Goal: Transaction & Acquisition: Subscribe to service/newsletter

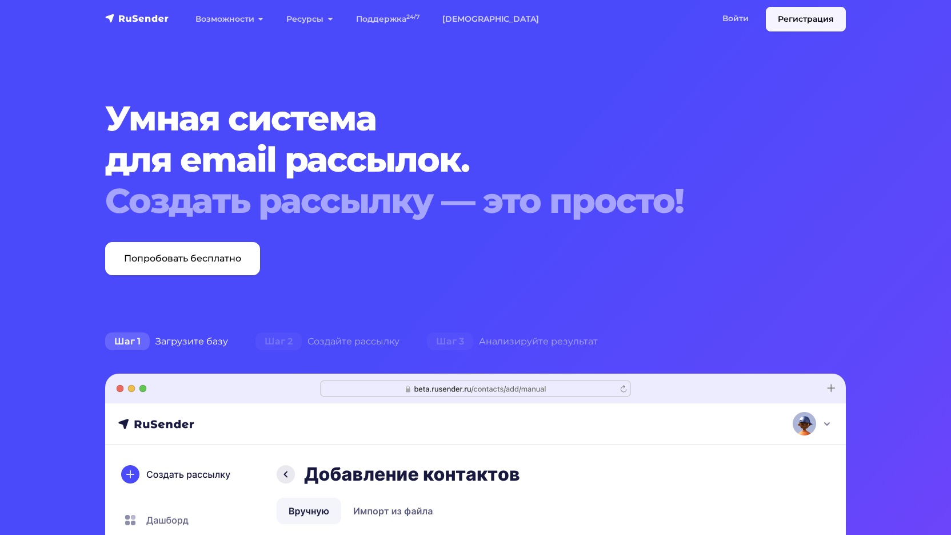
click at [803, 24] on link "Регистрация" at bounding box center [806, 19] width 80 height 25
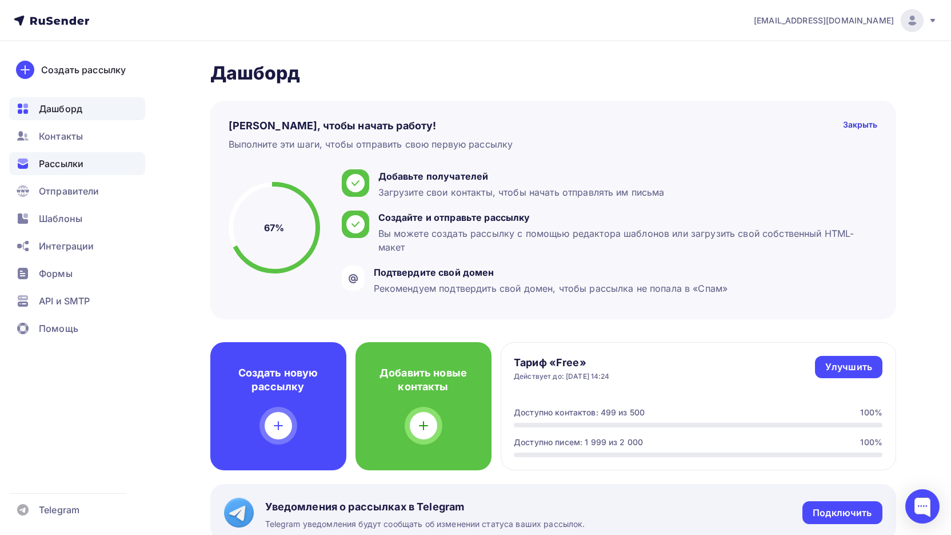
click at [19, 165] on icon at bounding box center [23, 166] width 10 height 6
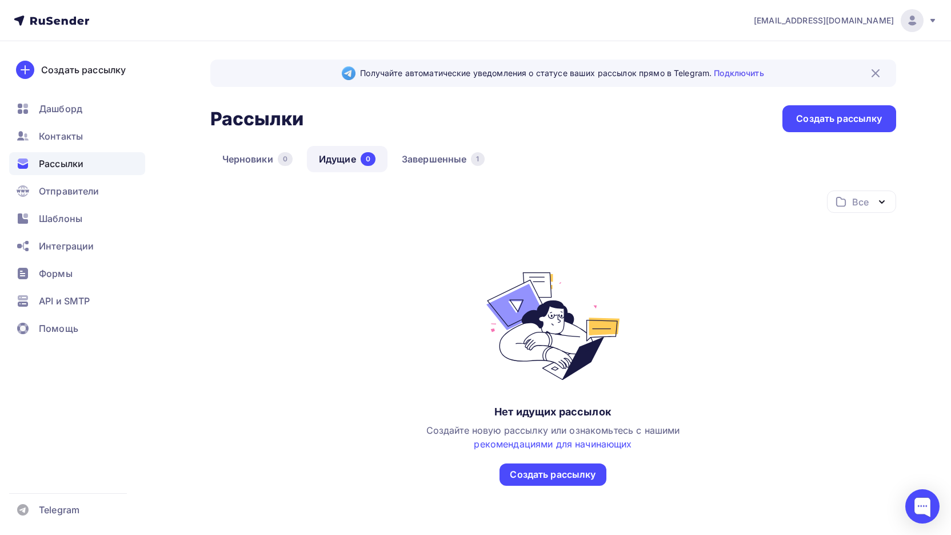
click at [861, 20] on span "vi911ka@gmail.com" at bounding box center [824, 20] width 140 height 11
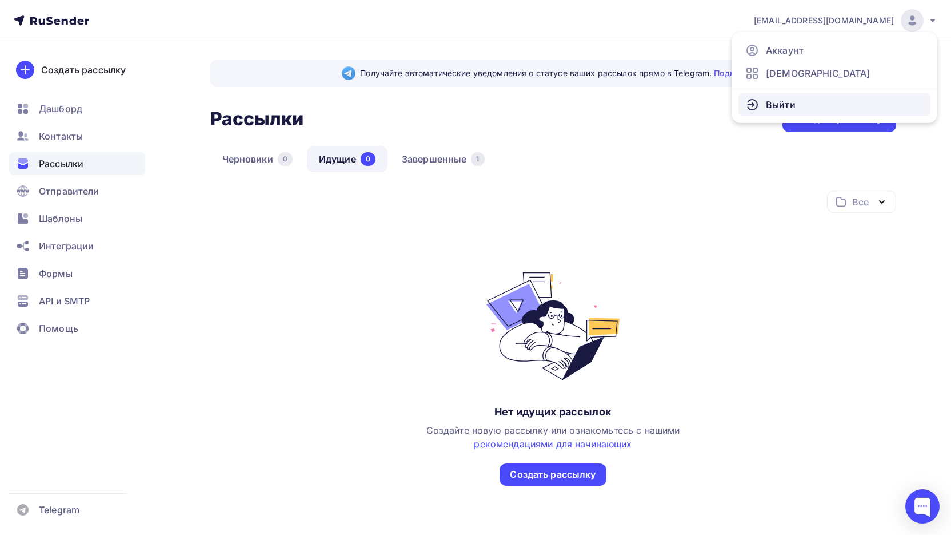
click at [821, 102] on link "Выйти" at bounding box center [835, 104] width 192 height 23
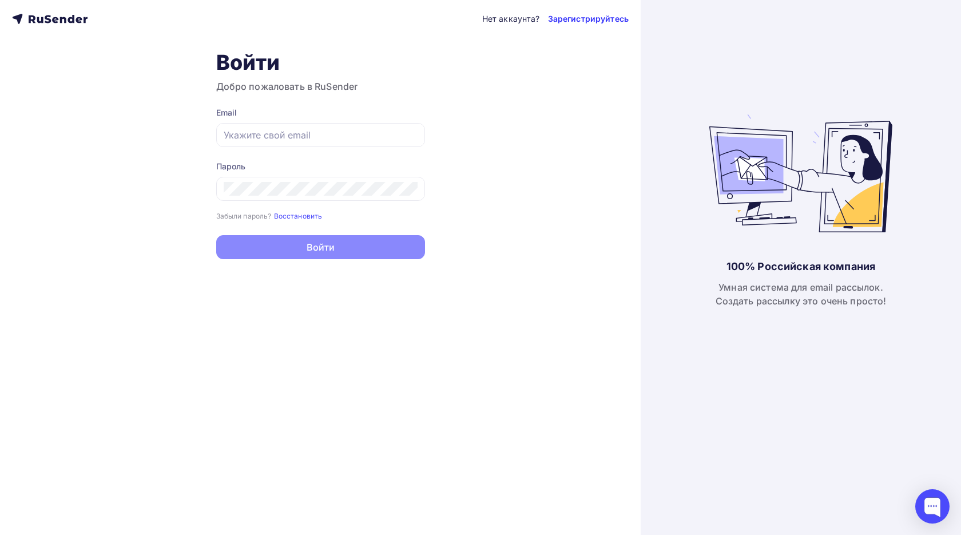
click at [598, 19] on link "Зарегистрируйтесь" at bounding box center [588, 18] width 81 height 11
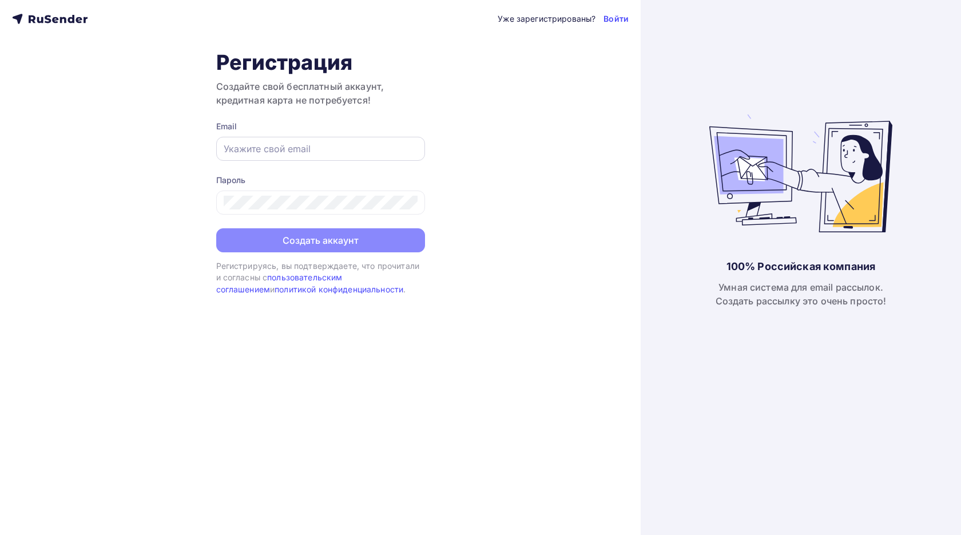
click at [268, 150] on input "text" at bounding box center [321, 149] width 194 height 14
type input "[EMAIL_ADDRESS][DOMAIN_NAME]"
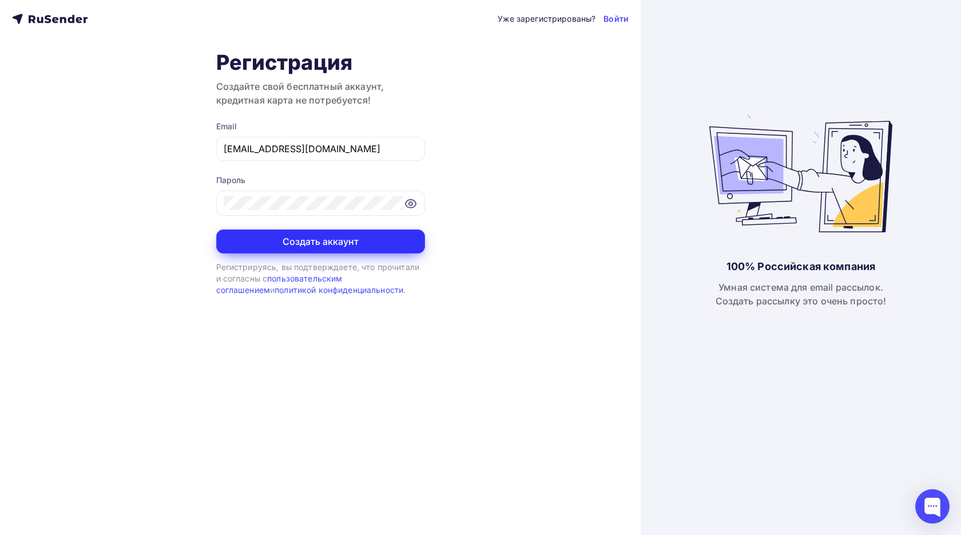
click at [397, 240] on button "Создать аккаунт" at bounding box center [320, 241] width 209 height 24
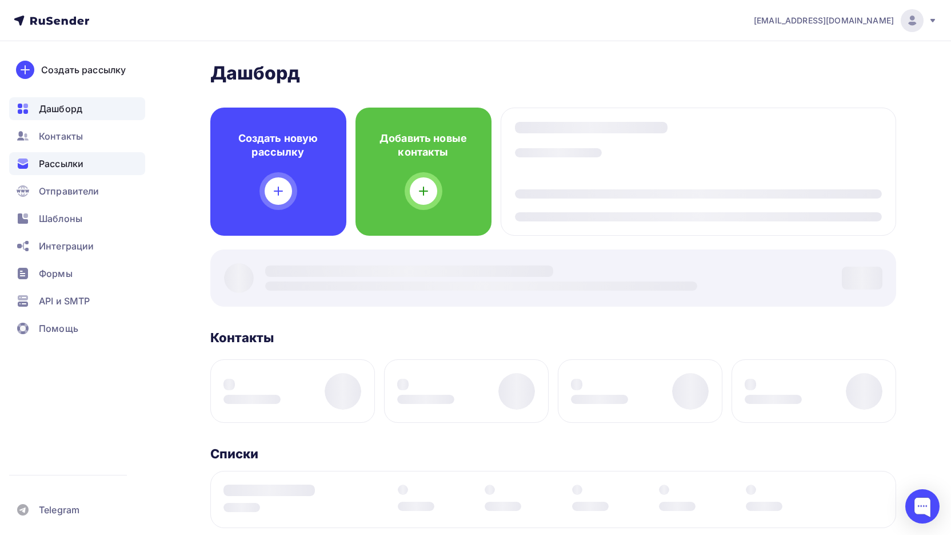
click at [68, 161] on span "Рассылки" at bounding box center [61, 164] width 45 height 14
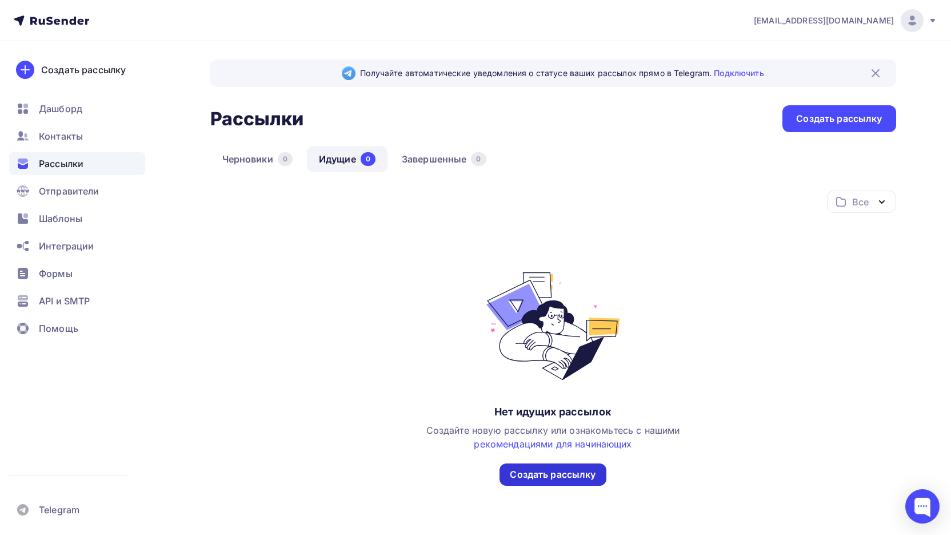
click at [540, 480] on div "Создать рассылку" at bounding box center [553, 474] width 86 height 13
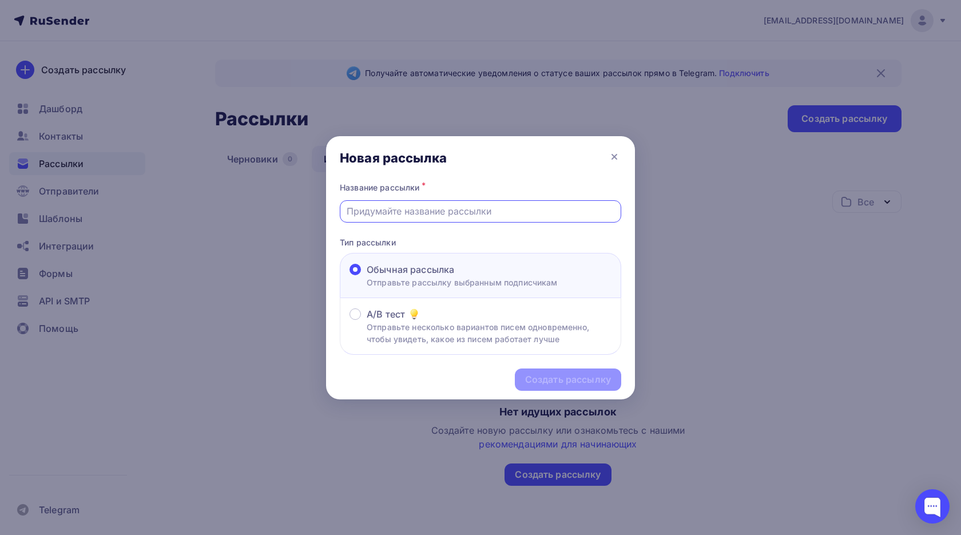
click at [427, 215] on input "text" at bounding box center [480, 211] width 268 height 14
type input "MIXIT"
click at [555, 373] on div "Создать рассылку" at bounding box center [568, 379] width 86 height 13
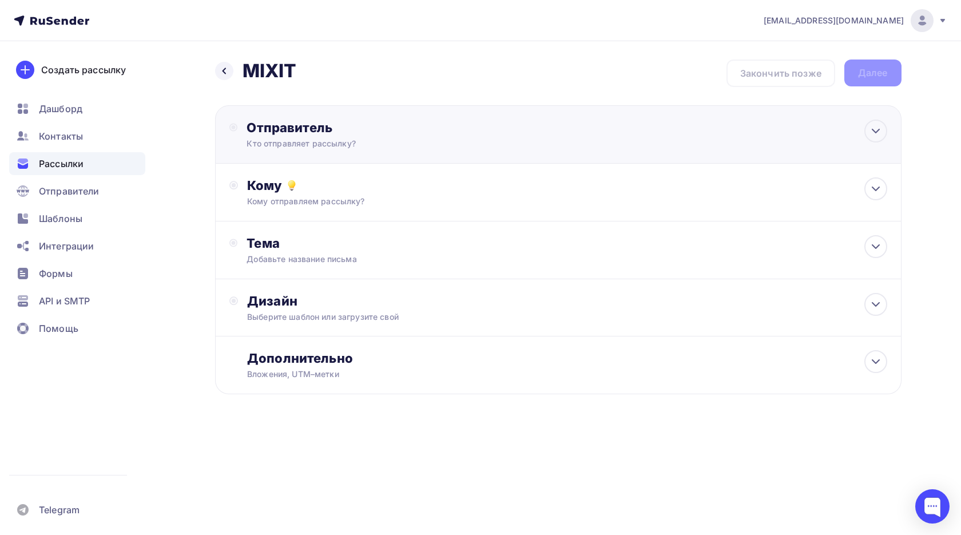
click at [353, 138] on div "Кто отправляет рассылку?" at bounding box center [357, 143] width 223 height 11
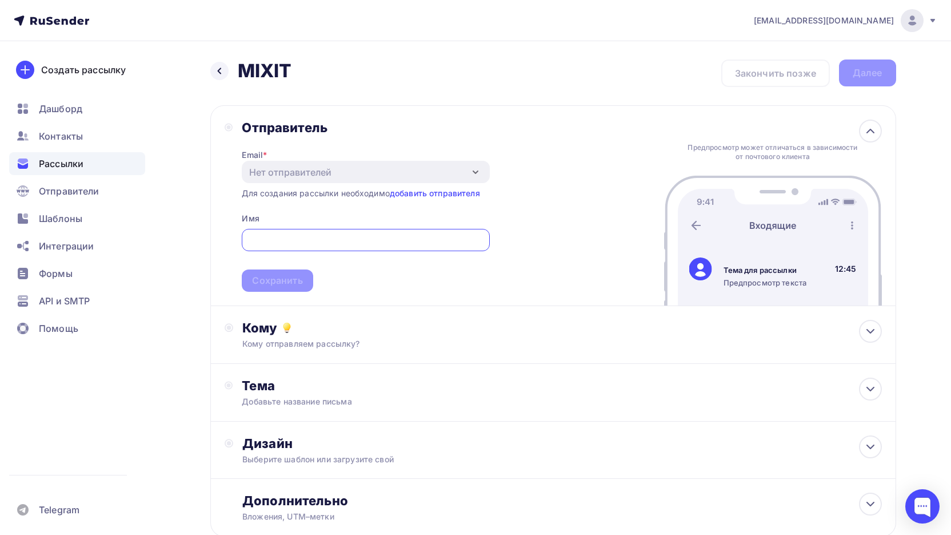
click at [335, 175] on div "Нет отправителей" at bounding box center [366, 172] width 248 height 22
click at [311, 167] on div "Нет отправителей" at bounding box center [290, 172] width 82 height 14
click at [414, 191] on link "добавить отправителя" at bounding box center [435, 193] width 90 height 10
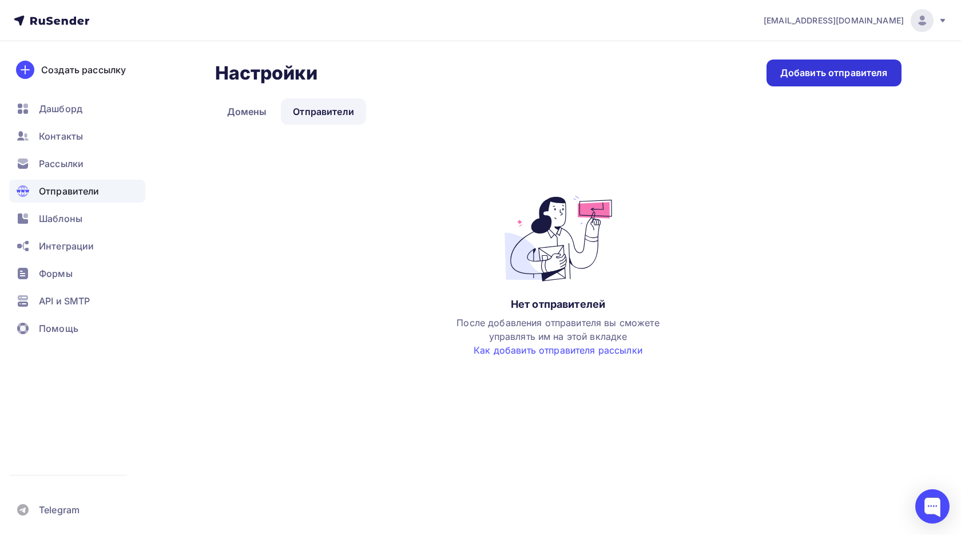
click at [801, 73] on div "Добавить отправителя" at bounding box center [833, 72] width 107 height 13
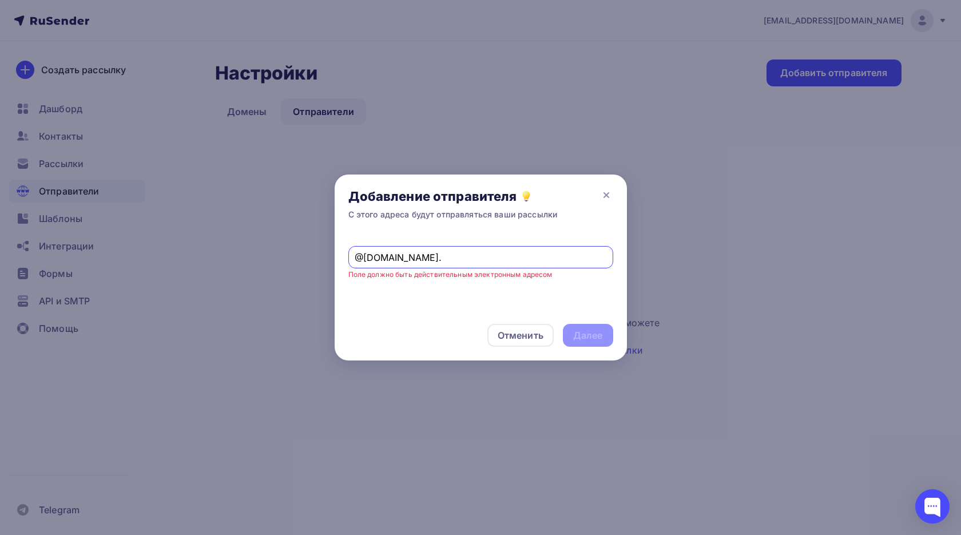
click at [361, 258] on input "@freesourcecodes.com." at bounding box center [480, 257] width 252 height 14
type input "freesourcecodes.com."
drag, startPoint x: 606, startPoint y: 190, endPoint x: 566, endPoint y: 180, distance: 41.5
click at [605, 190] on icon at bounding box center [606, 195] width 14 height 14
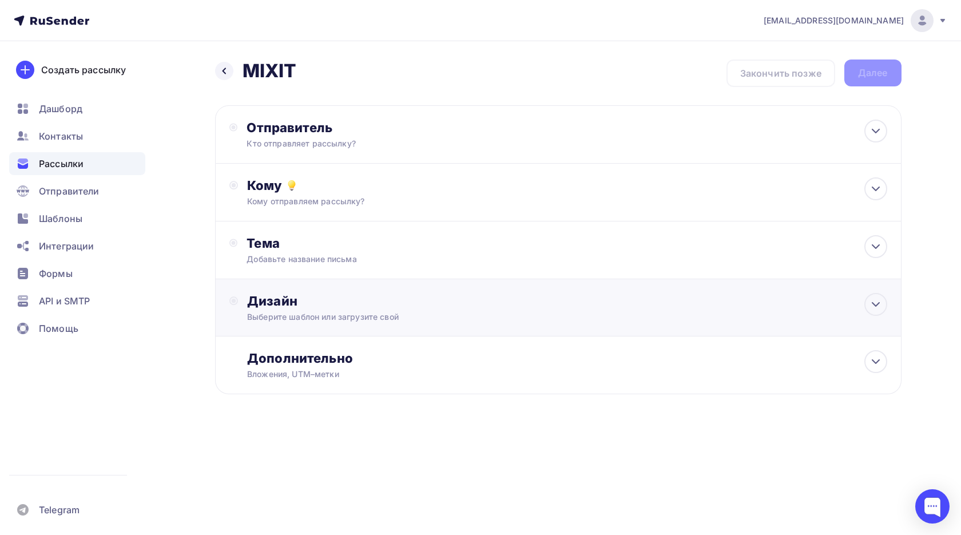
click at [381, 310] on div "Дизайн Выберите шаблон или загрузите свой" at bounding box center [566, 308] width 639 height 30
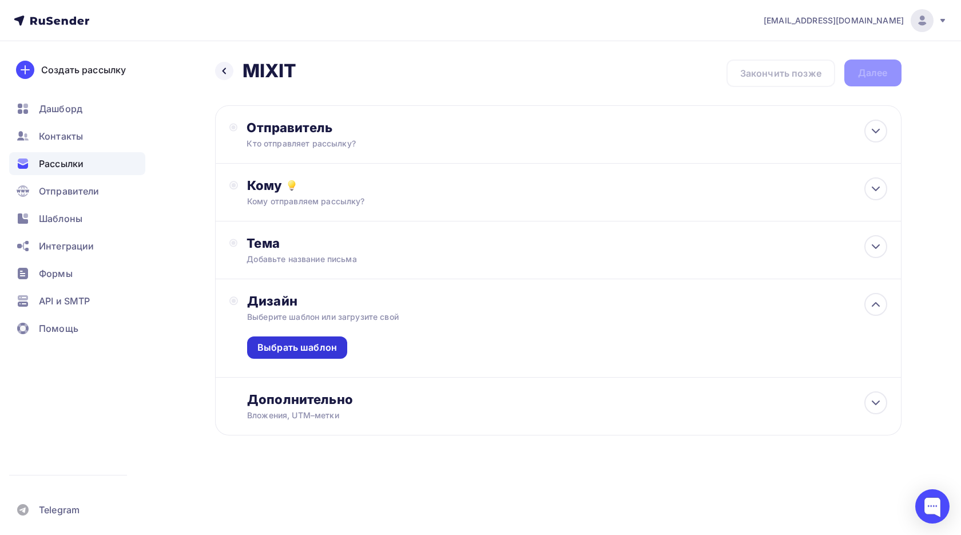
click at [307, 343] on div "Выбрать шаблон" at bounding box center [296, 347] width 79 height 13
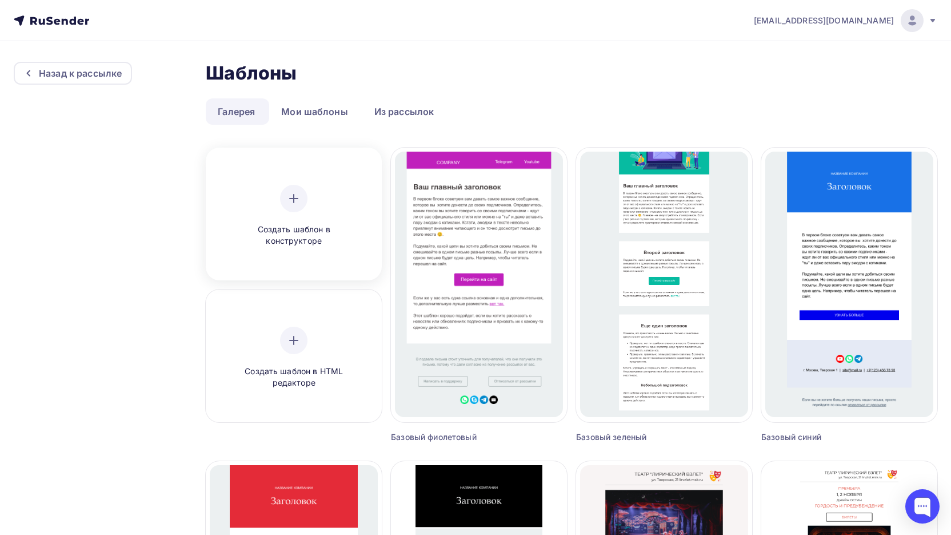
drag, startPoint x: 293, startPoint y: 203, endPoint x: 315, endPoint y: 152, distance: 55.9
click at [315, 152] on div "Создать шаблон в конструкторе" at bounding box center [294, 216] width 168 height 128
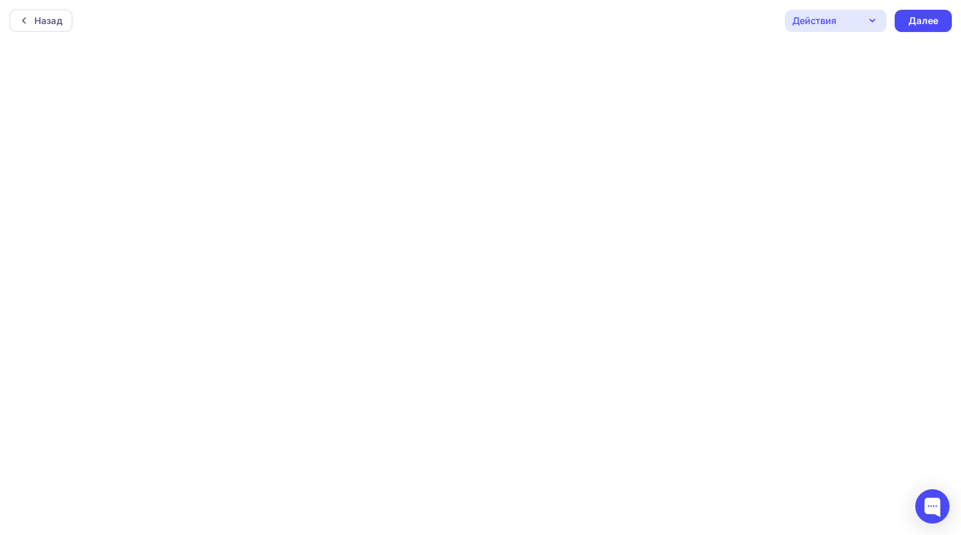
click at [417, 109] on div at bounding box center [480, 287] width 961 height 493
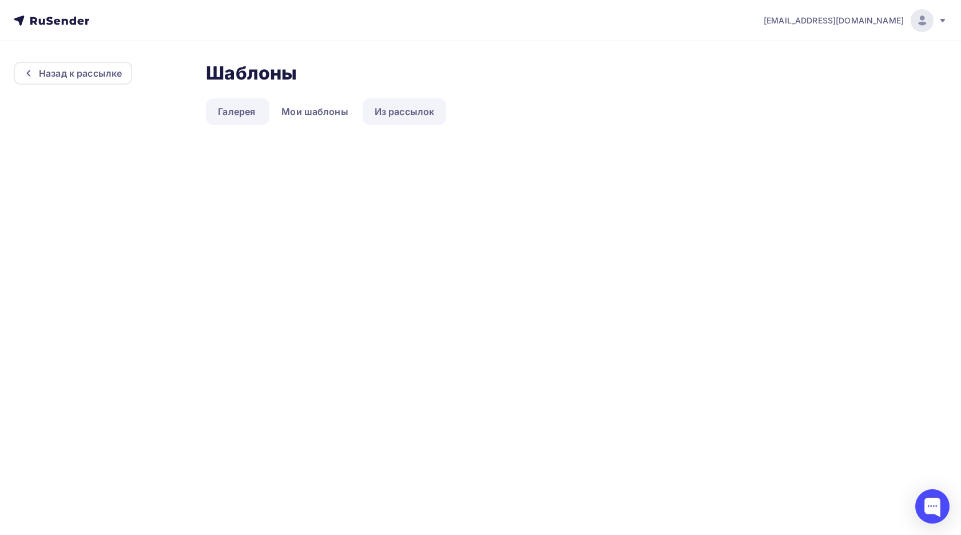
click at [396, 114] on link "Из рассылок" at bounding box center [404, 111] width 84 height 26
click at [317, 115] on link "Мои шаблоны" at bounding box center [314, 111] width 91 height 26
click at [248, 114] on link "Галерея" at bounding box center [236, 111] width 61 height 26
click at [316, 117] on link "Мои шаблоны" at bounding box center [314, 111] width 91 height 26
click at [413, 109] on link "Из рассылок" at bounding box center [404, 111] width 84 height 26
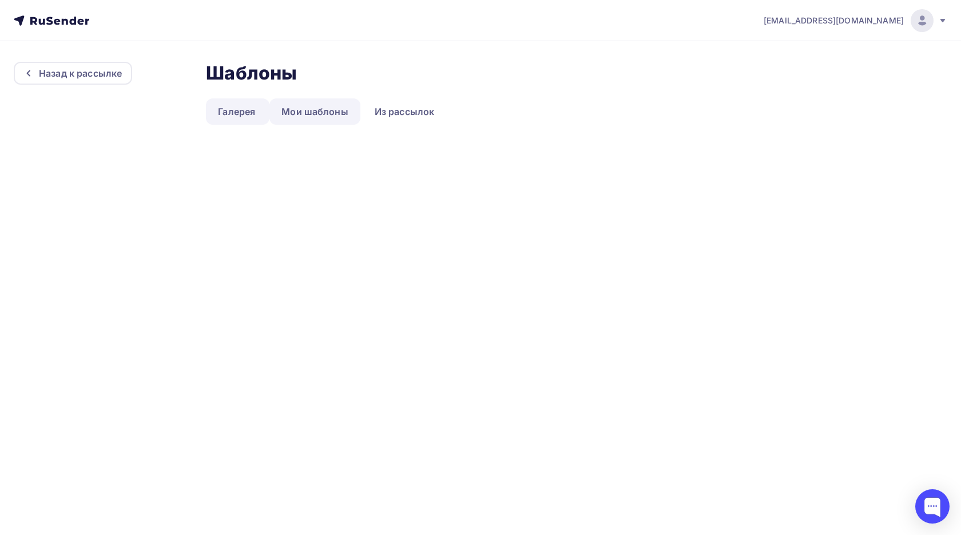
click at [341, 111] on link "Мои шаблоны" at bounding box center [314, 111] width 91 height 26
click at [119, 79] on div "Назад к рассылке" at bounding box center [80, 73] width 83 height 14
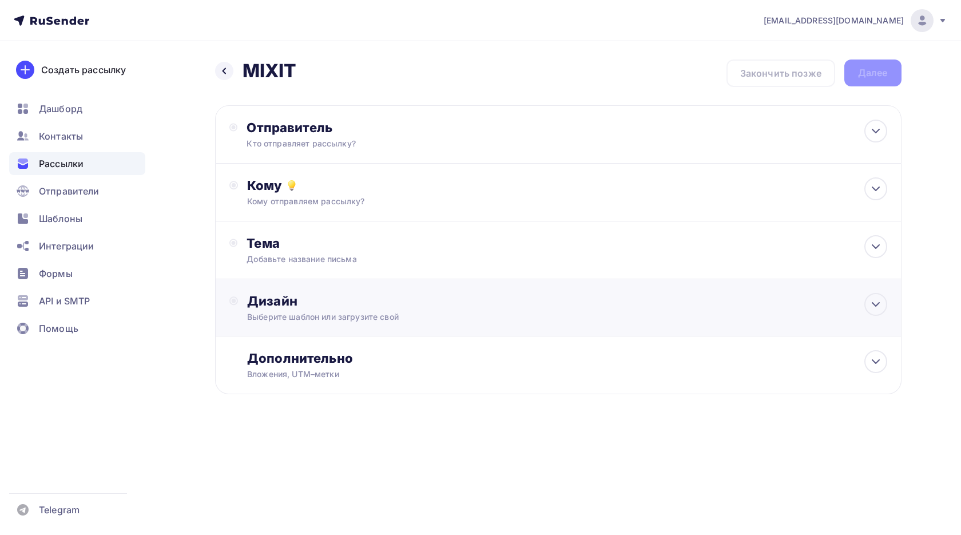
click at [403, 307] on div "Дизайн" at bounding box center [566, 301] width 639 height 16
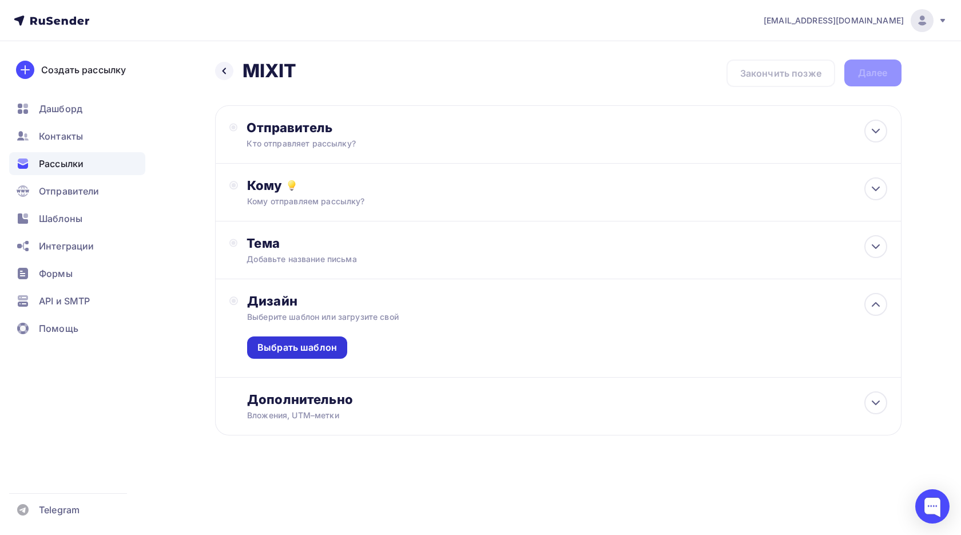
click at [296, 345] on div "Выбрать шаблон" at bounding box center [296, 347] width 79 height 13
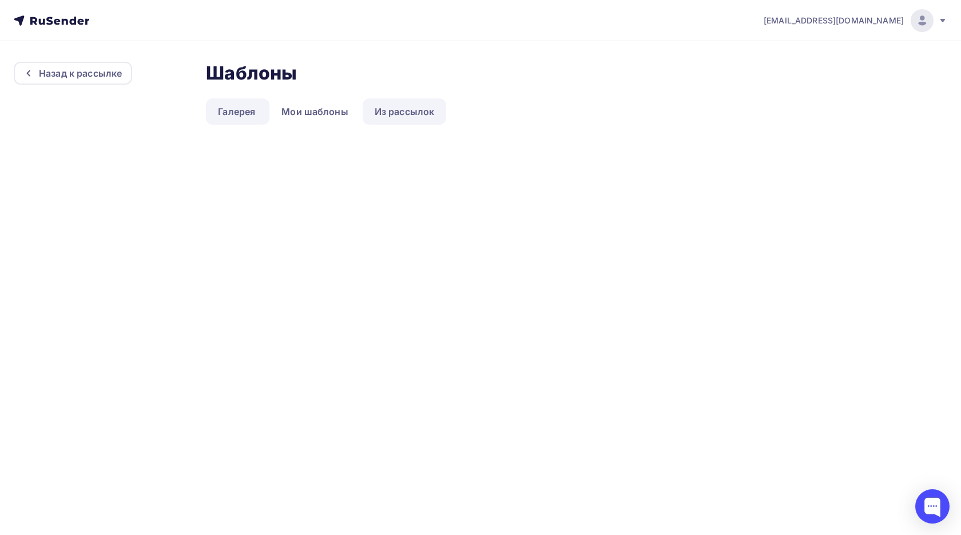
click at [404, 110] on link "Из рассылок" at bounding box center [404, 111] width 84 height 26
click at [346, 111] on link "Мои шаблоны" at bounding box center [314, 111] width 91 height 26
click at [241, 120] on link "Галерея" at bounding box center [236, 111] width 61 height 26
click at [409, 104] on link "Из рассылок" at bounding box center [404, 111] width 84 height 26
click at [409, 105] on link "Из рассылок" at bounding box center [404, 111] width 84 height 26
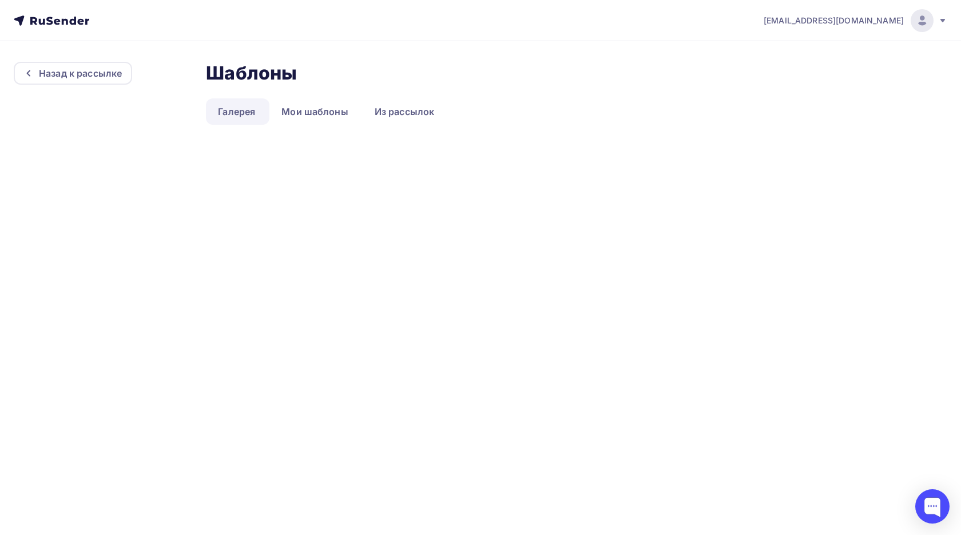
click at [409, 151] on div "Назад к рассылке Шаблоны Шаблоны Галерея Мои шаблоны Из рассылок" at bounding box center [480, 102] width 961 height 122
click at [402, 117] on link "Из рассылок" at bounding box center [404, 111] width 84 height 26
click at [402, 116] on link "Из рассылок" at bounding box center [404, 111] width 84 height 26
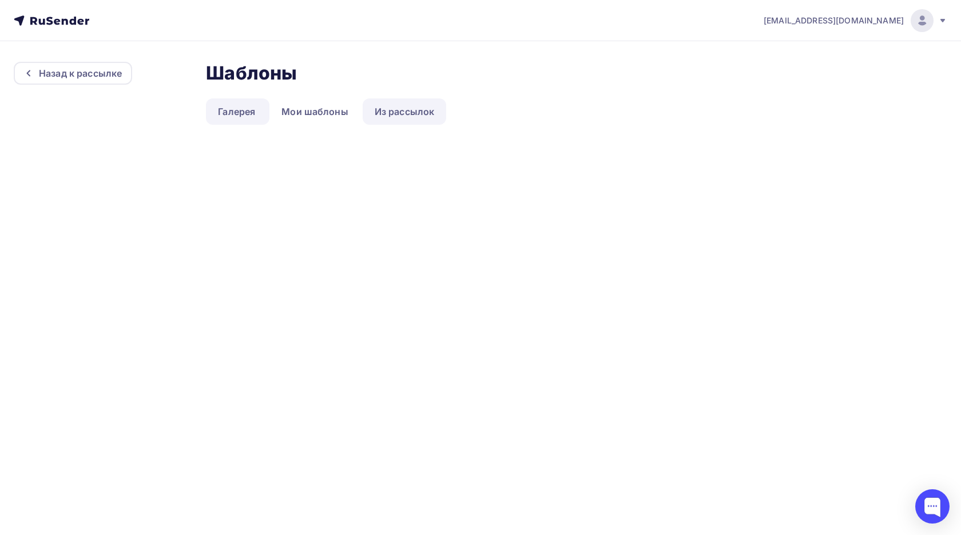
click at [402, 116] on link "Из рассылок" at bounding box center [404, 111] width 84 height 26
click at [403, 115] on link "Из рассылок" at bounding box center [404, 111] width 84 height 26
click at [108, 73] on div "Назад к рассылке" at bounding box center [80, 73] width 83 height 14
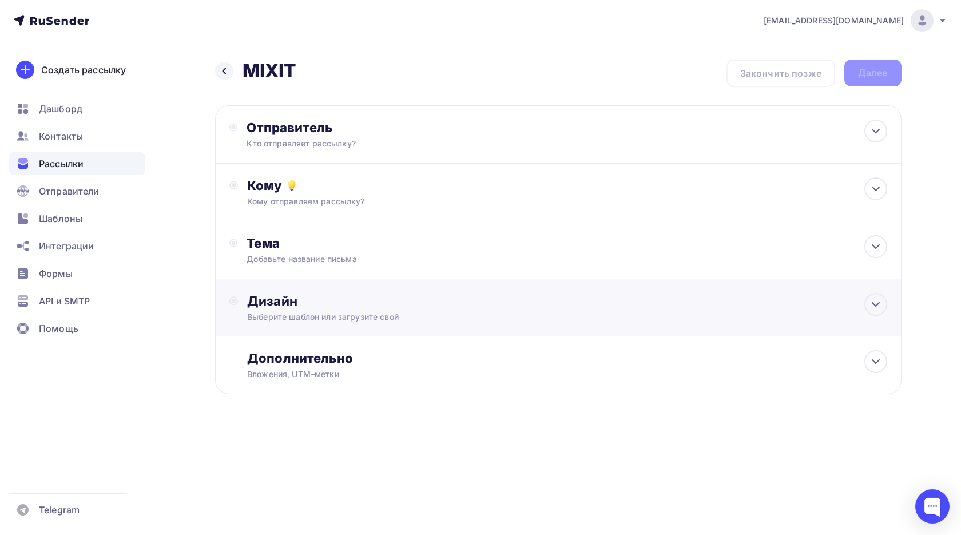
click at [393, 313] on div "Выберите шаблон или загрузите свой" at bounding box center [535, 316] width 576 height 11
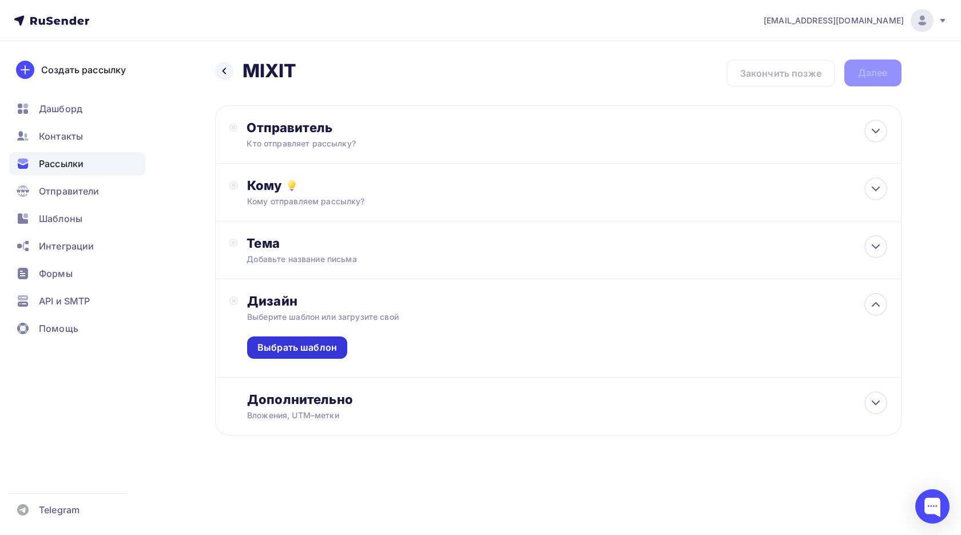
click at [284, 349] on div "Выбрать шаблон" at bounding box center [296, 347] width 79 height 13
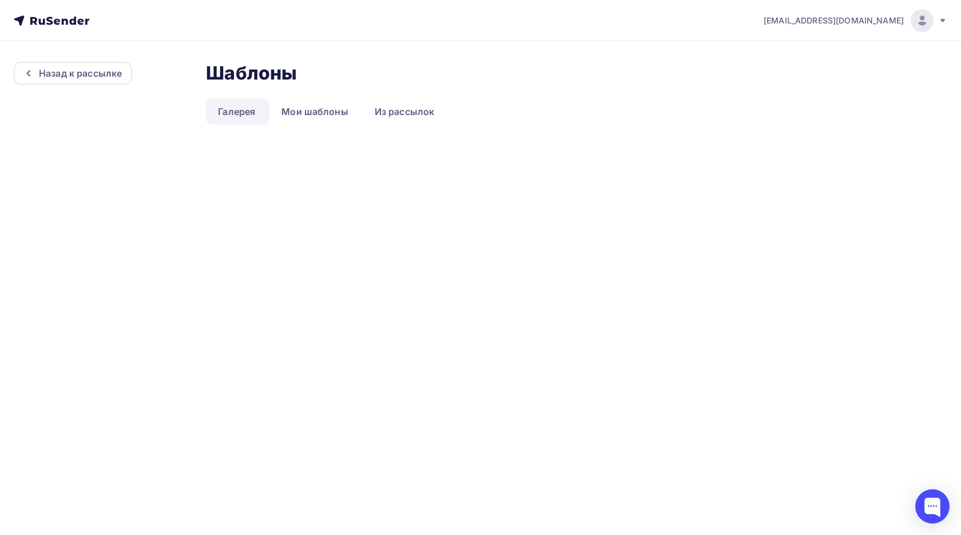
click at [232, 112] on link "Галерея" at bounding box center [236, 111] width 61 height 26
click at [232, 111] on link "Галерея" at bounding box center [236, 111] width 61 height 26
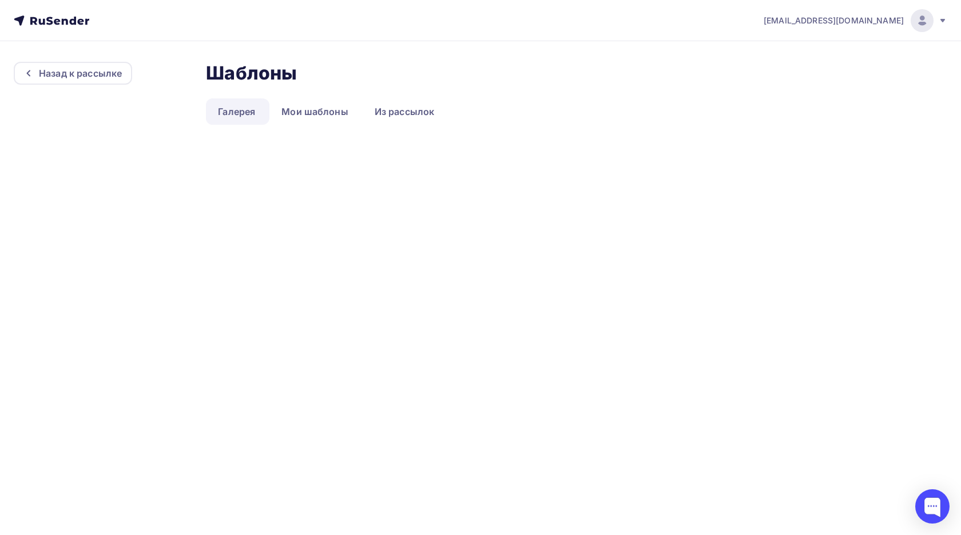
click at [232, 111] on link "Галерея" at bounding box center [236, 111] width 61 height 26
click at [324, 109] on link "Мои шаблоны" at bounding box center [314, 111] width 91 height 26
click at [408, 117] on link "Из рассылок" at bounding box center [404, 111] width 84 height 26
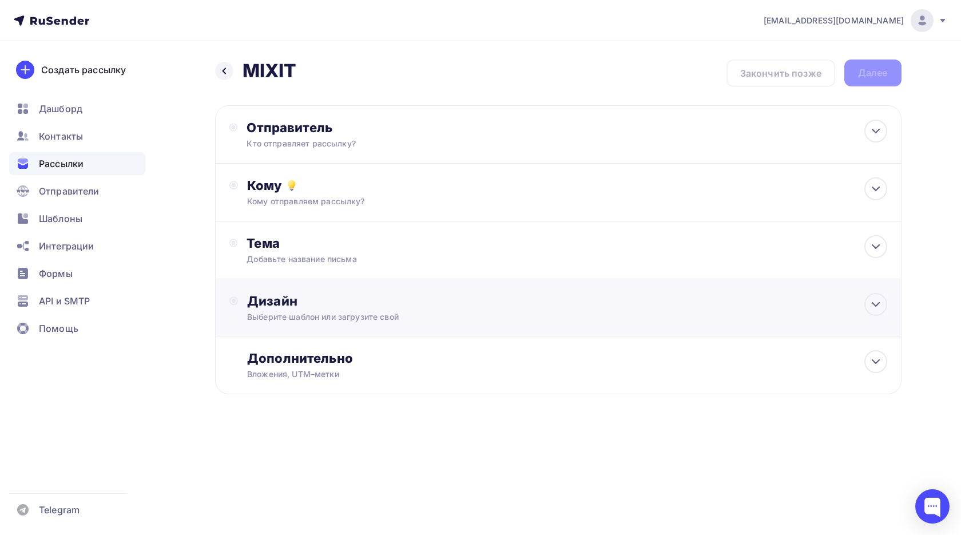
click at [408, 320] on div "Выберите шаблон или загрузите свой" at bounding box center [535, 316] width 576 height 11
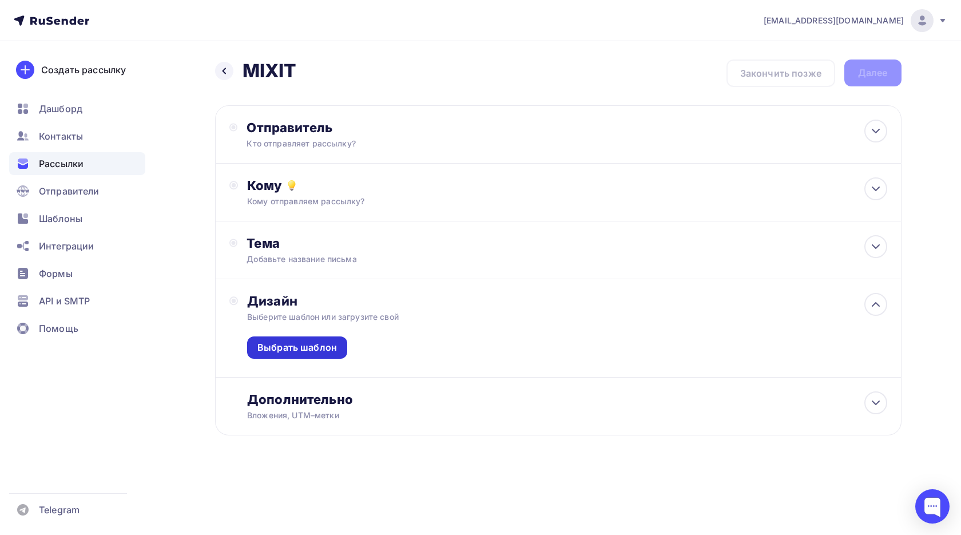
click at [332, 341] on div "Выбрать шаблон" at bounding box center [296, 347] width 79 height 13
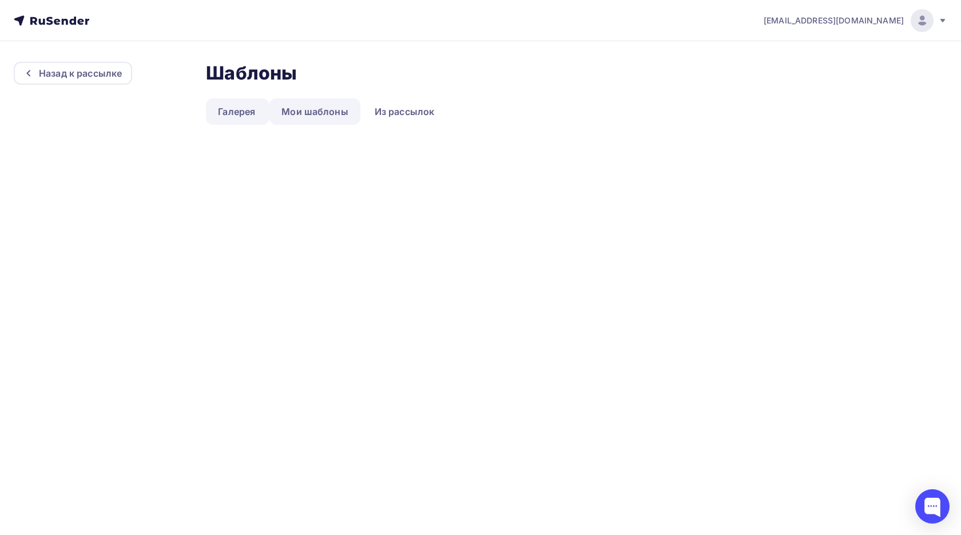
click at [317, 98] on link "Мои шаблоны" at bounding box center [314, 111] width 91 height 26
click at [403, 120] on link "Из рассылок" at bounding box center [404, 111] width 84 height 26
click at [313, 117] on link "Мои шаблоны" at bounding box center [314, 111] width 91 height 26
click at [922, 17] on img at bounding box center [922, 21] width 14 height 14
click at [843, 245] on div "kristinamzeene@mail.ru Аккаунт Тарифы Выйти Назад к рассылке Шаблоны Шаблоны Га…" at bounding box center [480, 267] width 961 height 535
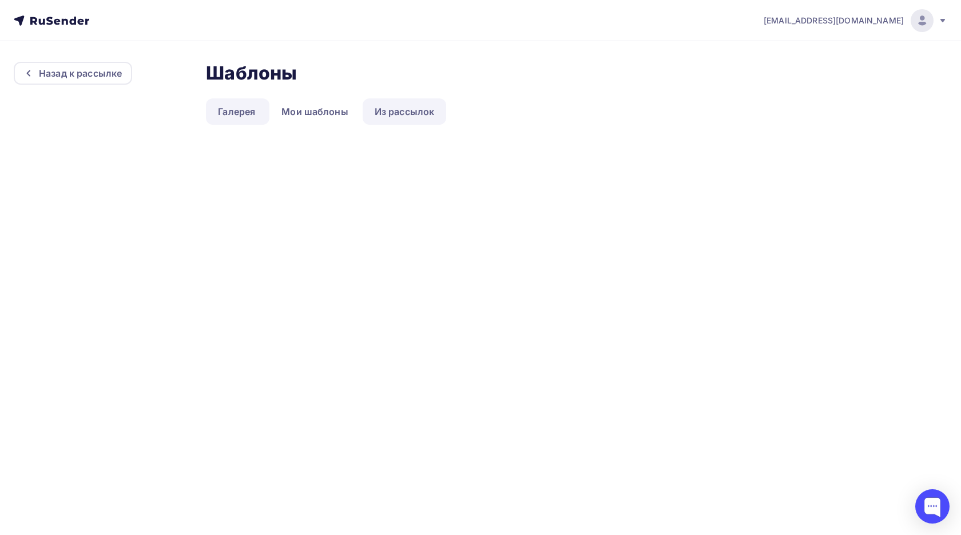
click at [440, 113] on link "Из рассылок" at bounding box center [404, 111] width 84 height 26
click at [273, 75] on h2 "Шаблоны" at bounding box center [251, 73] width 91 height 23
click at [109, 73] on div "Назад к рассылке" at bounding box center [80, 73] width 83 height 14
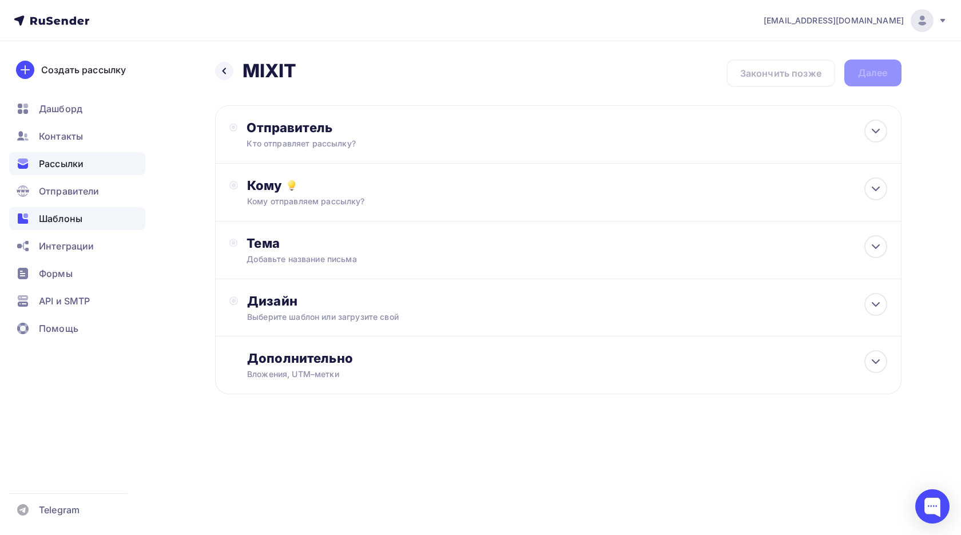
click at [76, 218] on span "Шаблоны" at bounding box center [60, 219] width 43 height 14
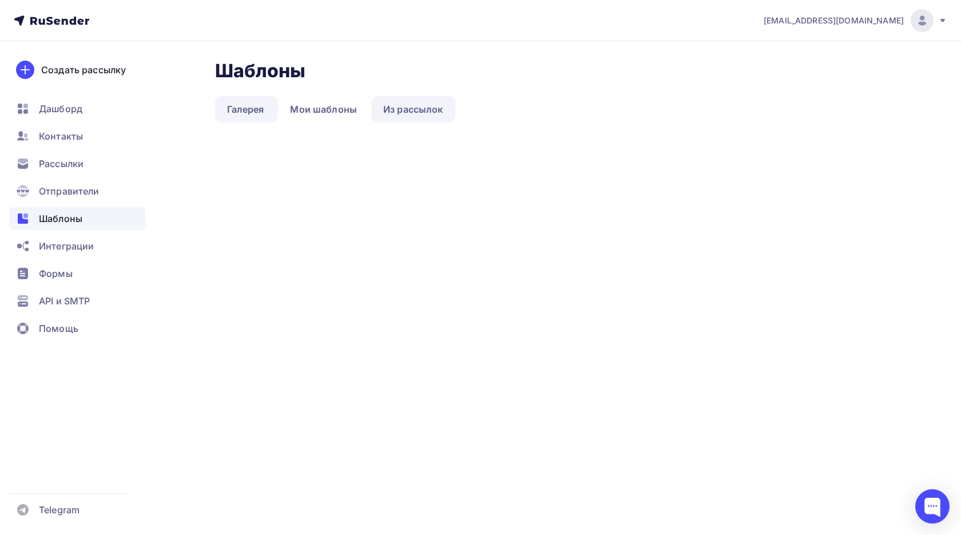
click at [415, 112] on link "Из рассылок" at bounding box center [413, 109] width 84 height 26
click at [58, 70] on div "Создать рассылку" at bounding box center [83, 70] width 85 height 14
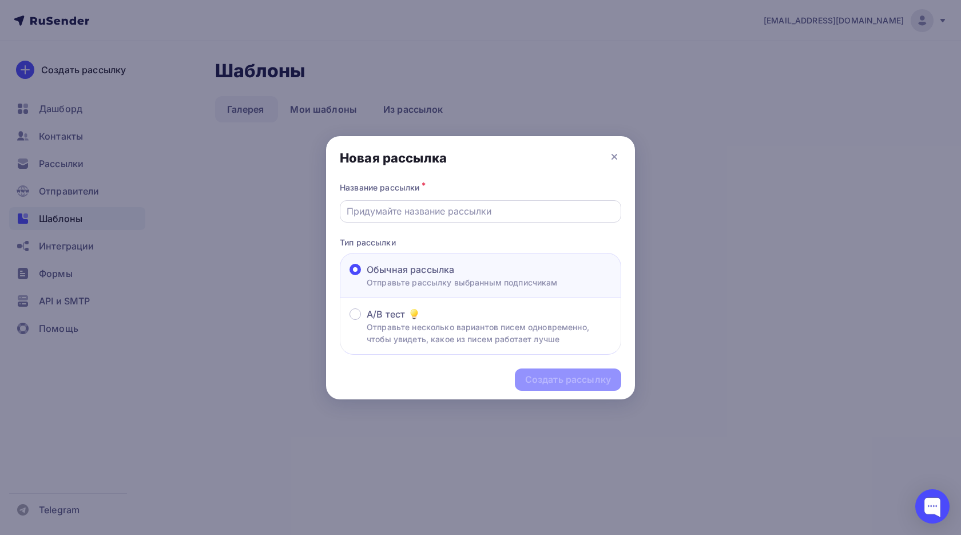
click at [503, 204] on div at bounding box center [480, 211] width 281 height 22
type input ";;;;'"
click at [617, 379] on div "Создать рассылку" at bounding box center [568, 379] width 106 height 22
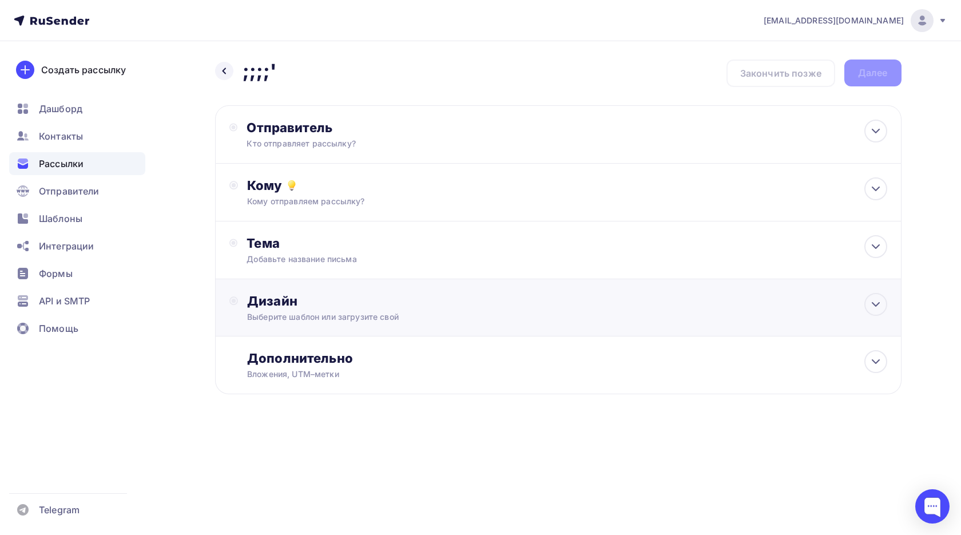
click at [521, 287] on div "Дизайн Выберите шаблон или загрузите свой" at bounding box center [558, 307] width 686 height 57
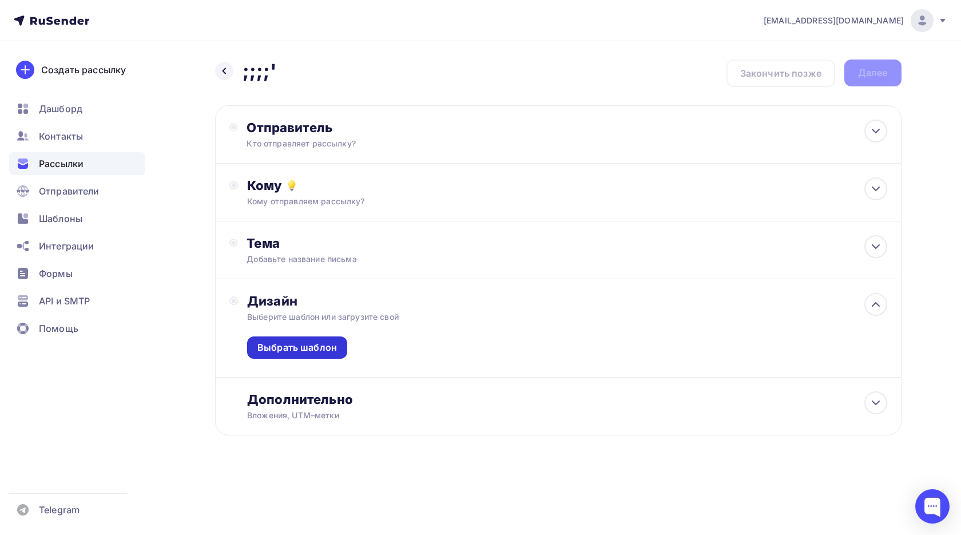
click at [295, 348] on div "Выбрать шаблон" at bounding box center [296, 347] width 79 height 13
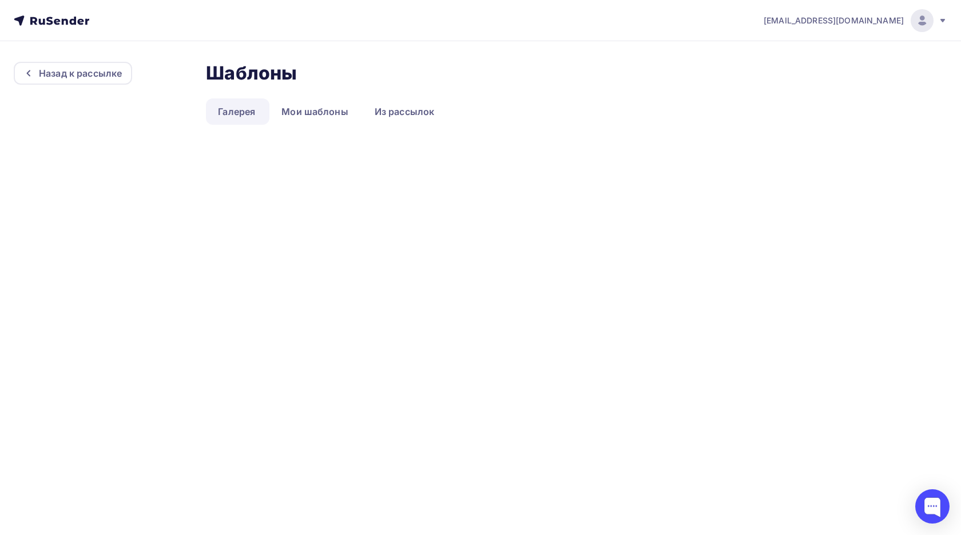
click at [59, 23] on icon at bounding box center [57, 21] width 6 height 6
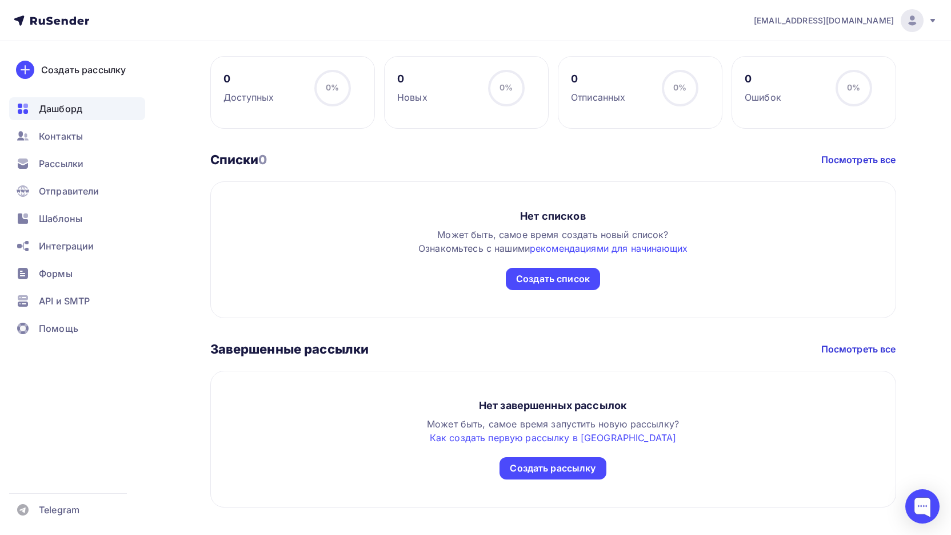
scroll to position [556, 0]
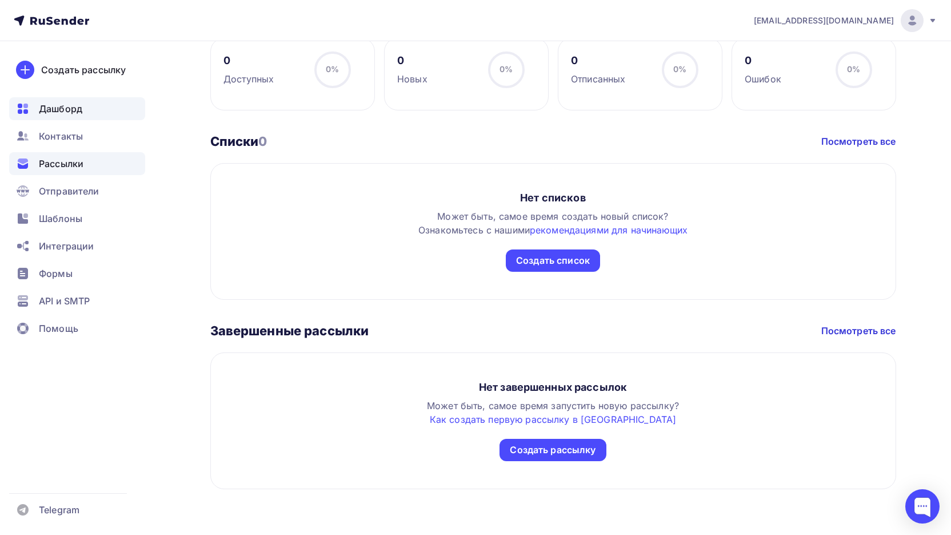
click at [70, 171] on div "Рассылки" at bounding box center [77, 163] width 136 height 23
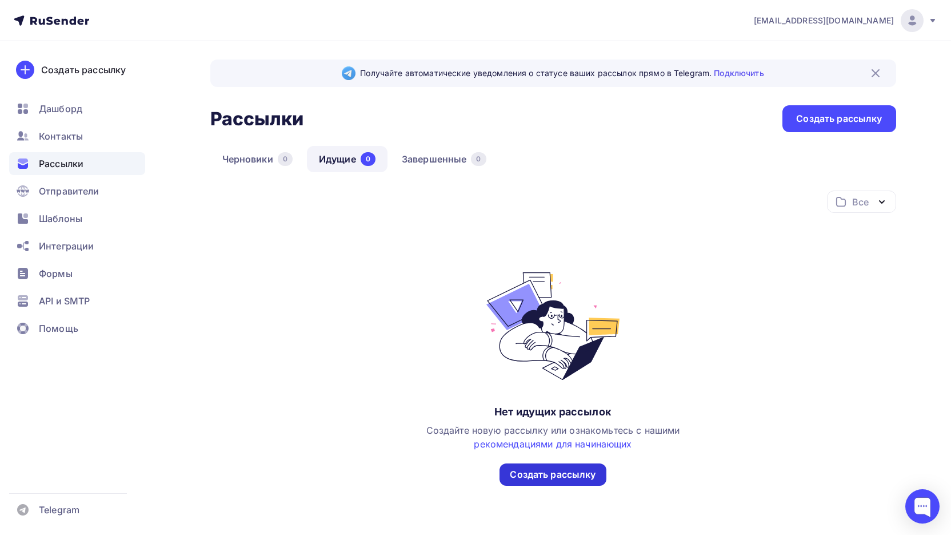
click at [602, 479] on div "Создать рассылку" at bounding box center [553, 474] width 106 height 22
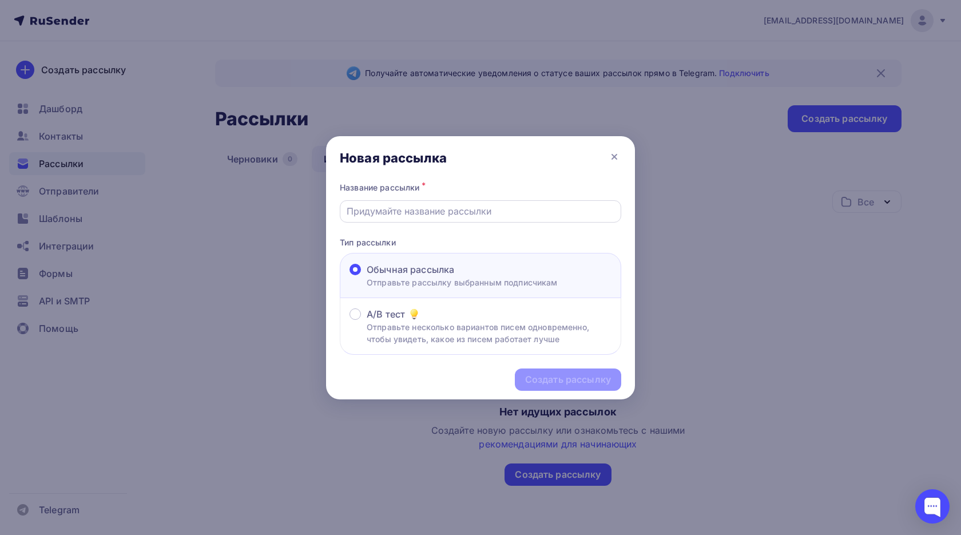
click at [461, 205] on input "text" at bounding box center [480, 211] width 268 height 14
type input ";;;;"
click at [568, 372] on div "Создать рассылку" at bounding box center [568, 379] width 106 height 22
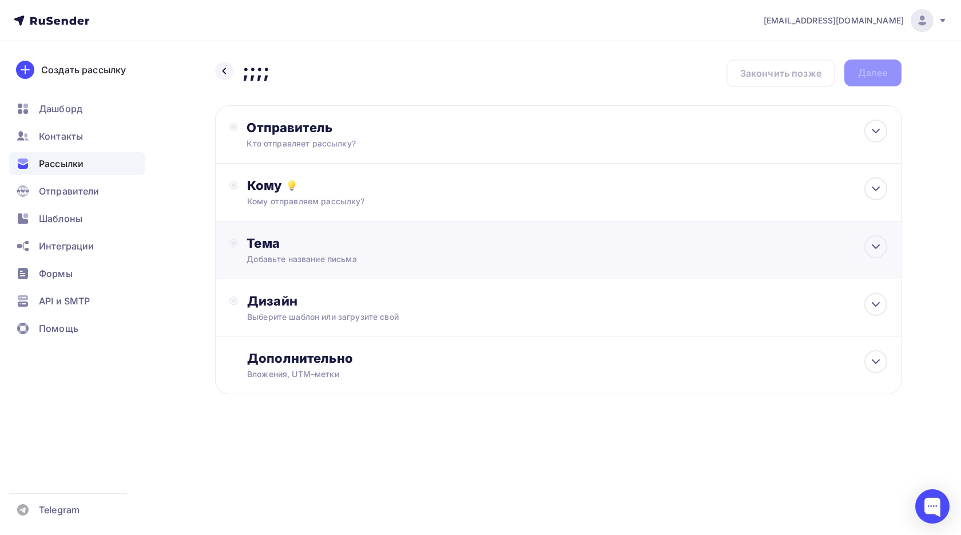
click at [416, 254] on div "Добавьте название письма" at bounding box center [348, 258] width 204 height 11
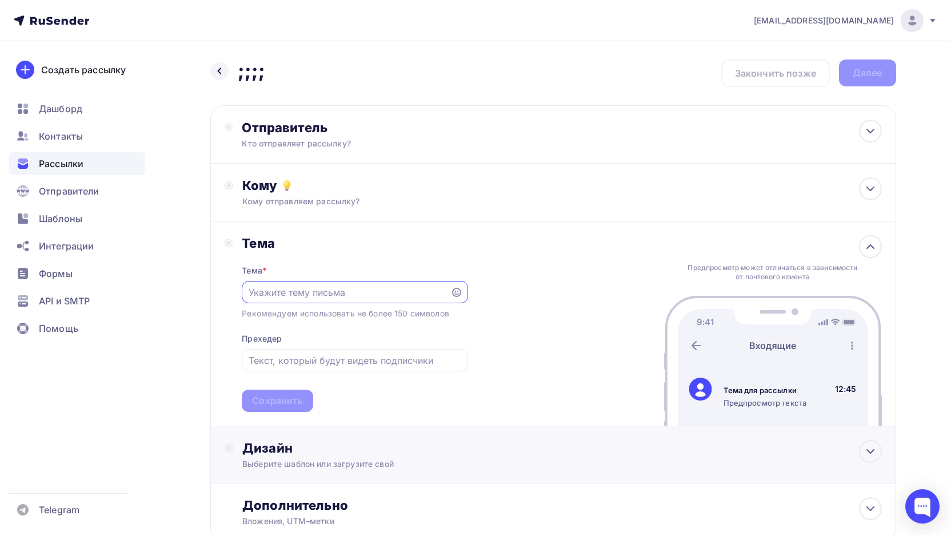
click at [385, 461] on div "Выберите шаблон или загрузите свой" at bounding box center [530, 463] width 576 height 11
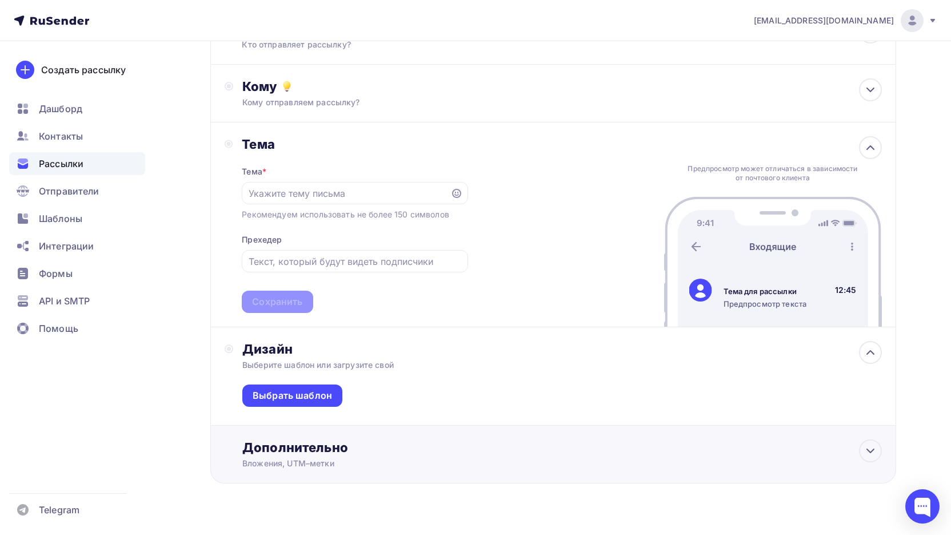
scroll to position [114, 0]
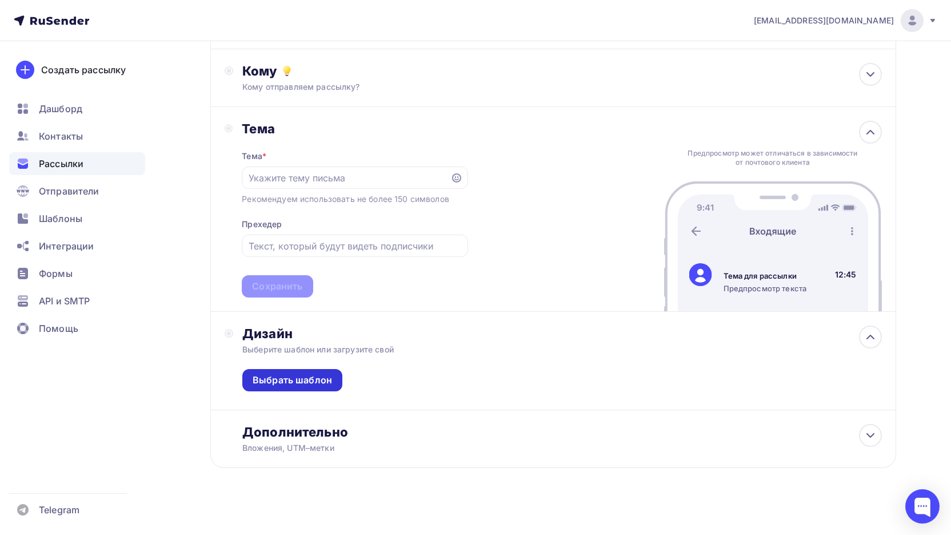
click at [298, 375] on div "Выбрать шаблон" at bounding box center [292, 379] width 79 height 13
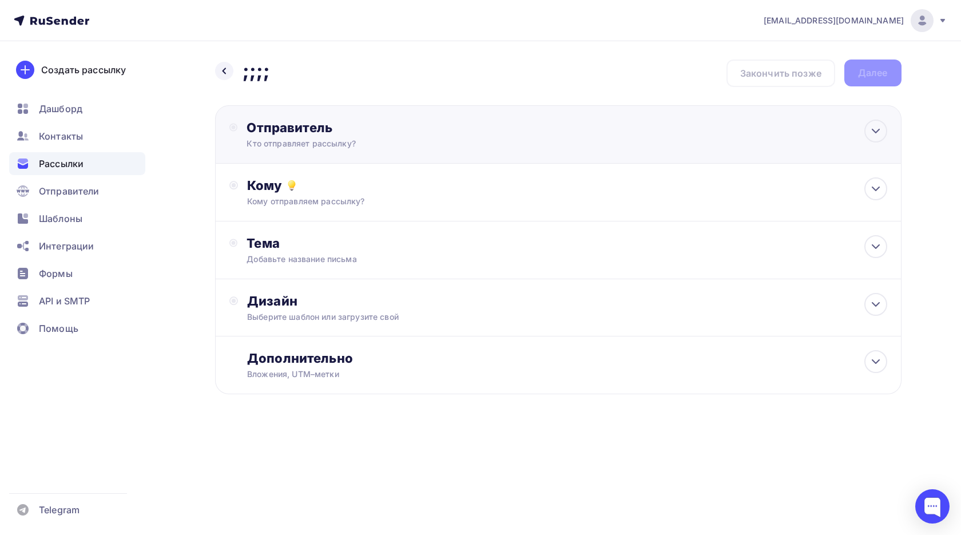
click at [392, 124] on div "Отправитель" at bounding box center [370, 127] width 248 height 16
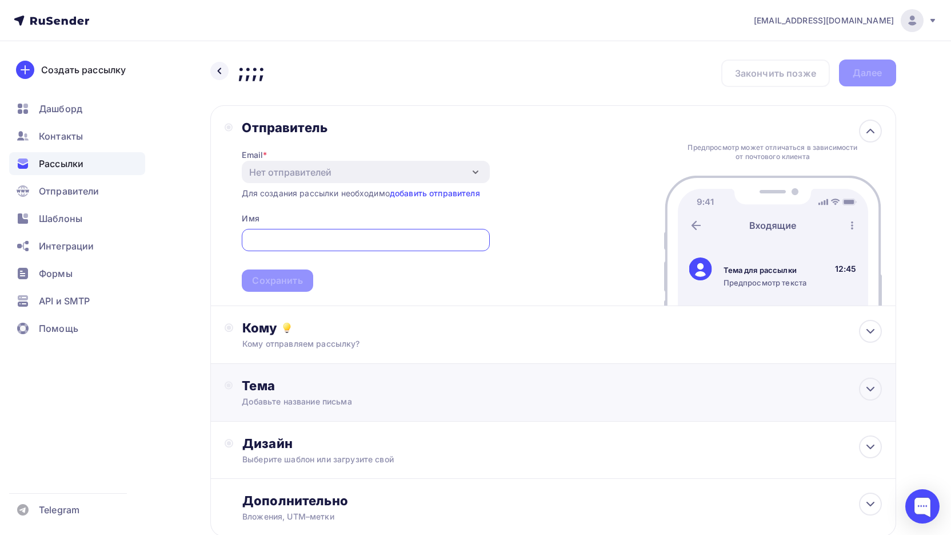
click at [469, 364] on div "Тема Добавьте название письма Тема * Рекомендуем использовать не более 150 симв…" at bounding box center [553, 393] width 686 height 58
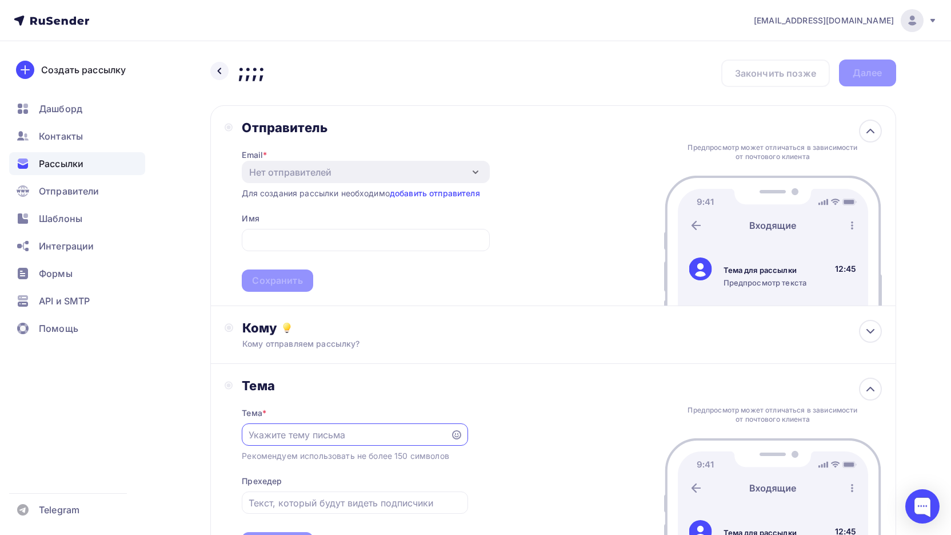
click at [469, 381] on div "Тема Тема * Рекомендуем использовать не более 150 символов Прехедер Сохранить П…" at bounding box center [553, 466] width 686 height 205
click at [864, 393] on icon at bounding box center [871, 389] width 14 height 14
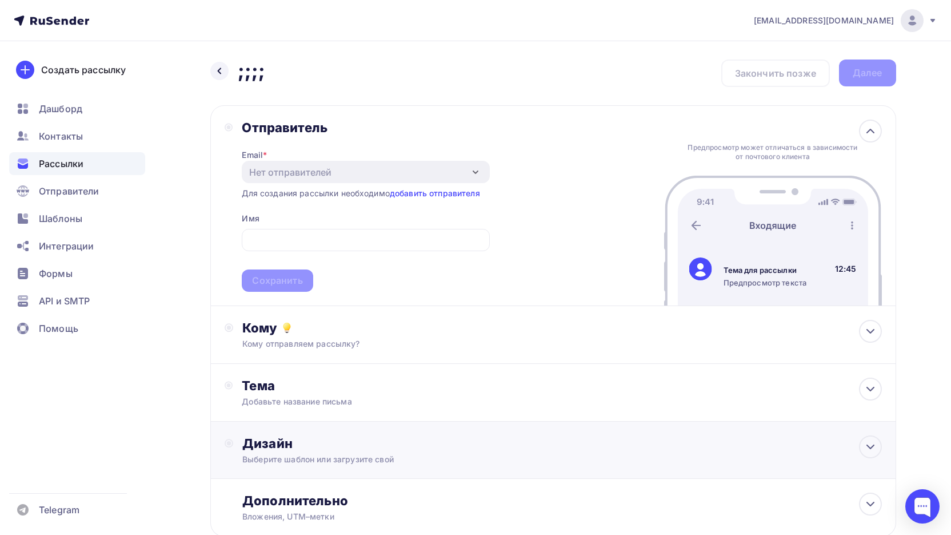
click at [462, 449] on div "Дизайн" at bounding box center [561, 443] width 639 height 16
click at [312, 489] on div "Выбрать шаблон" at bounding box center [292, 489] width 79 height 13
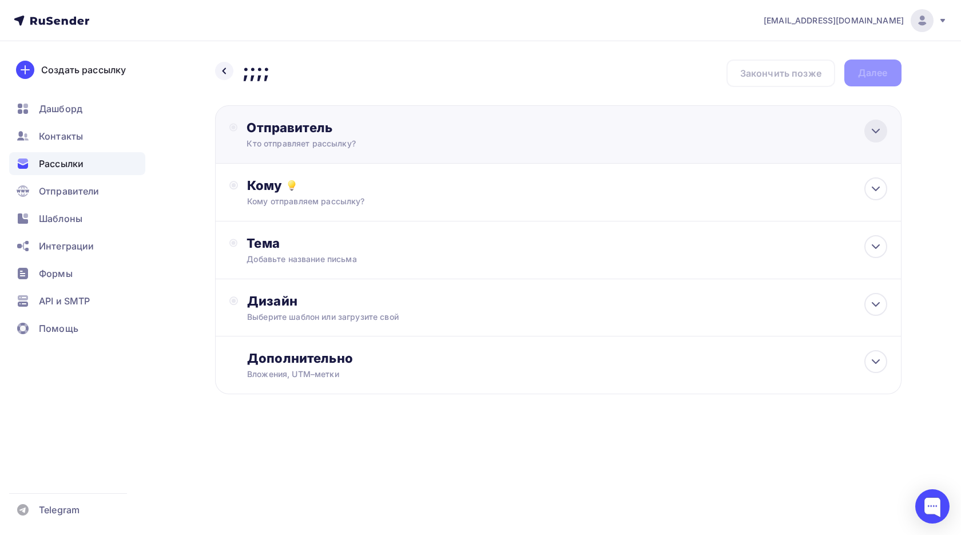
click at [867, 136] on div at bounding box center [875, 130] width 23 height 23
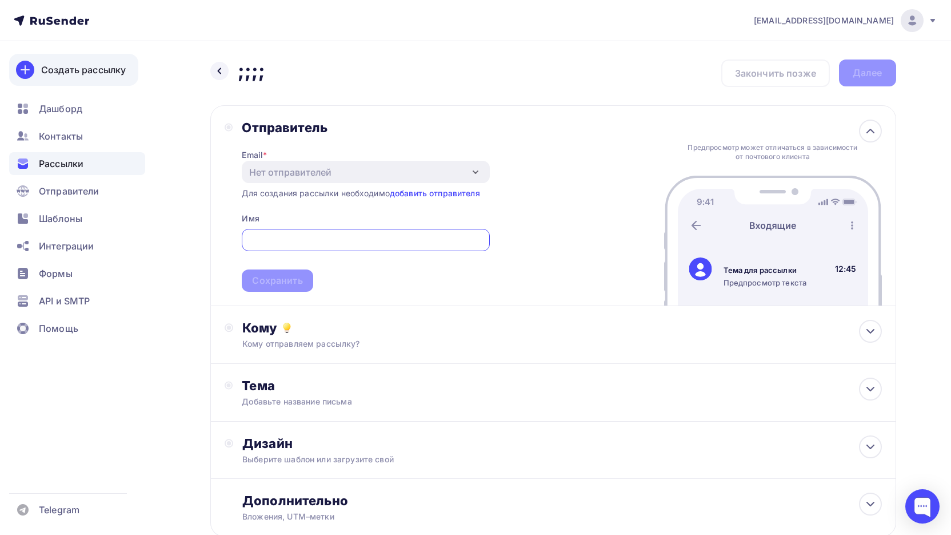
click at [66, 75] on div "Создать рассылку" at bounding box center [83, 70] width 85 height 14
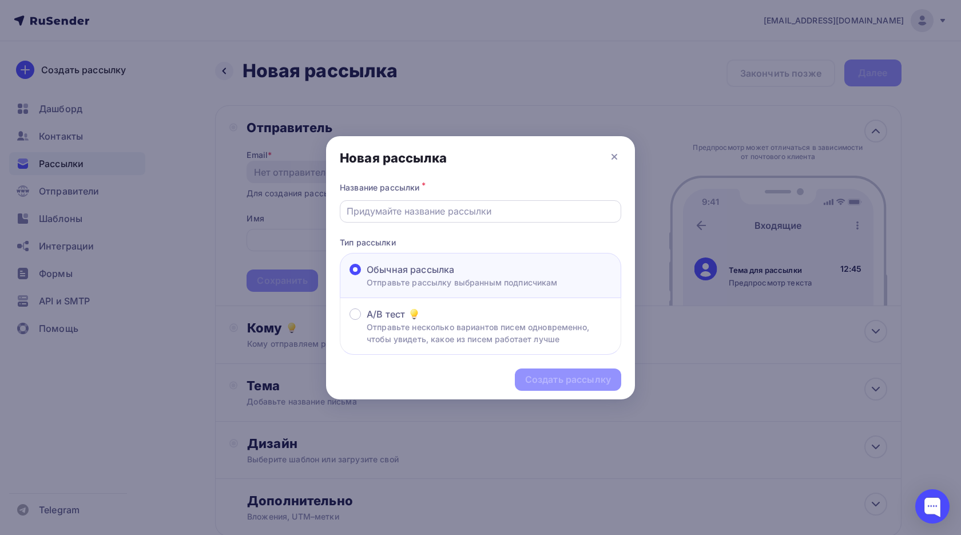
click at [439, 218] on div at bounding box center [480, 211] width 281 height 22
click at [443, 208] on input "text" at bounding box center [480, 211] width 268 height 14
type input "MIXIT"
click at [579, 372] on div "Создать рассылку" at bounding box center [568, 379] width 106 height 22
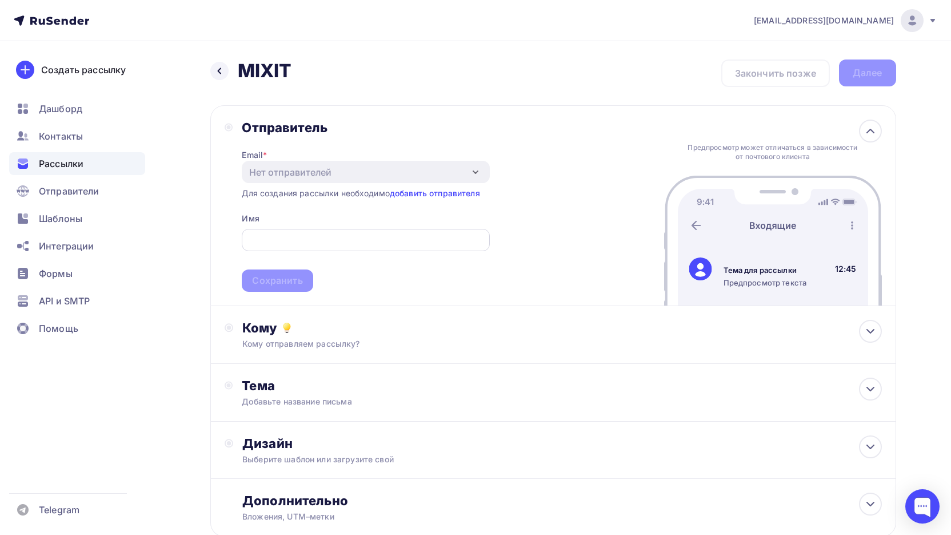
click at [373, 233] on input "text" at bounding box center [366, 240] width 234 height 14
click at [369, 178] on div "Нет отправителей" at bounding box center [366, 172] width 248 height 22
click at [413, 241] on input "text" at bounding box center [366, 240] width 234 height 14
click at [433, 173] on div "Нет отправителей" at bounding box center [366, 172] width 248 height 22
click at [463, 172] on div "Нет отправителей" at bounding box center [366, 172] width 248 height 22
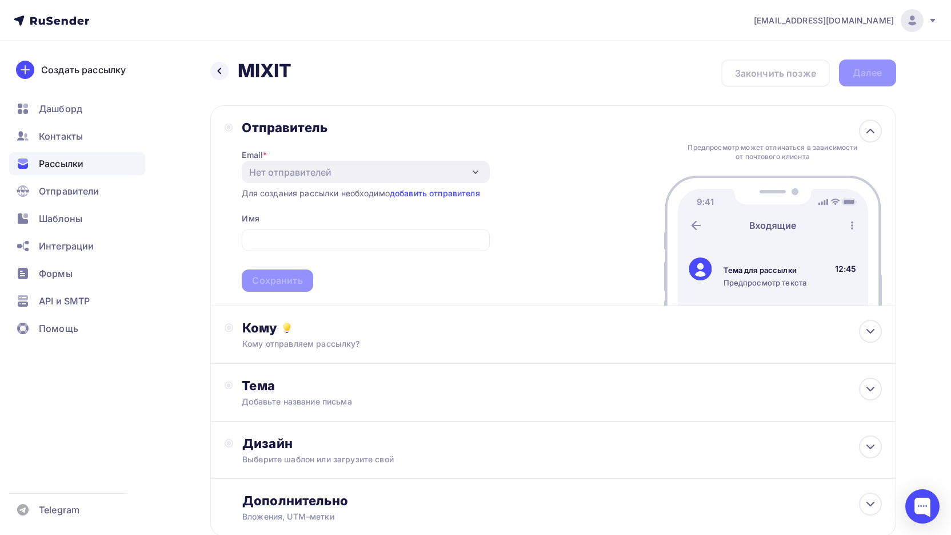
click at [445, 172] on div "Нет отправителей" at bounding box center [366, 172] width 248 height 22
click at [455, 193] on link "добавить отправителя" at bounding box center [435, 193] width 90 height 10
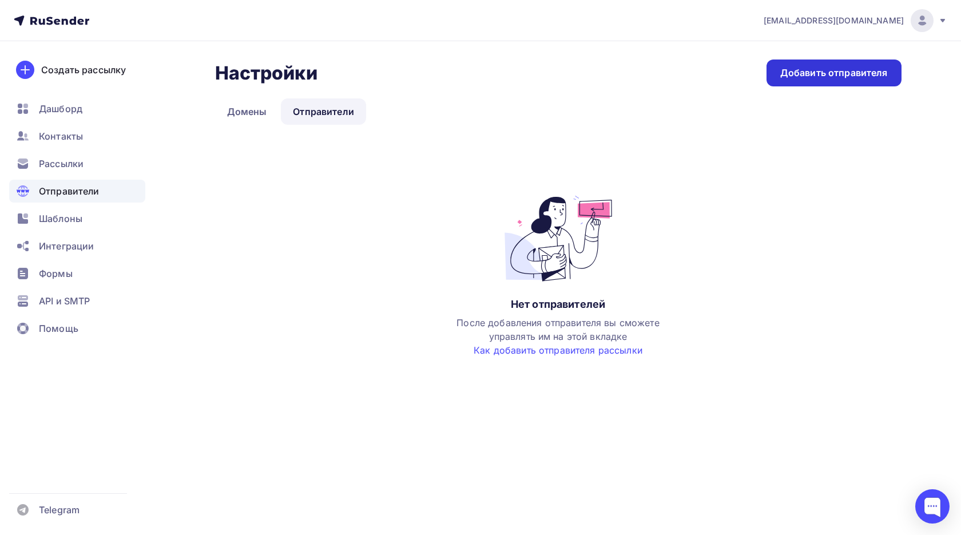
click at [791, 70] on div "Добавить отправителя" at bounding box center [833, 72] width 107 height 13
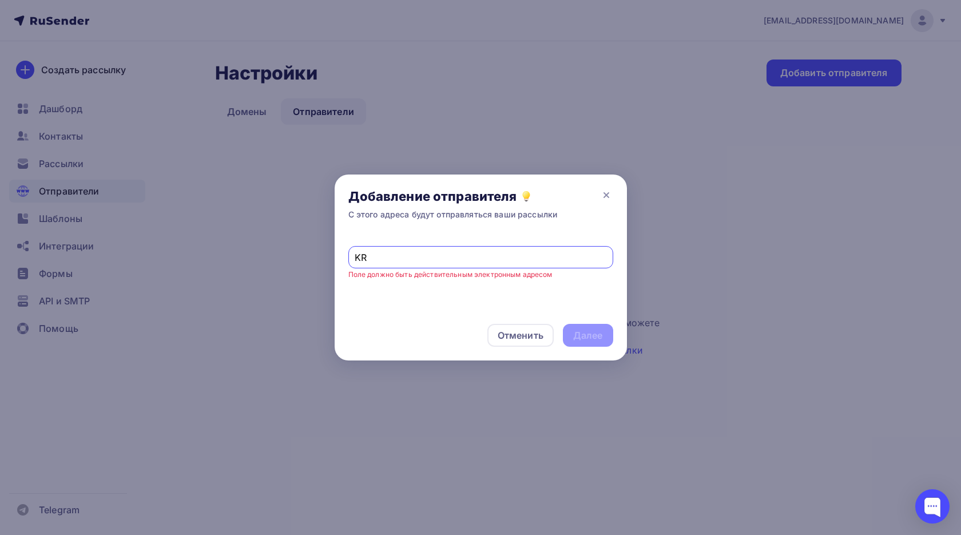
type input "K"
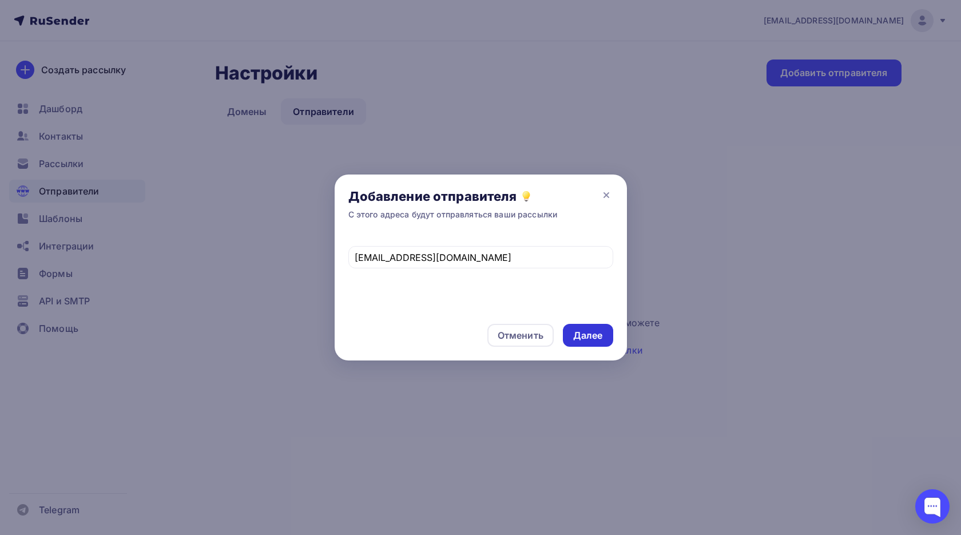
click at [583, 337] on div "Далее" at bounding box center [588, 335] width 30 height 13
click at [458, 258] on input "[EMAIL_ADDRESS][DOMAIN_NAME]" at bounding box center [480, 257] width 252 height 14
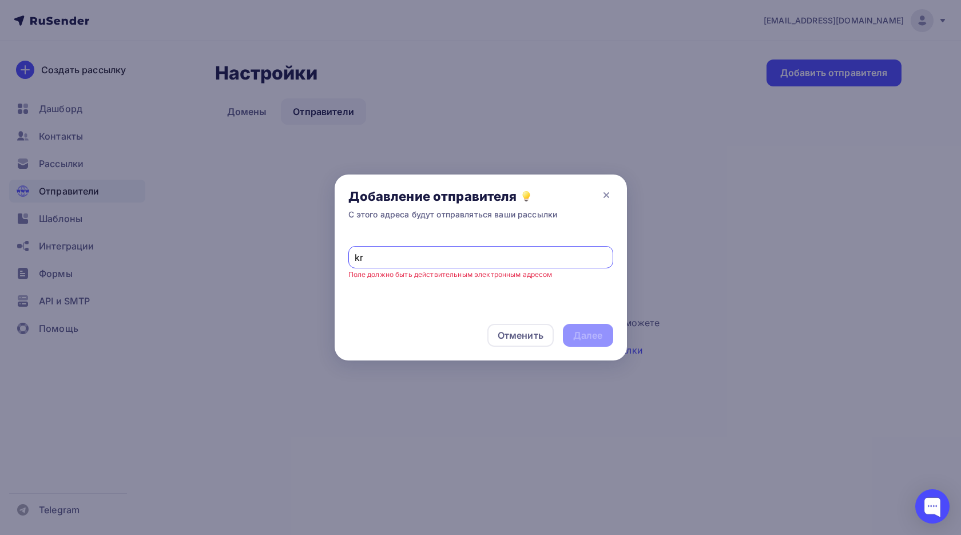
type input "k"
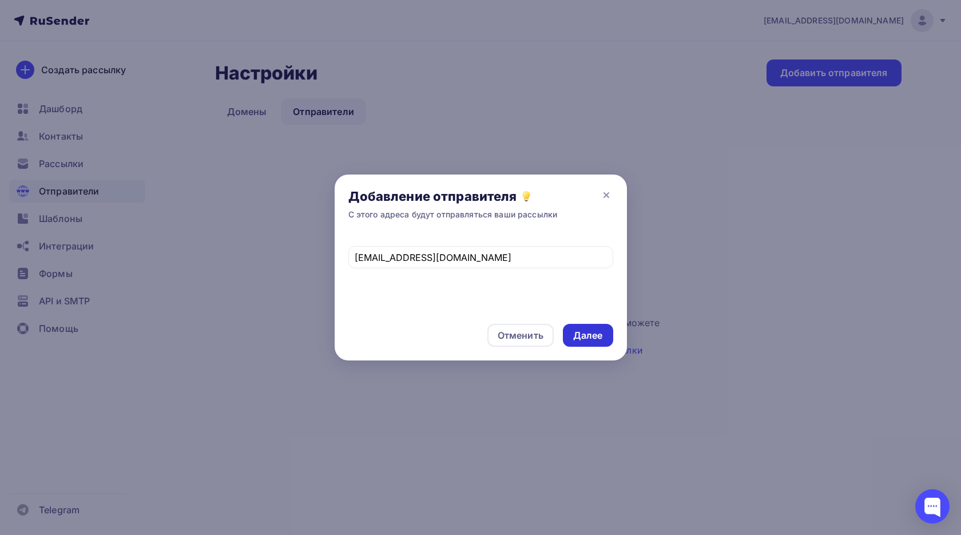
click at [588, 331] on div "Далее" at bounding box center [588, 335] width 30 height 13
click at [544, 254] on input "7.drugova@gmail.com" at bounding box center [480, 257] width 252 height 14
click at [545, 254] on input "7.drugova@gmail.com" at bounding box center [480, 257] width 252 height 14
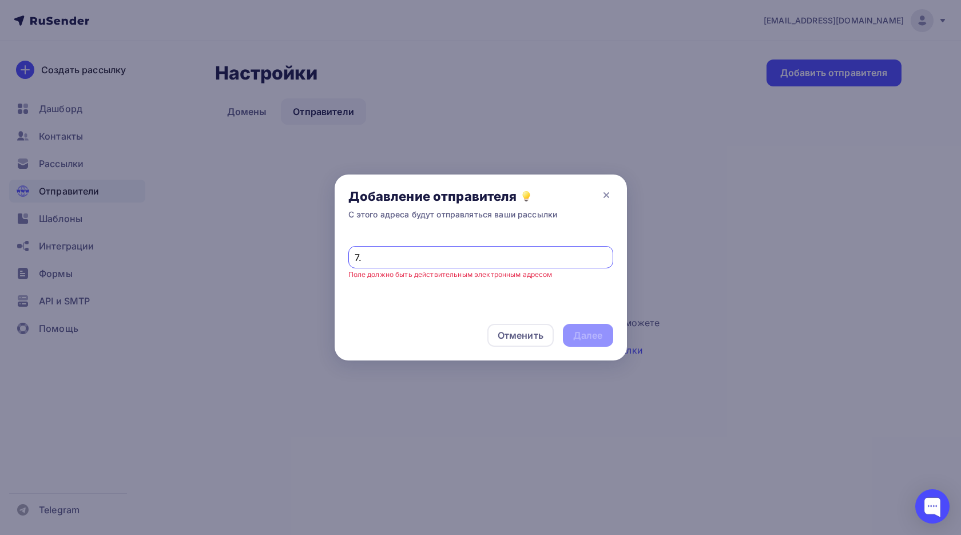
type input "7"
click at [618, 189] on div "Добавление отправителя С этого адреса будут отправляться ваши рассылки" at bounding box center [480, 203] width 292 height 59
click at [611, 193] on icon at bounding box center [606, 195] width 14 height 14
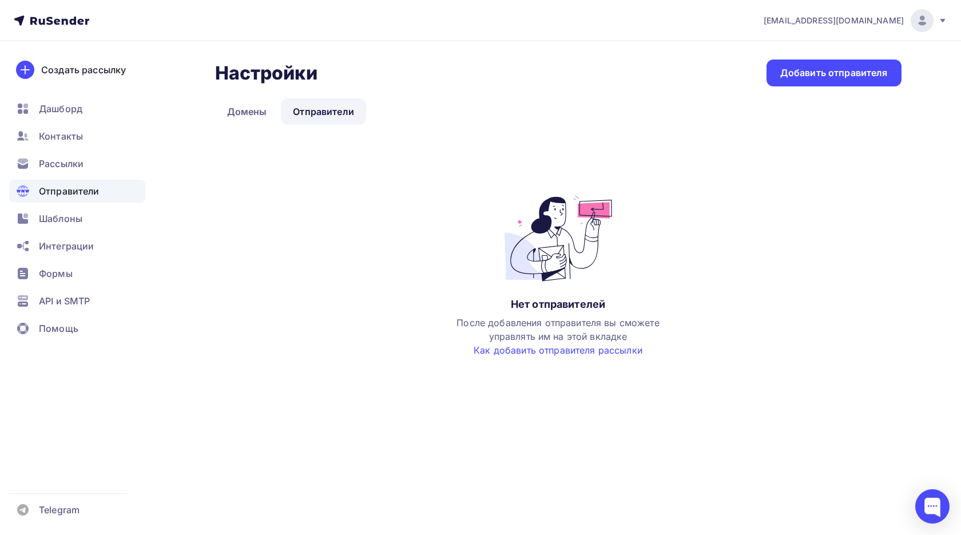
click at [233, 97] on div "Настройки Настройки Добавить отправителя Домены Отправители Отправители Домены …" at bounding box center [558, 219] width 686 height 320
click at [238, 117] on link "Домены" at bounding box center [247, 111] width 64 height 26
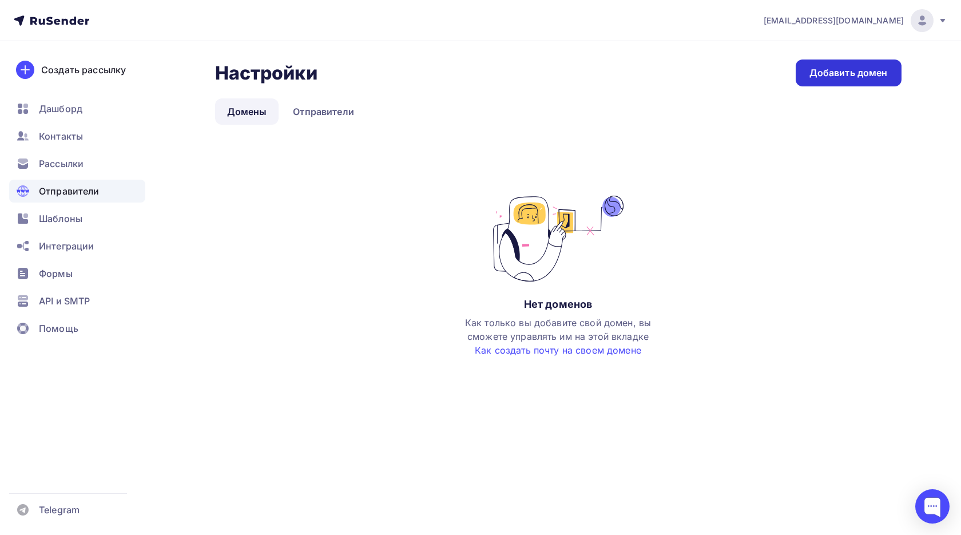
click at [843, 67] on div "Добавить домен" at bounding box center [848, 72] width 78 height 13
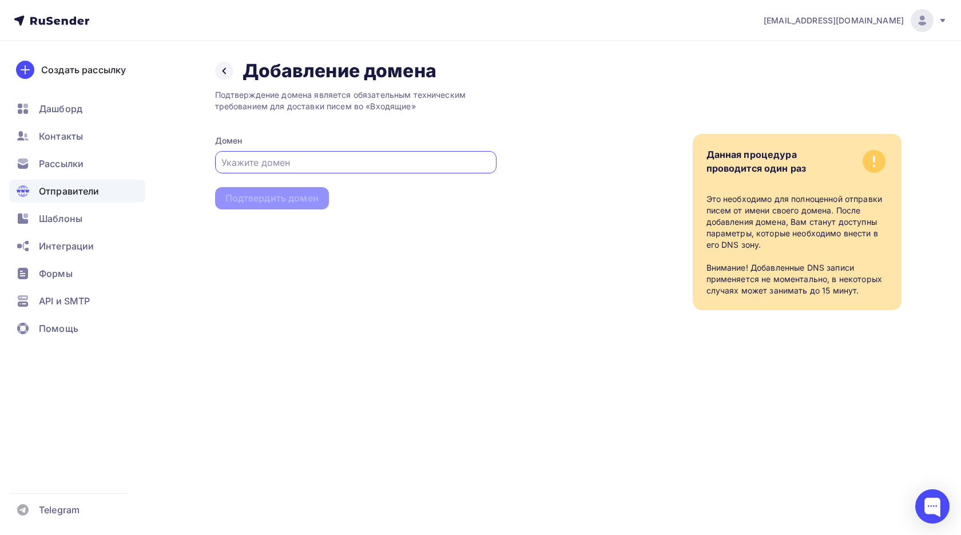
paste input "@freesourcecodes.com."
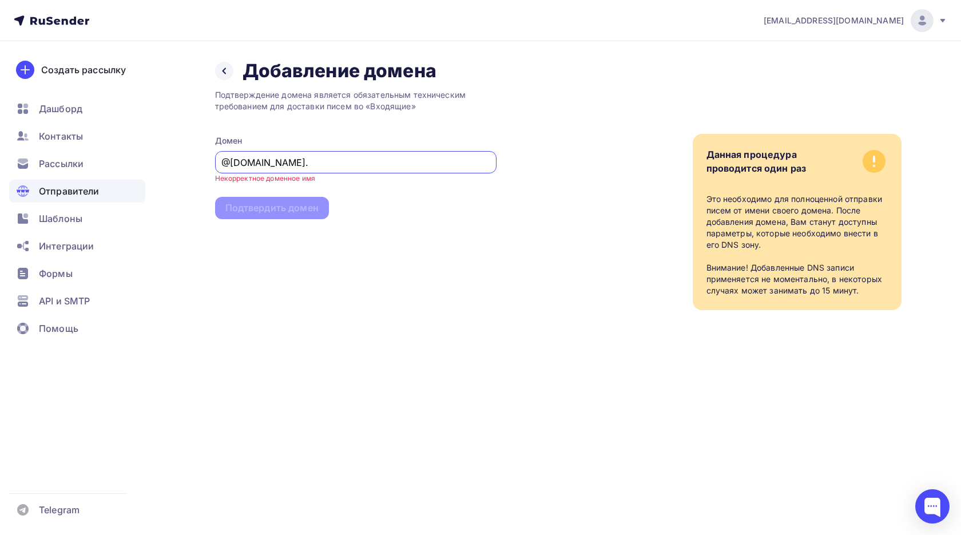
type input "@freesourcecodes.com"
click at [313, 161] on input "@[DOMAIN_NAME]" at bounding box center [355, 163] width 268 height 14
click at [324, 164] on input "@[DOMAIN_NAME]" at bounding box center [355, 163] width 268 height 14
click at [343, 164] on input "@[DOMAIN_NAME]" at bounding box center [355, 163] width 268 height 14
type input "@[DOMAIN_NAME]"
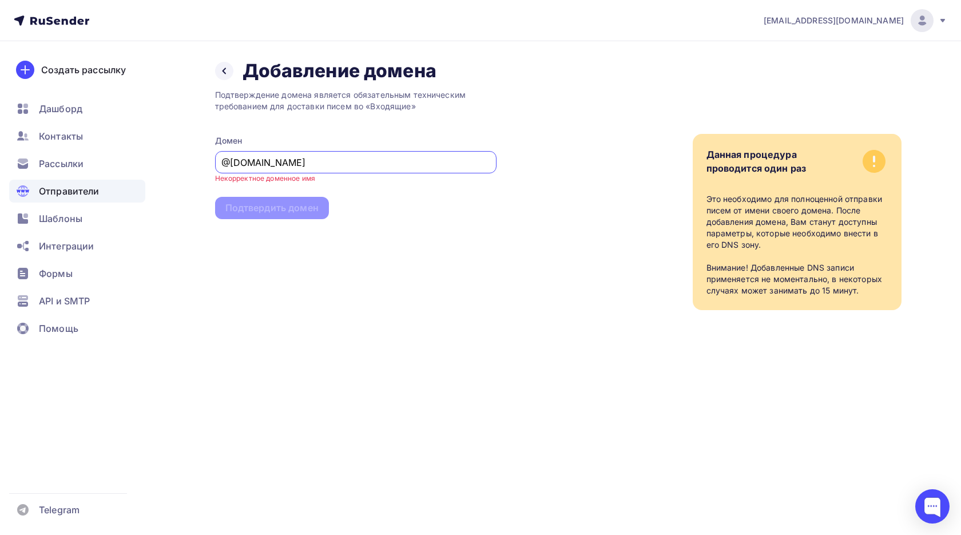
drag, startPoint x: 405, startPoint y: 268, endPoint x: 403, endPoint y: 262, distance: 6.2
click at [404, 265] on div "Подтверждение домена является обязательным техническим требованием для доставки…" at bounding box center [355, 196] width 281 height 228
click at [405, 264] on div "Подтверждение домена является обязательным техническим требованием для доставки…" at bounding box center [355, 196] width 281 height 228
drag, startPoint x: 290, startPoint y: 240, endPoint x: 281, endPoint y: 218, distance: 23.0
click at [288, 238] on div "Подтверждение домена является обязательным техническим требованием для доставки…" at bounding box center [355, 196] width 281 height 228
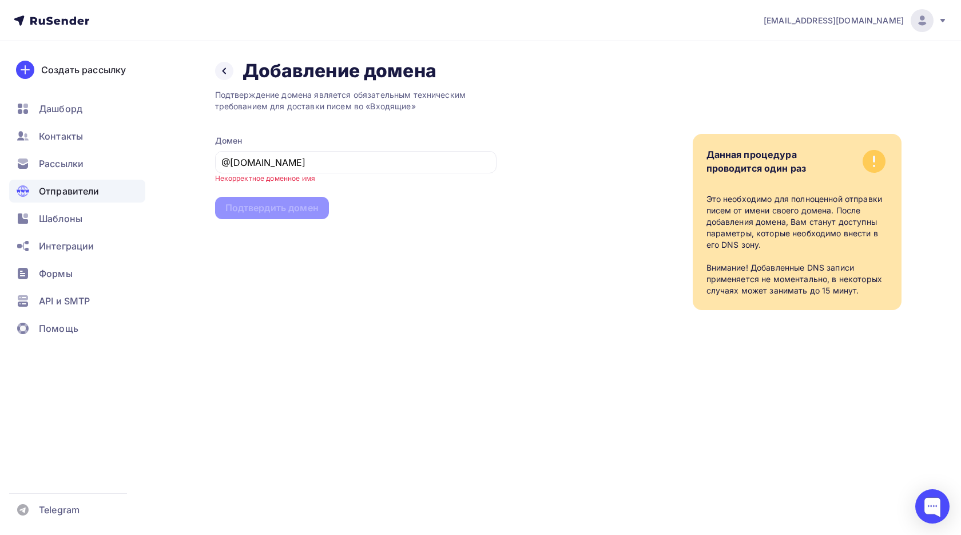
click at [281, 209] on div "Подтверждение домена является обязательным техническим требованием для доставки…" at bounding box center [355, 196] width 281 height 228
drag, startPoint x: 284, startPoint y: 210, endPoint x: 281, endPoint y: 203, distance: 7.8
click at [284, 209] on div "Подтверждение домена является обязательным техническим требованием для доставки…" at bounding box center [355, 196] width 281 height 228
click at [221, 69] on icon at bounding box center [224, 70] width 9 height 9
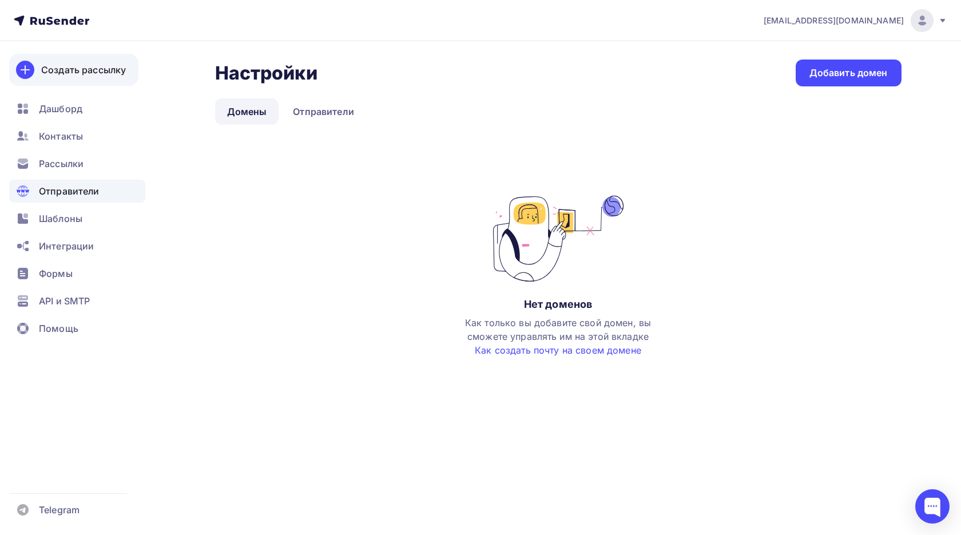
click at [33, 71] on div at bounding box center [25, 70] width 18 height 18
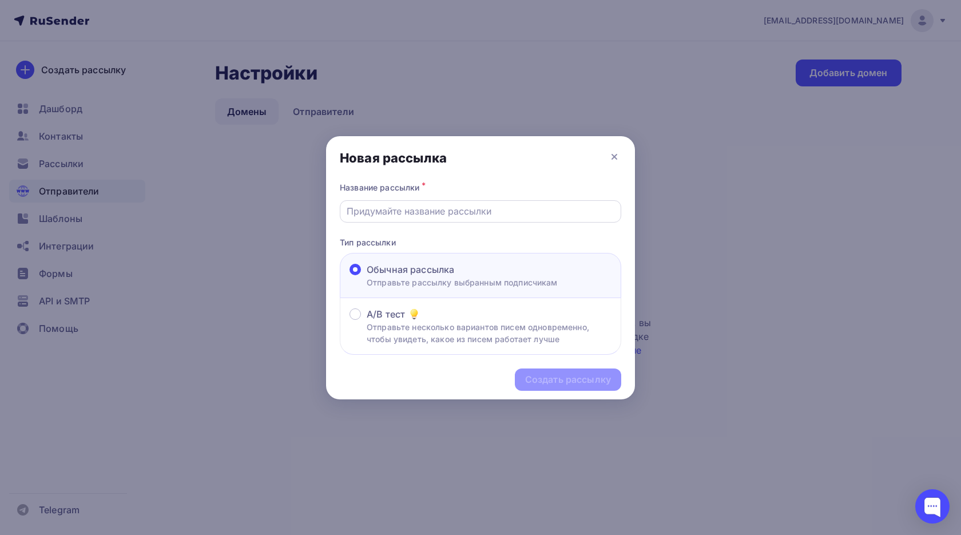
click at [423, 208] on div at bounding box center [480, 211] width 281 height 22
click at [379, 208] on div at bounding box center [480, 211] width 281 height 22
click at [362, 215] on input "text" at bounding box center [480, 211] width 268 height 14
type input "MIXIT"
click at [579, 379] on div "Создать рассылку" at bounding box center [568, 379] width 86 height 13
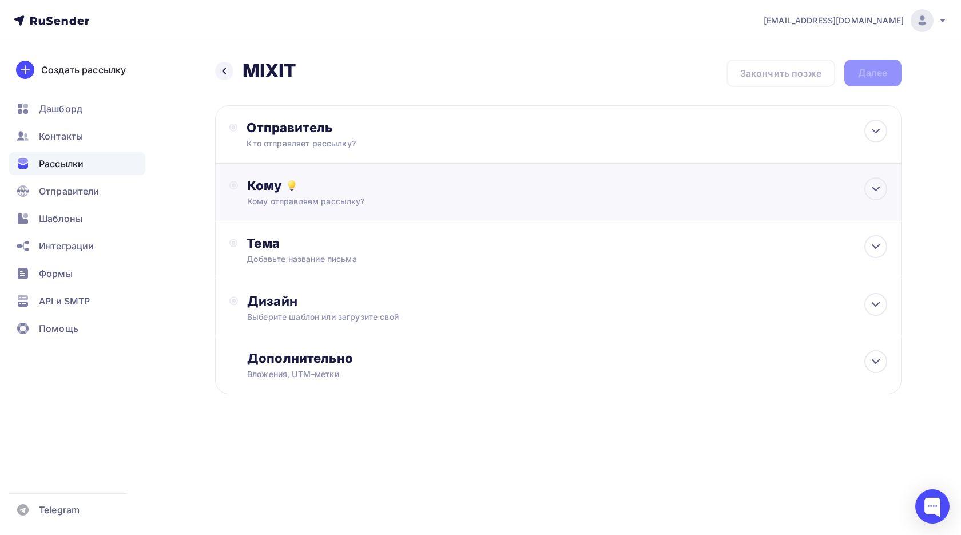
click at [388, 198] on div "Кому отправляем рассылку?" at bounding box center [535, 201] width 576 height 11
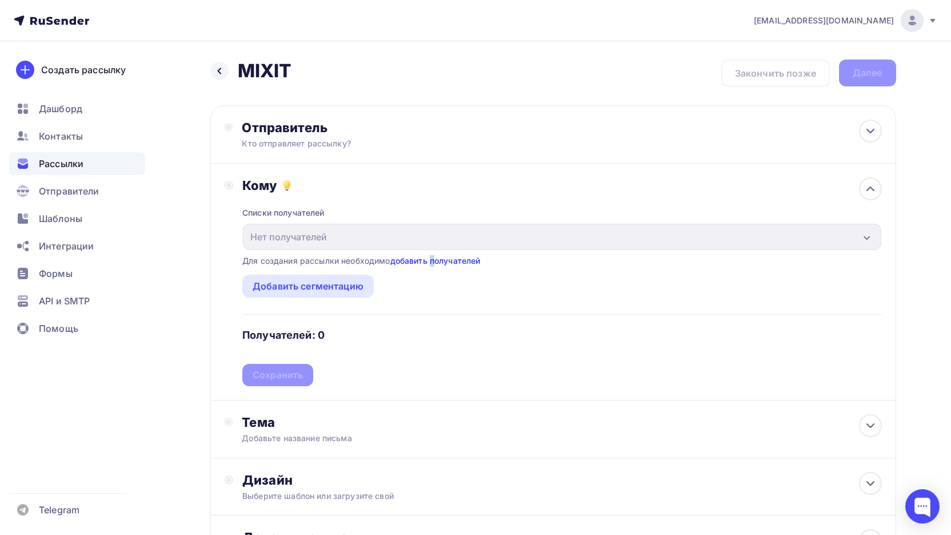
click at [435, 265] on div "Списки получателей Нет получателей Все списки id Добавить список Для создания р…" at bounding box center [561, 289] width 639 height 193
click at [452, 259] on link "добавить получателей" at bounding box center [436, 261] width 90 height 10
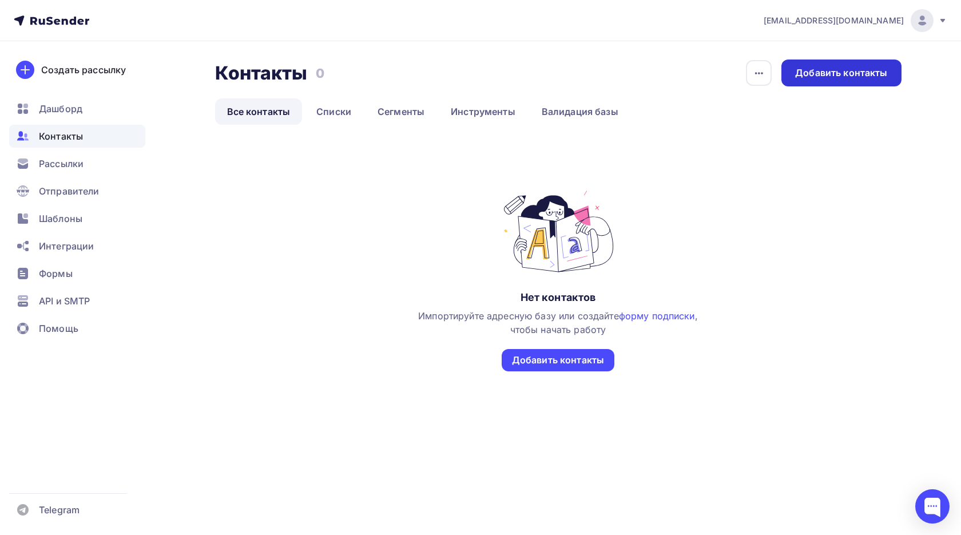
click at [816, 66] on div "Добавить контакты" at bounding box center [840, 72] width 119 height 27
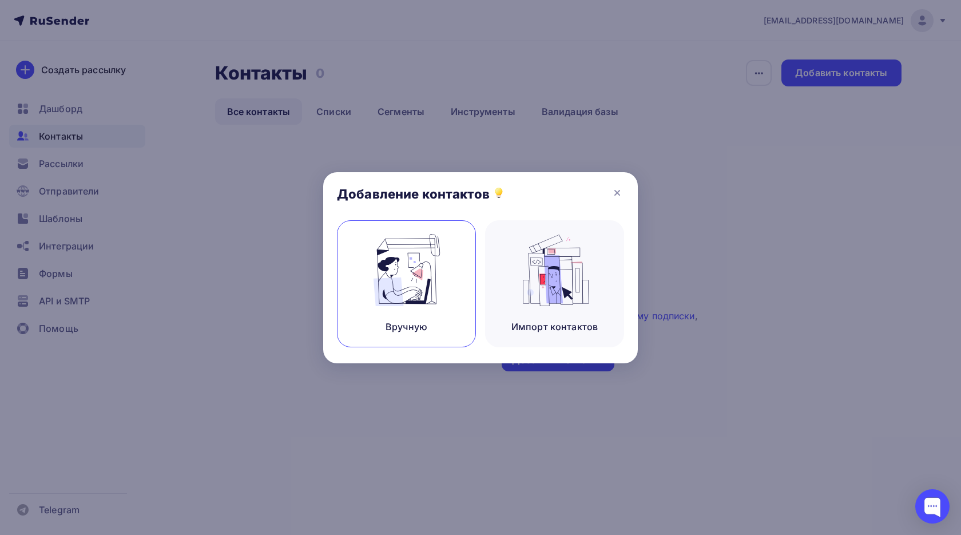
click at [429, 268] on img at bounding box center [406, 270] width 77 height 72
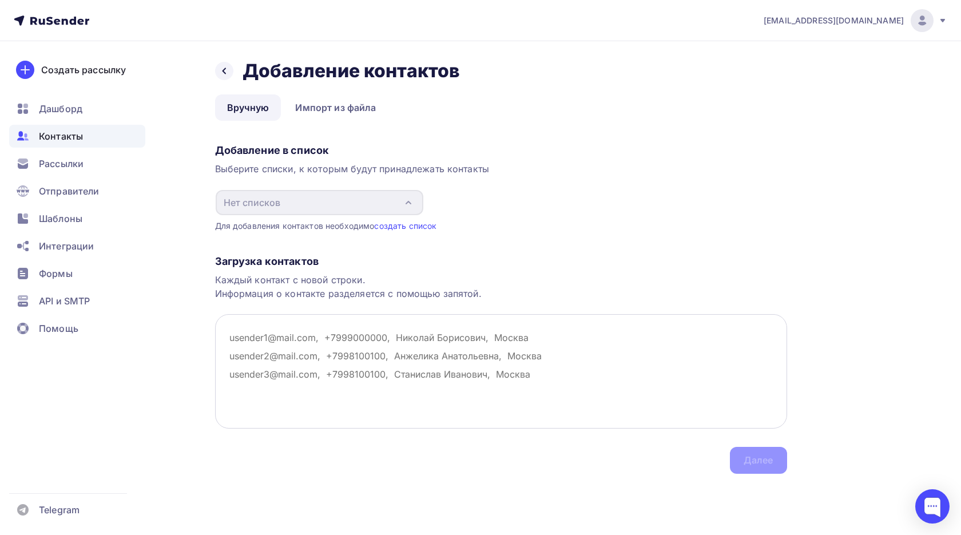
paste textarea "[EMAIL_ADDRESS][DOMAIN_NAME]"
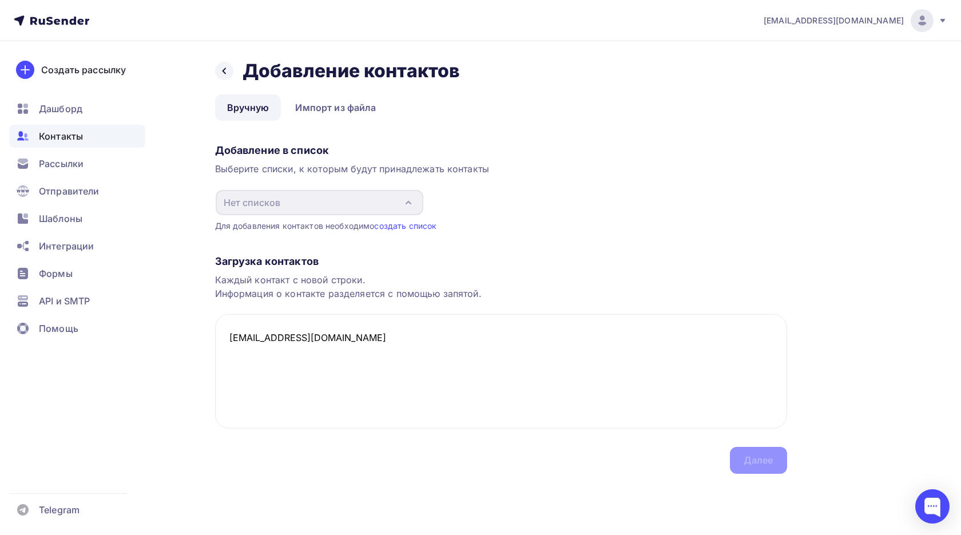
type textarea "[EMAIL_ADDRESS][DOMAIN_NAME]"
drag, startPoint x: 318, startPoint y: 340, endPoint x: 173, endPoint y: 326, distance: 145.9
click at [173, 326] on div "Назад Добавление контактов Добавление контактов Вручную Импорт из файла Вручную…" at bounding box center [480, 280] width 937 height 478
paste textarea "[EMAIL_ADDRESS][DOMAIN_NAME] [PERSON_NAME] [EMAIL_ADDRESS][DOMAIN_NAME] [PERSON…"
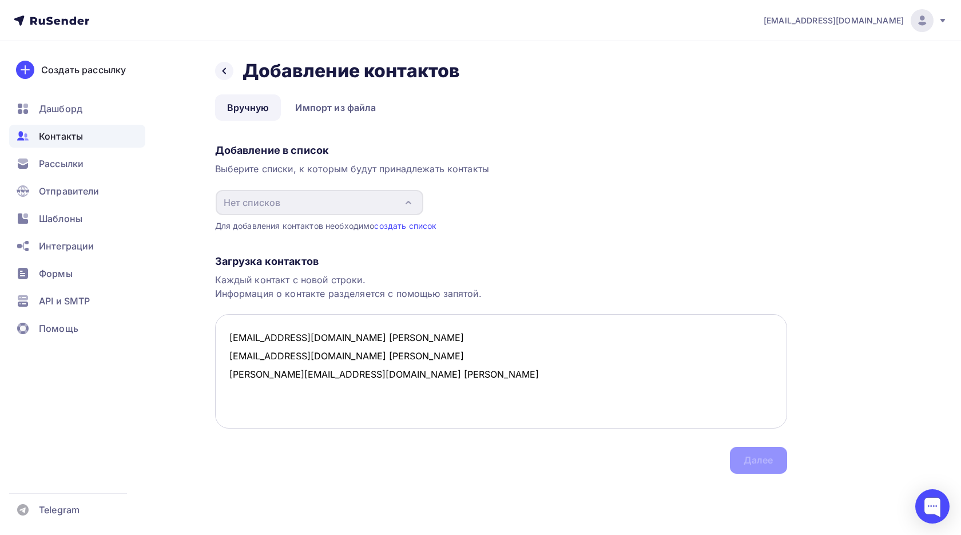
scroll to position [6, 0]
type textarea "[EMAIL_ADDRESS][DOMAIN_NAME] [PERSON_NAME] [EMAIL_ADDRESS][DOMAIN_NAME] [PERSON…"
click at [688, 455] on div "Загрузка контактов Каждый контакт с новой строки. Информация о контакте разделя…" at bounding box center [501, 353] width 572 height 242
click at [448, 377] on textarea "ddarrxxxx@mail.ru Зарубина Дарья ivanchina0707@gmail.com Иванчина Ольга kristin…" at bounding box center [501, 371] width 572 height 114
click at [342, 208] on div "Нет списков" at bounding box center [320, 202] width 208 height 25
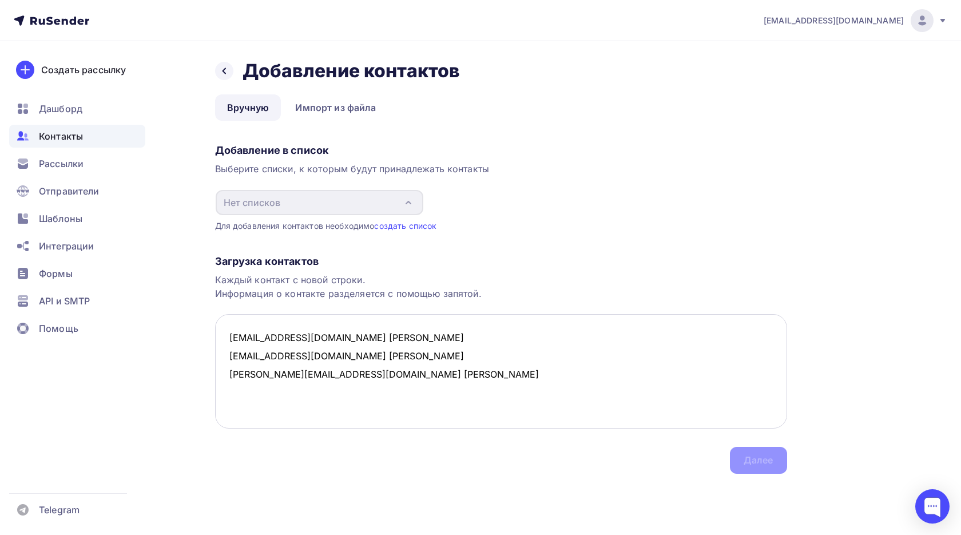
scroll to position [0, 0]
click at [398, 223] on link "создать список" at bounding box center [405, 226] width 62 height 10
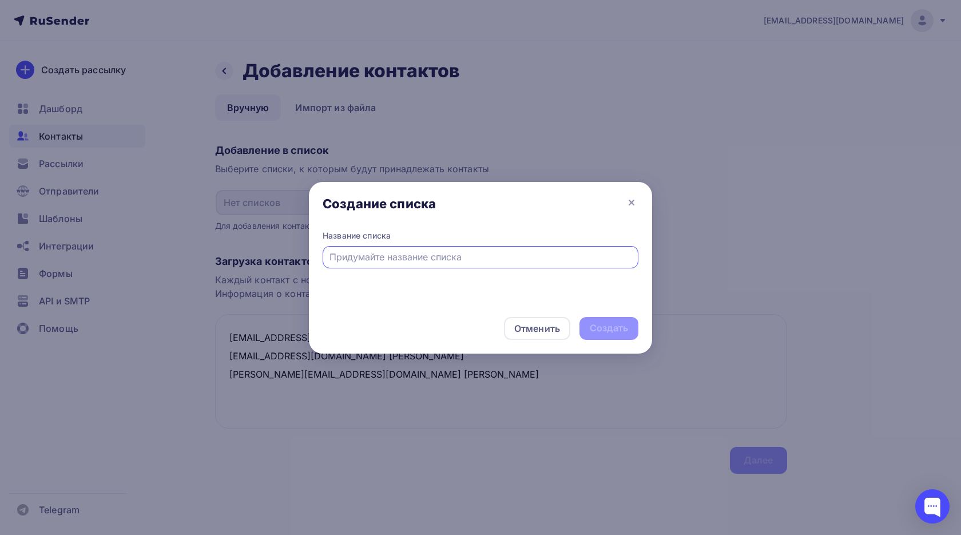
type input "R"
type input "Контакты"
click at [624, 329] on div "Создать" at bounding box center [608, 327] width 38 height 13
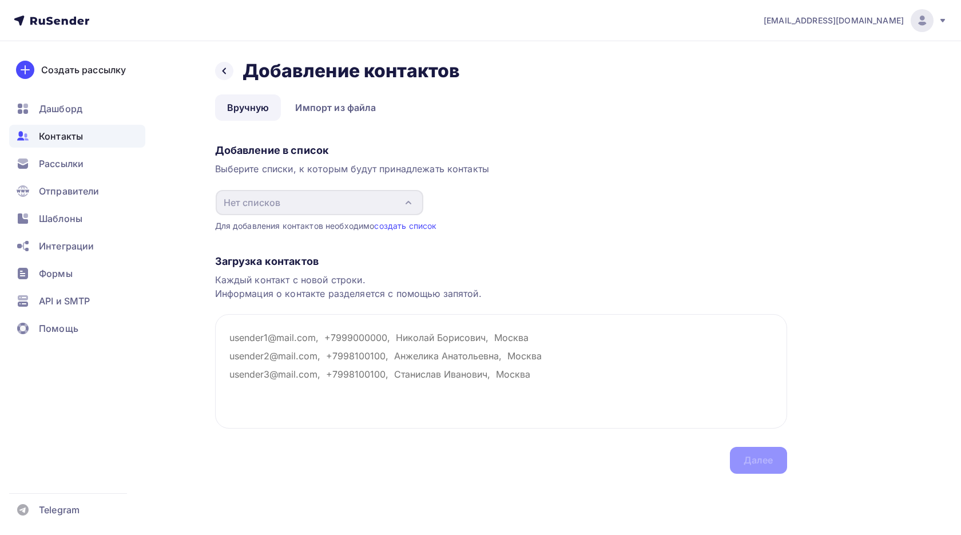
click at [361, 206] on div "Нет списков" at bounding box center [320, 202] width 208 height 25
click at [418, 226] on link "создать список" at bounding box center [405, 226] width 62 height 10
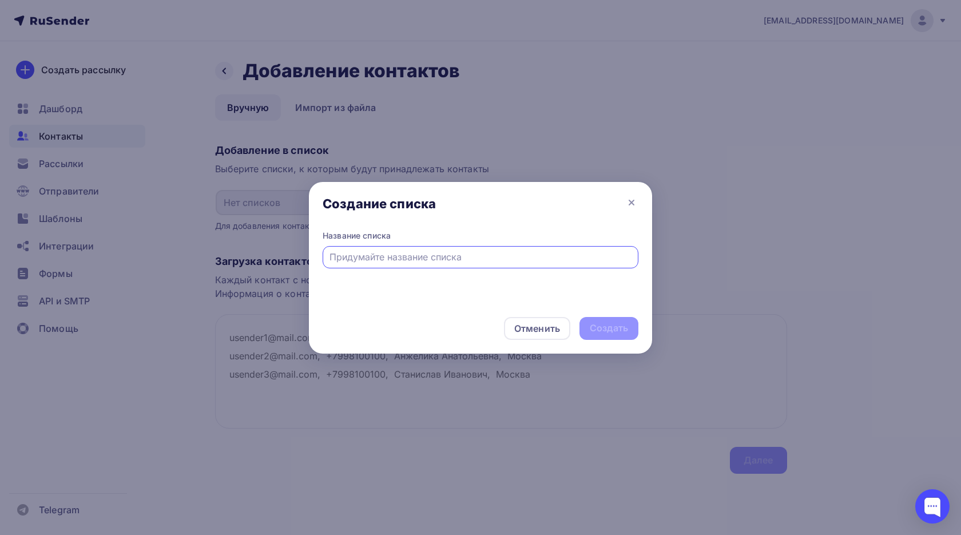
click at [620, 204] on div "Создание списка" at bounding box center [480, 206] width 343 height 48
click at [629, 206] on icon at bounding box center [631, 203] width 14 height 14
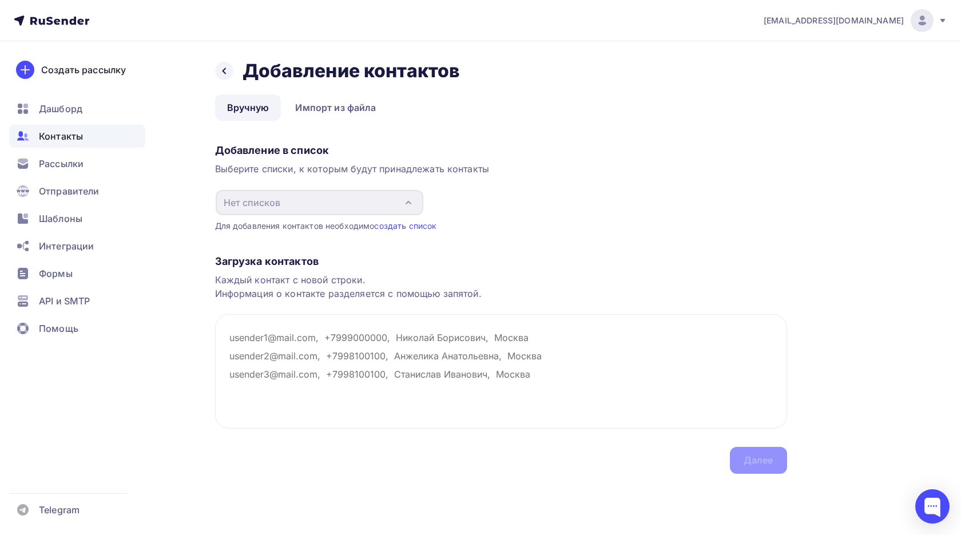
click at [39, 19] on icon at bounding box center [42, 21] width 6 height 6
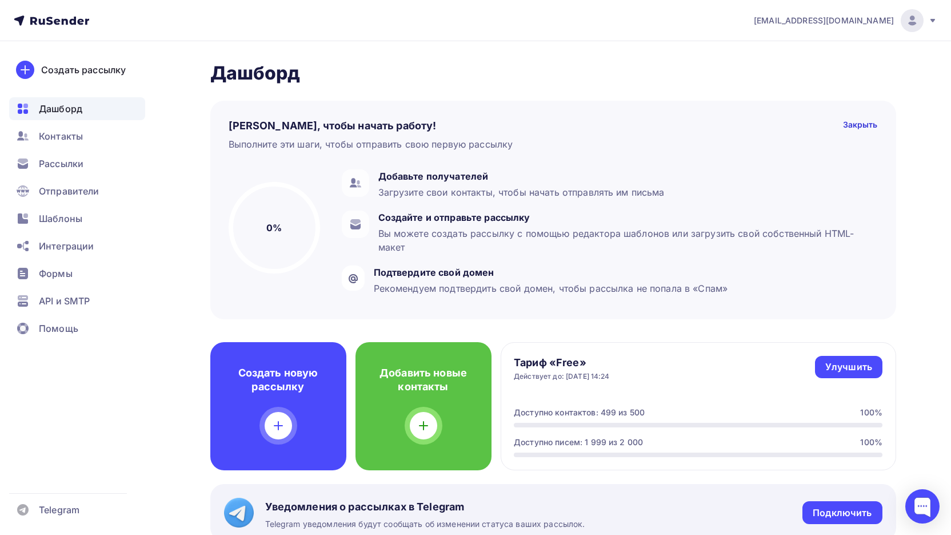
click at [917, 26] on img at bounding box center [913, 21] width 14 height 14
click at [856, 49] on link "Аккаунт" at bounding box center [835, 50] width 192 height 23
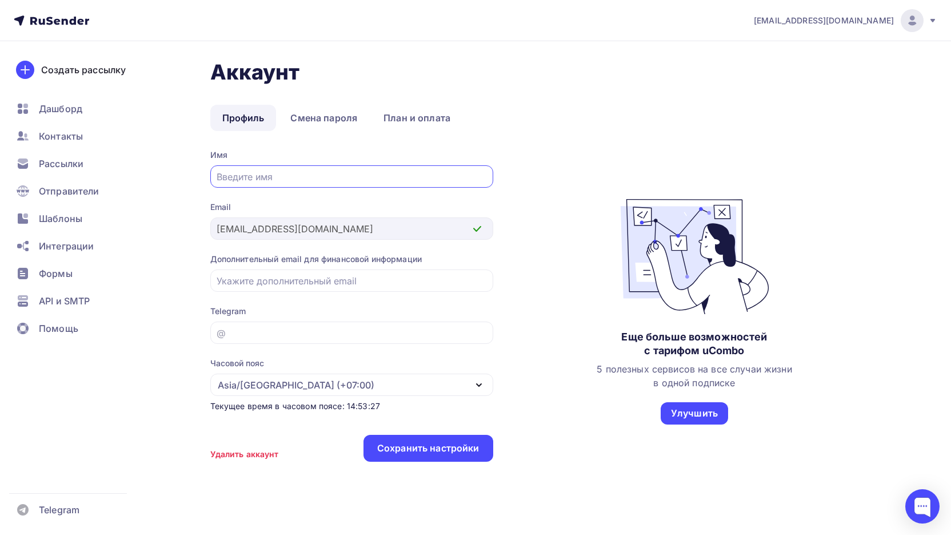
click at [43, 27] on nav "kristinamzeene@mail.ru Аккаунт Тарифы Выйти Создать рассылку Дашборд Контакты Р…" at bounding box center [475, 20] width 951 height 41
click at [50, 14] on icon at bounding box center [51, 21] width 75 height 14
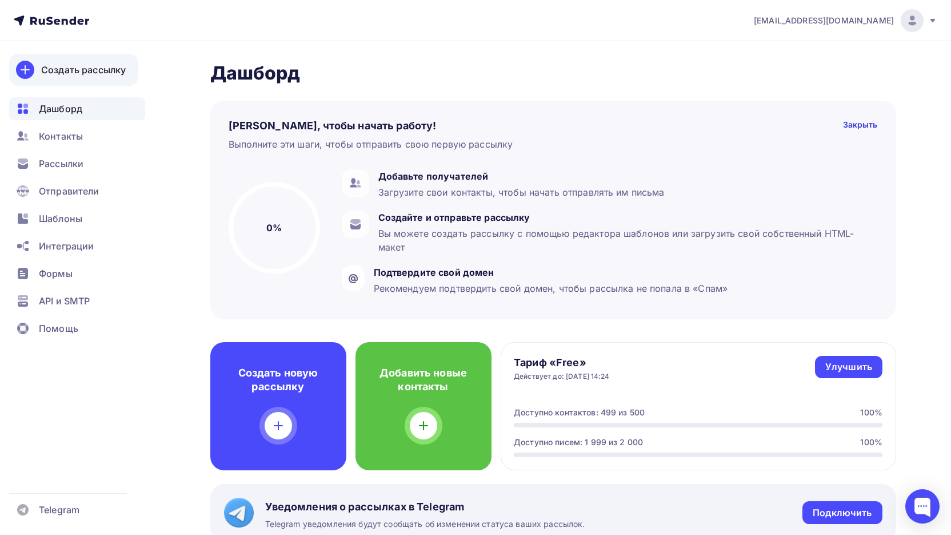
click at [111, 75] on div "Создать рассылку" at bounding box center [83, 70] width 85 height 14
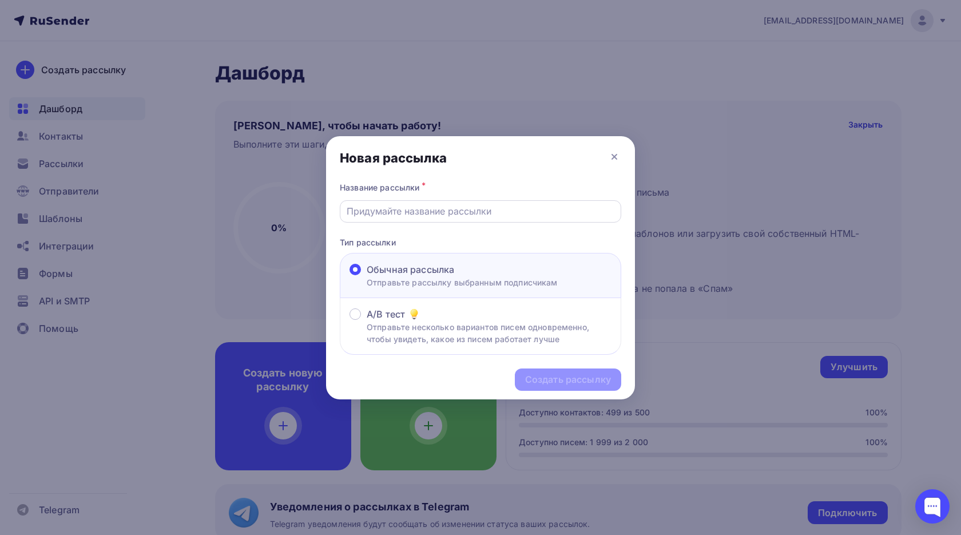
click at [453, 210] on input "text" at bounding box center [480, 211] width 268 height 14
type input "лдльлл"
click at [592, 375] on div "Создать рассылку" at bounding box center [568, 379] width 86 height 13
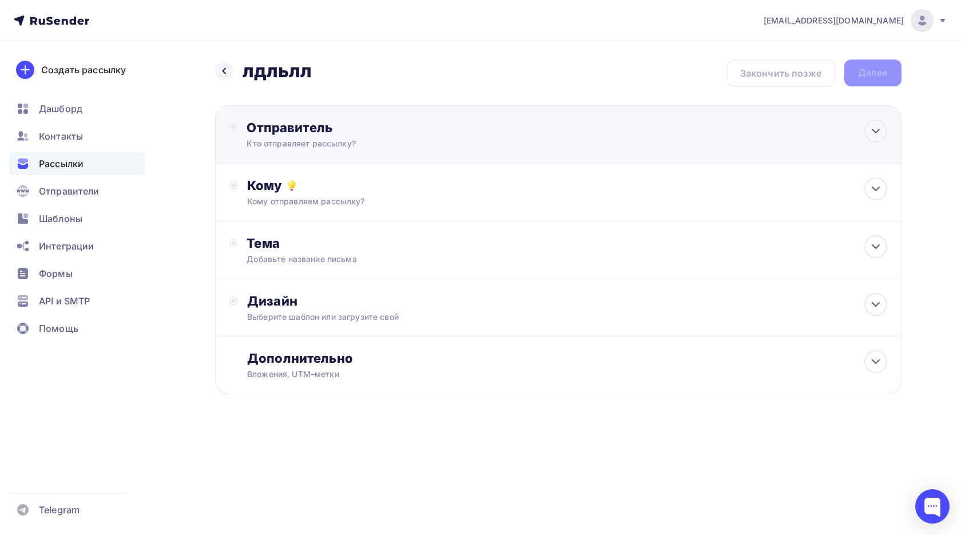
click at [346, 137] on div "Отправитель Кто отправляет рассылку? Email * Нет отправителей Добавить отправит…" at bounding box center [370, 134] width 248 height 30
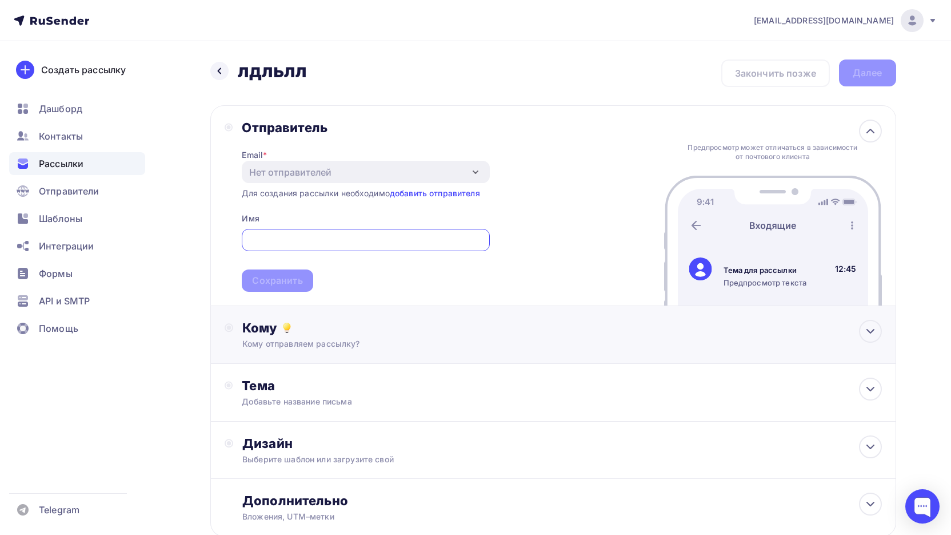
click at [397, 346] on div "Кому отправляем рассылку?" at bounding box center [530, 343] width 576 height 11
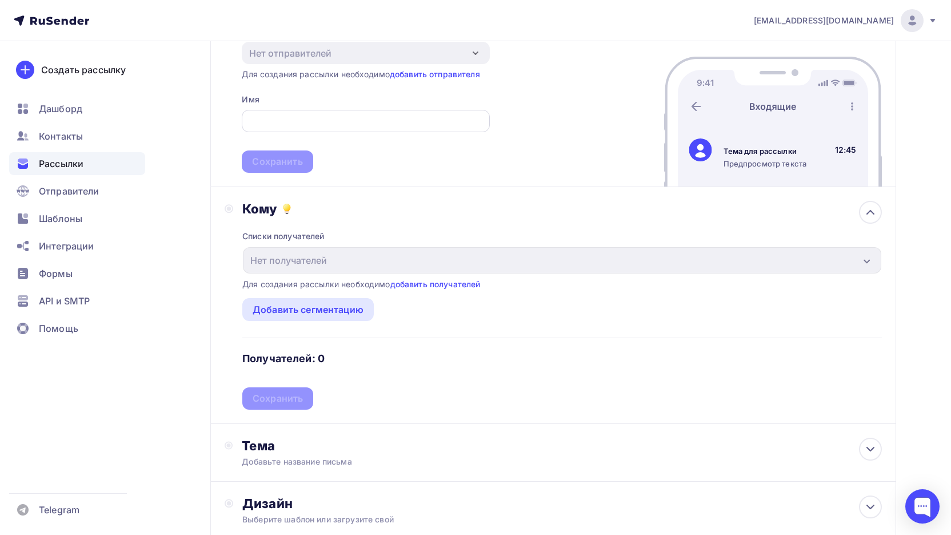
scroll to position [254, 0]
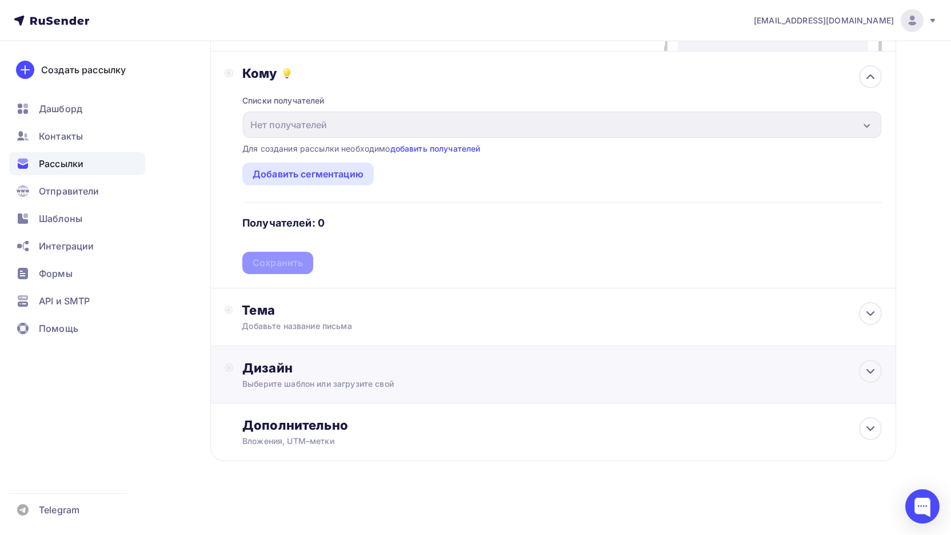
click at [427, 380] on div "Выберите шаблон или загрузите свой" at bounding box center [530, 383] width 576 height 11
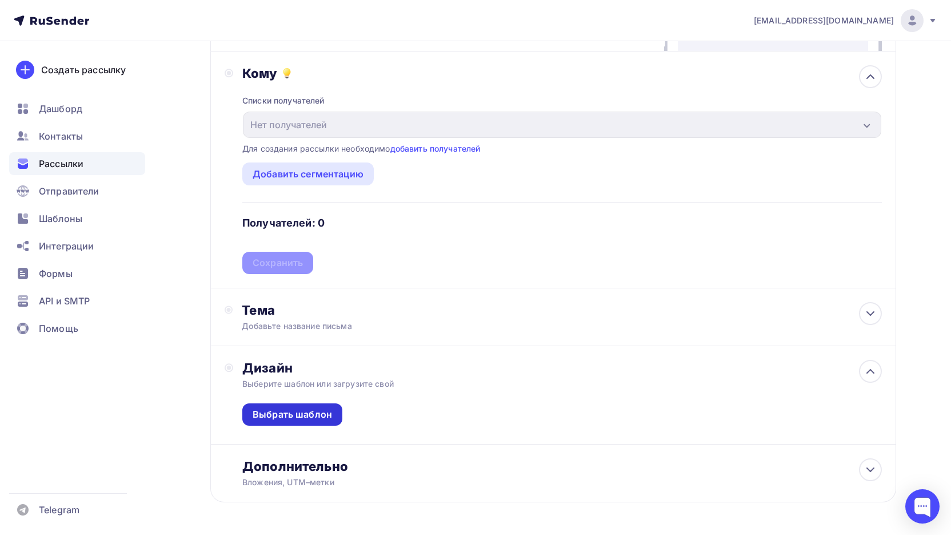
click at [322, 413] on div "Выбрать шаблон" at bounding box center [292, 414] width 79 height 13
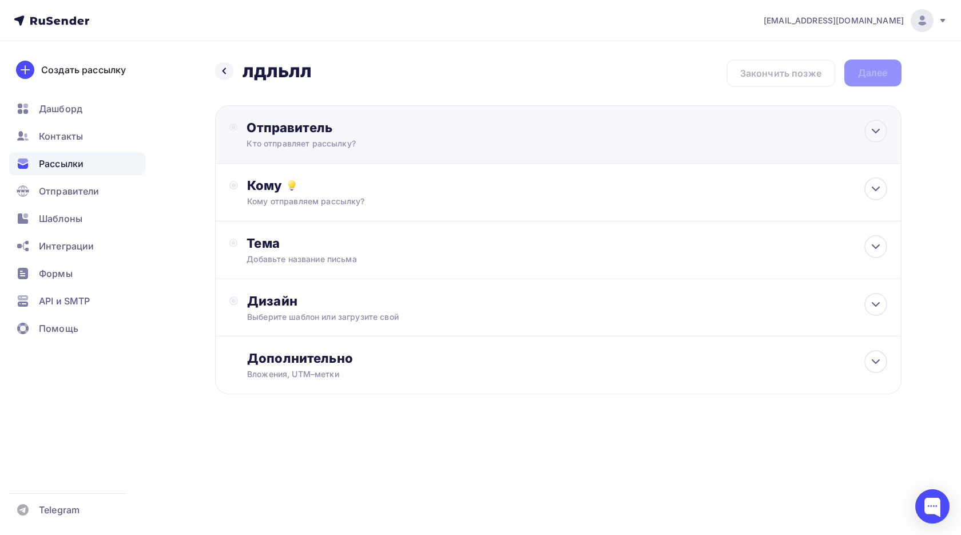
click at [300, 138] on div "Кто отправляет рассылку?" at bounding box center [357, 143] width 223 height 11
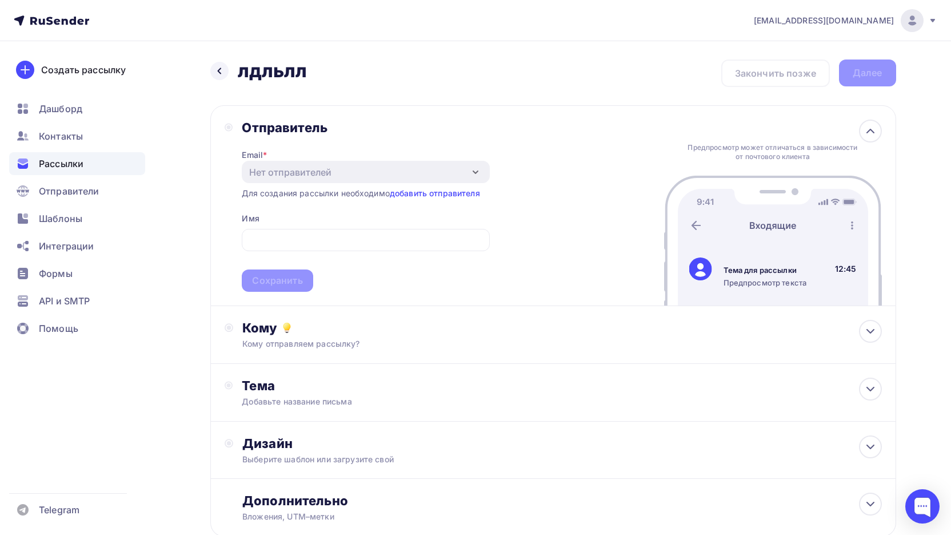
drag, startPoint x: 392, startPoint y: 171, endPoint x: 422, endPoint y: 186, distance: 33.2
click at [394, 171] on div "Нет отправителей" at bounding box center [366, 172] width 248 height 22
click at [423, 188] on link "добавить отправителя" at bounding box center [435, 193] width 90 height 10
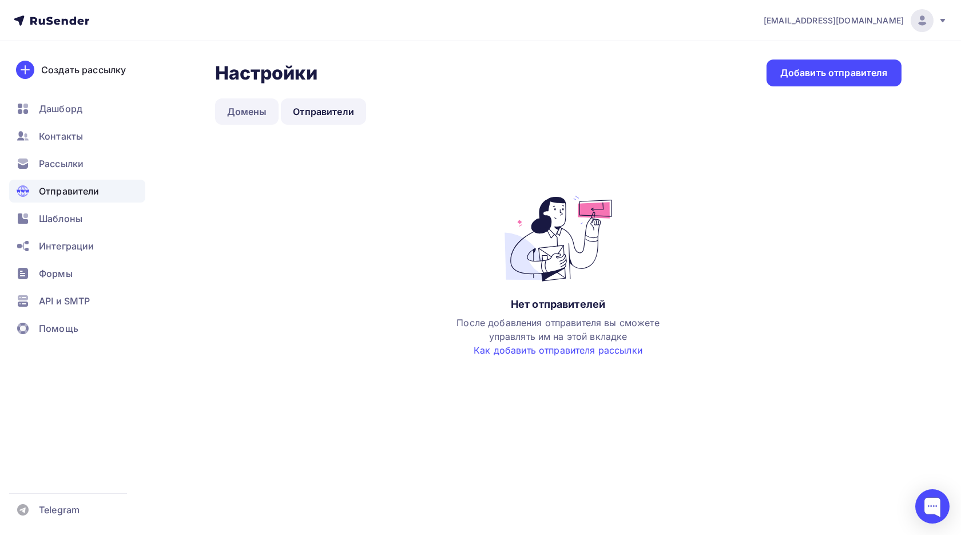
click at [253, 110] on link "Домены" at bounding box center [247, 111] width 64 height 26
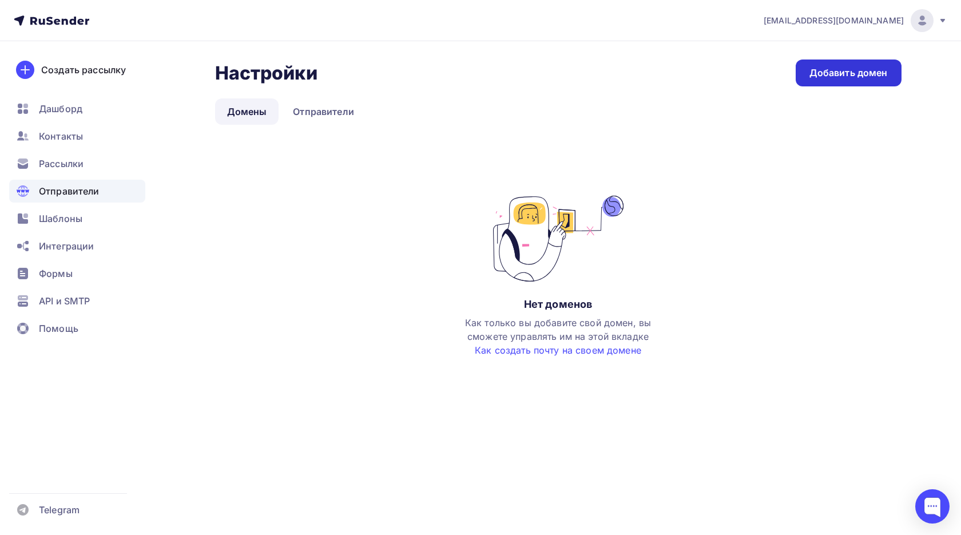
click at [851, 78] on div "Добавить домен" at bounding box center [848, 72] width 78 height 13
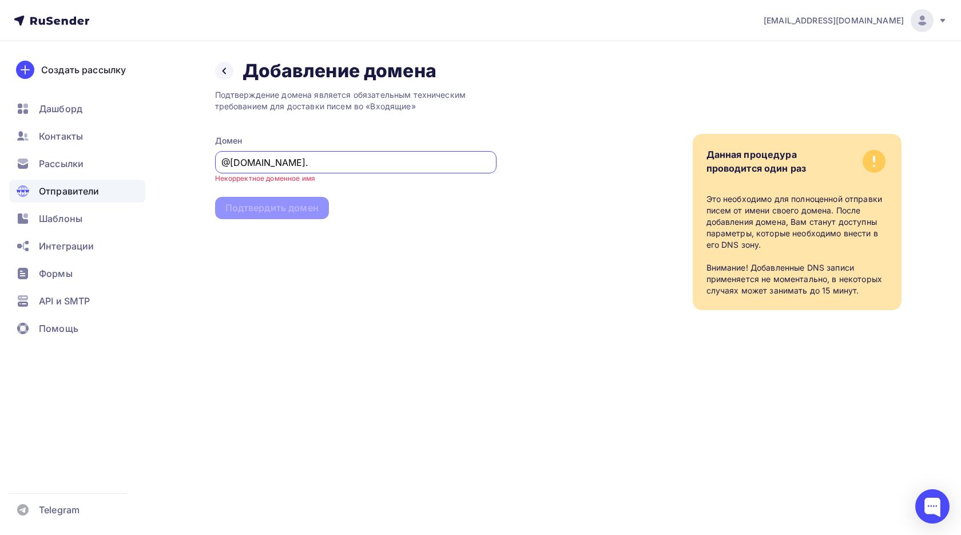
click at [230, 164] on input "@freesourcecodes.com." at bounding box center [355, 163] width 268 height 14
click at [296, 162] on input "freesourcecodes.com." at bounding box center [355, 163] width 268 height 14
click at [322, 163] on input "freesourcecodes.com." at bounding box center [355, 163] width 268 height 14
click at [494, 210] on div "Подтверждение домена является обязательным техническим требованием для доставки…" at bounding box center [558, 196] width 686 height 228
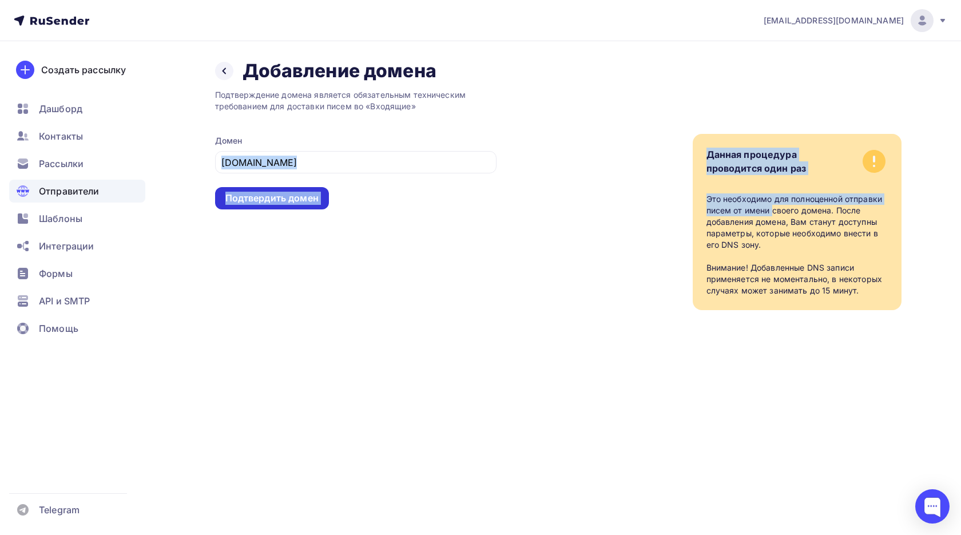
click at [286, 197] on div "Подтвердить домен" at bounding box center [271, 198] width 93 height 13
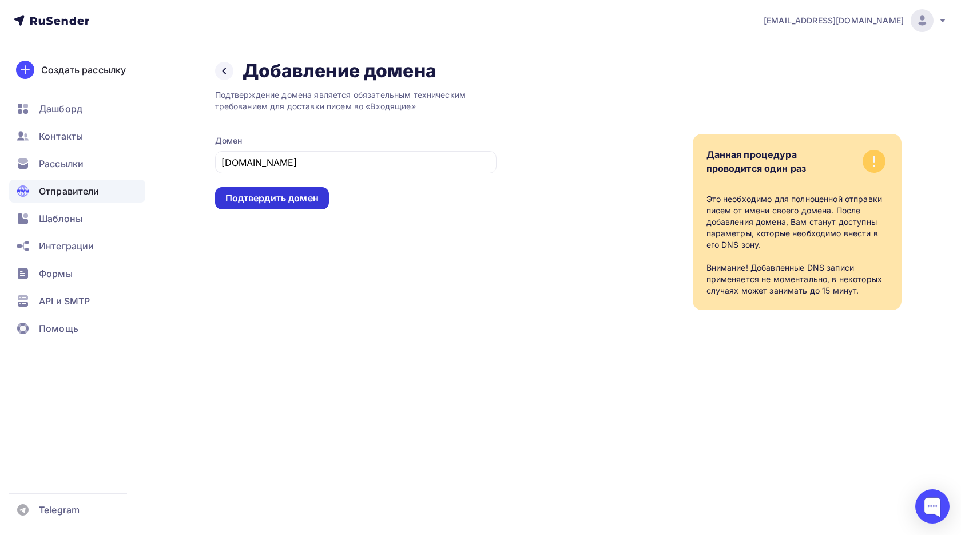
click at [286, 197] on div "Подтвердить домен" at bounding box center [271, 198] width 93 height 13
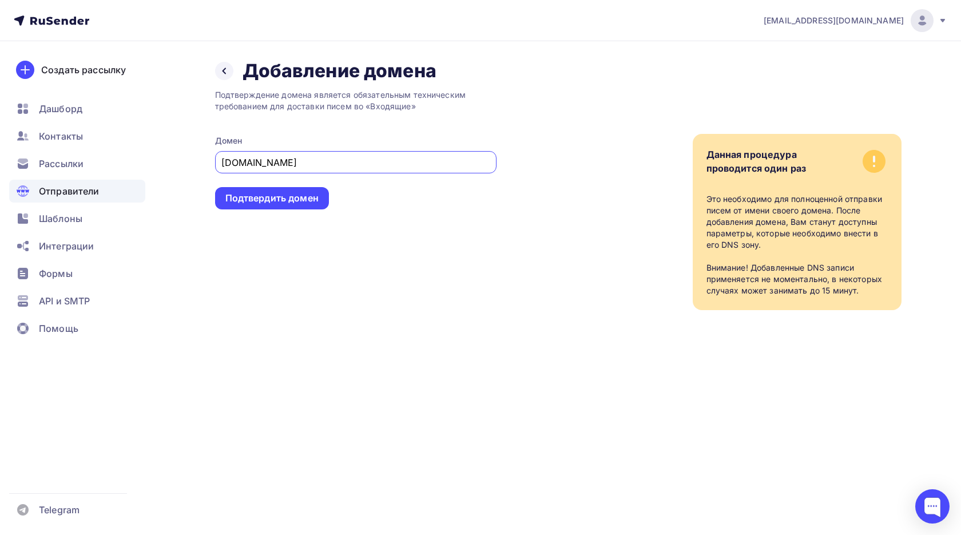
click at [296, 164] on input "[DOMAIN_NAME]" at bounding box center [355, 163] width 268 height 14
type input "[DOMAIN_NAME]"
click at [316, 189] on div "Подтвердить домен" at bounding box center [272, 198] width 114 height 22
click at [317, 198] on div "Подтвердить домен" at bounding box center [271, 198] width 93 height 13
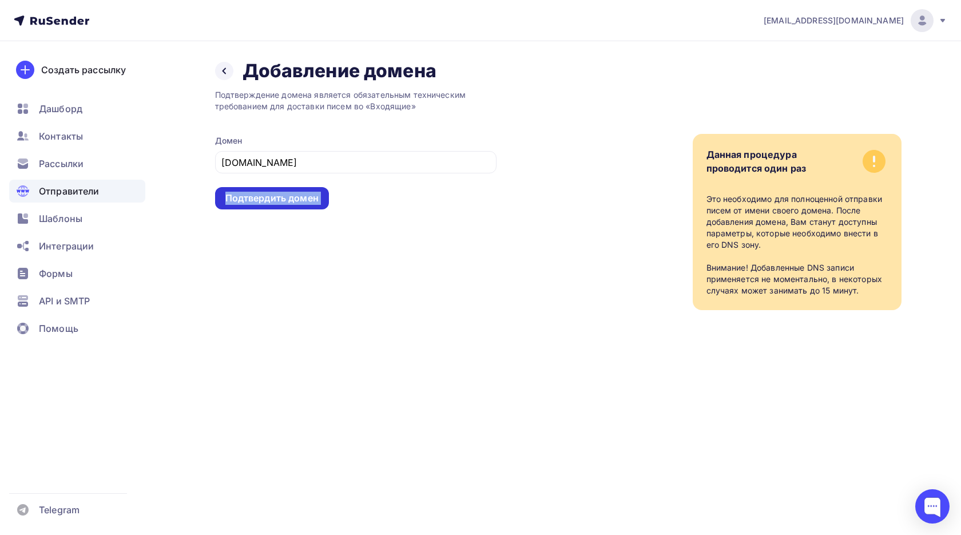
click at [318, 198] on div "Подтвердить домен" at bounding box center [272, 198] width 114 height 22
click at [317, 196] on div "Подтвердить домен" at bounding box center [271, 198] width 93 height 13
click at [317, 195] on div "Подтвердить домен" at bounding box center [271, 198] width 93 height 13
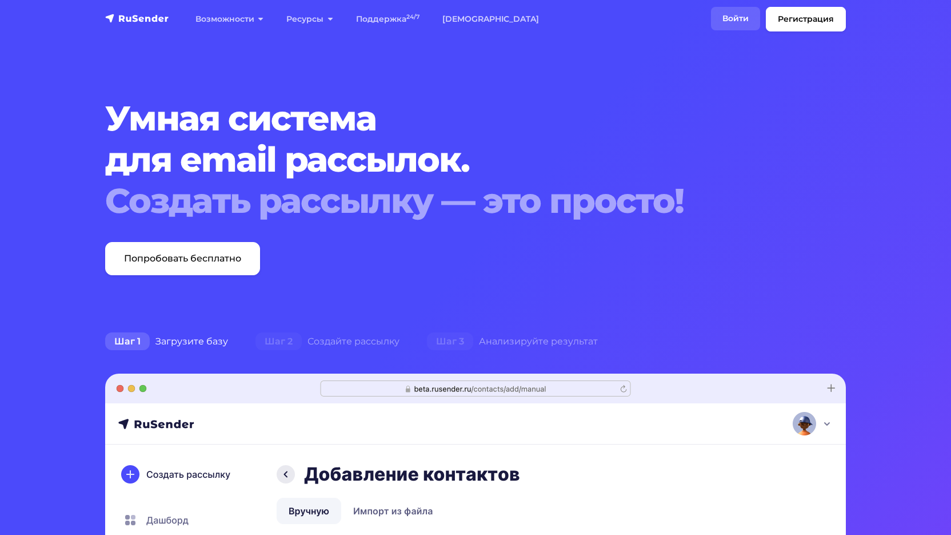
click at [722, 15] on link "Войти" at bounding box center [735, 18] width 49 height 23
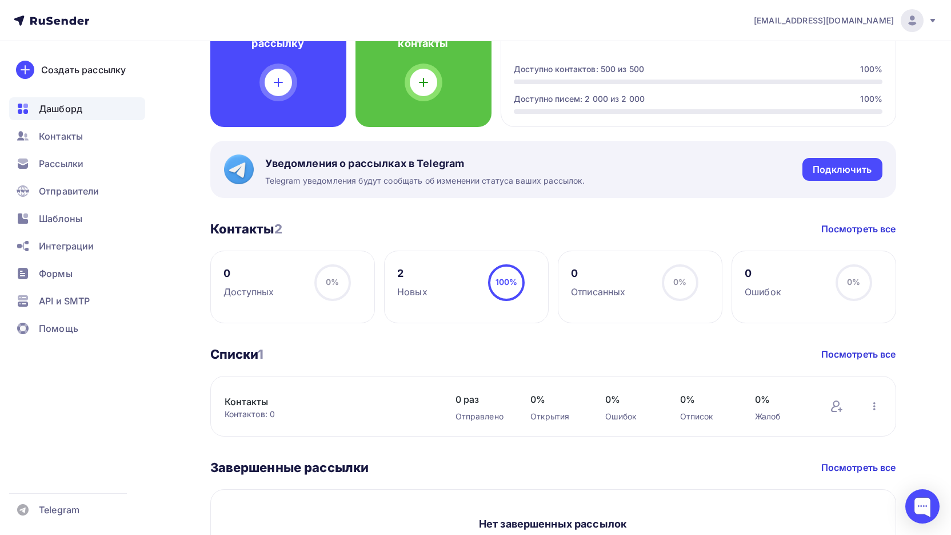
scroll to position [480, 0]
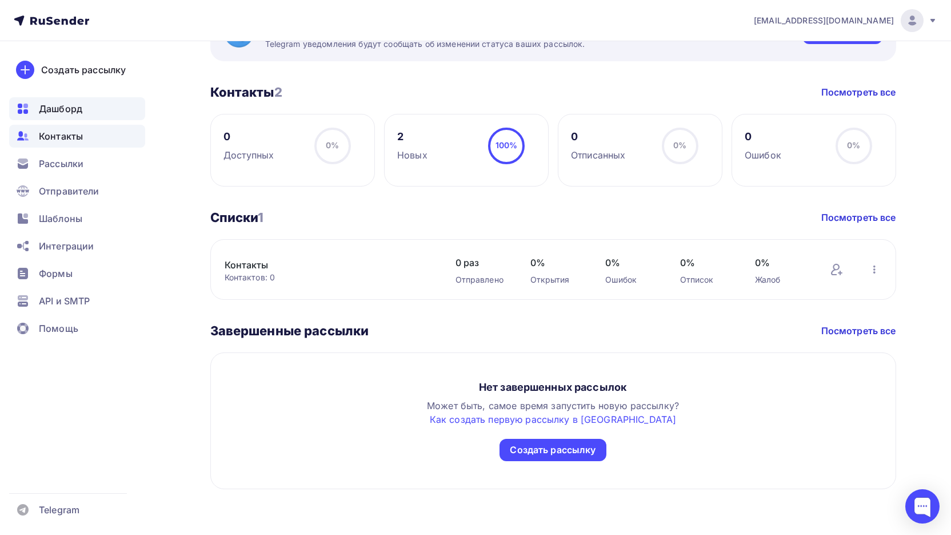
click at [62, 140] on span "Контакты" at bounding box center [61, 136] width 44 height 14
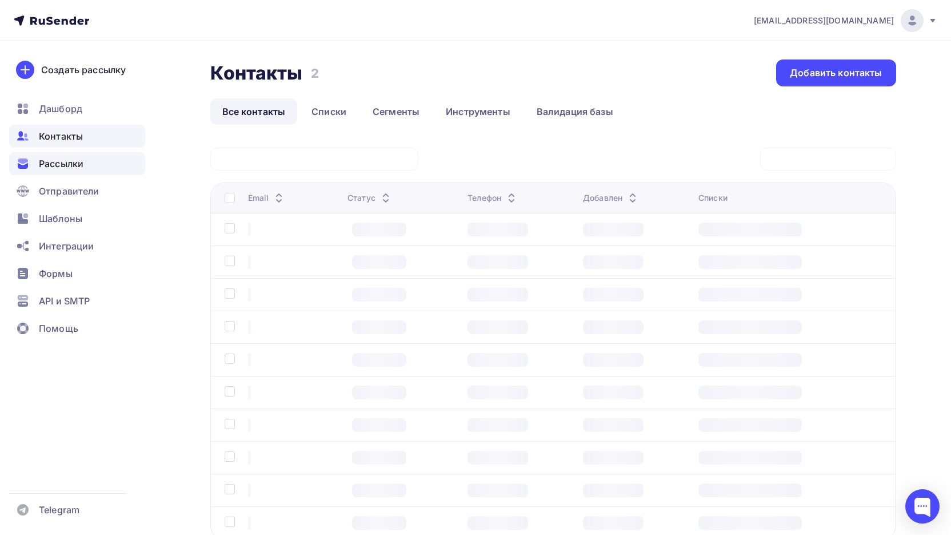
click at [62, 164] on span "Рассылки" at bounding box center [61, 164] width 45 height 14
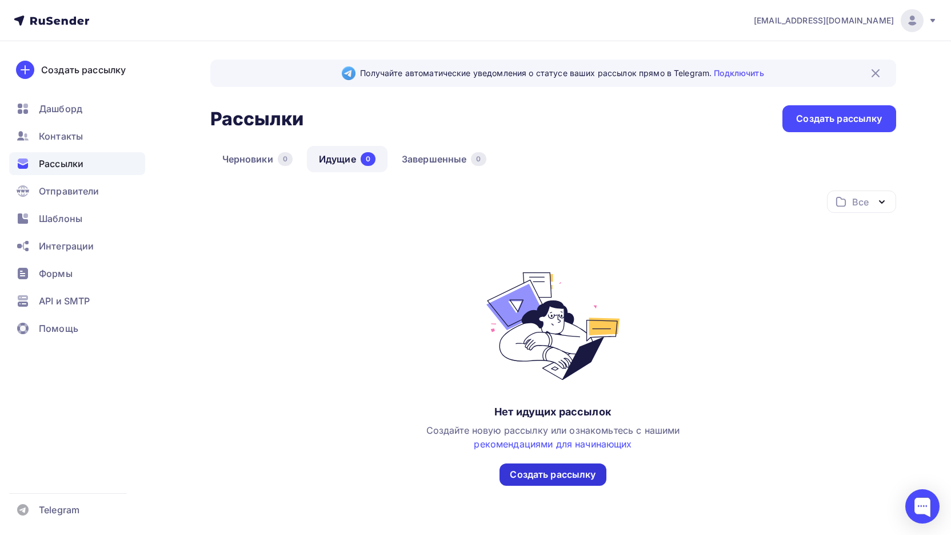
click at [554, 477] on div "Создать рассылку" at bounding box center [553, 474] width 86 height 13
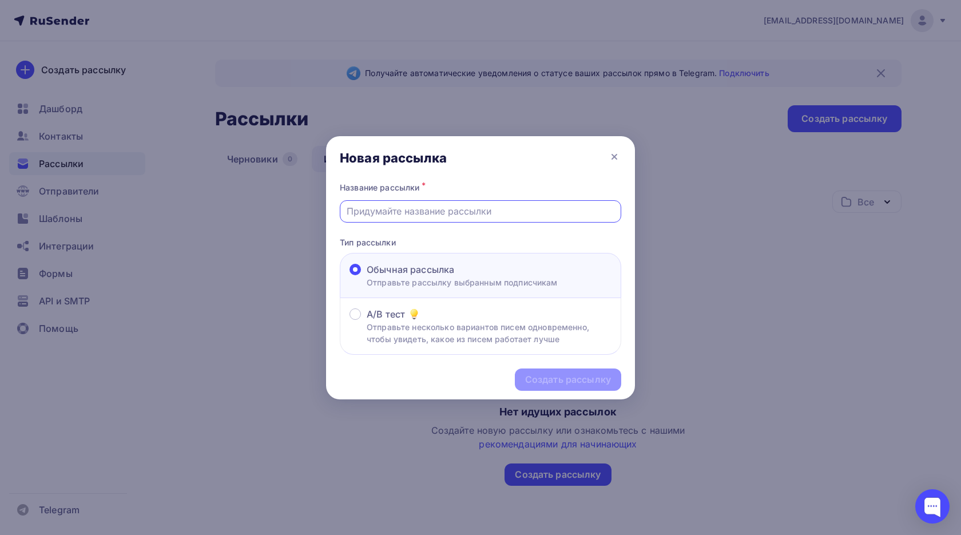
click at [437, 208] on input "text" at bounding box center [480, 211] width 268 height 14
type input "MIXIT"
click at [593, 381] on div "Создать рассылку" at bounding box center [568, 379] width 86 height 13
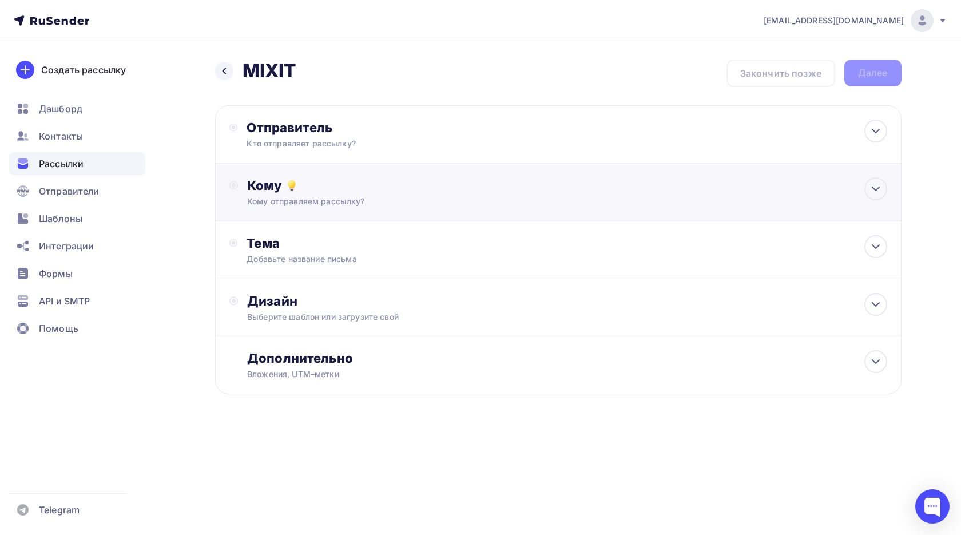
click at [339, 203] on div "Кому отправляем рассылку?" at bounding box center [535, 201] width 576 height 11
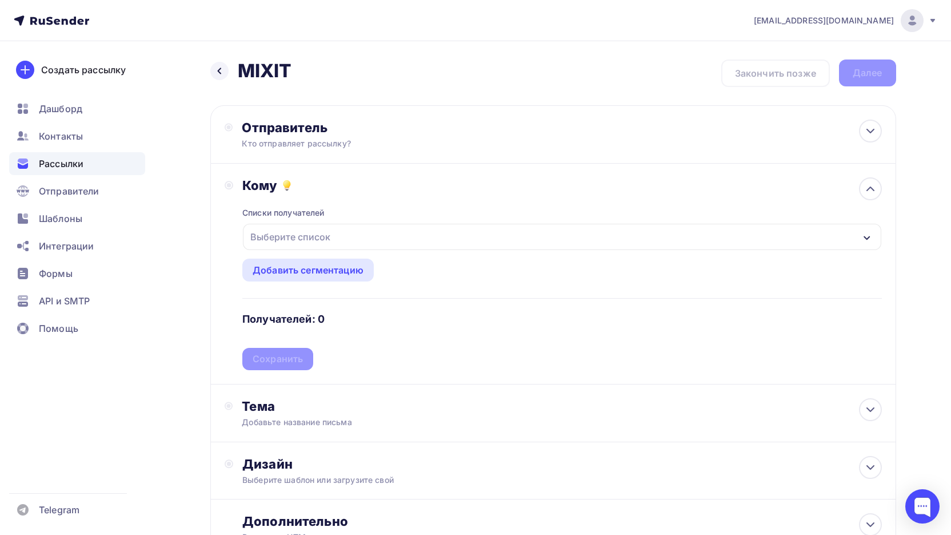
click at [346, 236] on div "Выберите список" at bounding box center [562, 237] width 638 height 26
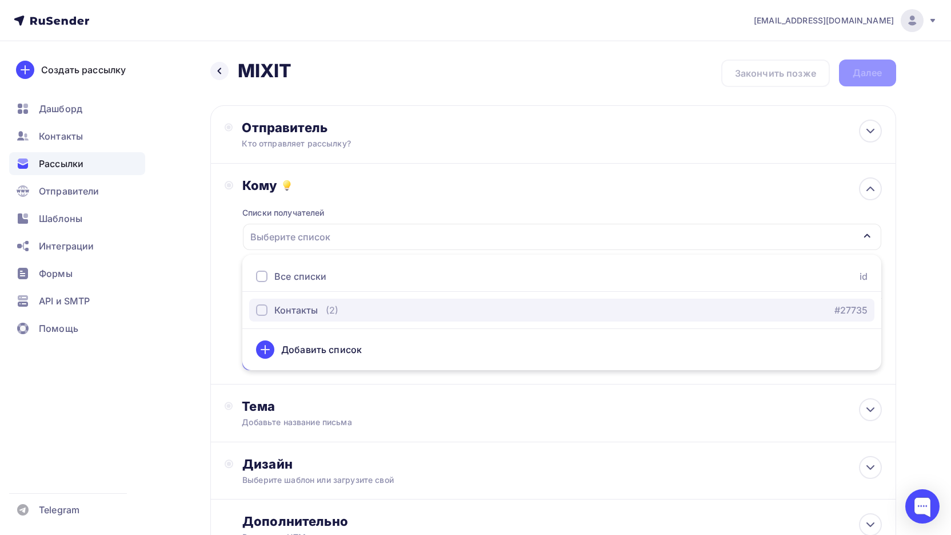
click at [333, 311] on div "(2)" at bounding box center [332, 310] width 13 height 14
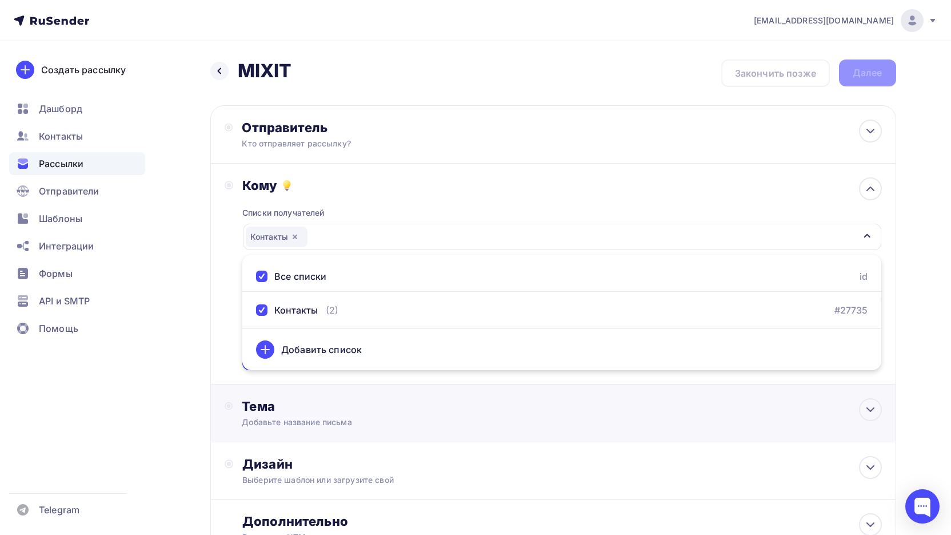
click at [436, 427] on div "Добавьте название письма" at bounding box center [344, 421] width 204 height 11
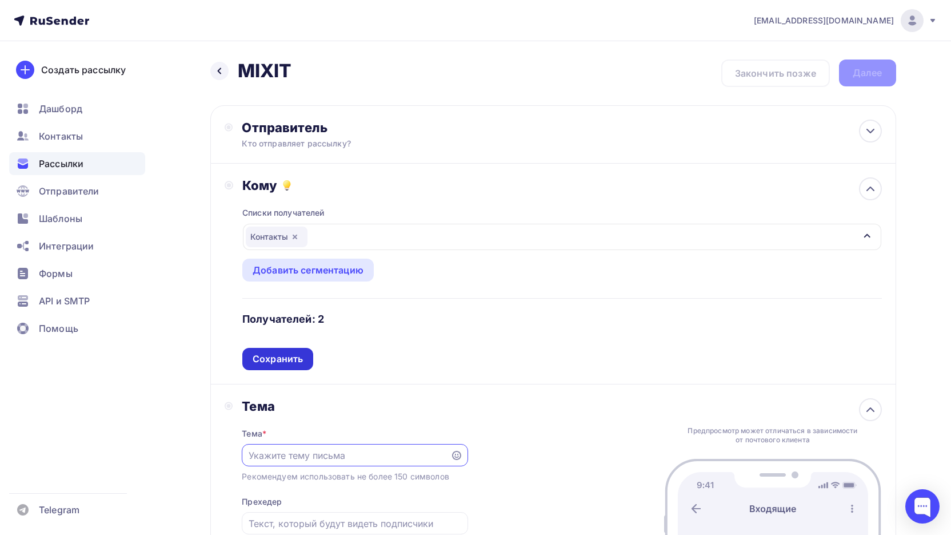
click at [292, 351] on div "Сохранить" at bounding box center [277, 359] width 71 height 22
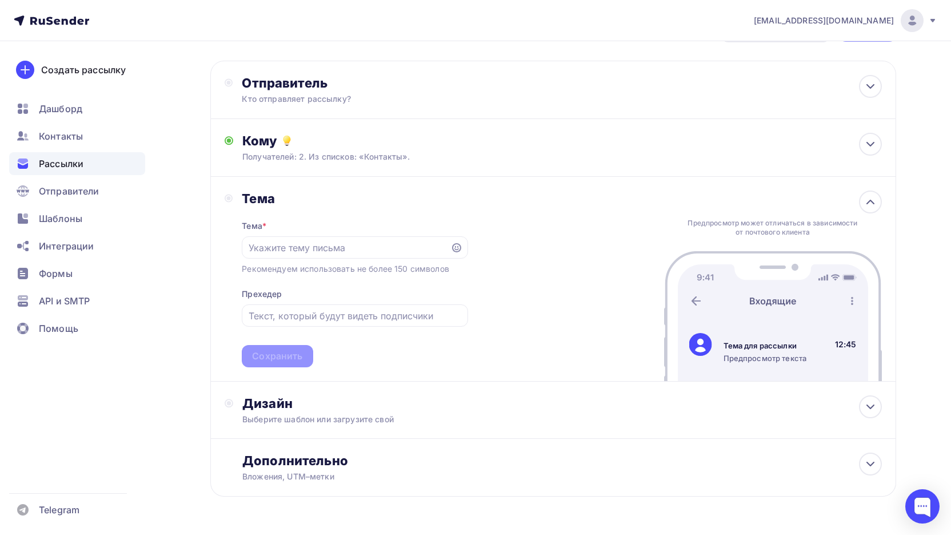
scroll to position [57, 0]
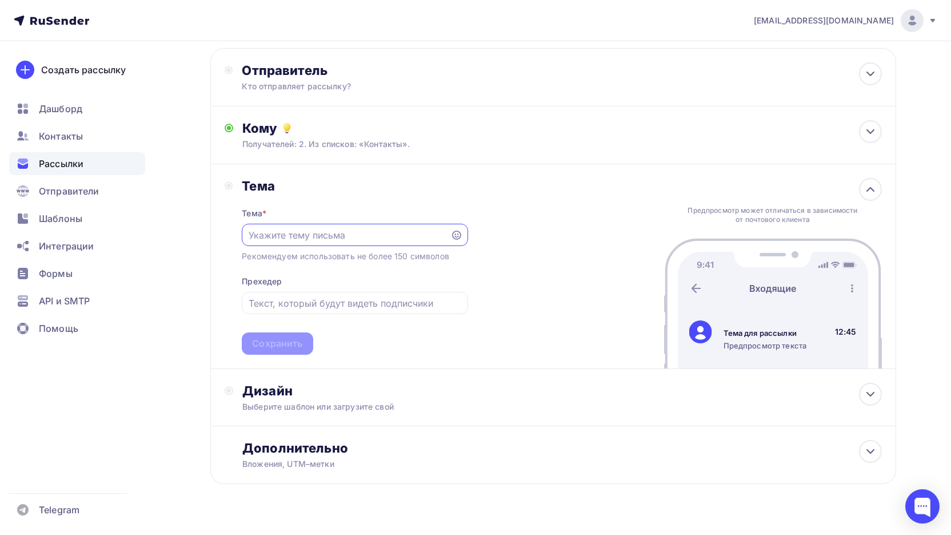
click at [338, 234] on input "text" at bounding box center [347, 235] width 196 height 14
type input "e"
type input "у"
type input "Учебная MIXIT"
click at [272, 340] on div "Сохранить" at bounding box center [277, 343] width 50 height 13
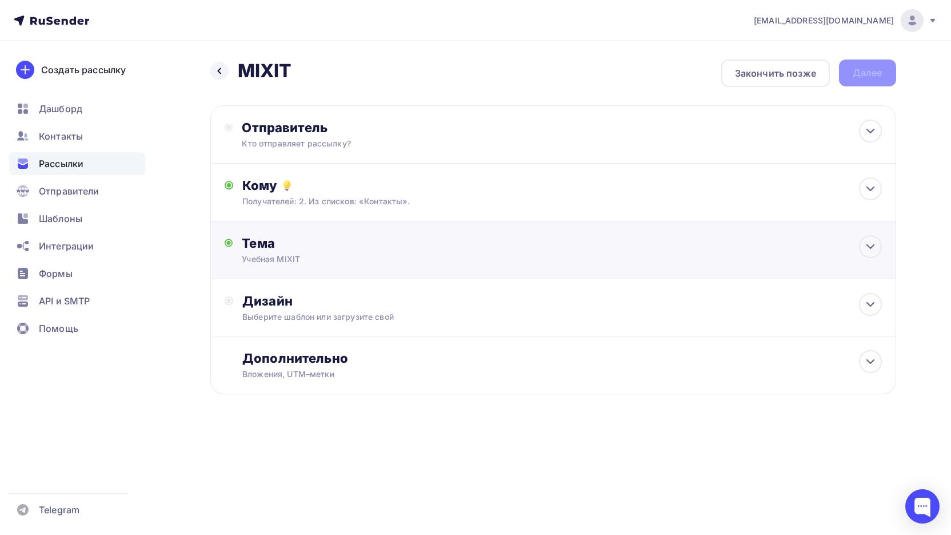
scroll to position [0, 0]
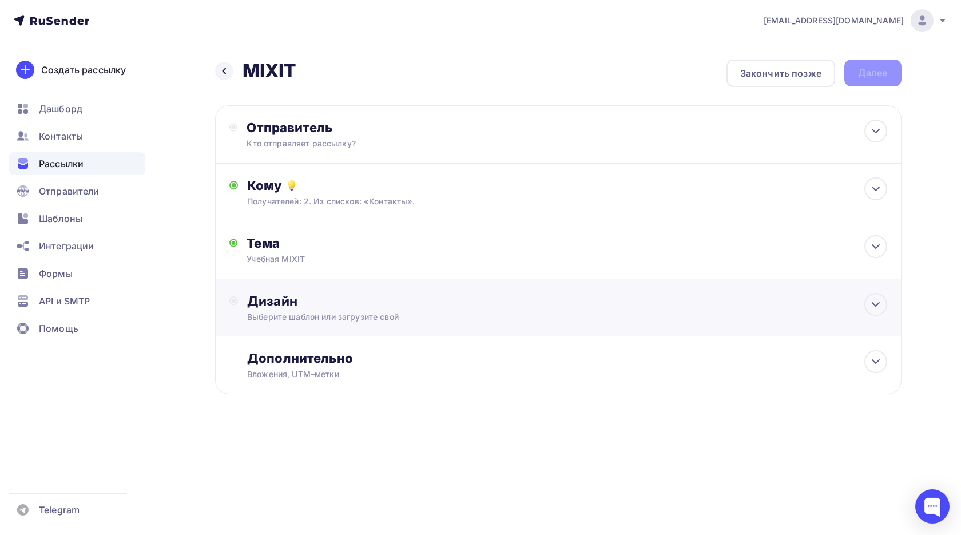
click at [381, 315] on div "Выберите шаблон или загрузите свой" at bounding box center [535, 316] width 576 height 11
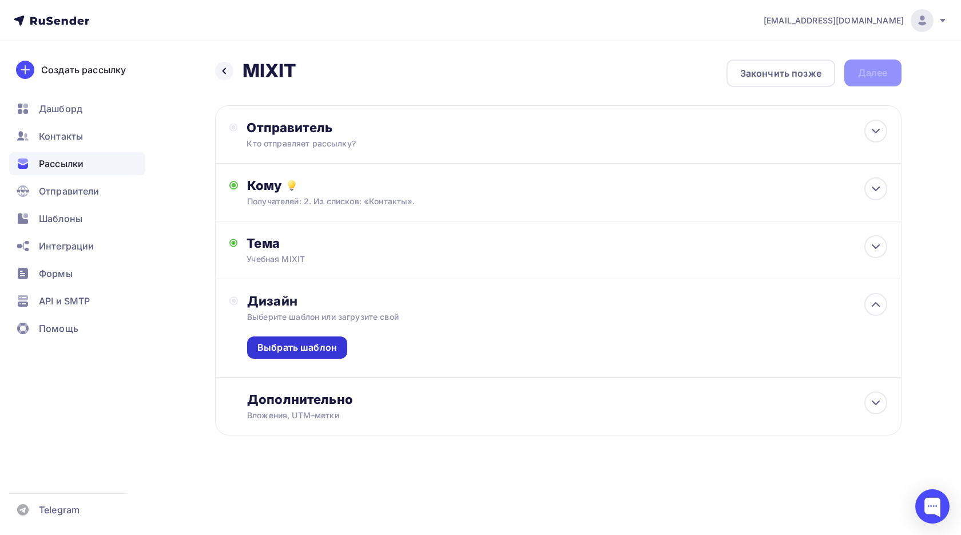
click at [300, 341] on div "Выбрать шаблон" at bounding box center [296, 347] width 79 height 13
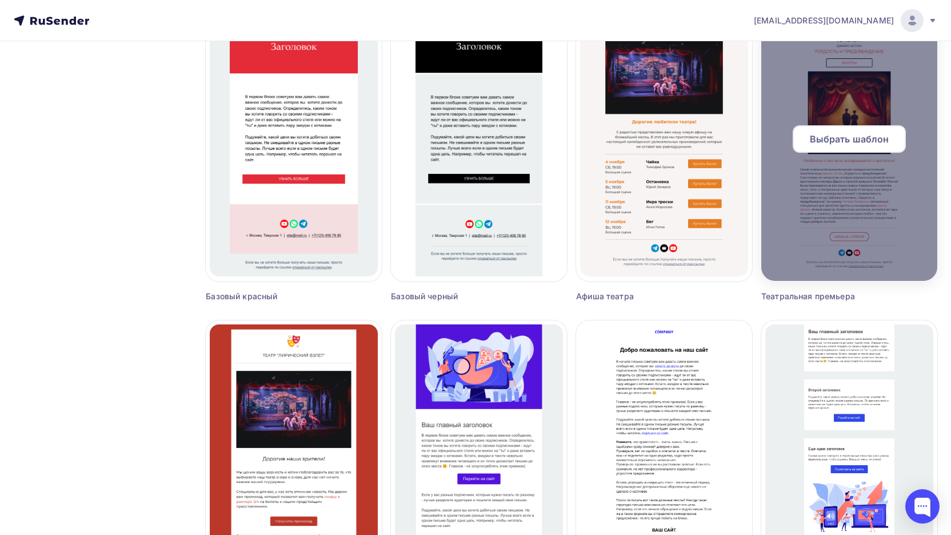
scroll to position [572, 0]
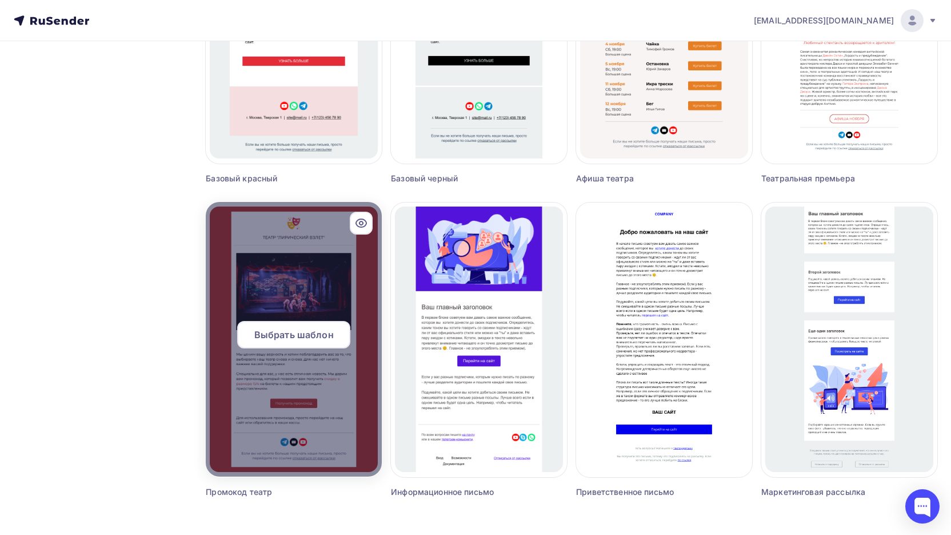
click at [295, 333] on span "Выбрать шаблон" at bounding box center [293, 335] width 79 height 14
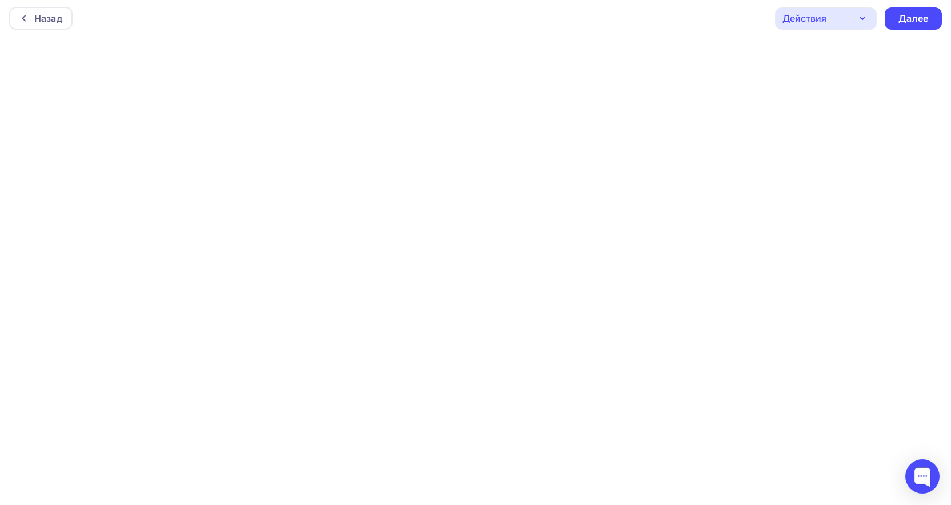
scroll to position [3, 0]
click at [914, 17] on div "Далее" at bounding box center [914, 17] width 30 height 13
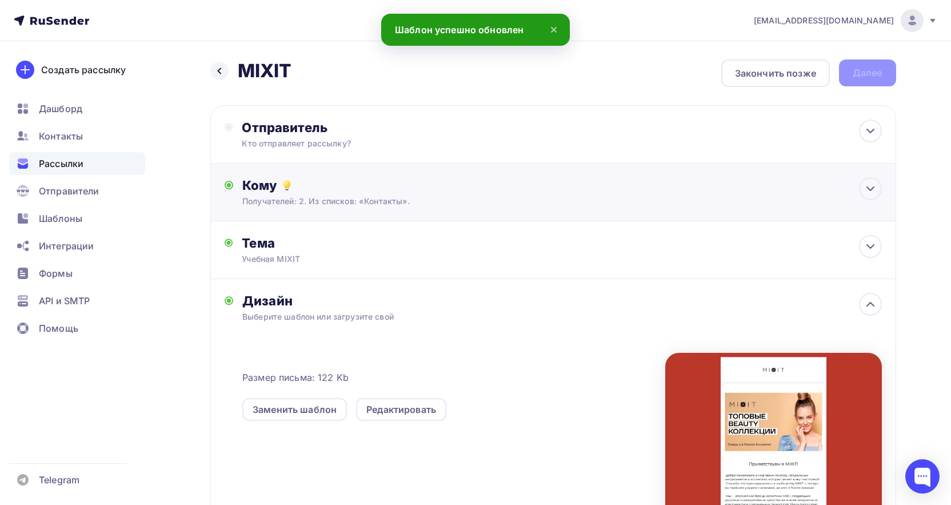
click at [456, 185] on div "Кому" at bounding box center [561, 185] width 639 height 16
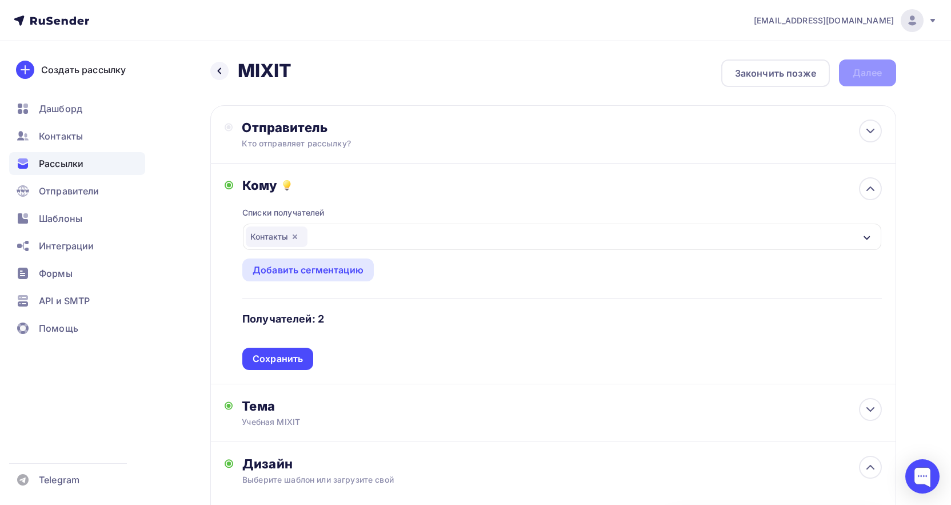
click at [276, 237] on div "Контакты" at bounding box center [277, 236] width 62 height 21
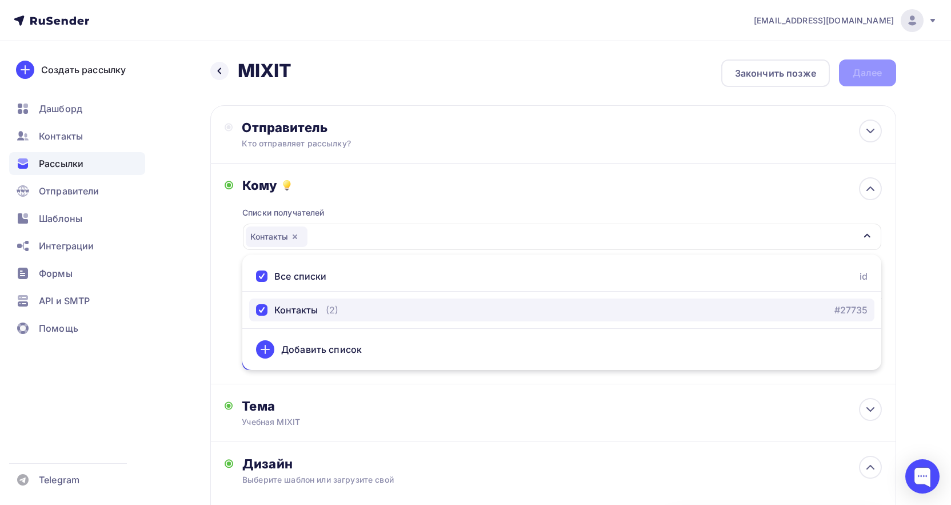
click at [376, 310] on div "Контакты (2) #27735" at bounding box center [562, 310] width 612 height 14
click at [378, 310] on div "Контакты (2) #27735" at bounding box center [562, 310] width 612 height 14
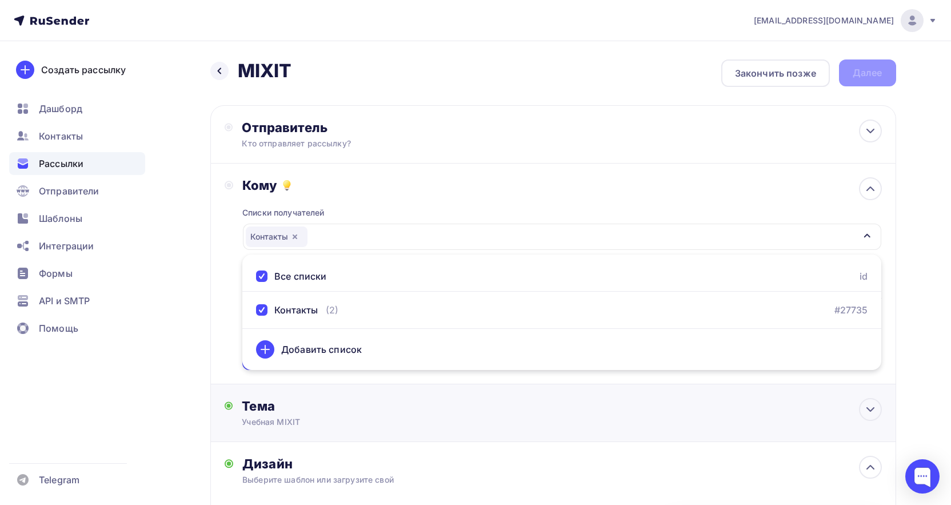
click at [496, 404] on div "Тема Учебная MIXIT Тема * Учебная MIXIT Рекомендуем использовать не более 150 с…" at bounding box center [553, 413] width 686 height 58
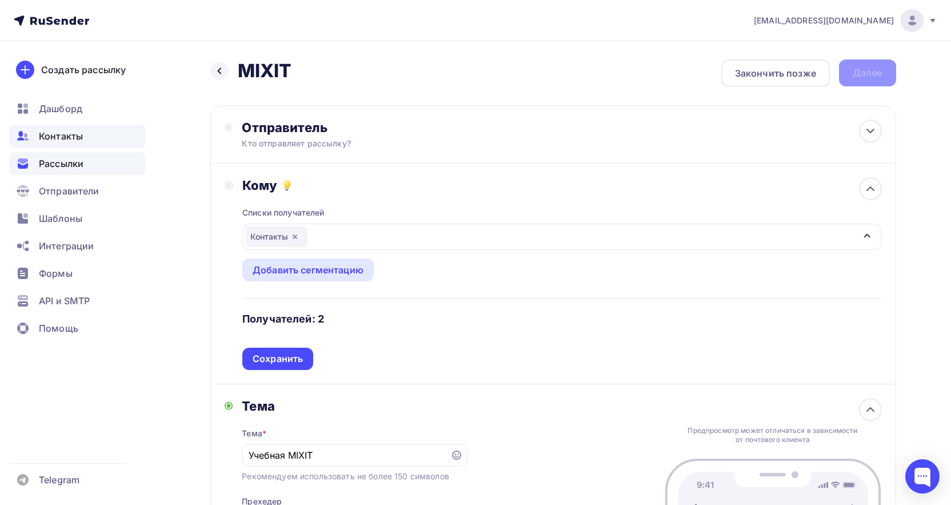
click at [63, 133] on span "Контакты" at bounding box center [61, 136] width 44 height 14
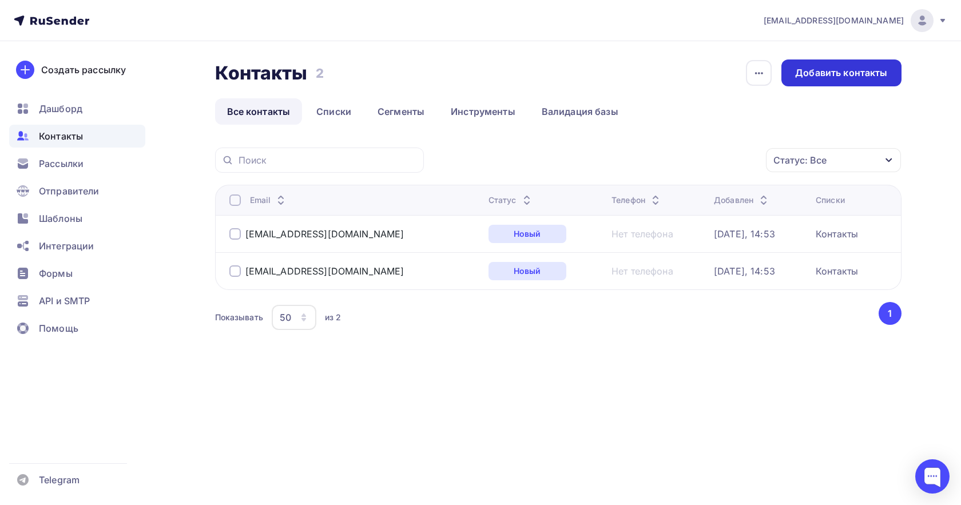
click at [859, 79] on div "Добавить контакты" at bounding box center [841, 72] width 92 height 13
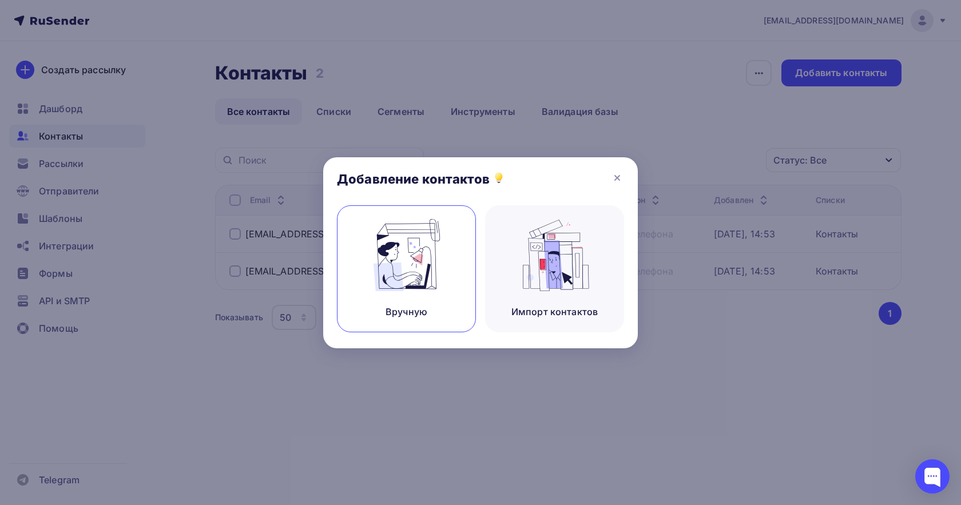
click at [444, 263] on img at bounding box center [406, 255] width 77 height 72
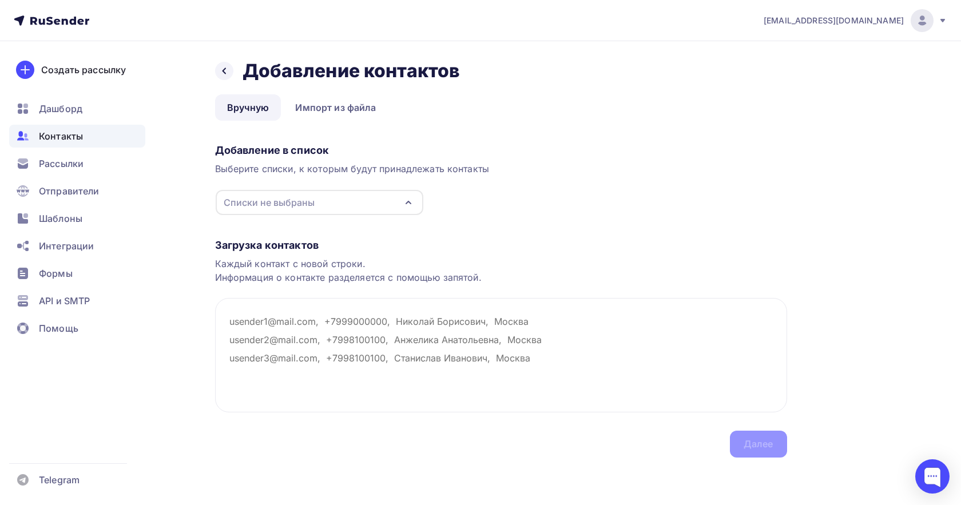
click at [330, 203] on div "Списки не выбраны" at bounding box center [320, 202] width 208 height 25
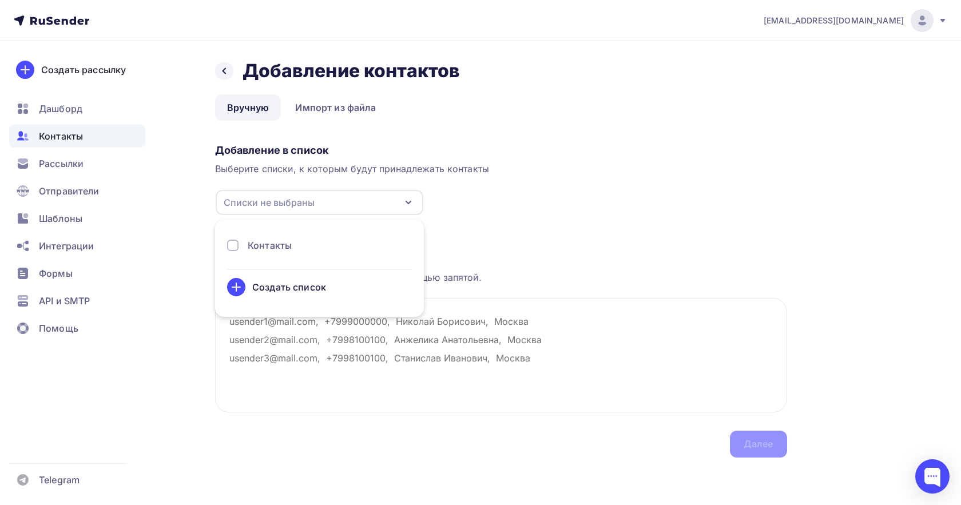
drag, startPoint x: 311, startPoint y: 244, endPoint x: 300, endPoint y: 264, distance: 22.3
click at [310, 245] on div "Контакты" at bounding box center [319, 245] width 185 height 14
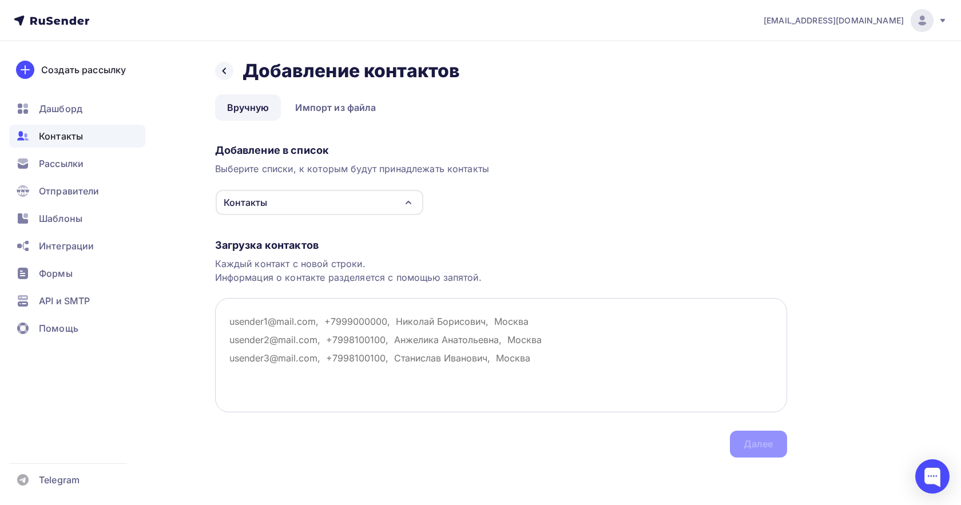
click at [322, 397] on textarea at bounding box center [501, 355] width 572 height 114
paste textarea "amatikara@mail.ru Елена Валентиновна"
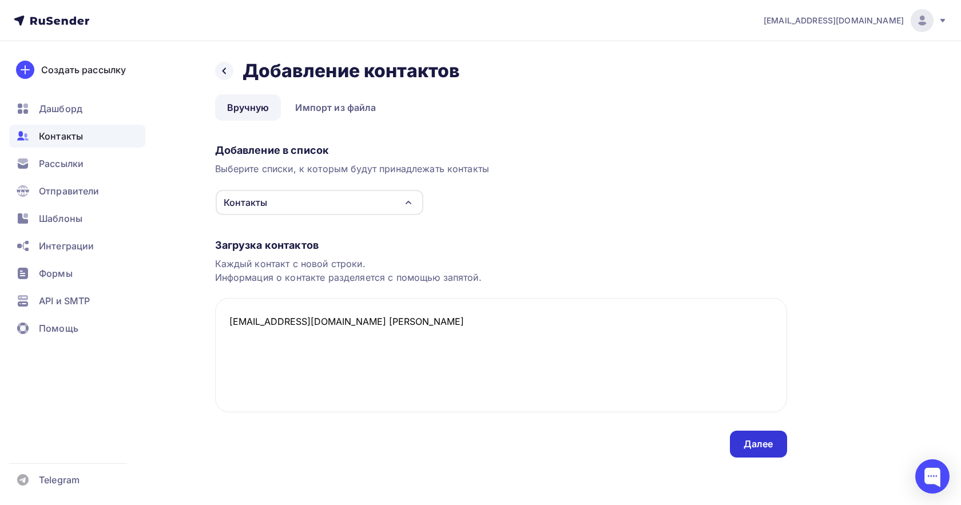
type textarea "amatikara@mail.ru Елена Валентиновна"
click at [740, 440] on div "Далее" at bounding box center [758, 444] width 57 height 27
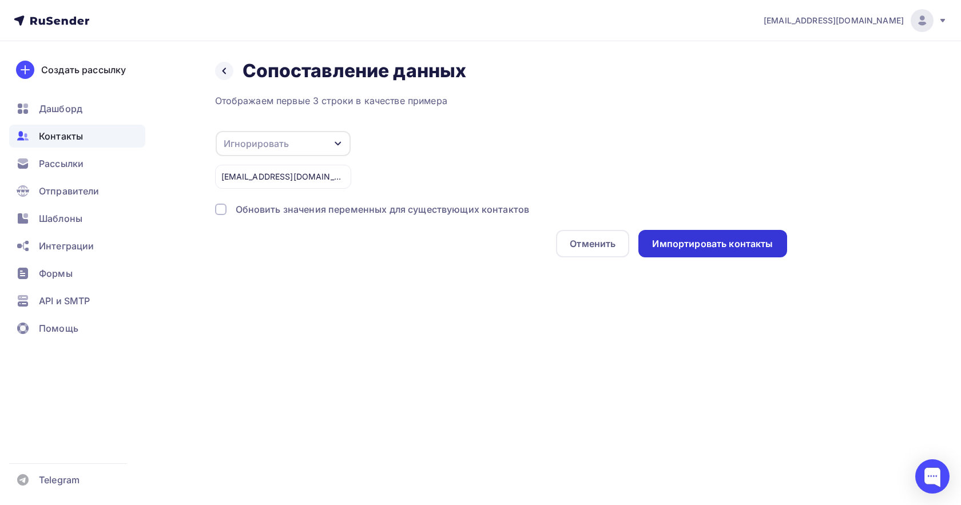
click at [706, 248] on div "Импортировать контакты" at bounding box center [712, 243] width 121 height 13
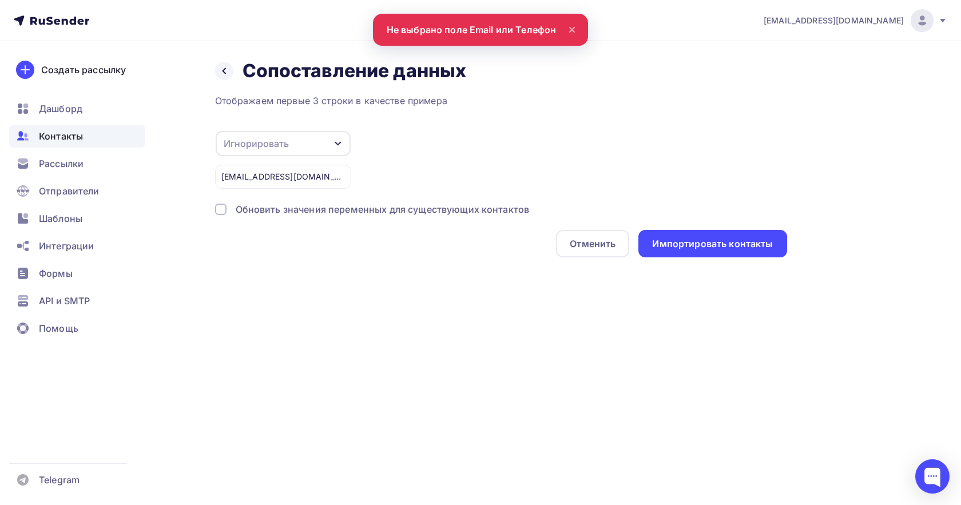
click at [320, 152] on div "Игнорировать" at bounding box center [283, 143] width 135 height 25
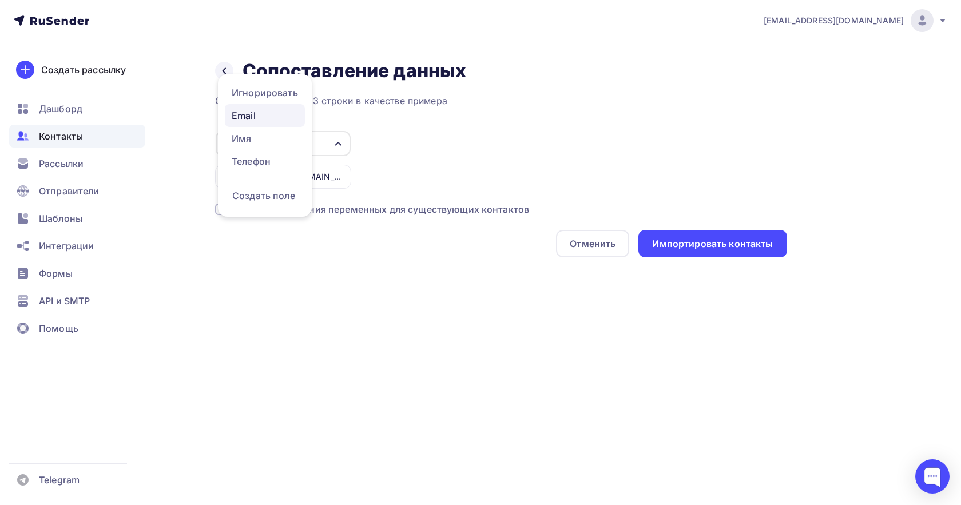
click at [269, 112] on div "Email" at bounding box center [265, 116] width 66 height 14
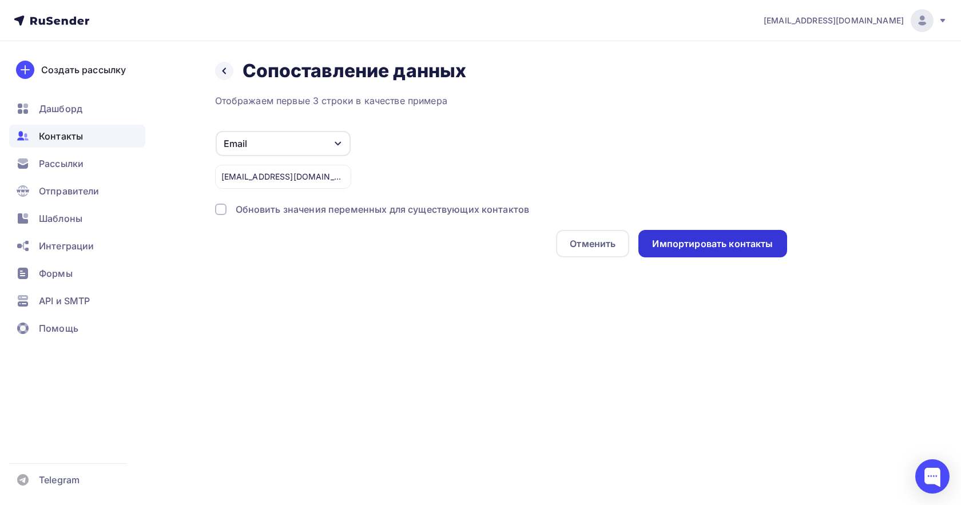
click at [671, 242] on div "Импортировать контакты" at bounding box center [712, 243] width 121 height 13
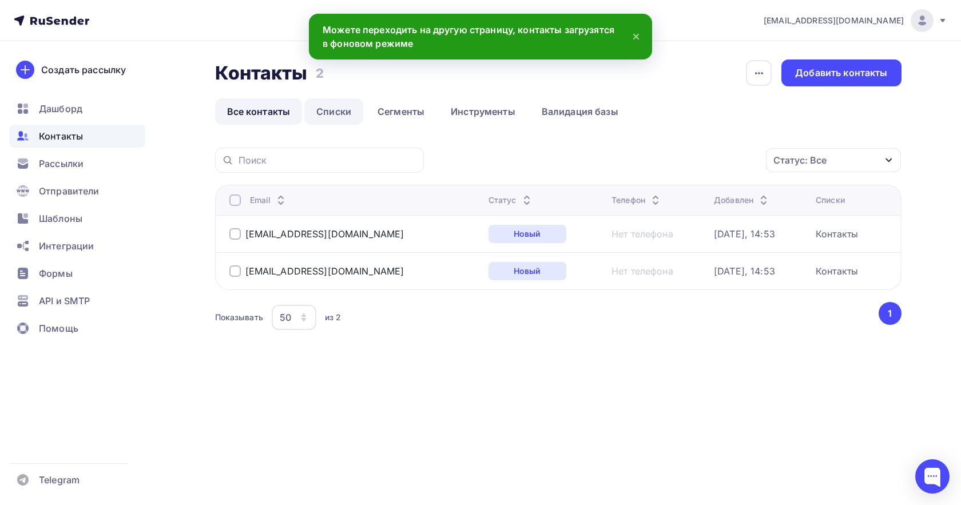
click at [328, 111] on link "Списки" at bounding box center [333, 111] width 59 height 26
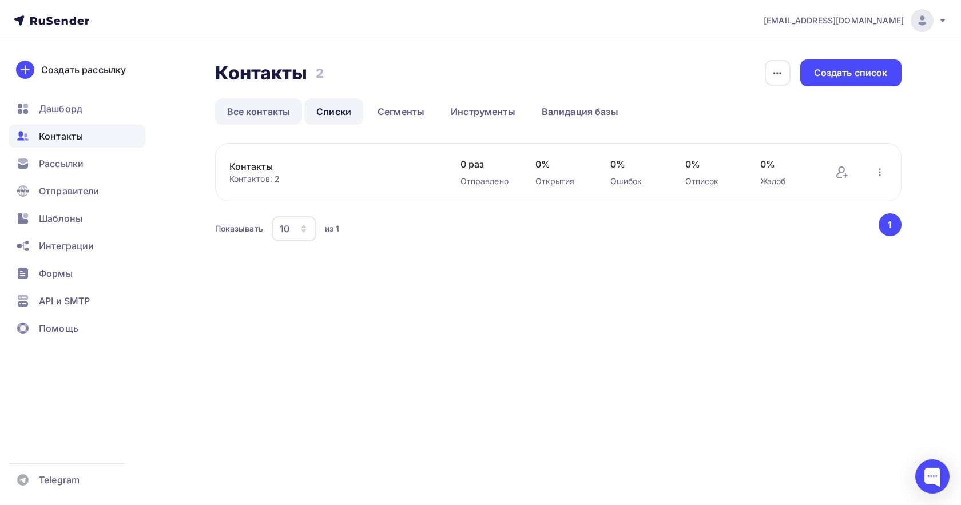
click at [255, 106] on link "Все контакты" at bounding box center [258, 111] width 87 height 26
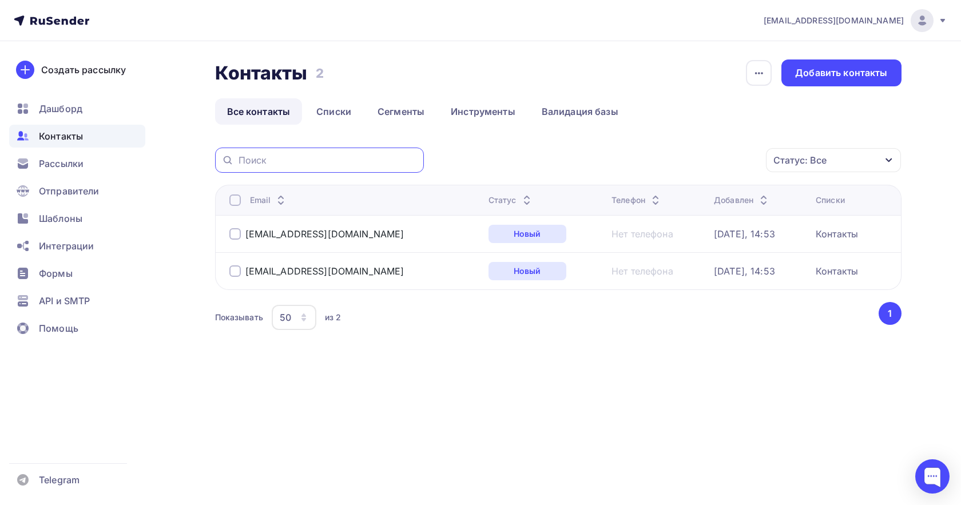
click at [321, 160] on input "text" at bounding box center [327, 160] width 178 height 13
click at [331, 106] on link "Списки" at bounding box center [333, 111] width 59 height 26
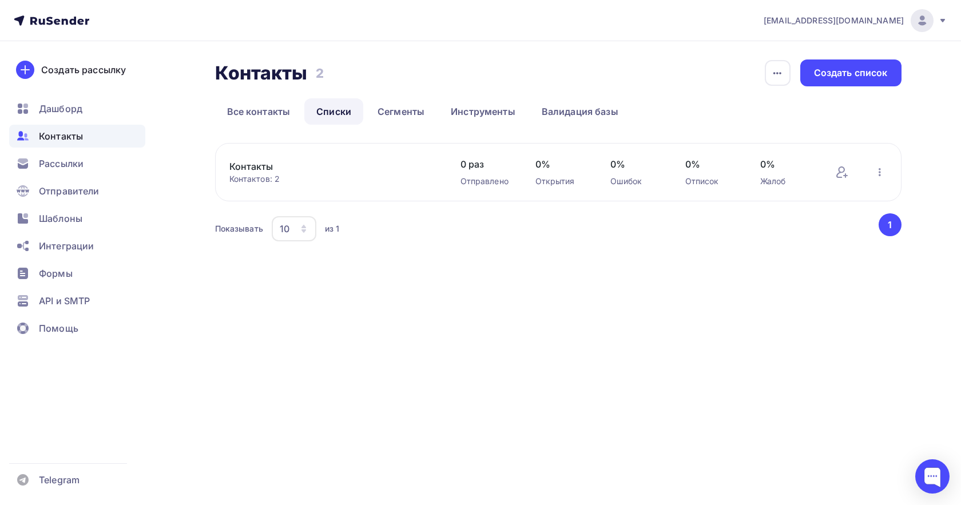
click at [302, 178] on div "Контактов: 2" at bounding box center [333, 178] width 208 height 11
click at [268, 168] on link "Контакты" at bounding box center [326, 167] width 194 height 14
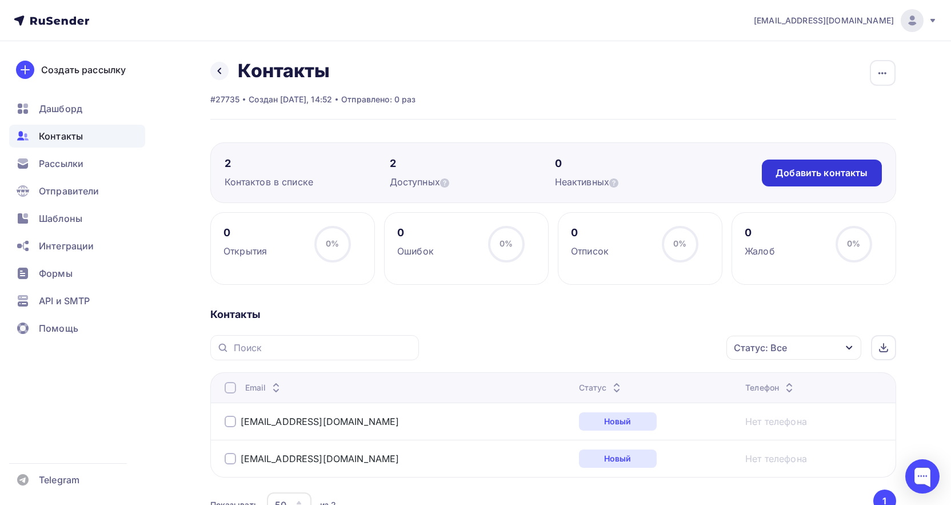
click at [845, 166] on div "Добавить контакты" at bounding box center [822, 172] width 92 height 13
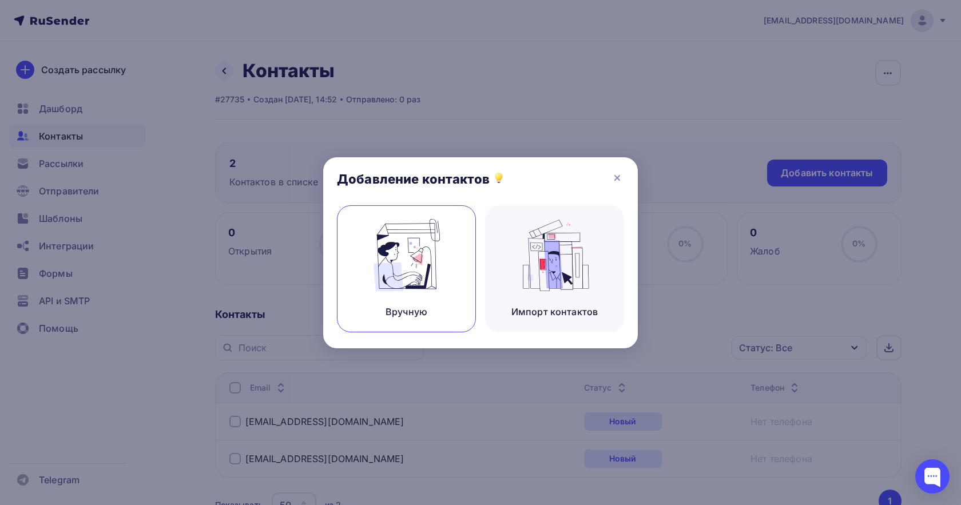
click at [416, 276] on img at bounding box center [406, 255] width 77 height 72
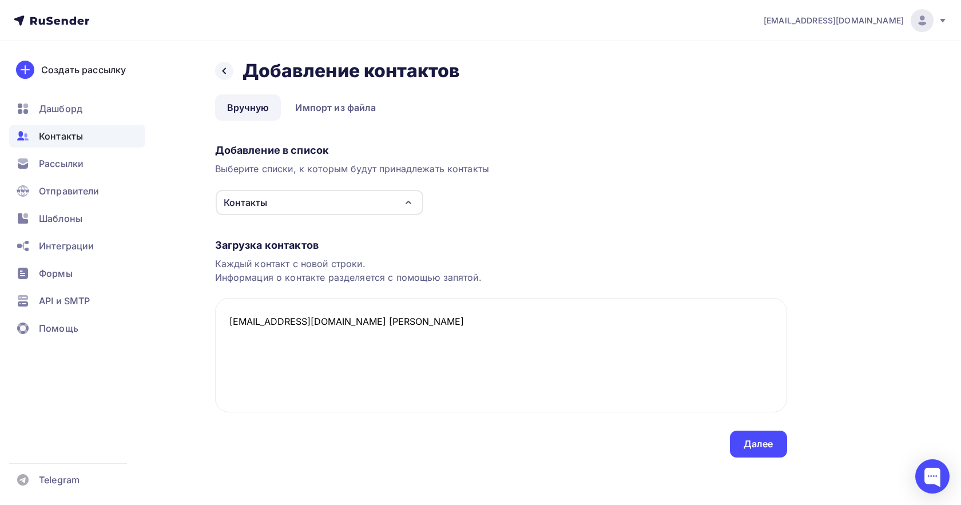
type textarea "[EMAIL_ADDRESS][DOMAIN_NAME] [PERSON_NAME]"
click at [720, 435] on div "Загрузка контактов Каждый контакт с новой строки. Информация о контакте разделя…" at bounding box center [501, 337] width 572 height 242
click at [760, 451] on div "Далее" at bounding box center [758, 444] width 57 height 27
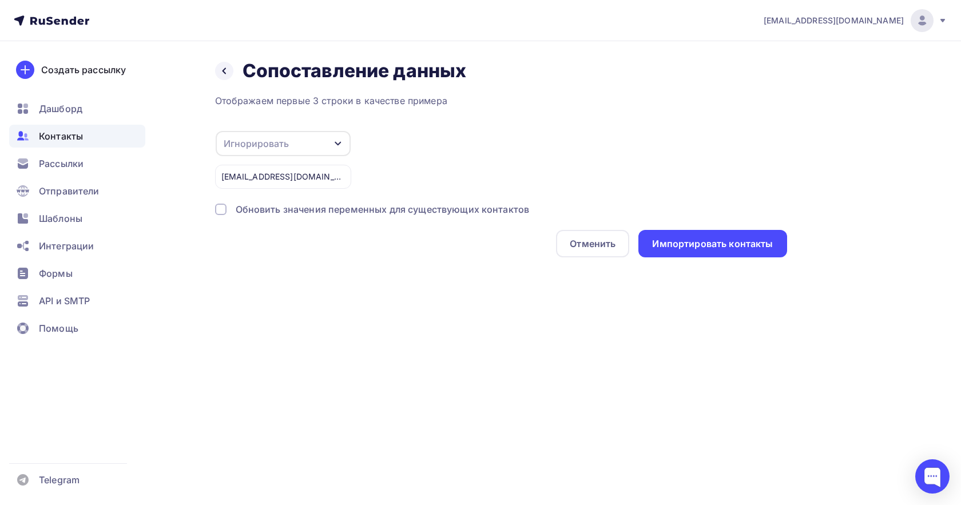
click at [217, 209] on div at bounding box center [220, 209] width 11 height 11
click at [315, 145] on div "Игнорировать" at bounding box center [283, 143] width 135 height 25
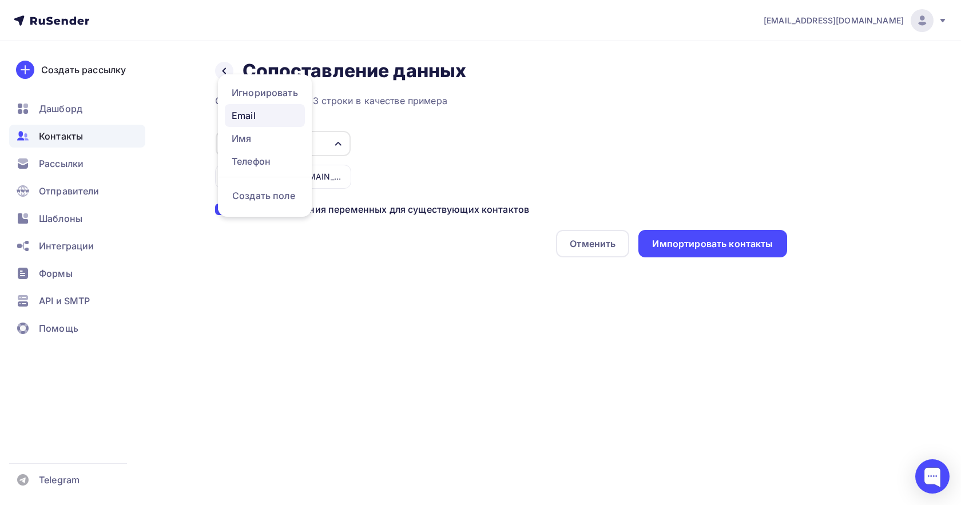
click at [278, 113] on div "Email" at bounding box center [265, 116] width 66 height 14
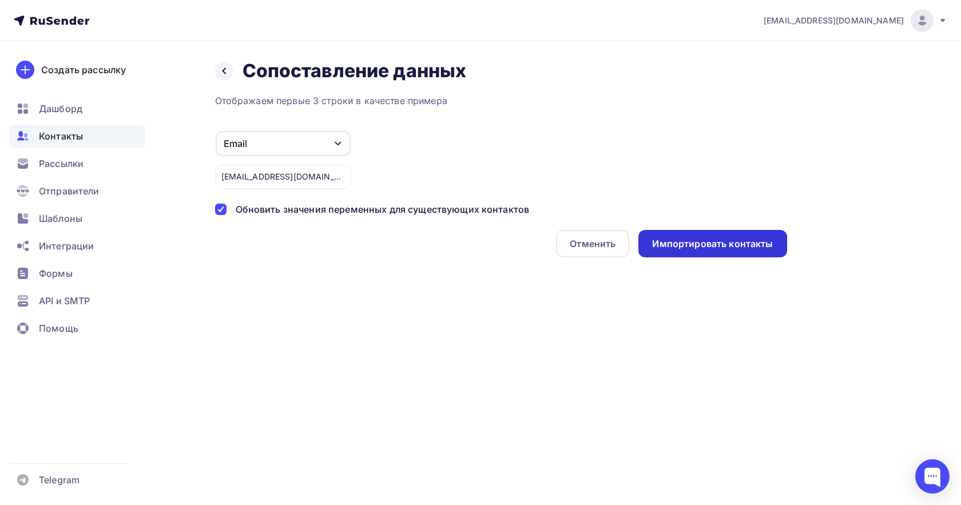
click at [755, 244] on div "Импортировать контакты" at bounding box center [712, 243] width 121 height 13
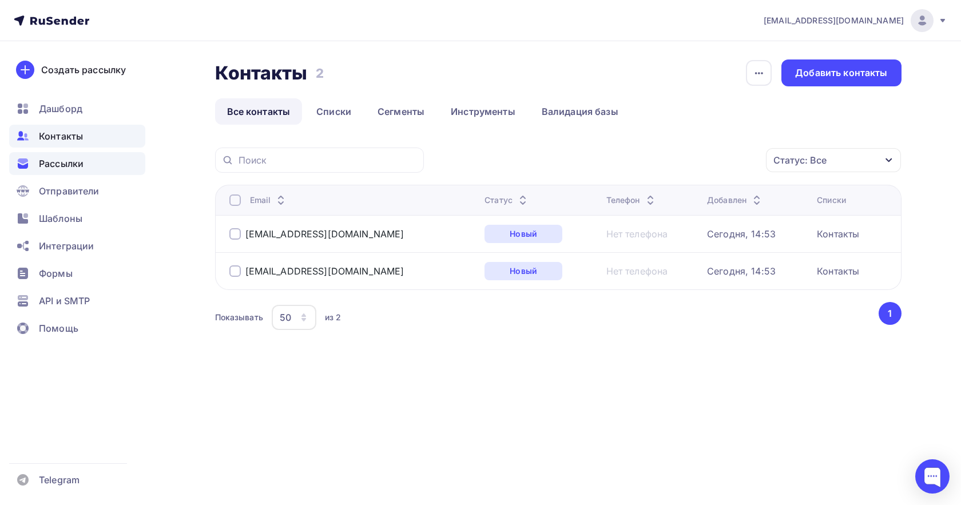
click at [73, 170] on span "Рассылки" at bounding box center [61, 164] width 45 height 14
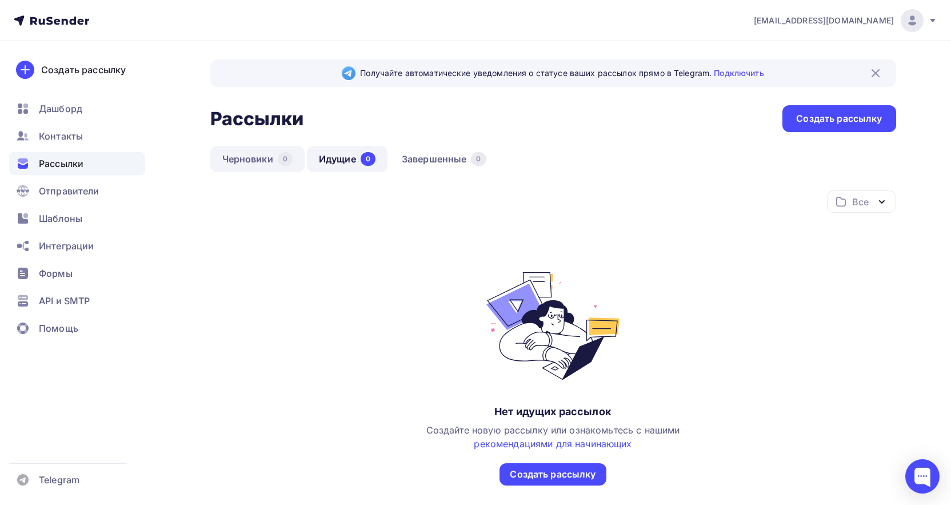
click at [265, 162] on link "Черновики 0" at bounding box center [257, 159] width 94 height 26
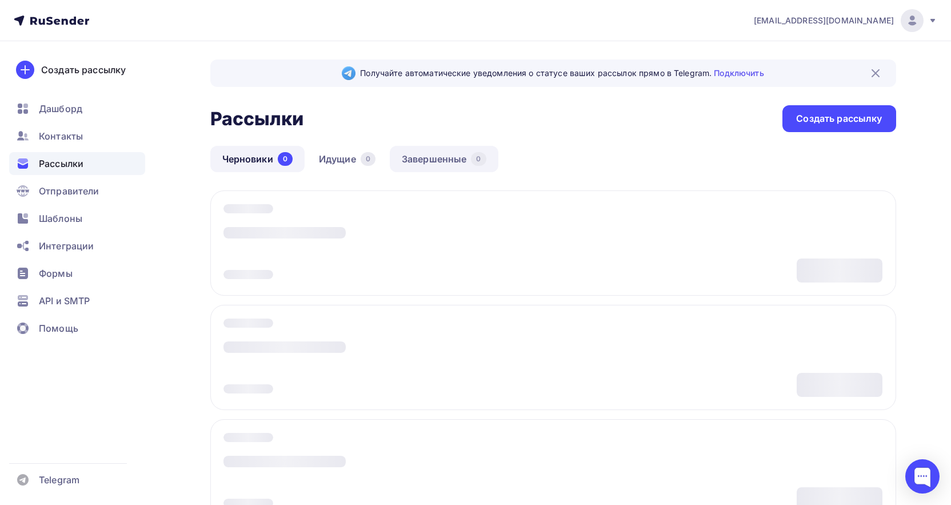
click at [422, 168] on link "Завершенные 0" at bounding box center [444, 159] width 109 height 26
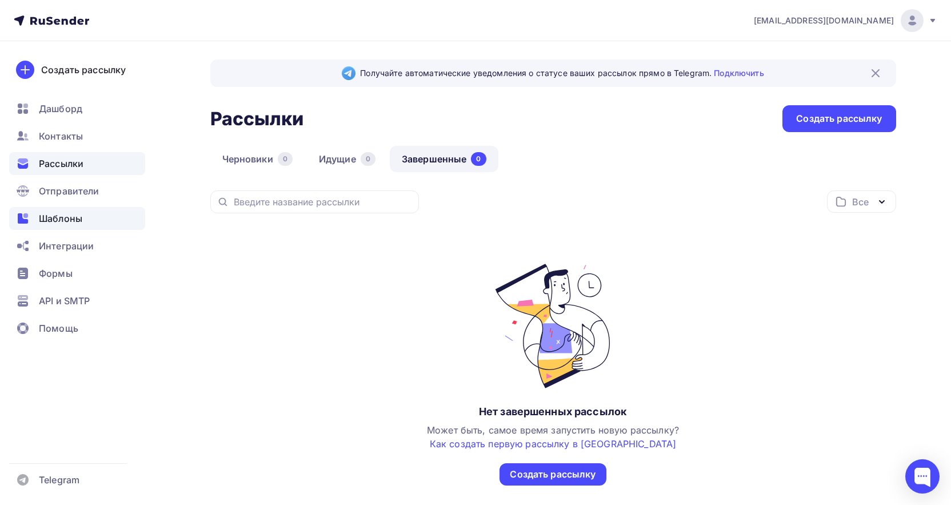
click at [66, 228] on div "Шаблоны" at bounding box center [77, 218] width 136 height 23
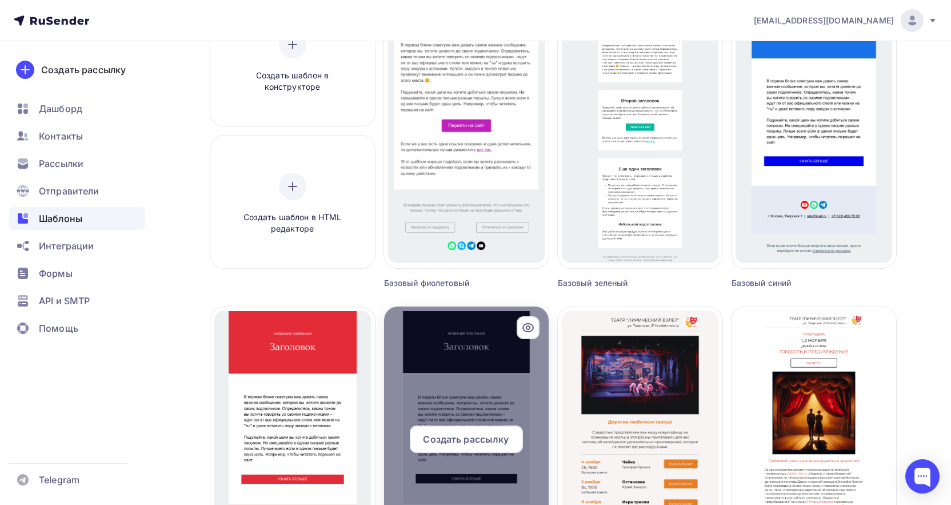
scroll to position [57, 0]
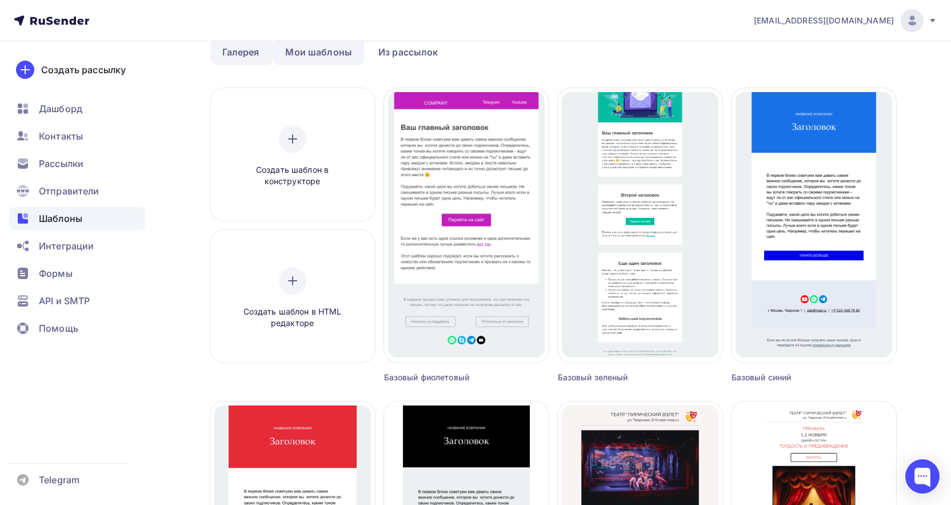
click at [327, 51] on link "Мои шаблоны" at bounding box center [318, 52] width 91 height 26
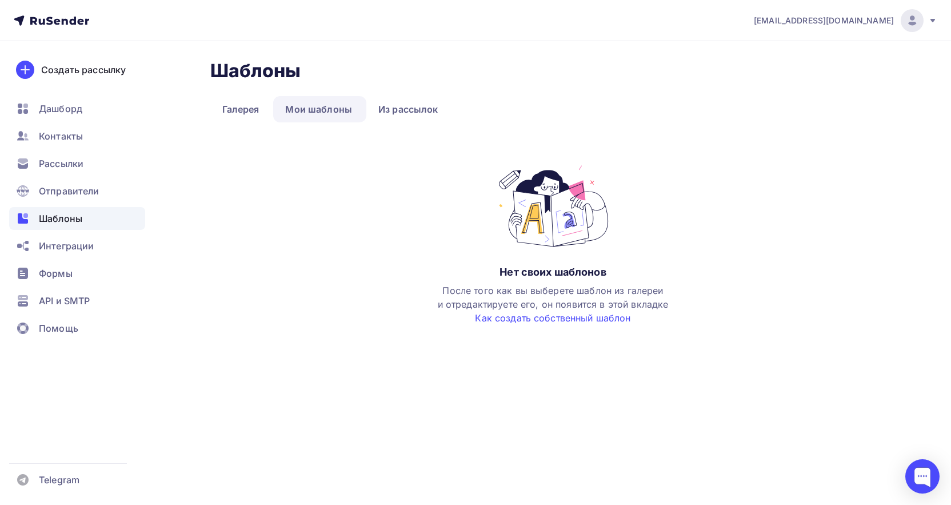
scroll to position [0, 0]
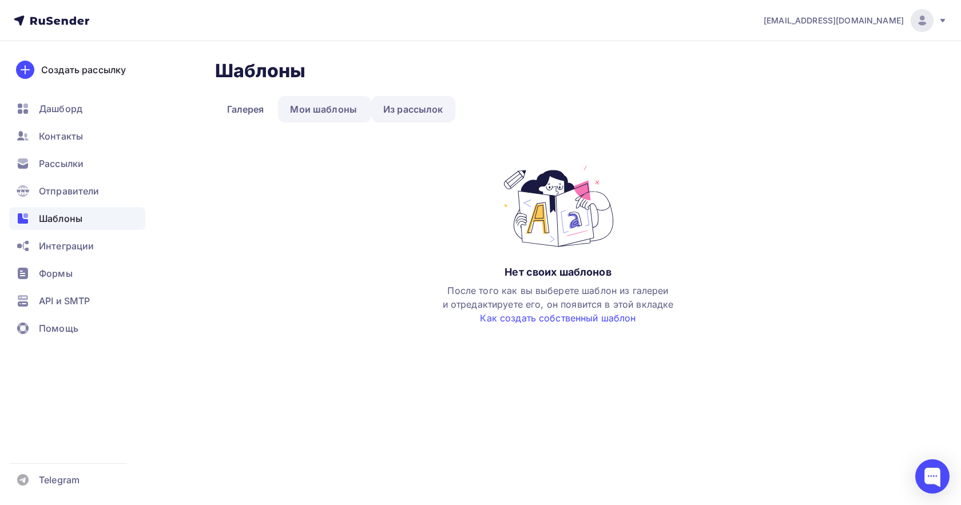
click at [393, 108] on link "Из рассылок" at bounding box center [413, 109] width 84 height 26
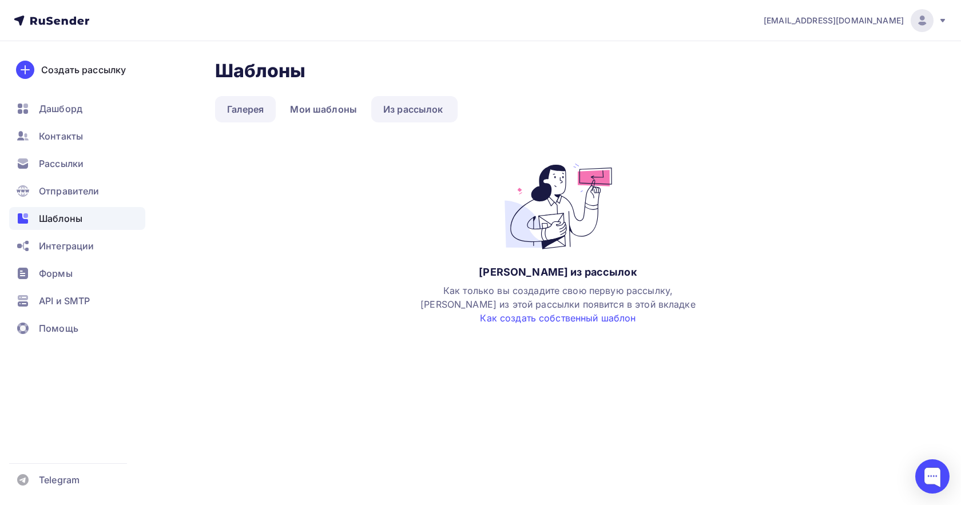
click at [240, 103] on link "Галерея" at bounding box center [245, 109] width 61 height 26
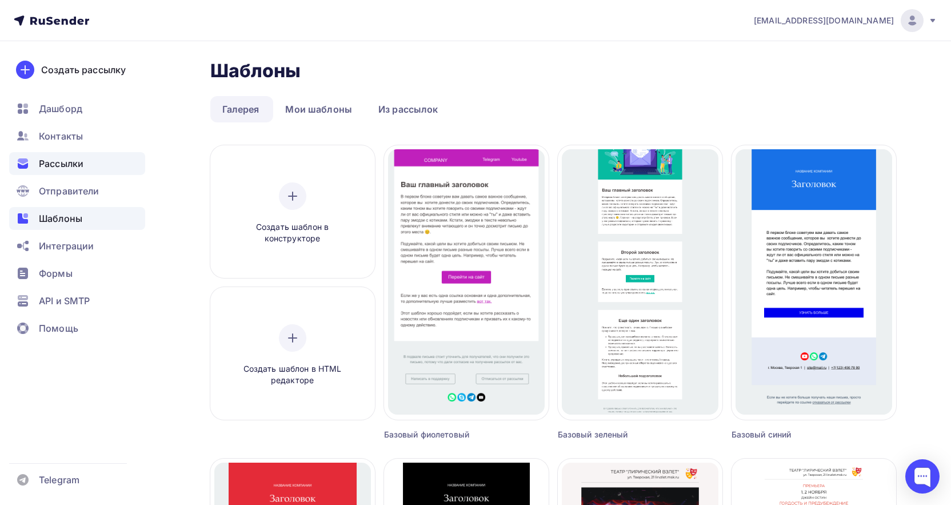
click at [71, 174] on div "Рассылки" at bounding box center [77, 163] width 136 height 23
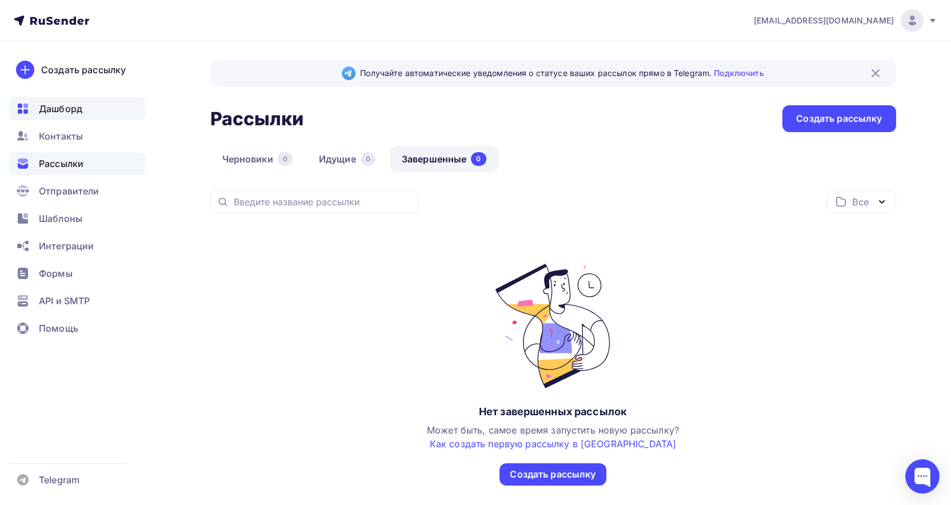
click at [62, 118] on div "Дашборд" at bounding box center [77, 108] width 136 height 23
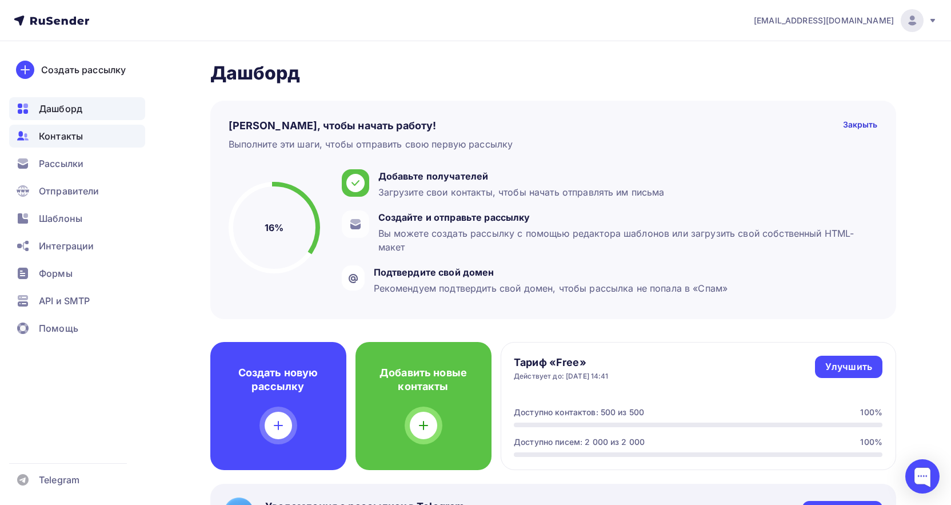
click at [71, 145] on div "Контакты" at bounding box center [77, 136] width 136 height 23
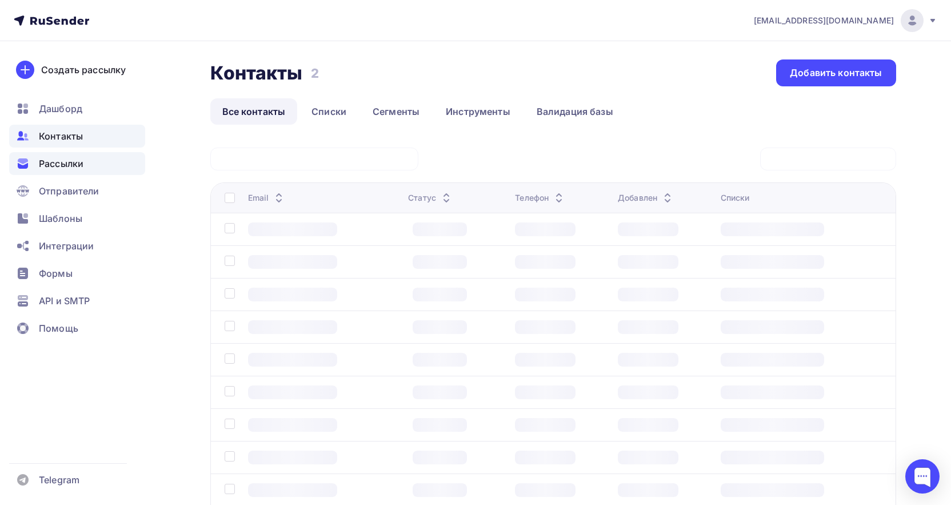
click at [71, 170] on div "Рассылки" at bounding box center [77, 163] width 136 height 23
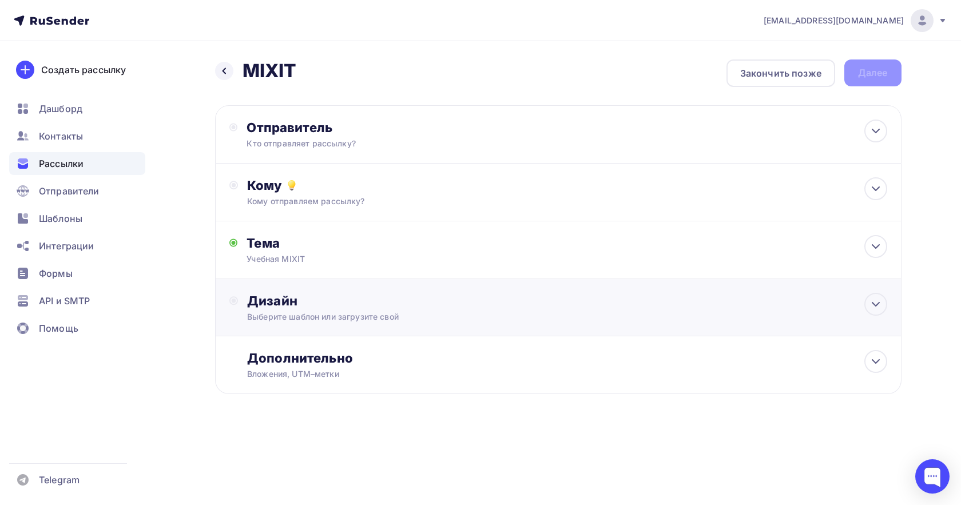
click at [397, 308] on div "Дизайн" at bounding box center [566, 301] width 639 height 16
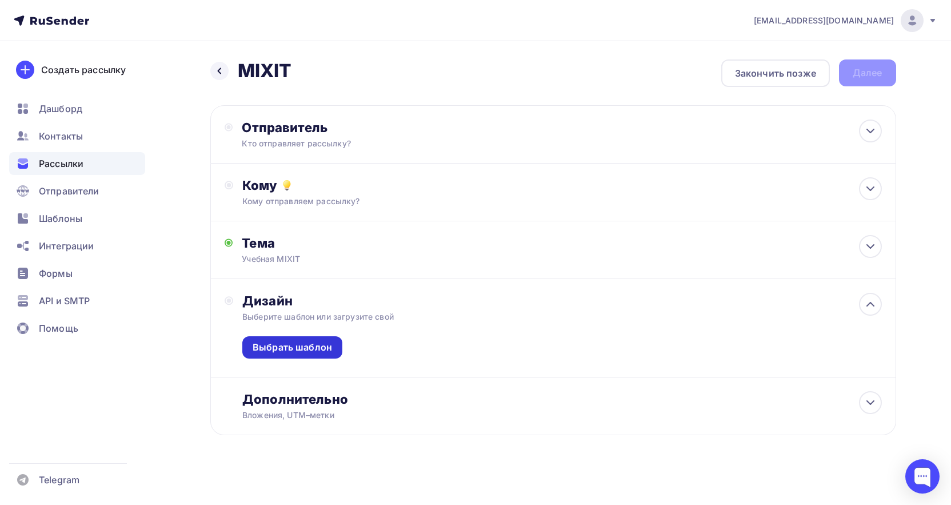
click at [302, 344] on div "Выбрать шаблон" at bounding box center [292, 347] width 79 height 13
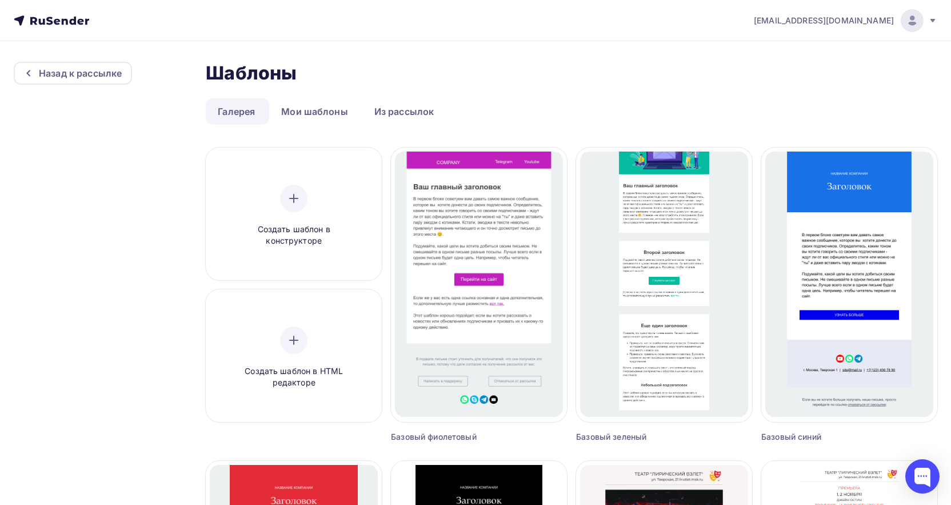
click at [905, 21] on div at bounding box center [912, 20] width 23 height 23
click at [867, 55] on link "Аккаунт" at bounding box center [835, 50] width 192 height 23
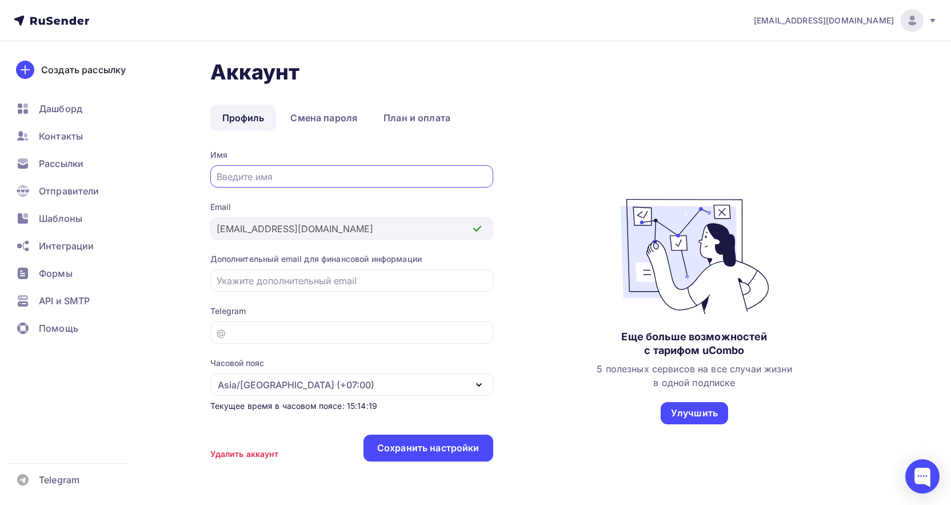
scroll to position [46, 0]
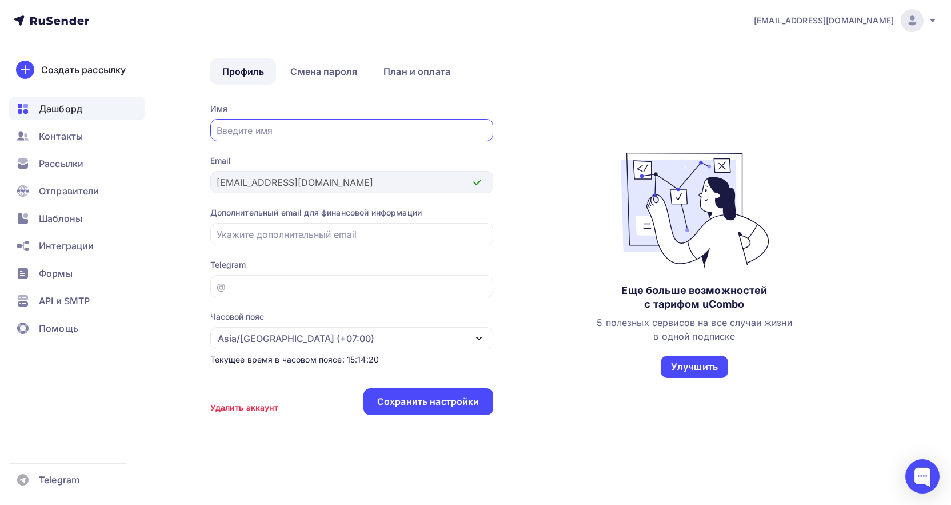
click at [90, 115] on div "Дашборд" at bounding box center [77, 108] width 136 height 23
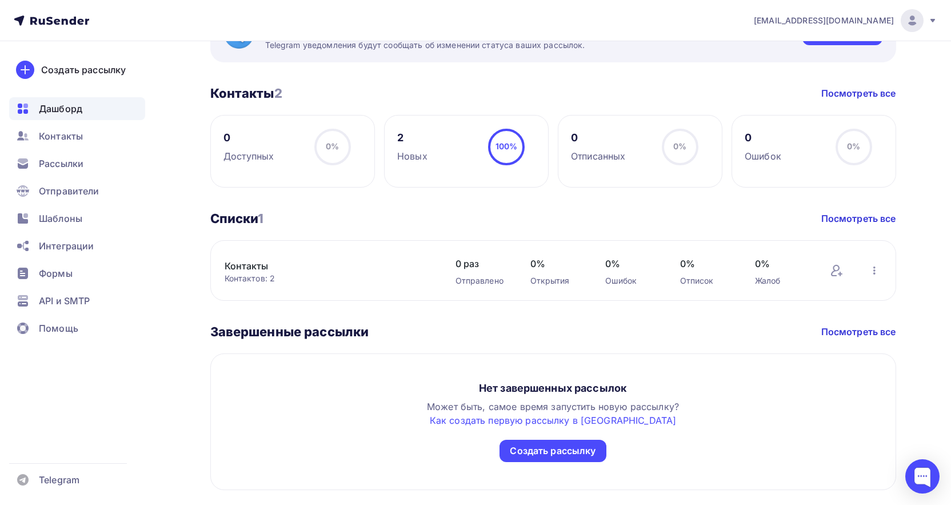
scroll to position [509, 0]
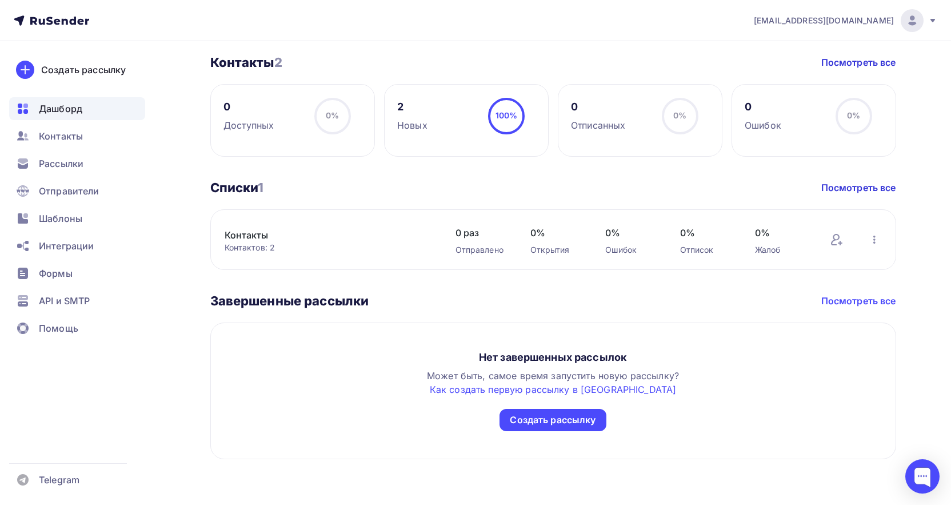
click at [858, 298] on link "Посмотреть все" at bounding box center [859, 301] width 75 height 14
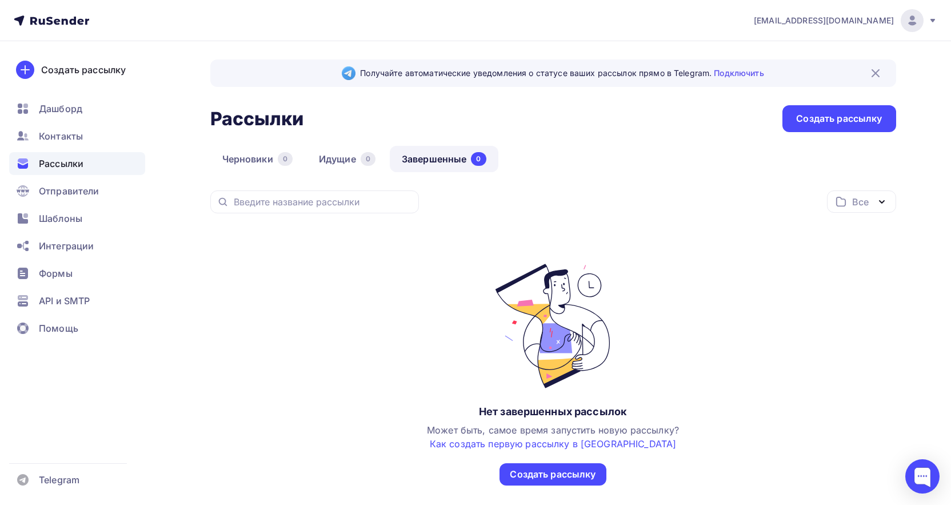
click at [455, 172] on div "Черновики 0 Идущие 0 Завершенные 0" at bounding box center [553, 168] width 686 height 45
click at [455, 161] on link "Завершенные 0" at bounding box center [444, 159] width 109 height 26
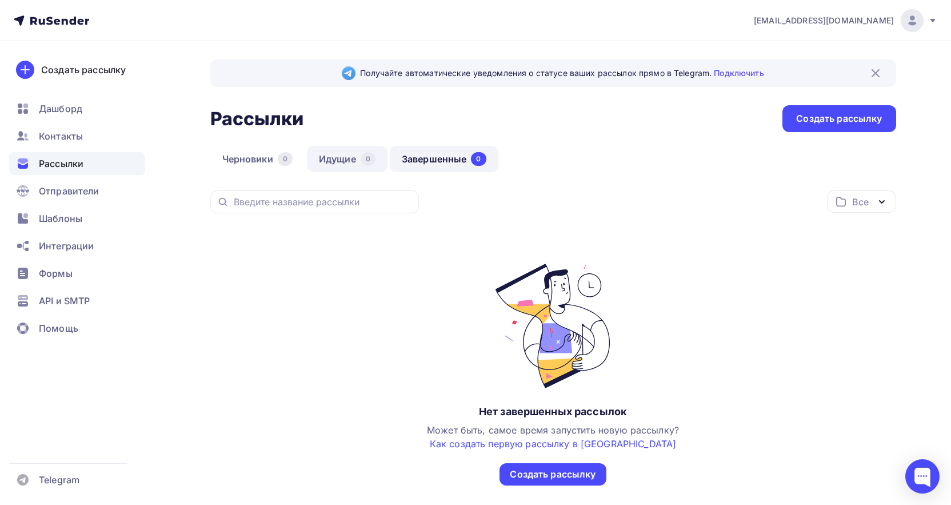
click at [349, 162] on link "Идущие 0" at bounding box center [347, 159] width 81 height 26
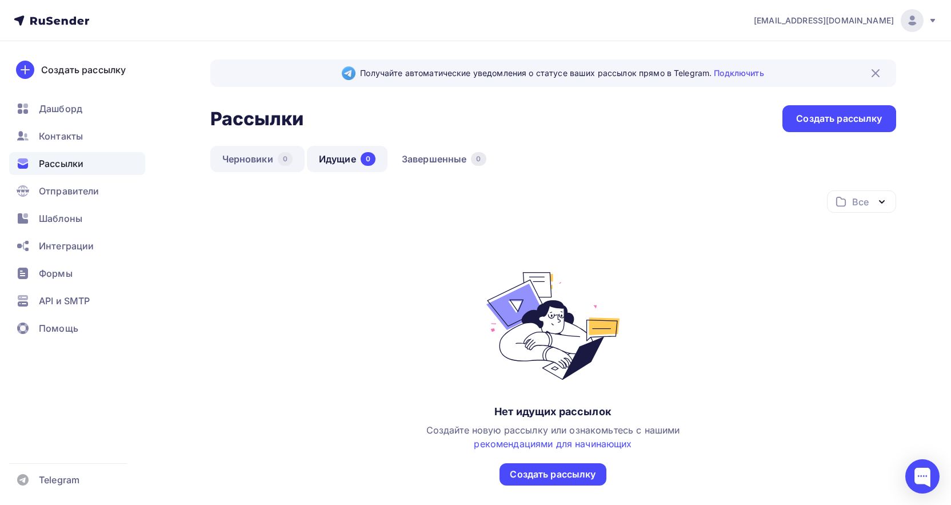
click at [264, 161] on link "Черновики 0" at bounding box center [257, 159] width 94 height 26
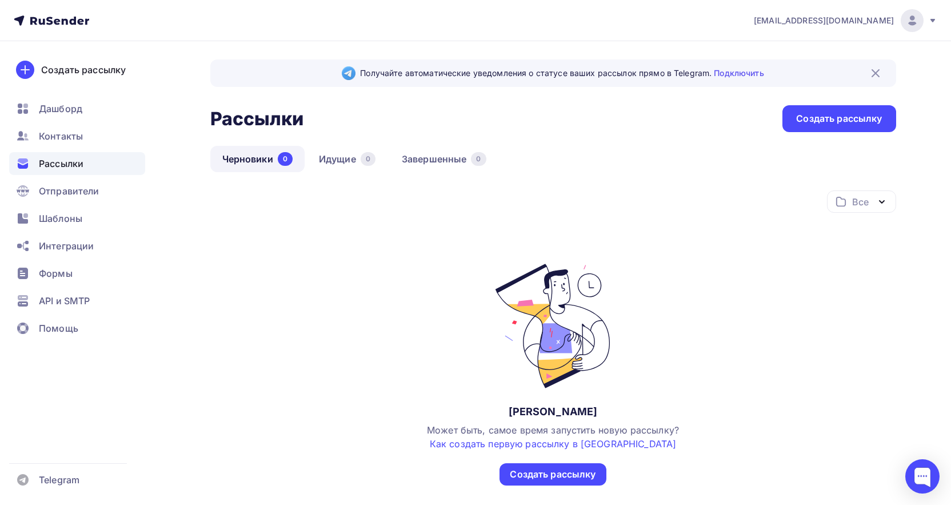
click at [107, 233] on ul "Дашборд Контакты Рассылки Отправители Шаблоны Интеграции Формы API и SMTP Помощь" at bounding box center [77, 221] width 136 height 249
click at [96, 219] on div "Шаблоны" at bounding box center [77, 218] width 136 height 23
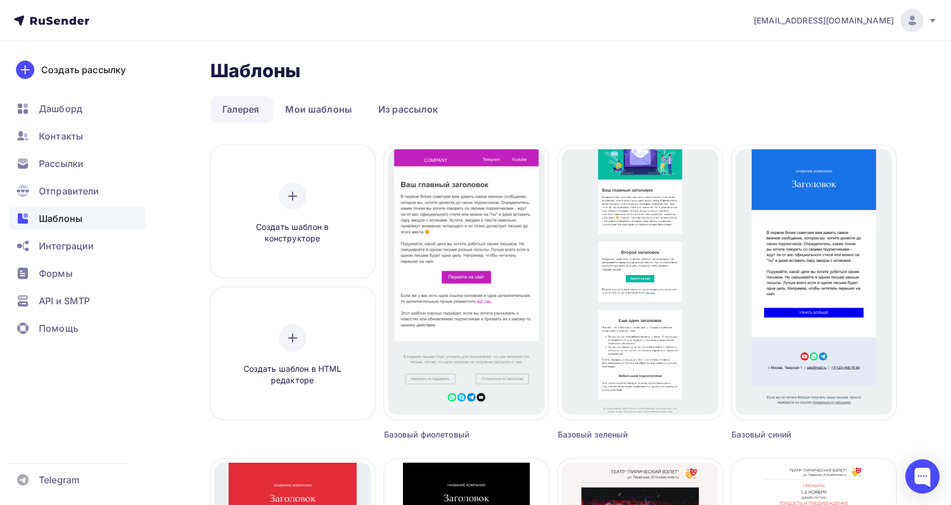
click at [54, 19] on icon at bounding box center [51, 21] width 75 height 14
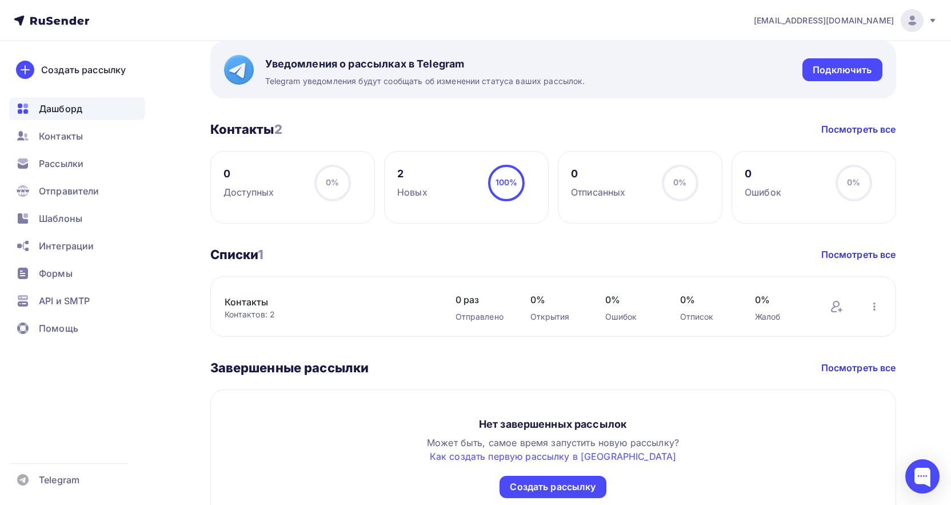
scroll to position [509, 0]
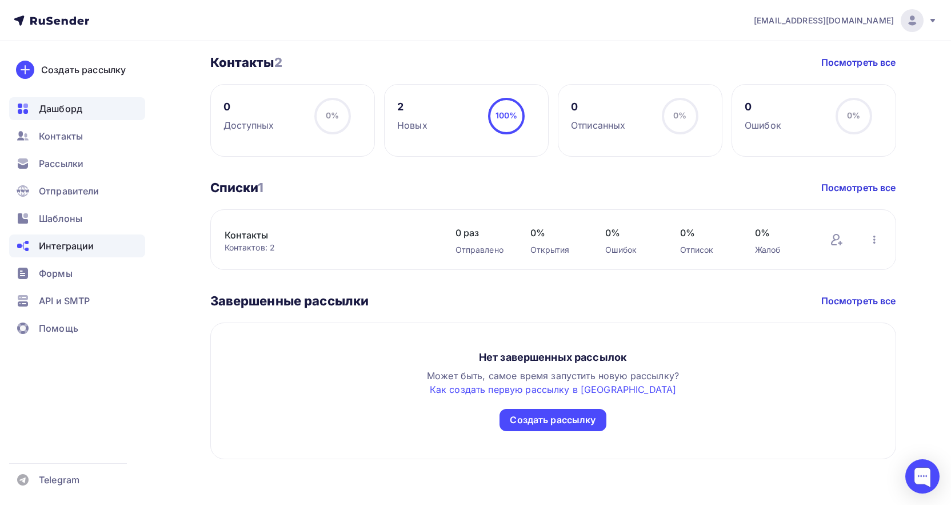
click at [73, 246] on span "Интеграции" at bounding box center [66, 246] width 55 height 14
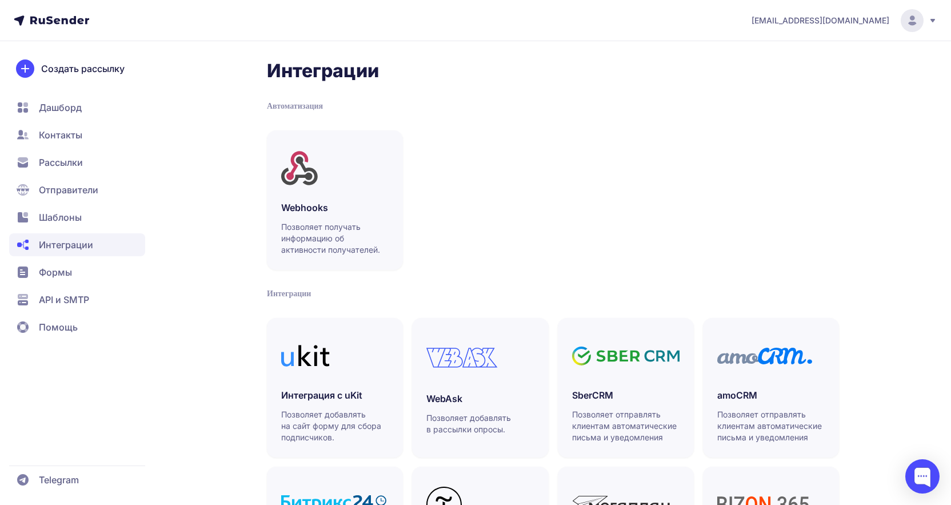
click at [76, 212] on span "Шаблоны" at bounding box center [60, 217] width 43 height 14
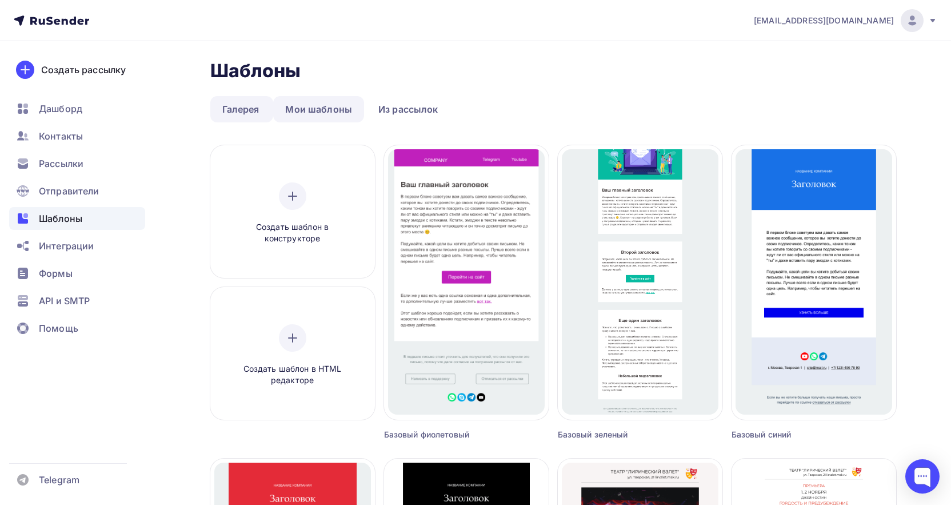
click at [326, 109] on link "Мои шаблоны" at bounding box center [318, 109] width 91 height 26
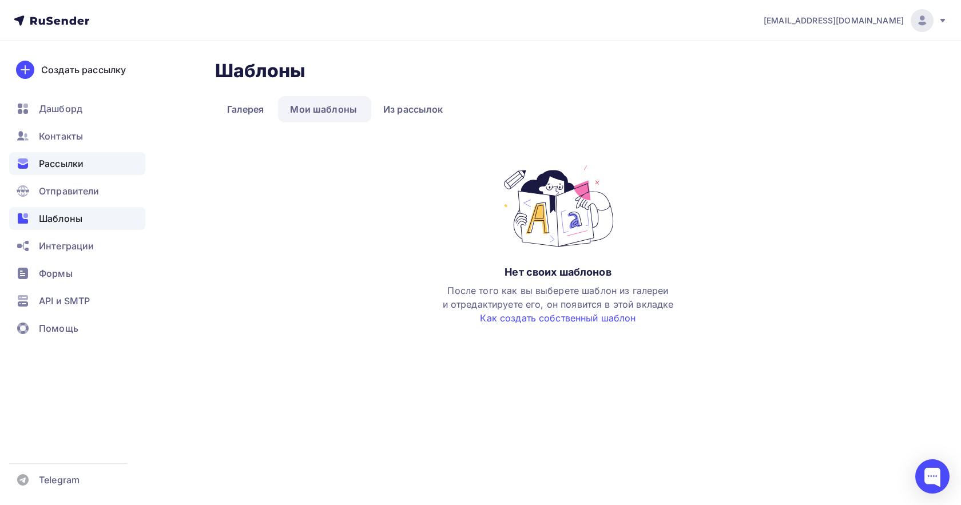
click at [81, 165] on span "Рассылки" at bounding box center [61, 164] width 45 height 14
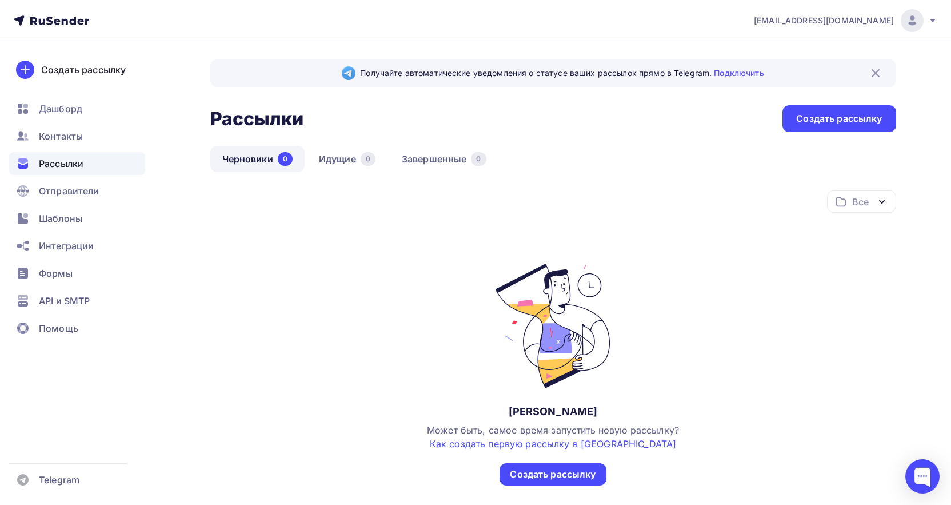
click at [875, 60] on div "Получайте автоматические уведомления о статусе ваших рассылок прямо в Telegram.…" at bounding box center [553, 72] width 686 height 27
click at [878, 66] on img at bounding box center [876, 73] width 14 height 14
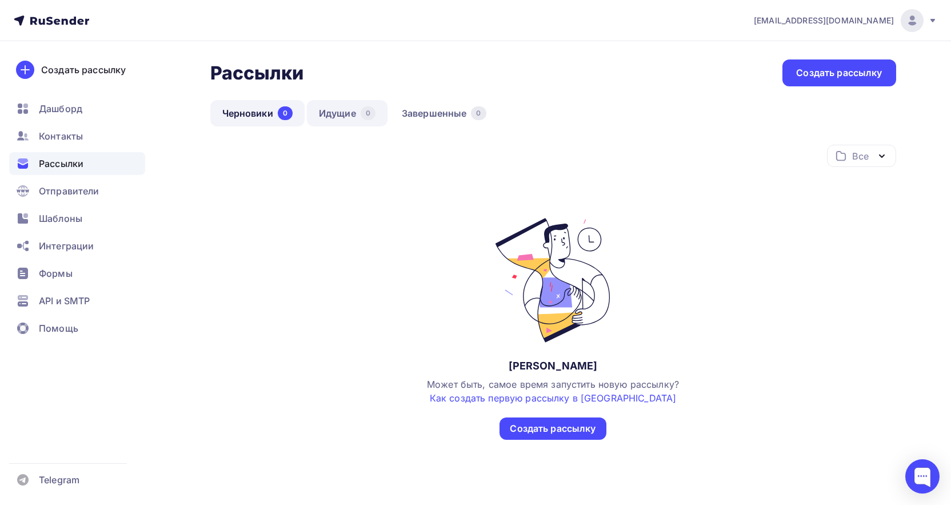
click at [357, 114] on link "Идущие 0" at bounding box center [347, 113] width 81 height 26
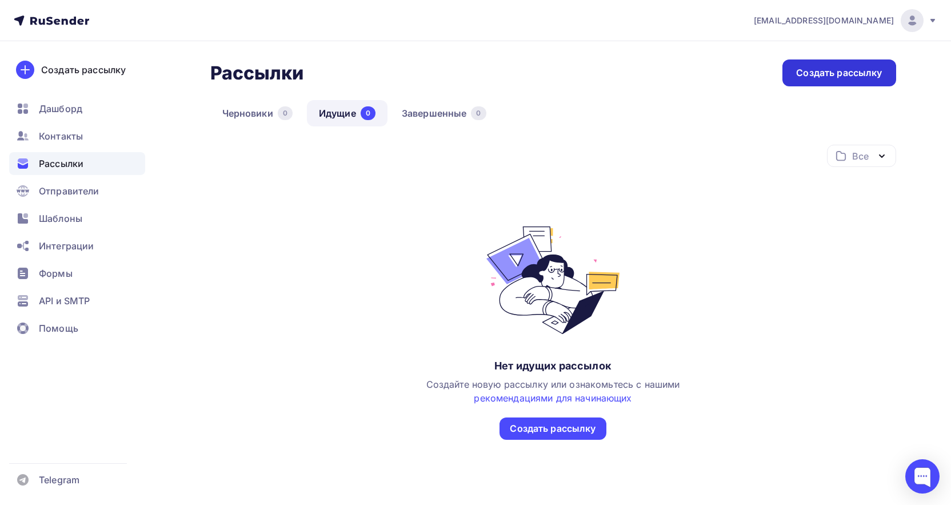
click at [861, 69] on div "Создать рассылку" at bounding box center [839, 72] width 86 height 13
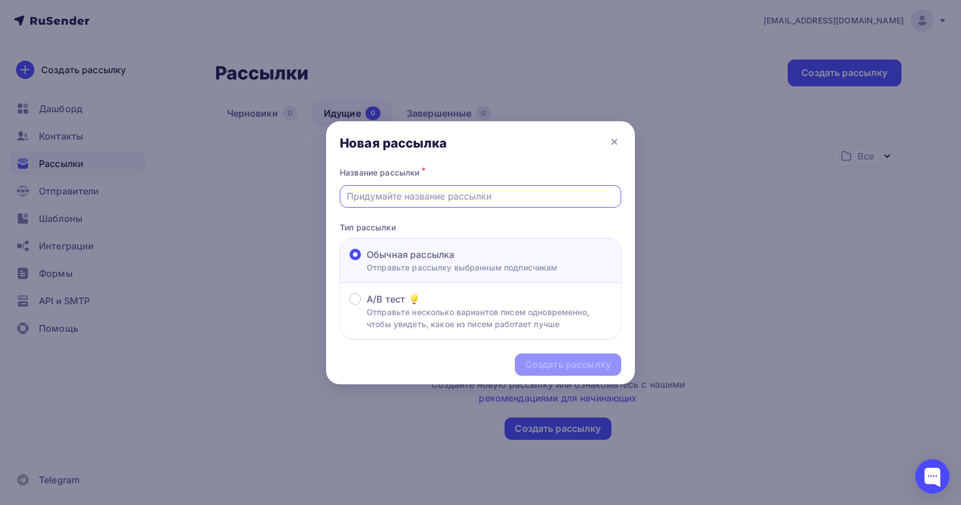
click at [466, 198] on input "text" at bounding box center [480, 196] width 268 height 14
type input "M"
click at [610, 137] on icon at bounding box center [614, 142] width 14 height 14
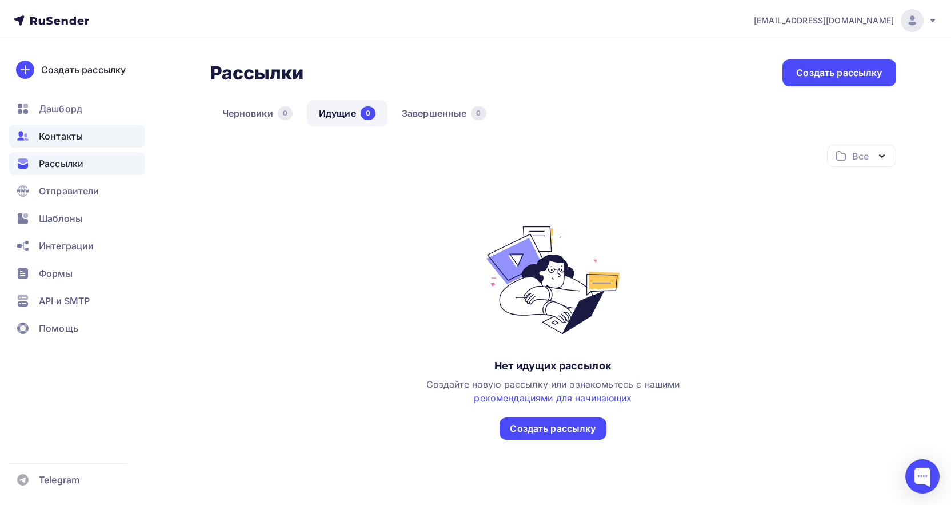
click at [68, 138] on span "Контакты" at bounding box center [61, 136] width 44 height 14
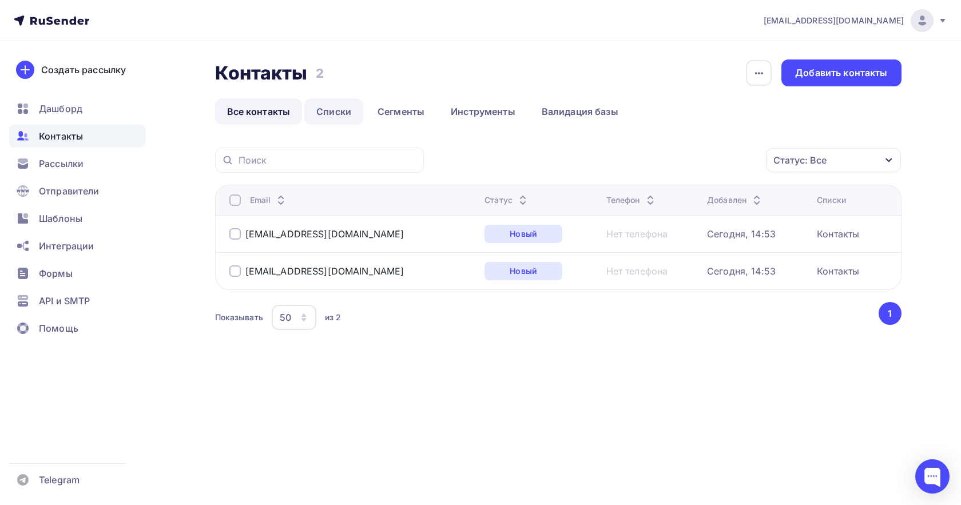
click at [337, 107] on link "Списки" at bounding box center [333, 111] width 59 height 26
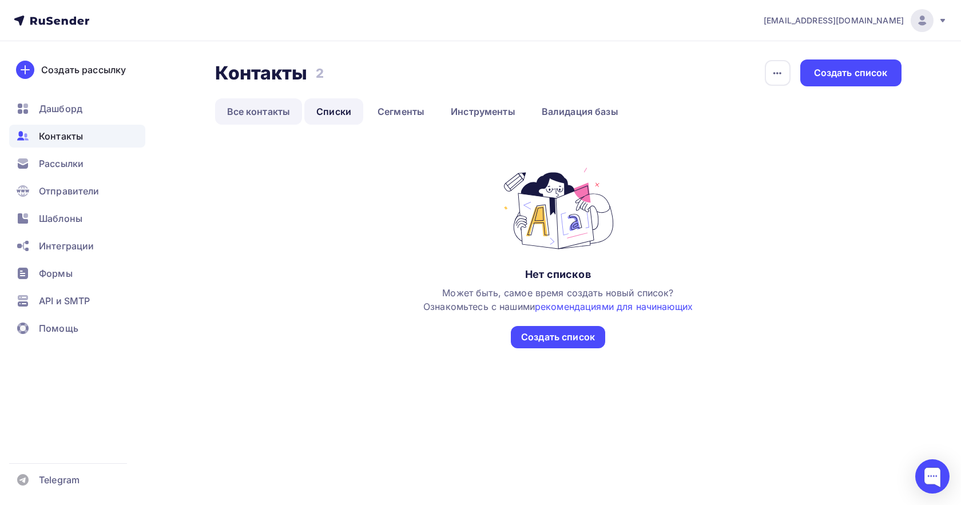
click at [267, 107] on link "Все контакты" at bounding box center [258, 111] width 87 height 26
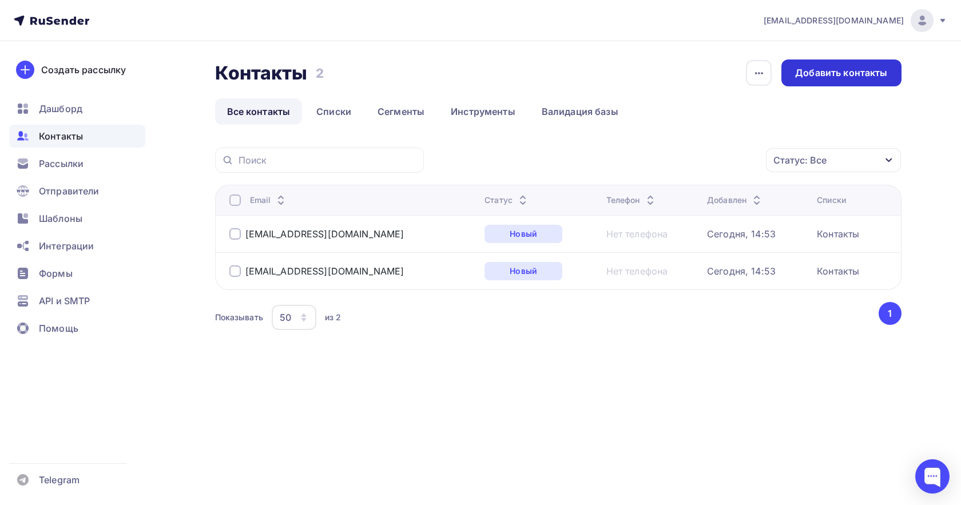
click at [843, 70] on div "Добавить контакты" at bounding box center [841, 72] width 92 height 13
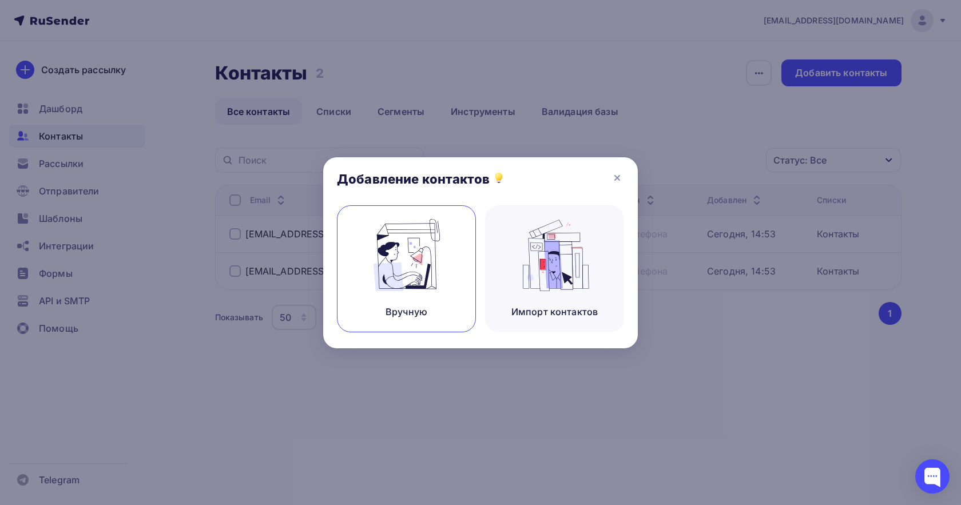
click at [432, 287] on img at bounding box center [406, 255] width 77 height 72
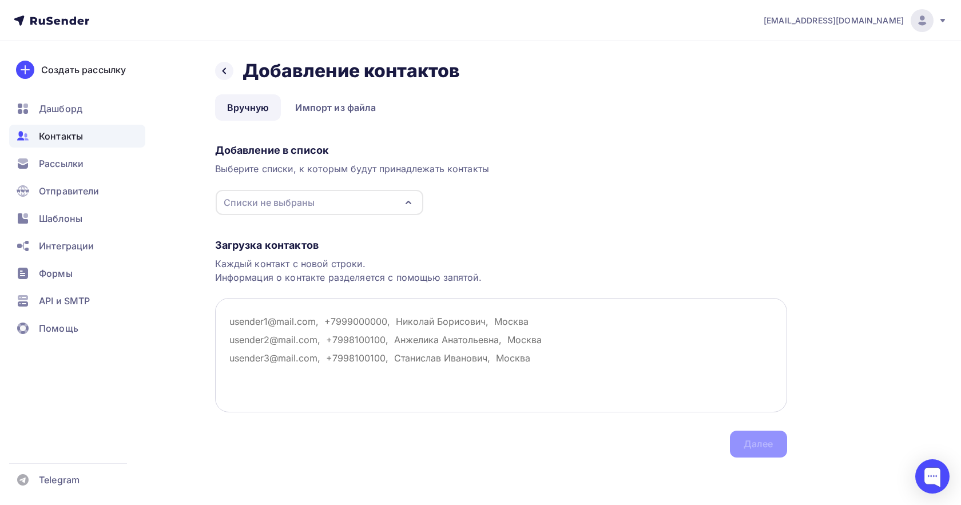
paste textarea "[EMAIL_ADDRESS][DOMAIN_NAME] [PERSON_NAME]"
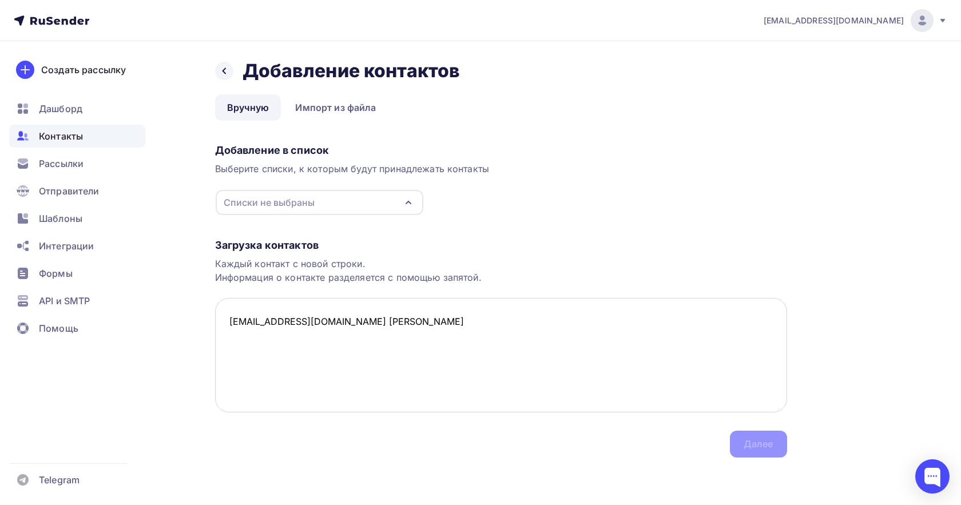
paste textarea "[EMAIL_ADDRESS][DOMAIN_NAME] [PERSON_NAME] [EMAIL_ADDRESS][DOMAIN_NAME] [PERSON…"
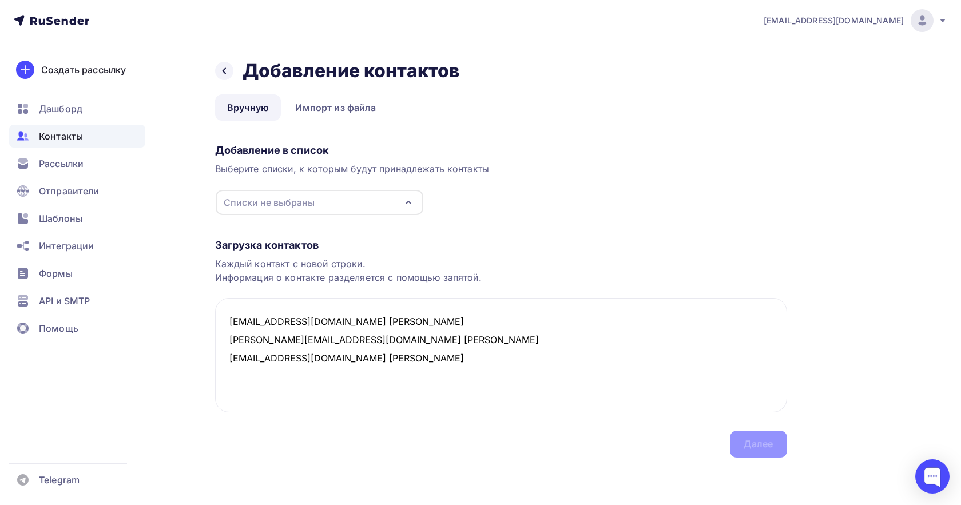
click at [347, 197] on div "Списки не выбраны" at bounding box center [320, 202] width 208 height 25
type textarea "[EMAIL_ADDRESS][DOMAIN_NAME] [PERSON_NAME] [PERSON_NAME][EMAIL_ADDRESS][DOMAIN_…"
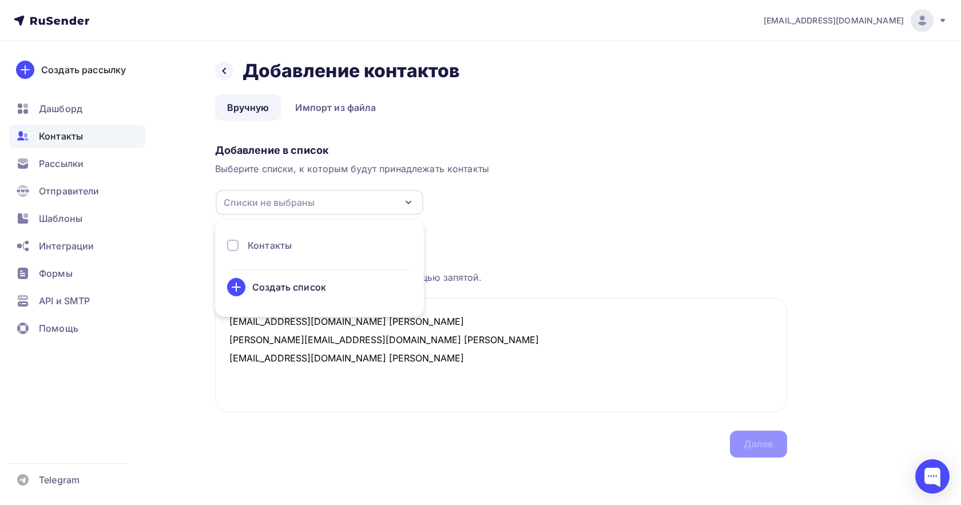
click at [294, 294] on div "Создать список" at bounding box center [319, 287] width 185 height 18
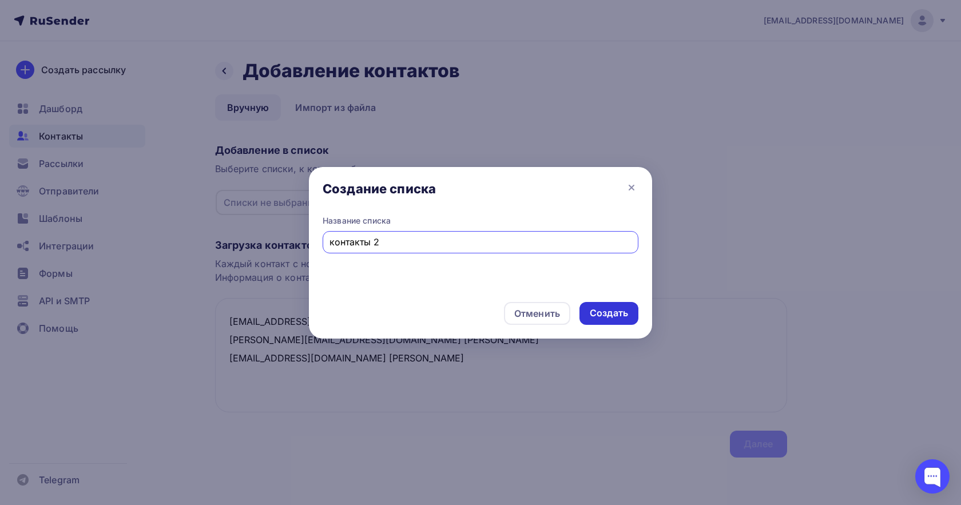
type input "контакты 2"
click at [636, 310] on div "Создать" at bounding box center [608, 313] width 59 height 23
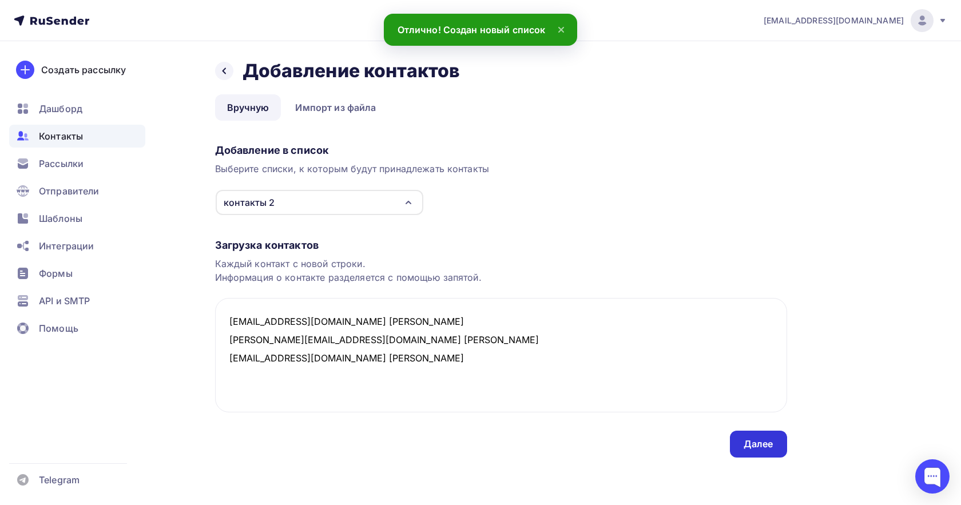
click at [750, 440] on div "Далее" at bounding box center [758, 443] width 30 height 13
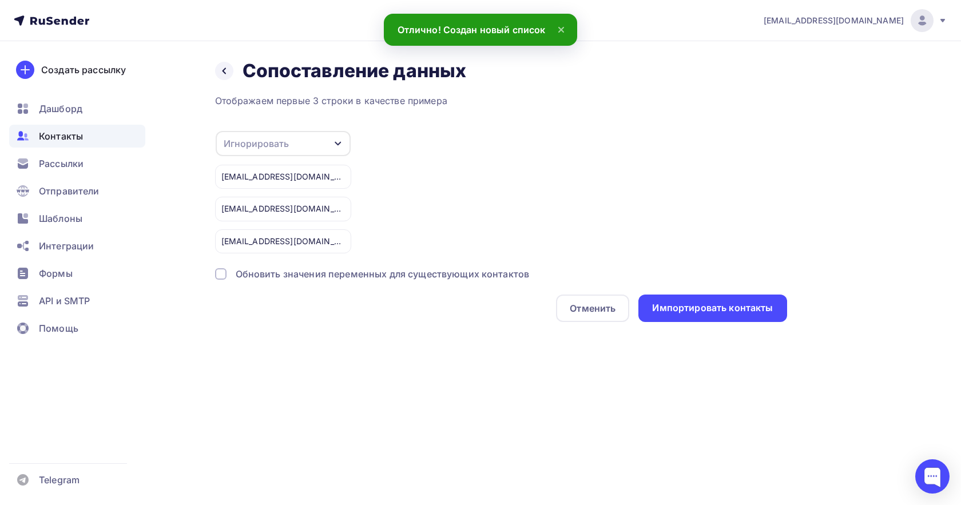
click at [221, 272] on div at bounding box center [220, 273] width 11 height 11
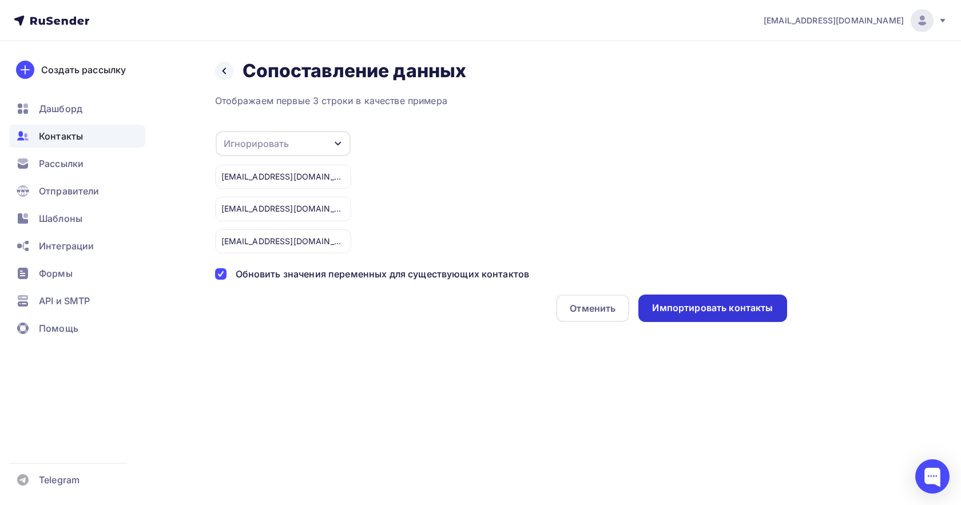
click at [677, 306] on div "Импортировать контакты" at bounding box center [712, 307] width 121 height 13
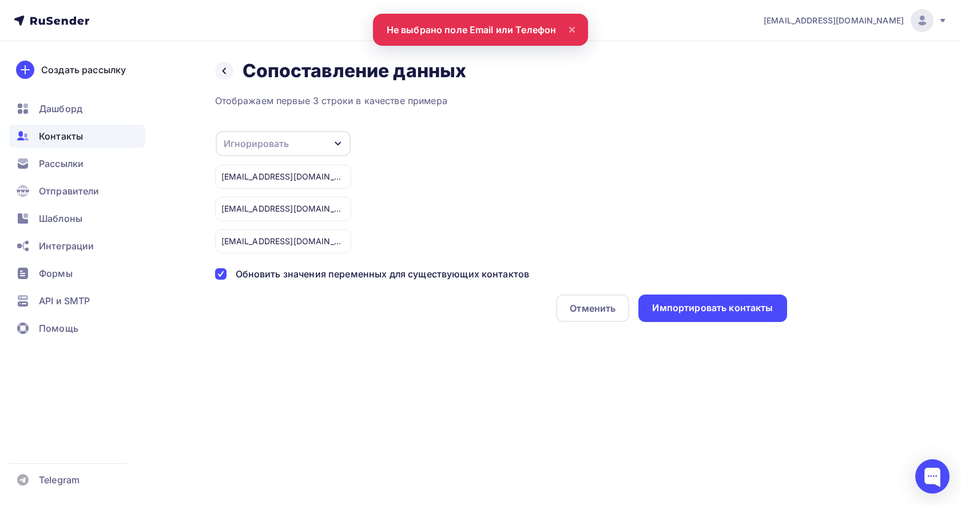
click at [293, 145] on div "Игнорировать" at bounding box center [283, 143] width 135 height 25
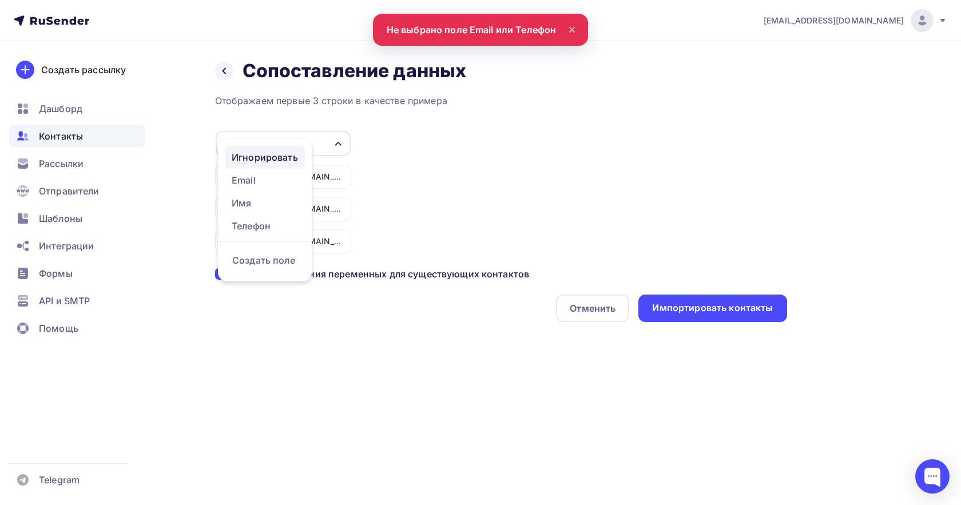
click at [289, 161] on div "Игнорировать" at bounding box center [265, 157] width 66 height 14
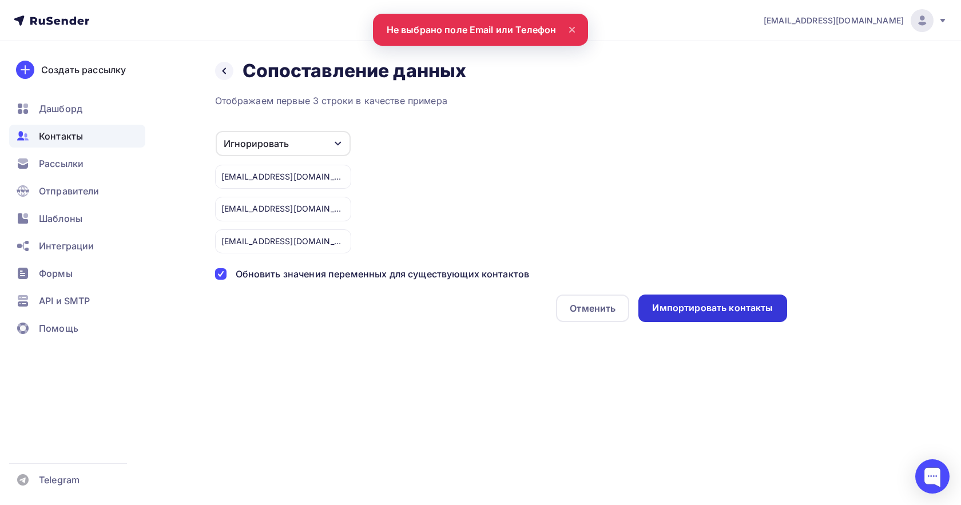
click at [680, 313] on div "Импортировать контакты" at bounding box center [712, 307] width 121 height 13
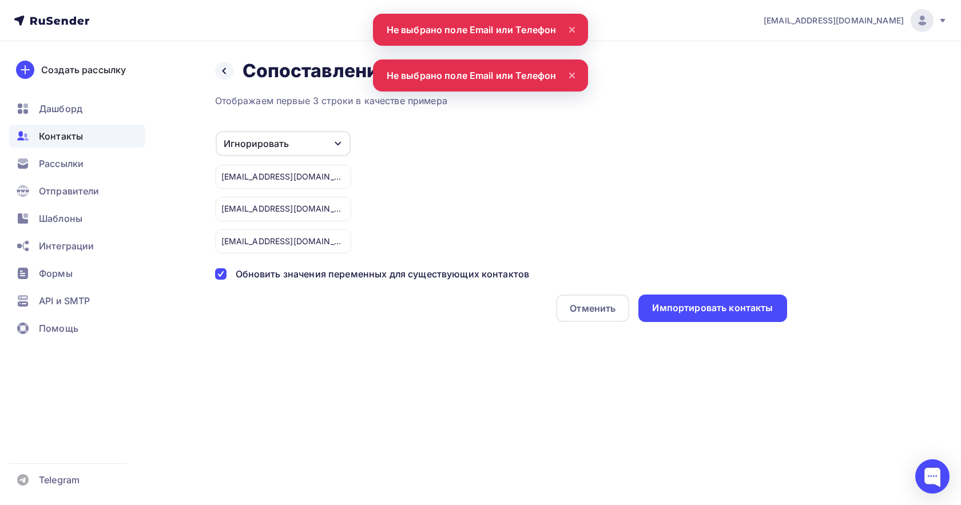
click at [289, 140] on div "Игнорировать" at bounding box center [283, 143] width 135 height 25
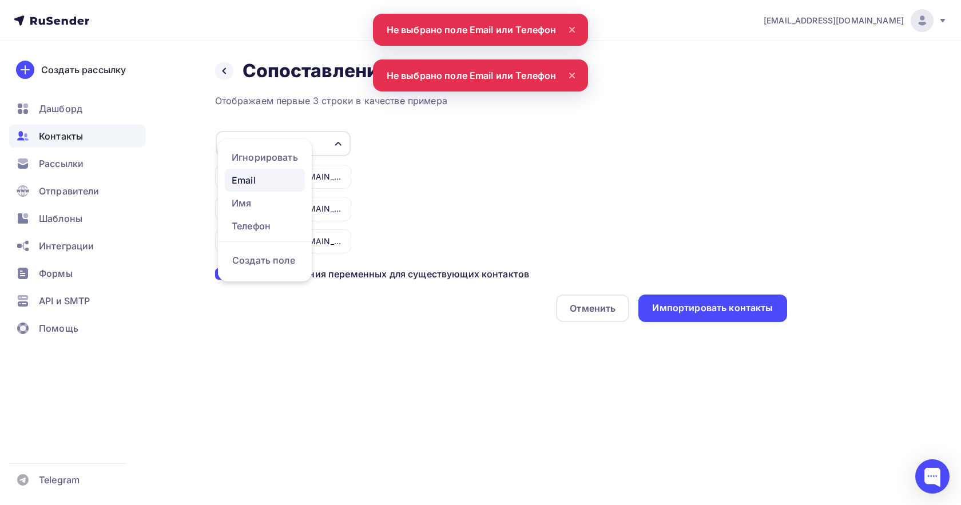
click at [286, 177] on div "Email" at bounding box center [265, 180] width 66 height 14
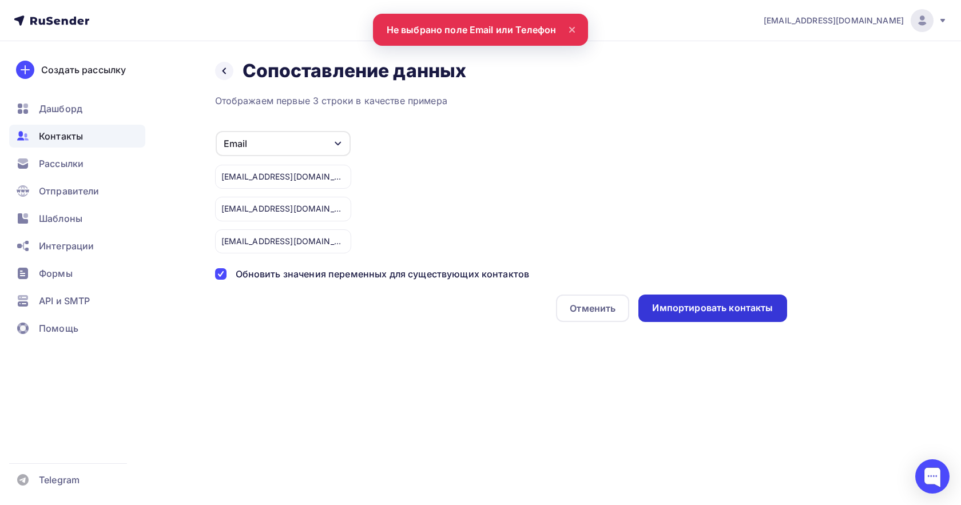
click at [709, 308] on div "Импортировать контакты" at bounding box center [712, 307] width 121 height 13
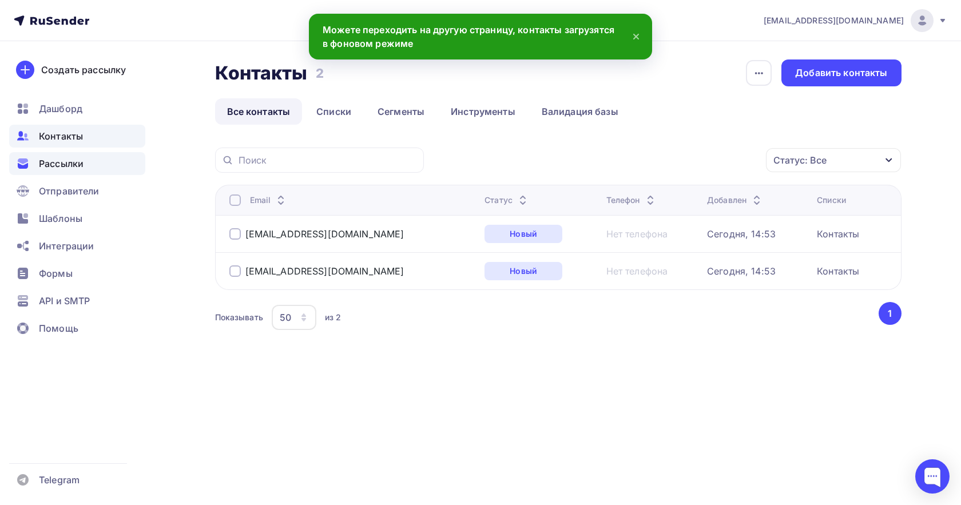
click at [63, 171] on div "Рассылки" at bounding box center [77, 163] width 136 height 23
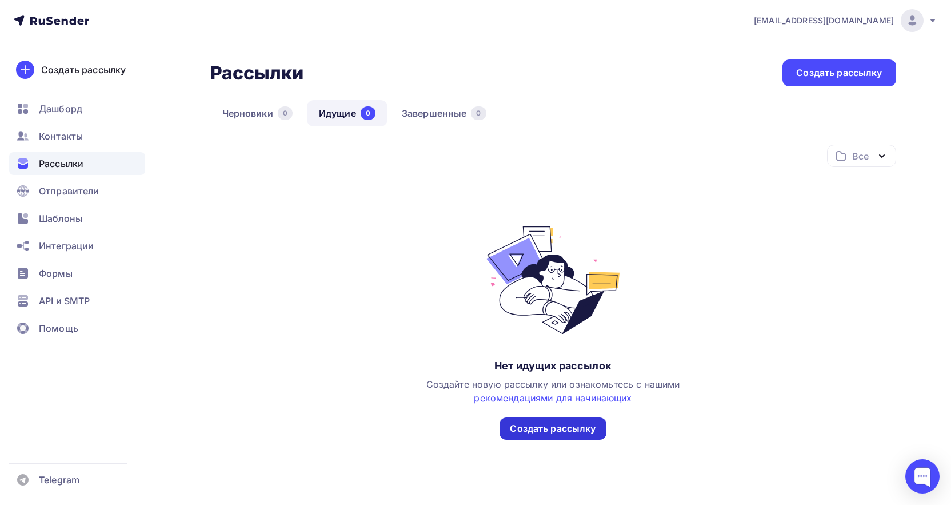
click at [569, 428] on div "Создать рассылку" at bounding box center [553, 428] width 86 height 13
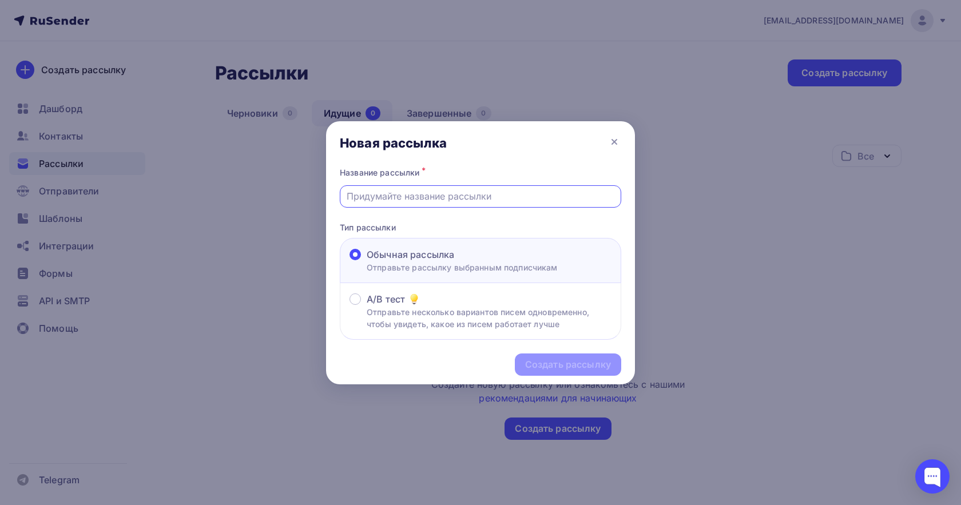
click at [428, 198] on input "text" at bounding box center [480, 196] width 268 height 14
type input "m"
type input "MIXIT"
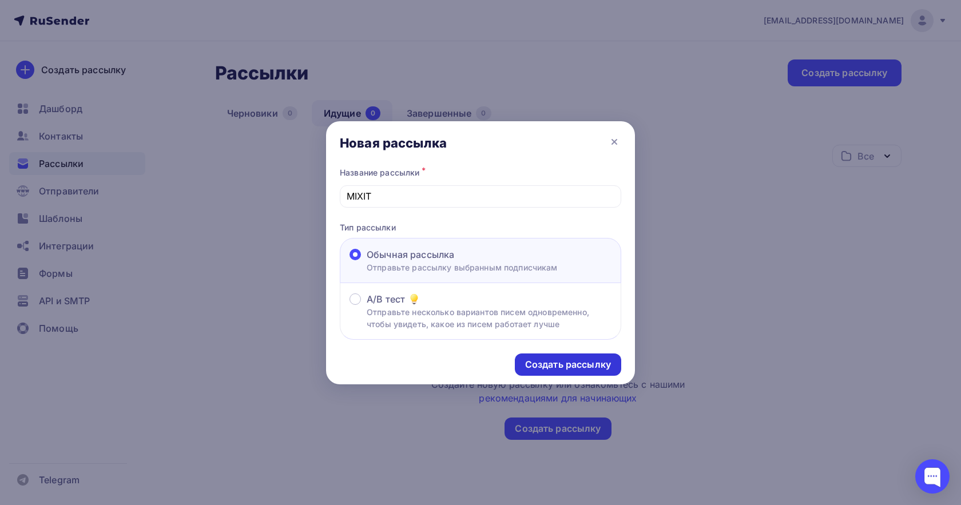
click at [543, 369] on div "Создать рассылку" at bounding box center [568, 364] width 86 height 13
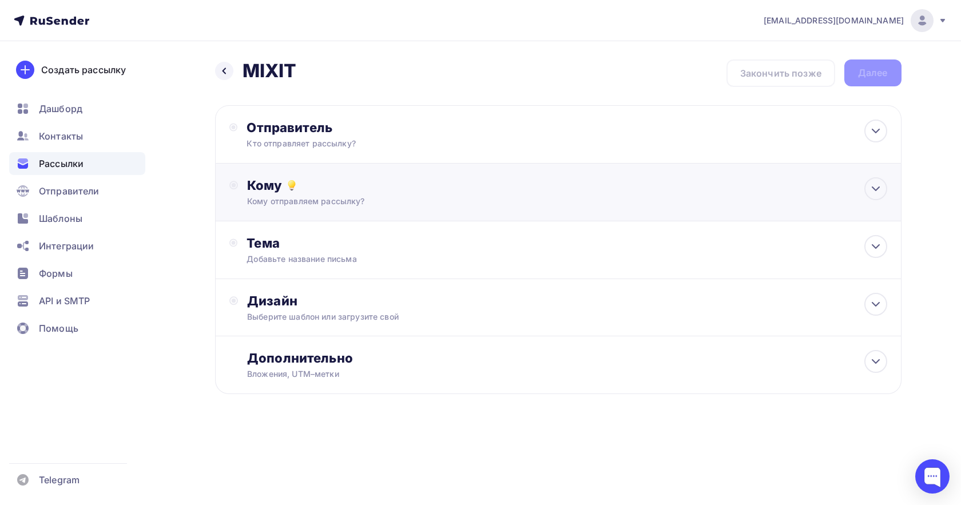
click at [376, 203] on div "Кому отправляем рассылку?" at bounding box center [535, 201] width 576 height 11
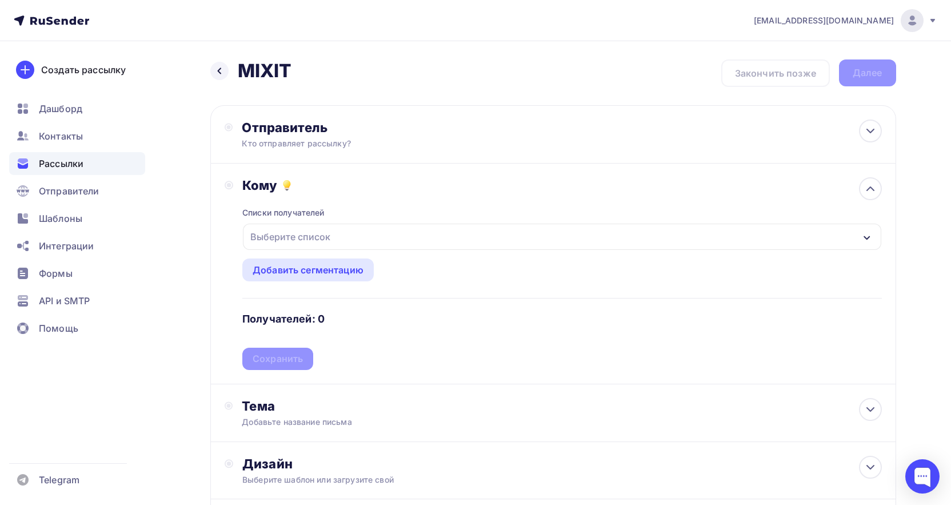
click at [337, 230] on div "Выберите список" at bounding box center [562, 237] width 638 height 26
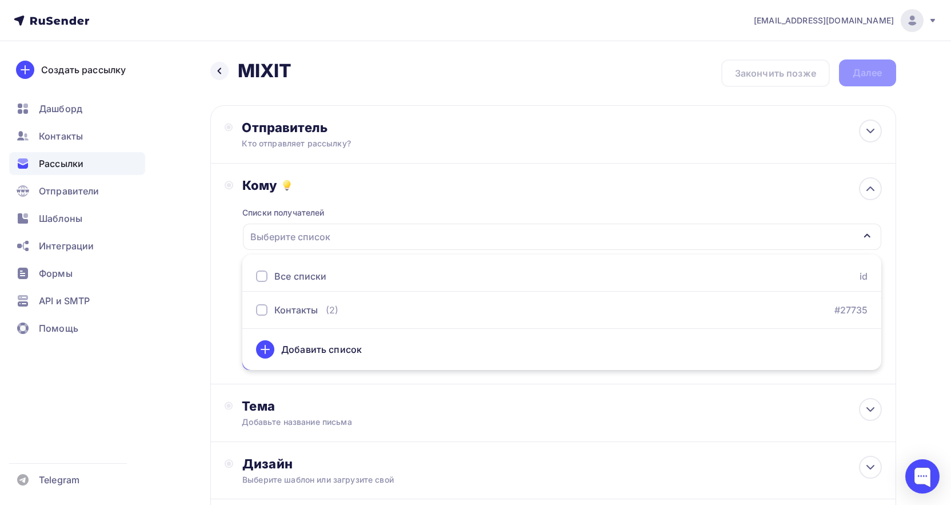
click at [285, 276] on div "Все списки" at bounding box center [300, 276] width 52 height 14
click at [298, 349] on div "Добавить список" at bounding box center [321, 349] width 81 height 14
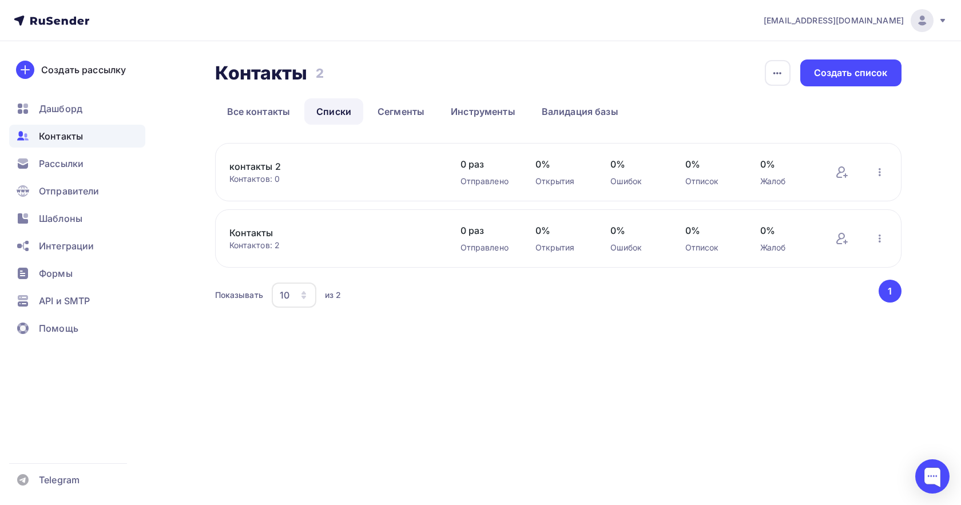
click at [325, 178] on div "Контактов: 0" at bounding box center [333, 178] width 208 height 11
click at [324, 164] on link "контакты 2" at bounding box center [326, 167] width 194 height 14
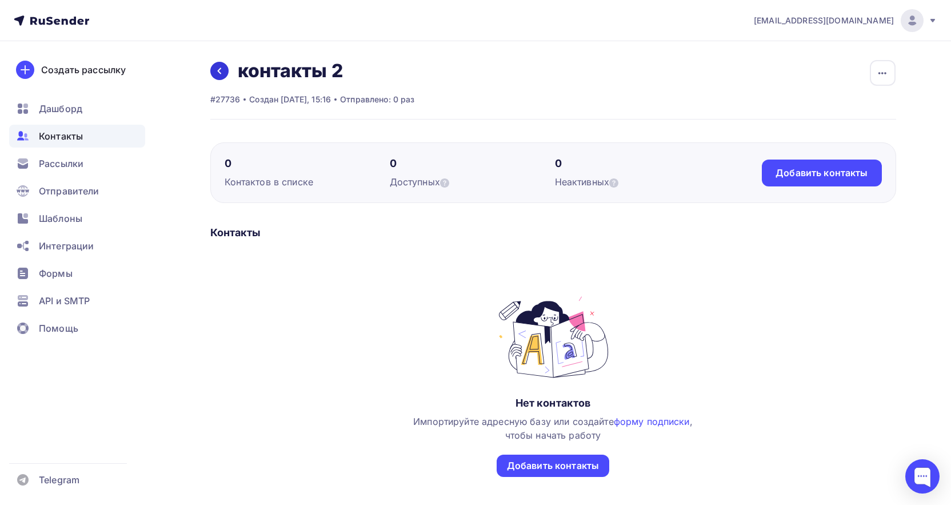
click at [216, 67] on icon at bounding box center [219, 70] width 9 height 9
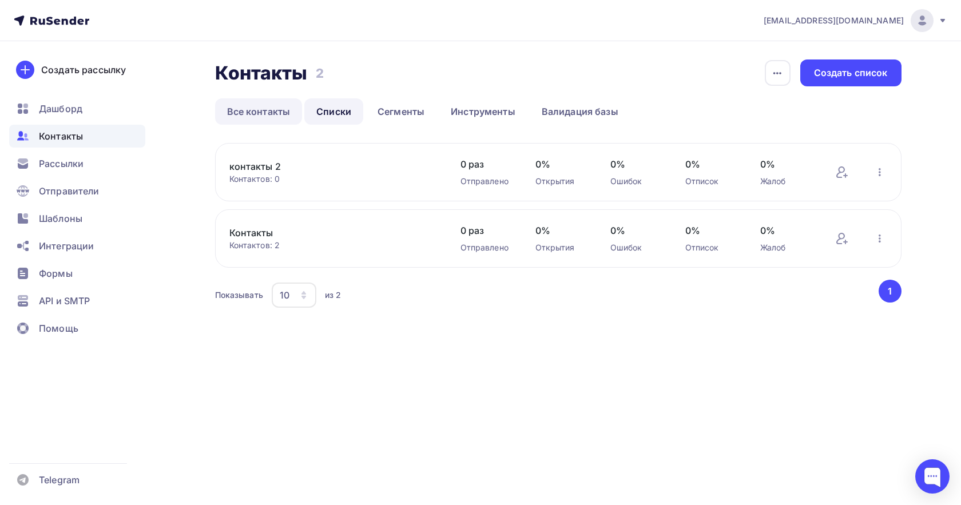
click at [254, 117] on link "Все контакты" at bounding box center [258, 111] width 87 height 26
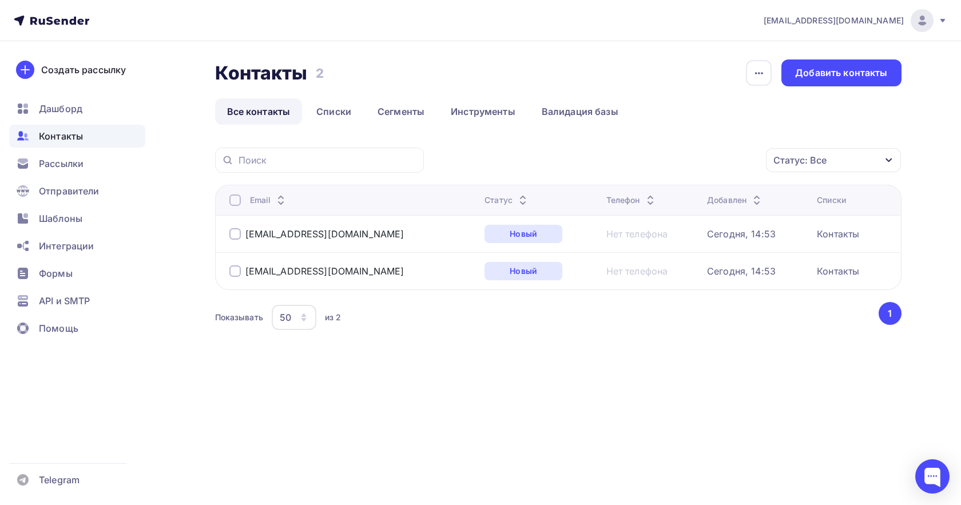
click at [330, 153] on div at bounding box center [319, 160] width 209 height 25
click at [340, 114] on link "Списки" at bounding box center [333, 111] width 59 height 26
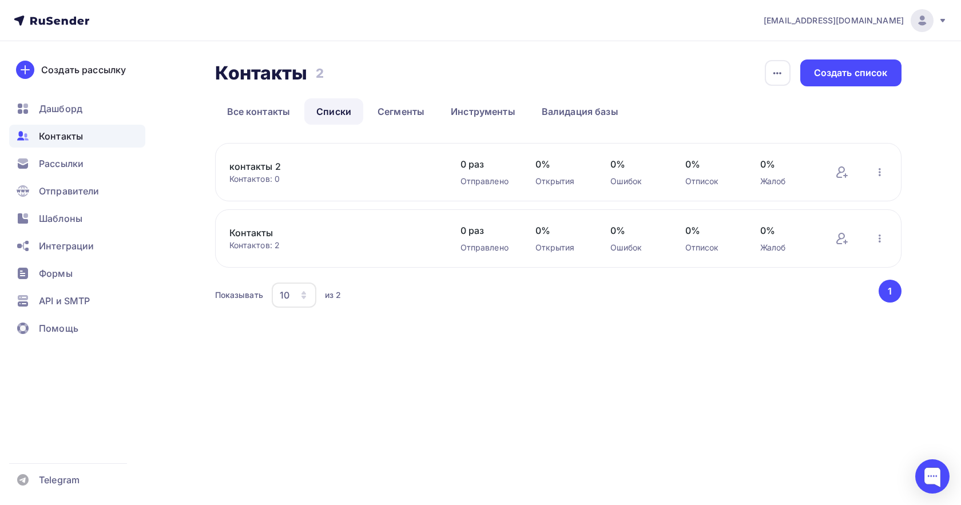
click at [343, 234] on link "Контакты" at bounding box center [326, 233] width 194 height 14
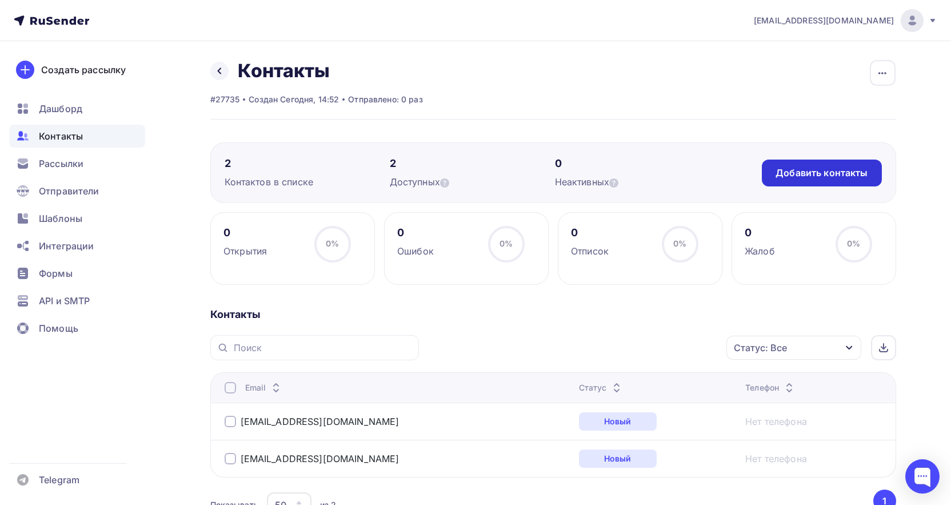
click at [848, 172] on div "Добавить контакты" at bounding box center [822, 172] width 92 height 13
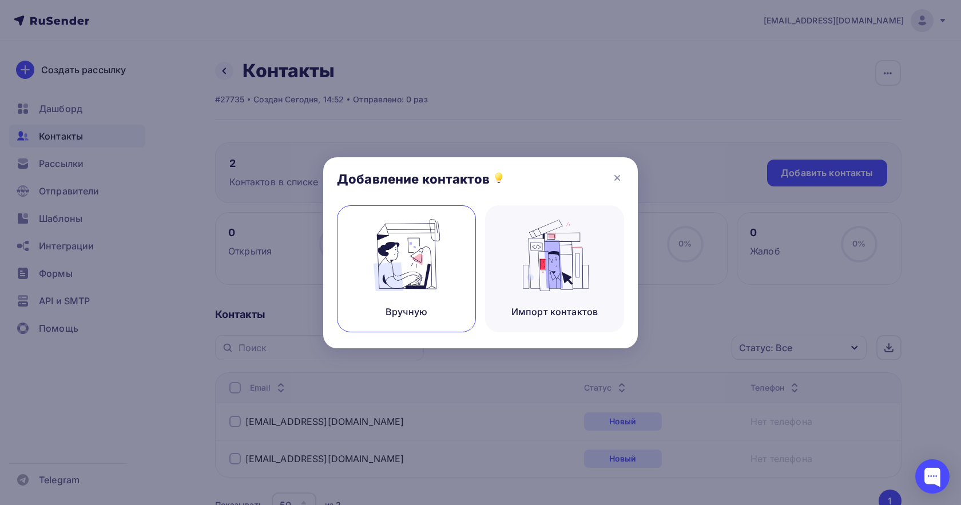
click at [386, 233] on img at bounding box center [406, 255] width 77 height 72
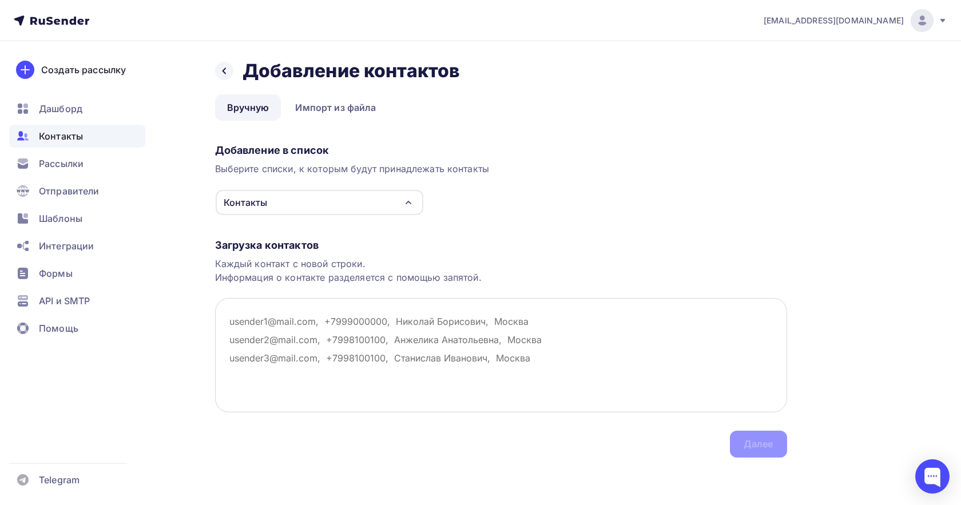
paste textarea "ddarrxxxx@mail.ru Зарубина Дарья ivanchina0707@gmail.com Иванчина Ольга"
type textarea "ddarrxxxx@mail.ru Зарубина Дарья ivanchina0707@gmail.com Иванчина Ольга"
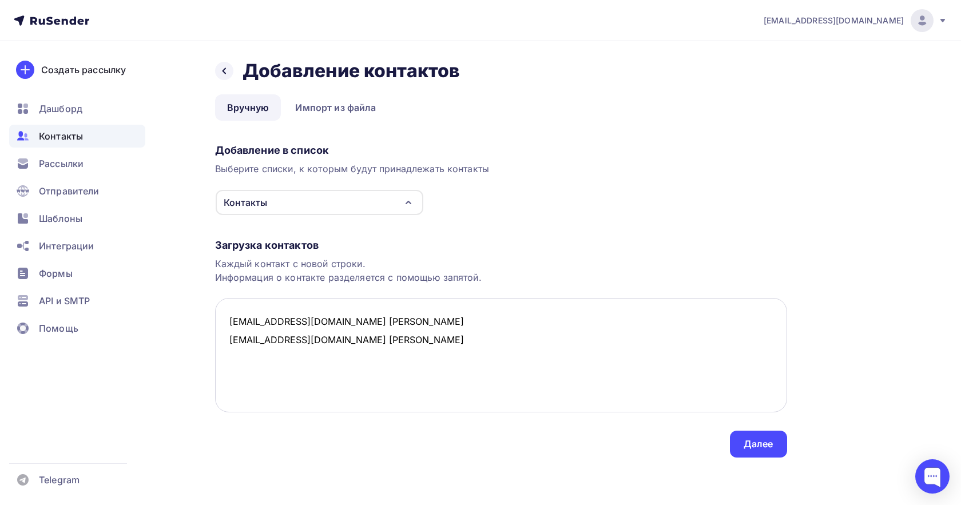
drag, startPoint x: 429, startPoint y: 342, endPoint x: 217, endPoint y: 313, distance: 214.2
click at [217, 313] on textarea "ddarrxxxx@mail.ru Зарубина Дарья ivanchina0707@gmail.com Иванчина Ольга" at bounding box center [501, 355] width 572 height 114
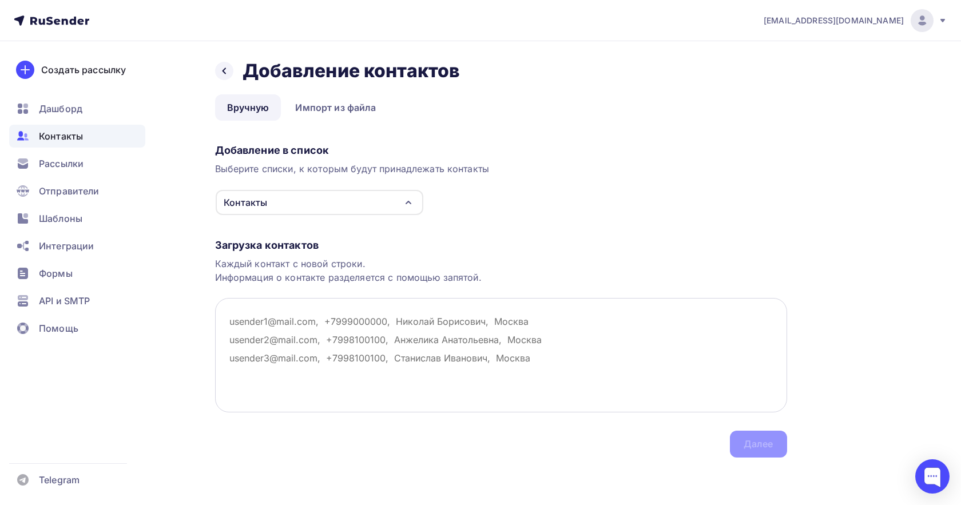
paste textarea "amatikara@mail.ru Елена Валентиновна"
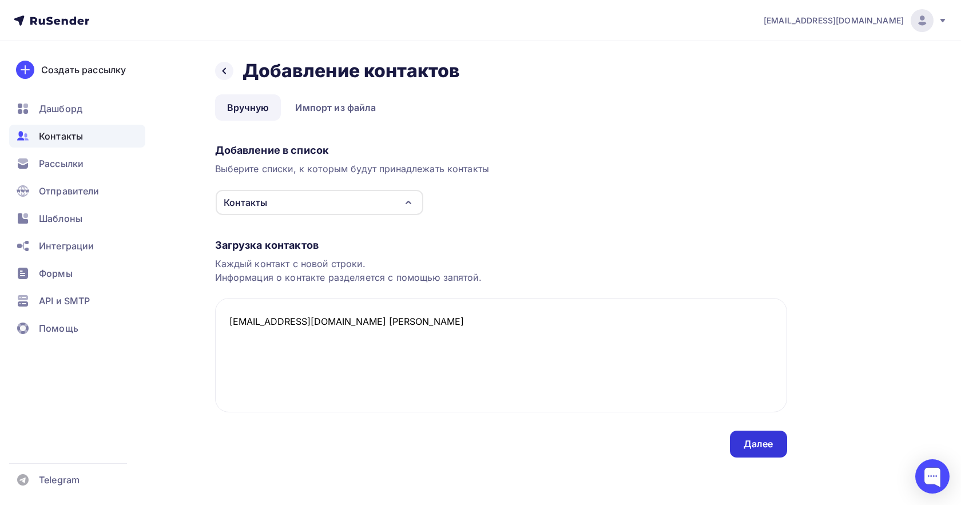
type textarea "amatikara@mail.ru Елена Валентиновна"
click at [750, 433] on div "Далее" at bounding box center [758, 444] width 57 height 27
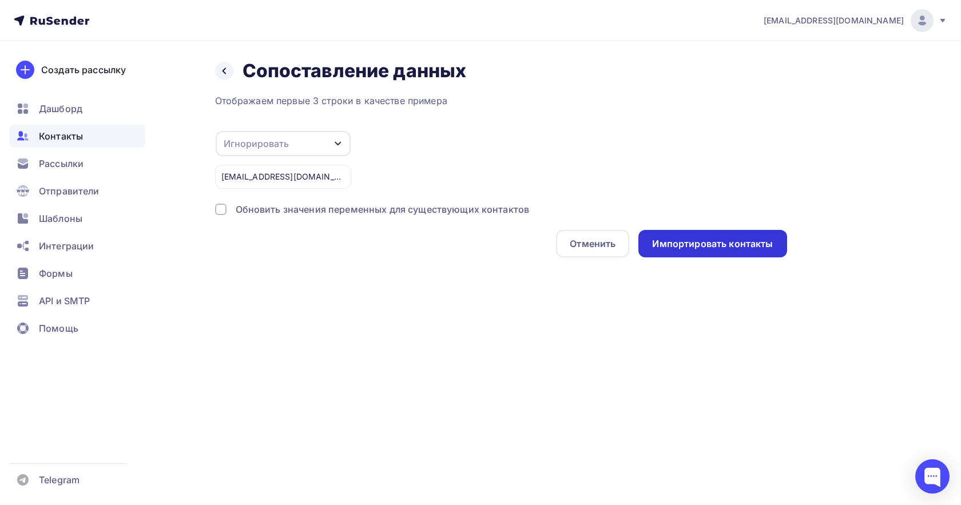
click at [697, 247] on div "Импортировать контакты" at bounding box center [712, 243] width 121 height 13
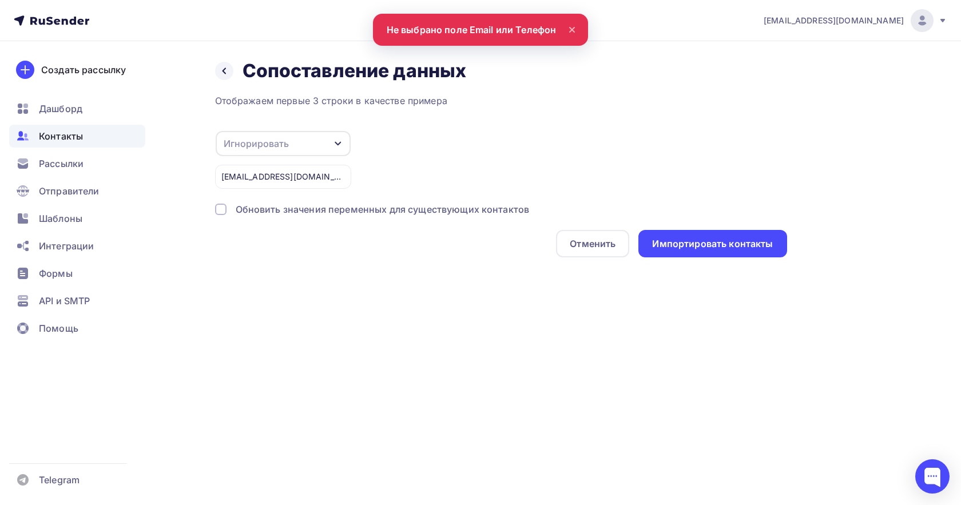
click at [254, 137] on div "Игнорировать" at bounding box center [256, 144] width 65 height 14
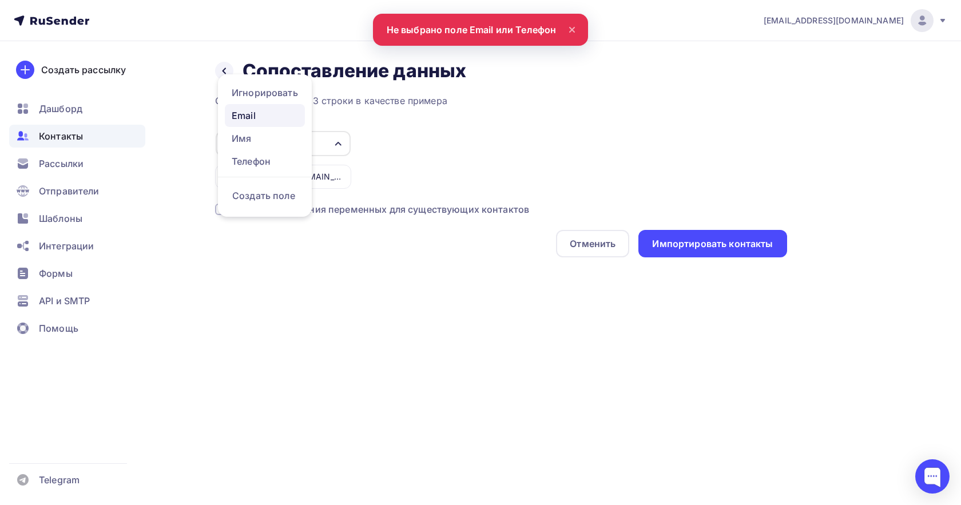
click at [267, 117] on div "Email" at bounding box center [265, 116] width 66 height 14
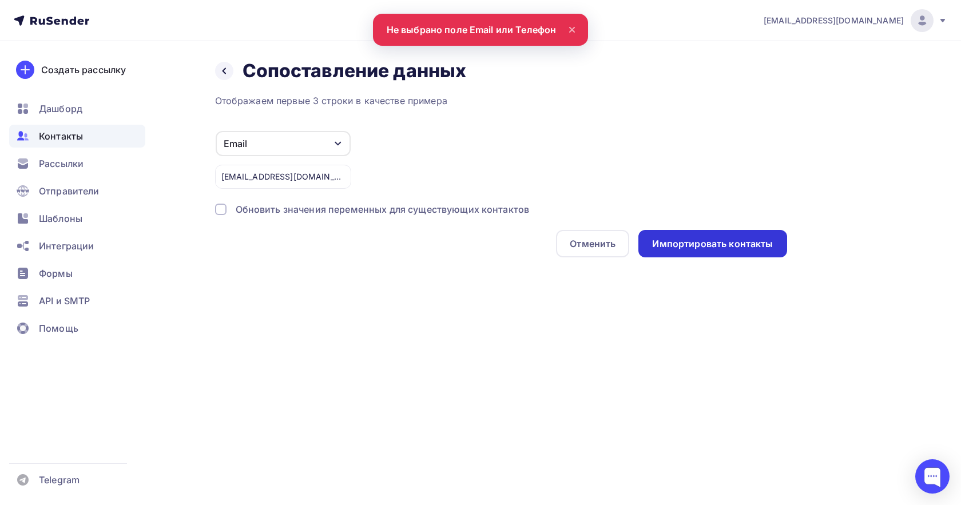
click at [660, 240] on div "Импортировать контакты" at bounding box center [712, 243] width 121 height 13
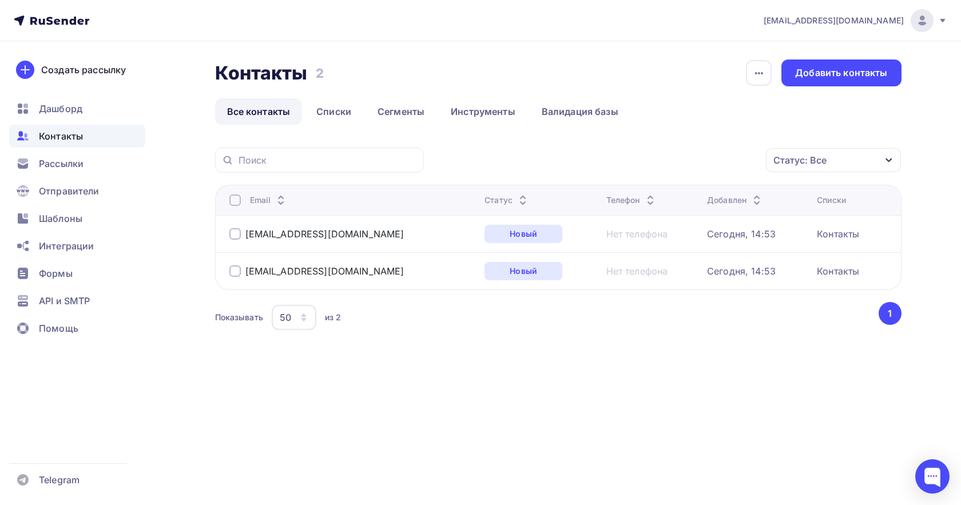
click at [233, 234] on div at bounding box center [234, 233] width 11 height 11
click at [237, 272] on div at bounding box center [234, 270] width 11 height 11
click at [310, 318] on div "50" at bounding box center [294, 317] width 45 height 25
click at [304, 322] on div "50" at bounding box center [294, 317] width 45 height 25
click at [304, 320] on icon "button" at bounding box center [303, 319] width 5 height 3
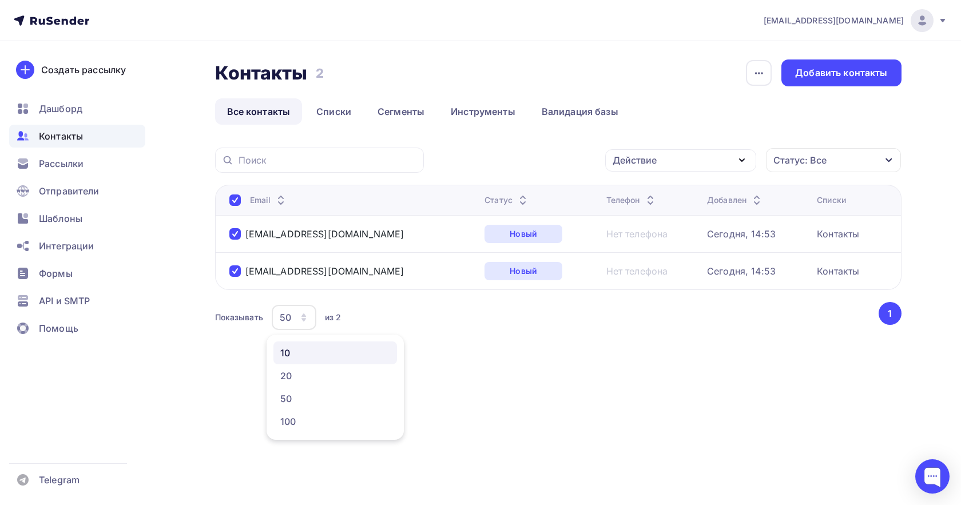
click at [302, 356] on div "10" at bounding box center [335, 353] width 110 height 14
click at [305, 320] on icon "button" at bounding box center [303, 317] width 9 height 9
click at [520, 344] on div "Действие Добавить в списки Исключить из списка Удалить Статус: Все Статус Новый…" at bounding box center [558, 254] width 686 height 213
click at [232, 231] on div at bounding box center [234, 233] width 11 height 11
drag, startPoint x: 240, startPoint y: 260, endPoint x: 240, endPoint y: 267, distance: 7.4
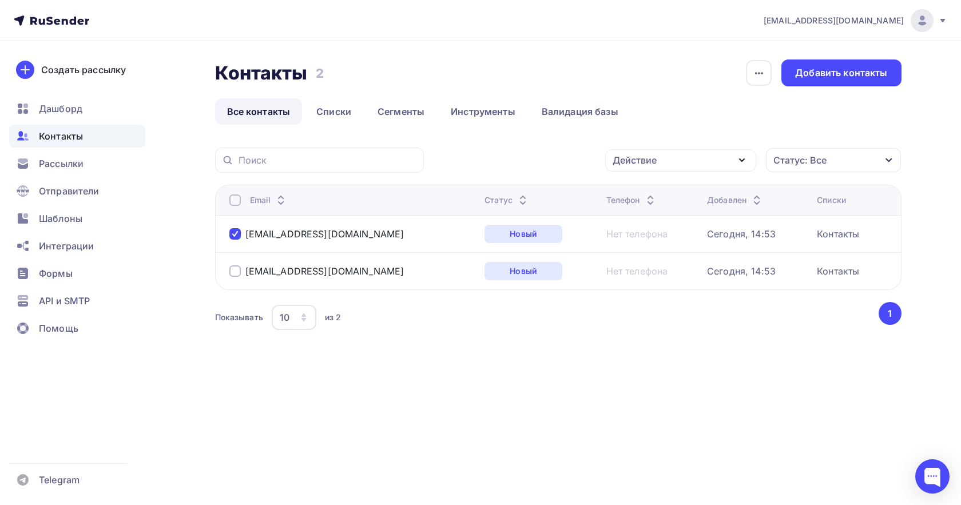
click at [240, 266] on td "ivanchina0707@gmail.com" at bounding box center [347, 270] width 265 height 37
click at [240, 273] on div at bounding box center [234, 270] width 11 height 11
click at [317, 119] on link "Списки" at bounding box center [333, 111] width 59 height 26
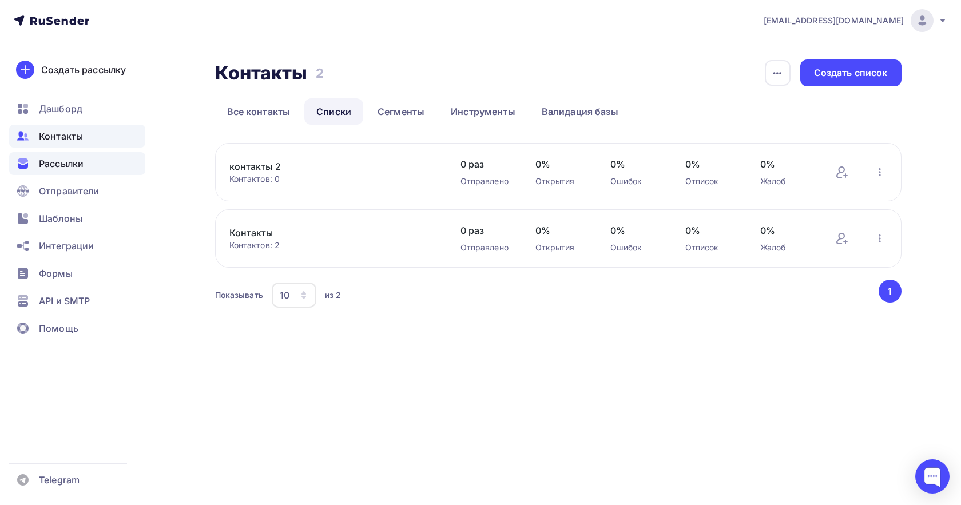
click at [65, 165] on span "Рассылки" at bounding box center [61, 164] width 45 height 14
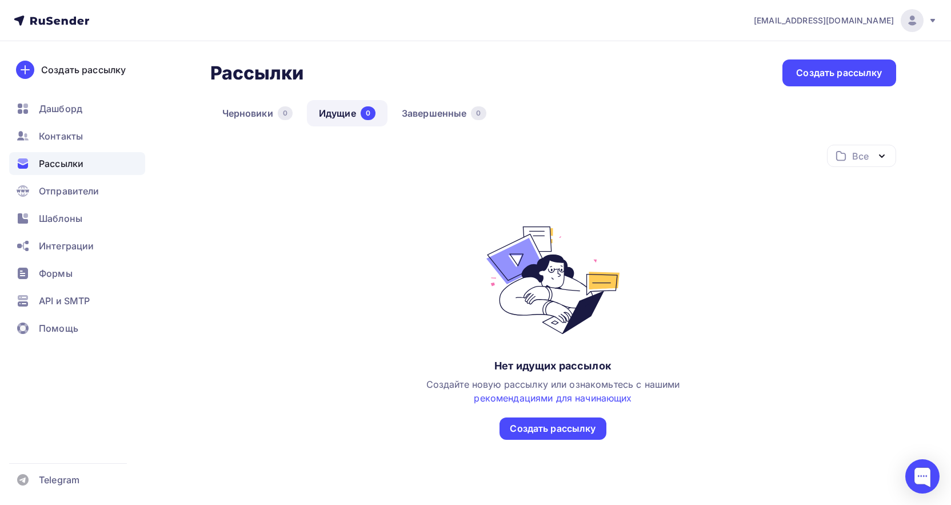
click at [866, 162] on div "Все" at bounding box center [861, 156] width 69 height 22
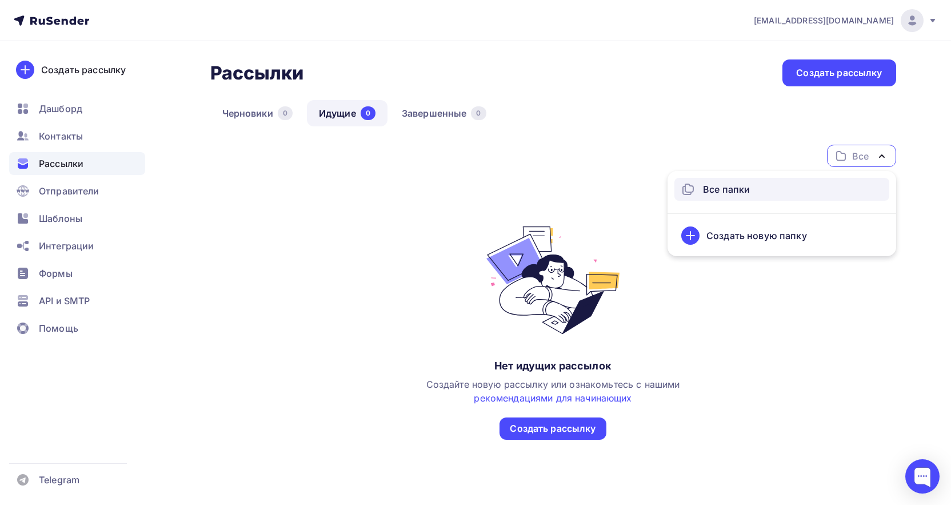
click at [575, 111] on div "Черновики 0 Идущие 0 Завершенные 0" at bounding box center [553, 122] width 686 height 45
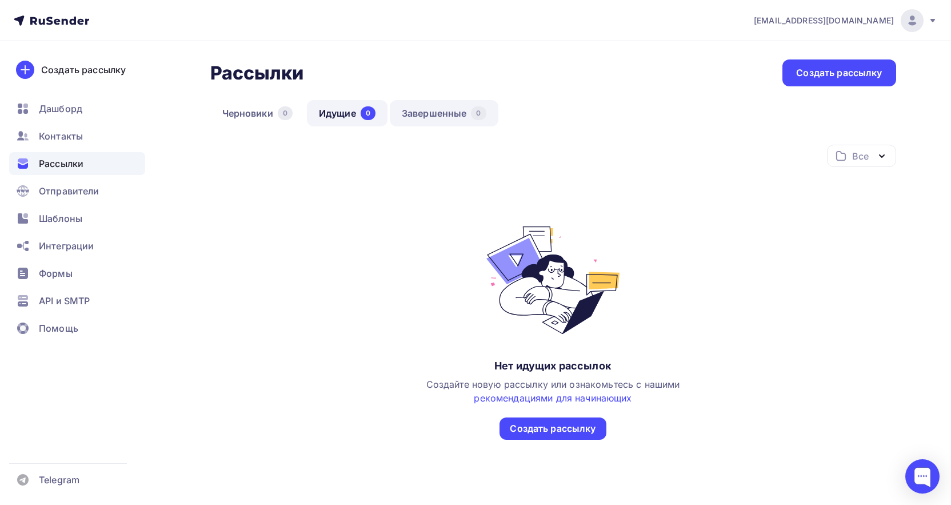
click at [451, 117] on link "Завершенные 0" at bounding box center [444, 113] width 109 height 26
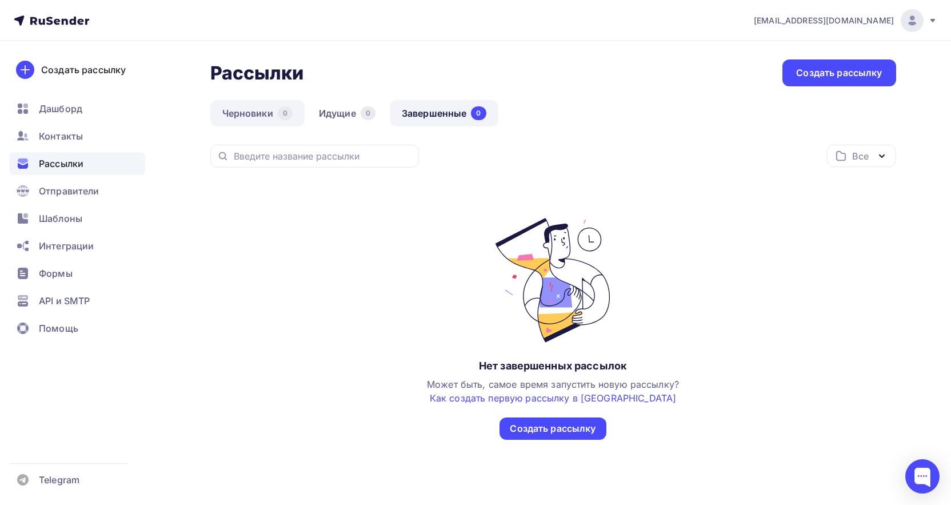
click at [262, 111] on link "Черновики 0" at bounding box center [257, 113] width 94 height 26
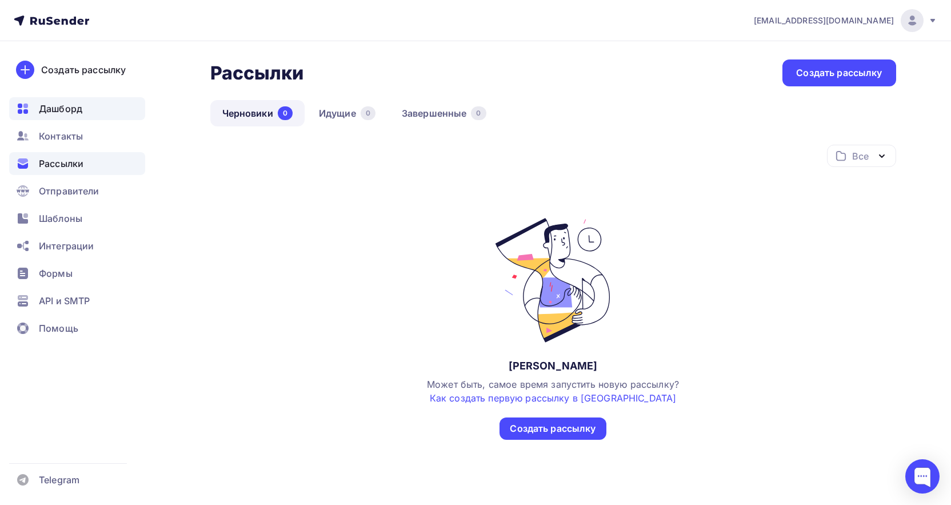
click at [88, 110] on div "Дашборд" at bounding box center [77, 108] width 136 height 23
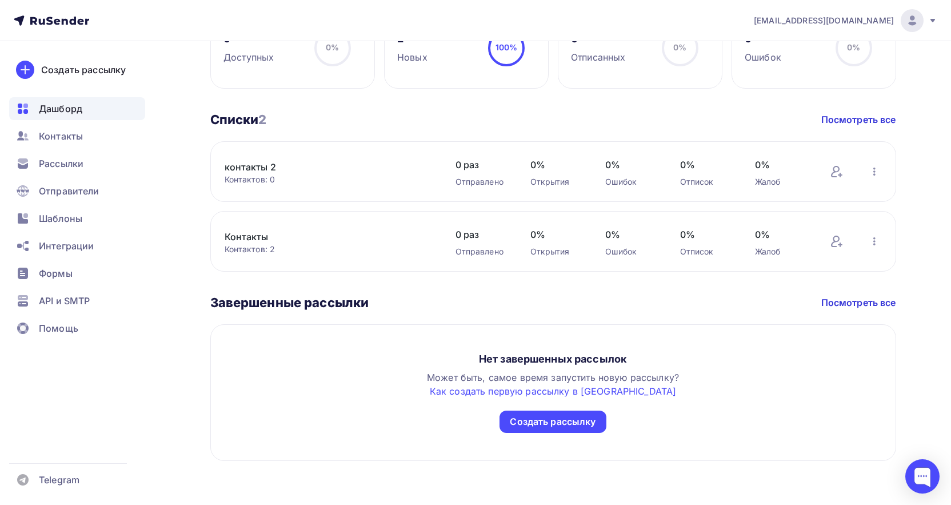
scroll to position [579, 0]
click at [859, 299] on link "Посмотреть все" at bounding box center [859, 301] width 75 height 14
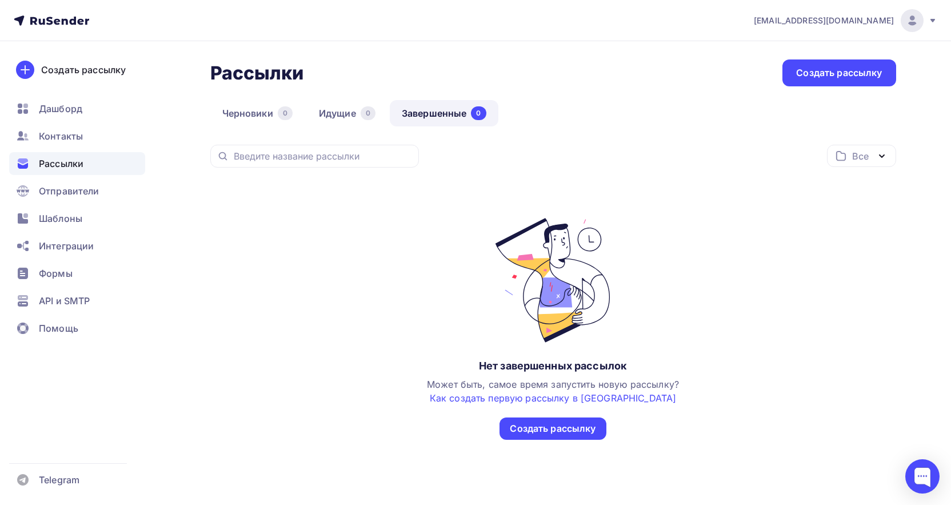
click at [920, 22] on div at bounding box center [912, 20] width 23 height 23
click at [586, 125] on div "Черновики 0 Идущие 0 Завершенные 0" at bounding box center [553, 122] width 686 height 45
click at [252, 119] on link "Черновики 0" at bounding box center [257, 113] width 94 height 26
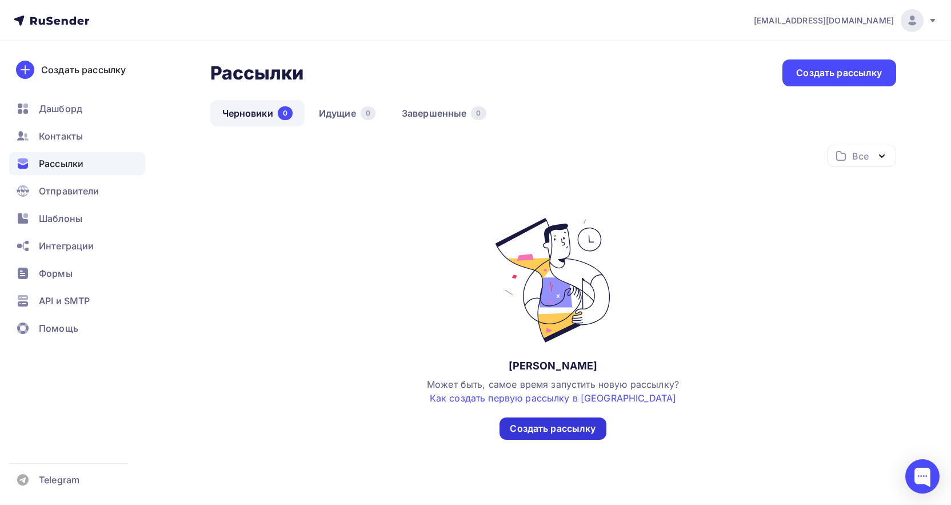
click at [570, 427] on div "Создать рассылку" at bounding box center [553, 428] width 86 height 13
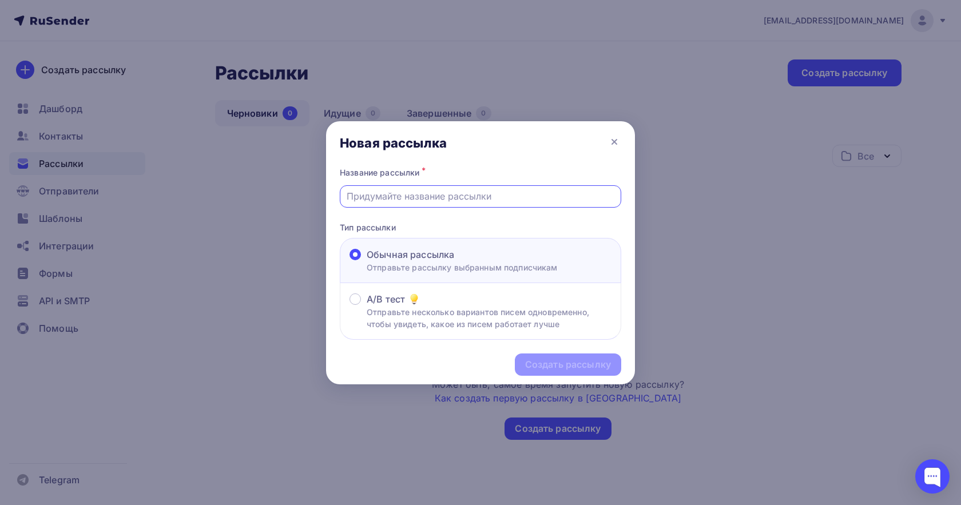
click at [401, 194] on input "text" at bounding box center [480, 196] width 268 height 14
type input "MIXIT"
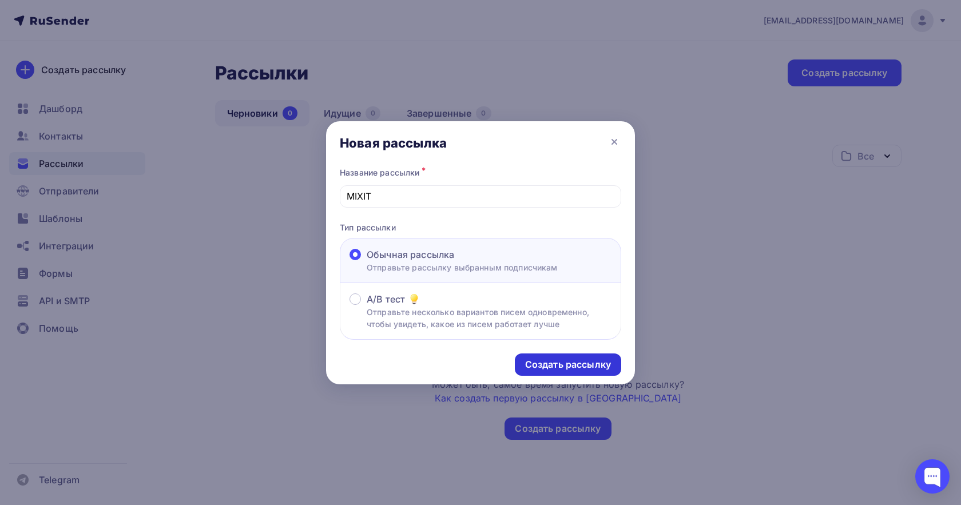
click at [575, 364] on div "Создать рассылку" at bounding box center [568, 364] width 86 height 13
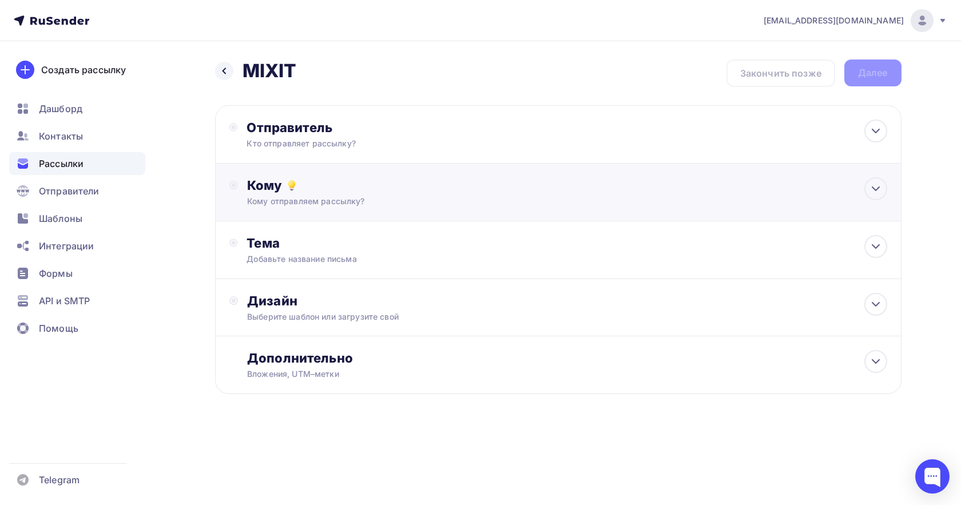
click at [337, 183] on div "Кому" at bounding box center [566, 185] width 639 height 16
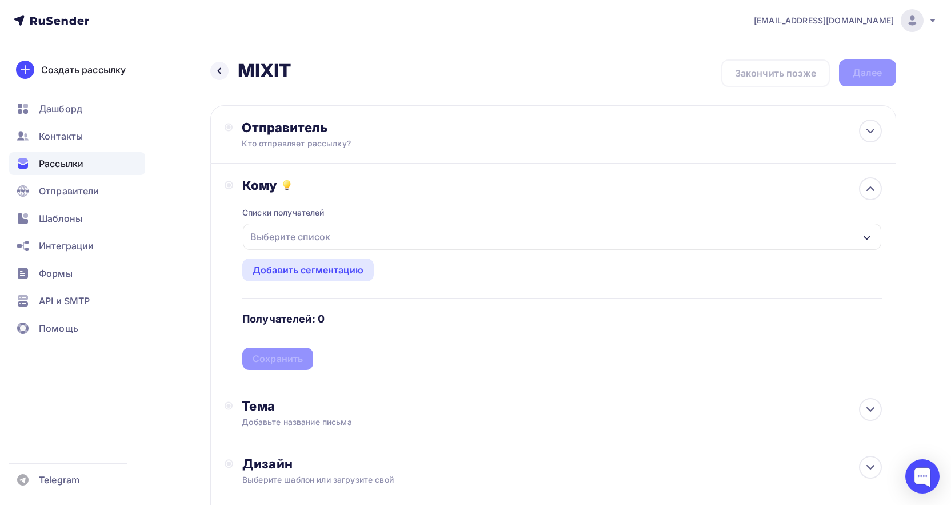
click at [327, 237] on div "Выберите список" at bounding box center [290, 236] width 89 height 21
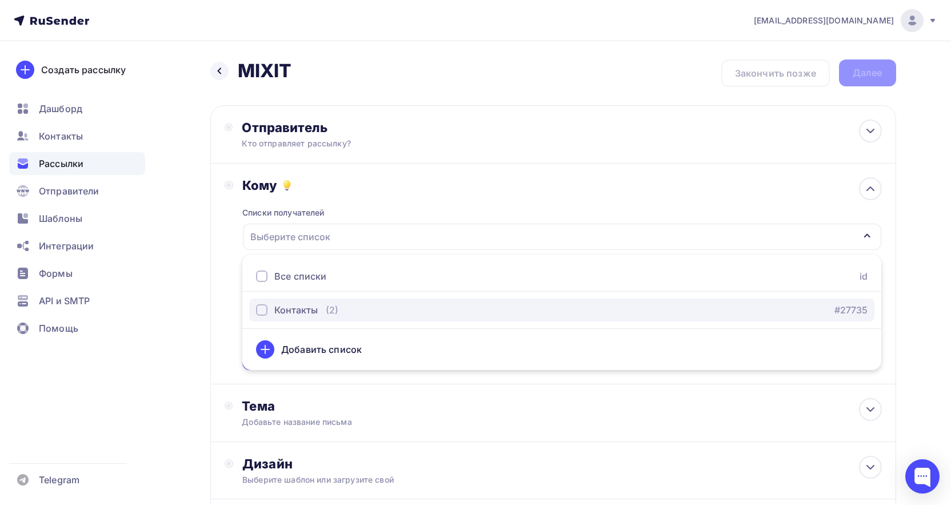
click at [320, 310] on div "Контакты (2)" at bounding box center [297, 310] width 82 height 14
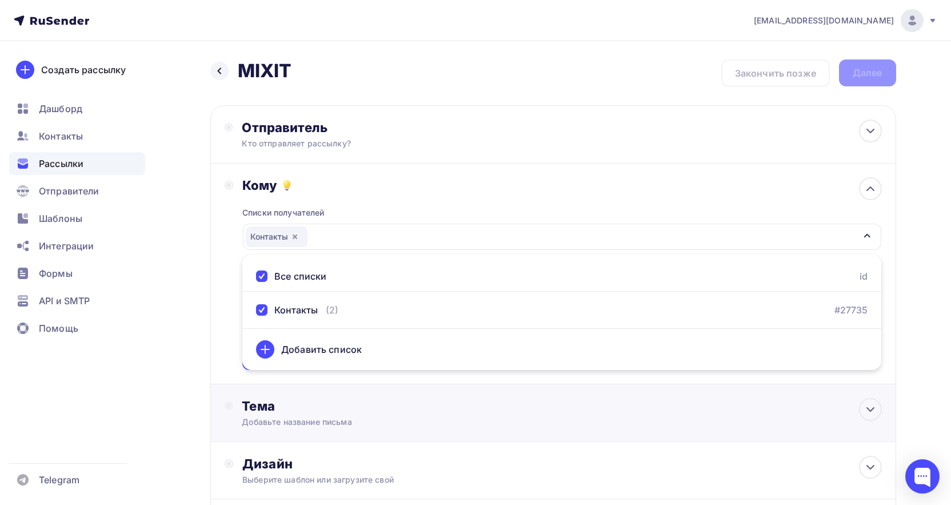
click at [443, 423] on div "Добавьте название письма" at bounding box center [344, 421] width 204 height 11
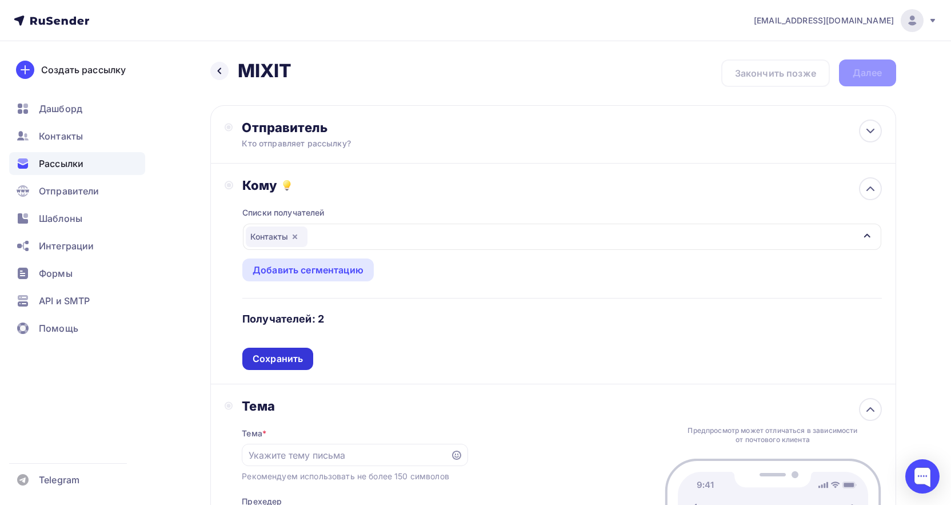
click at [273, 359] on div "Сохранить" at bounding box center [278, 358] width 50 height 13
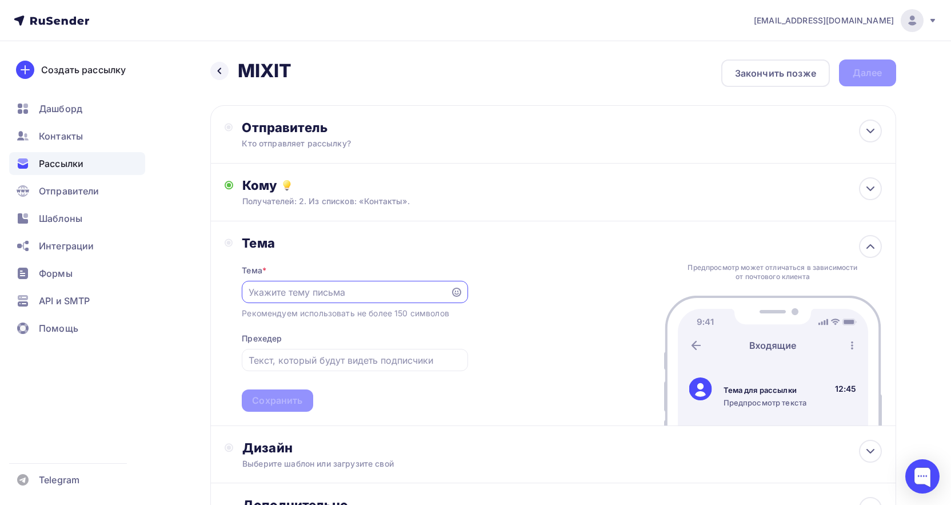
click at [311, 295] on input "text" at bounding box center [347, 292] width 196 height 14
type input "Учебная mixit"
click at [278, 396] on div "Сохранить" at bounding box center [277, 400] width 50 height 13
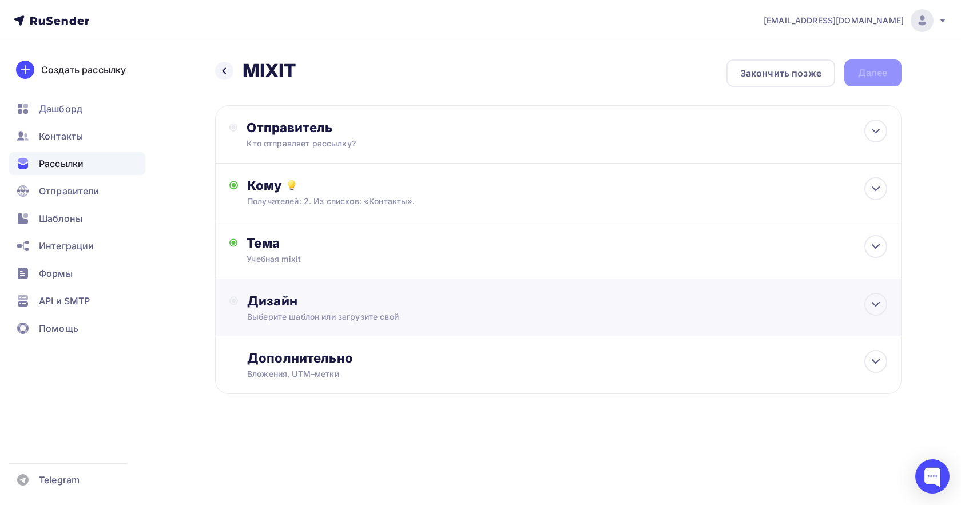
click at [401, 315] on div "Выберите шаблон или загрузите свой" at bounding box center [535, 316] width 576 height 11
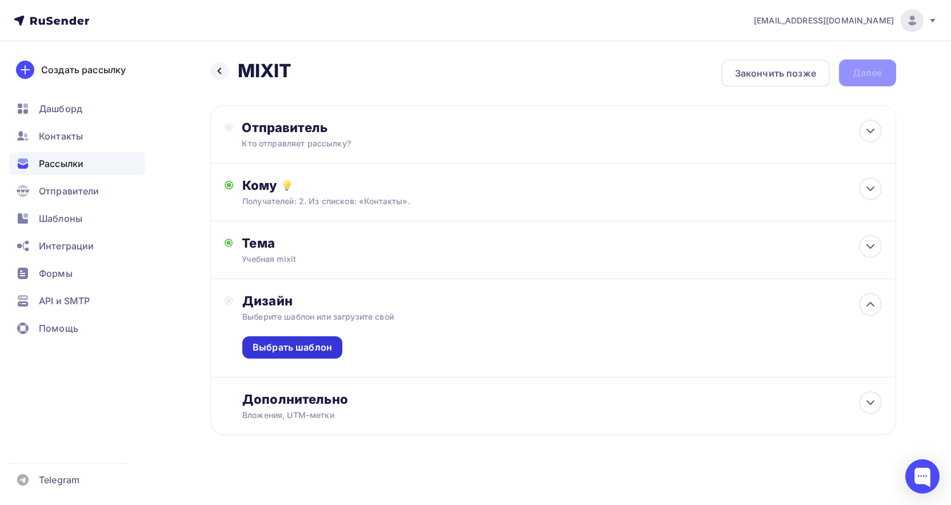
click at [292, 342] on div "Выбрать шаблон" at bounding box center [292, 347] width 79 height 13
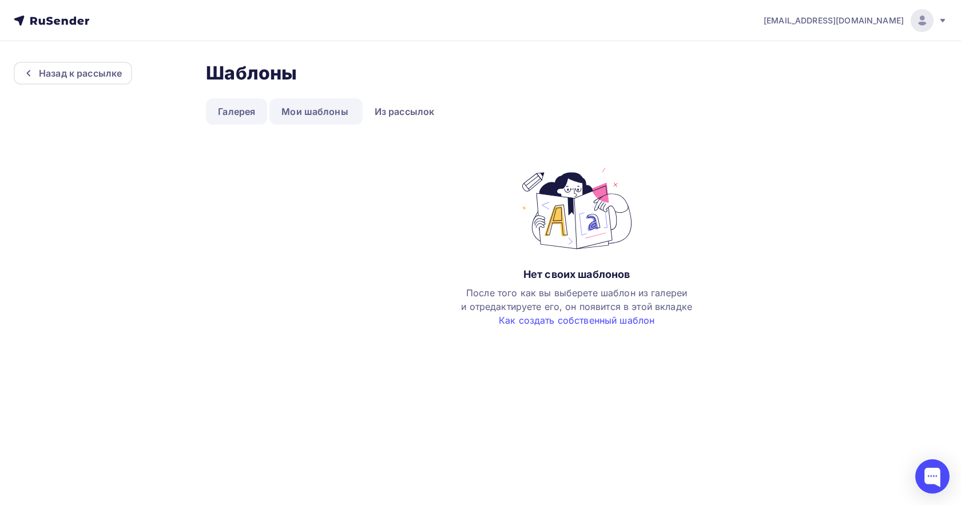
click at [241, 108] on link "Галерея" at bounding box center [236, 111] width 61 height 26
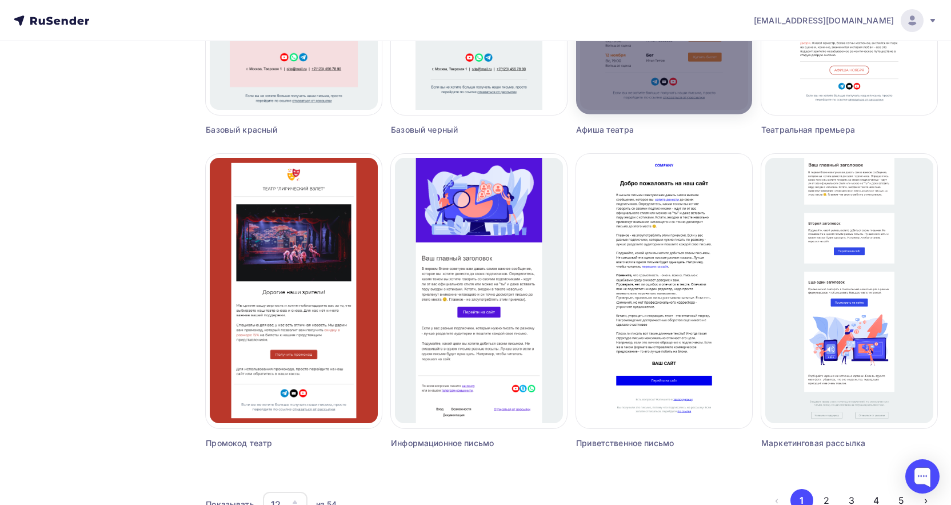
scroll to position [629, 0]
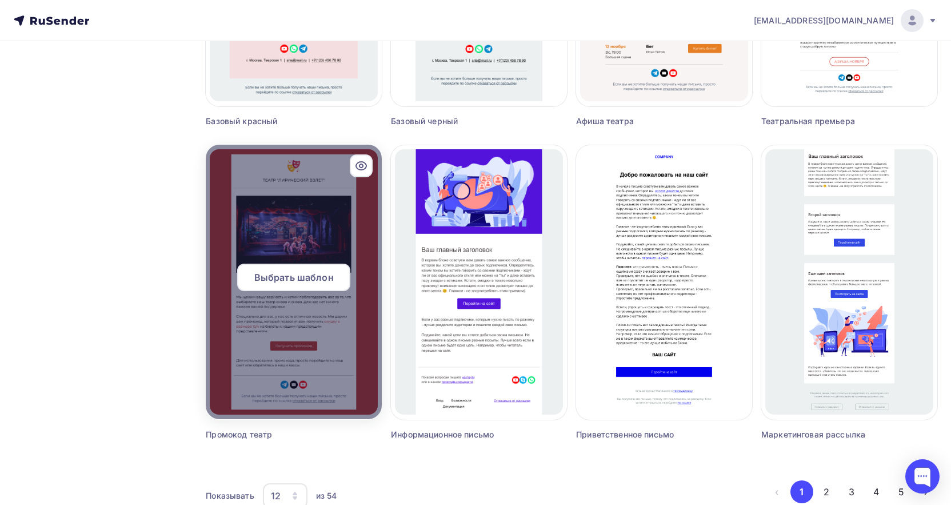
click at [278, 321] on div at bounding box center [294, 282] width 176 height 274
click at [298, 272] on span "Выбрать шаблон" at bounding box center [293, 277] width 79 height 14
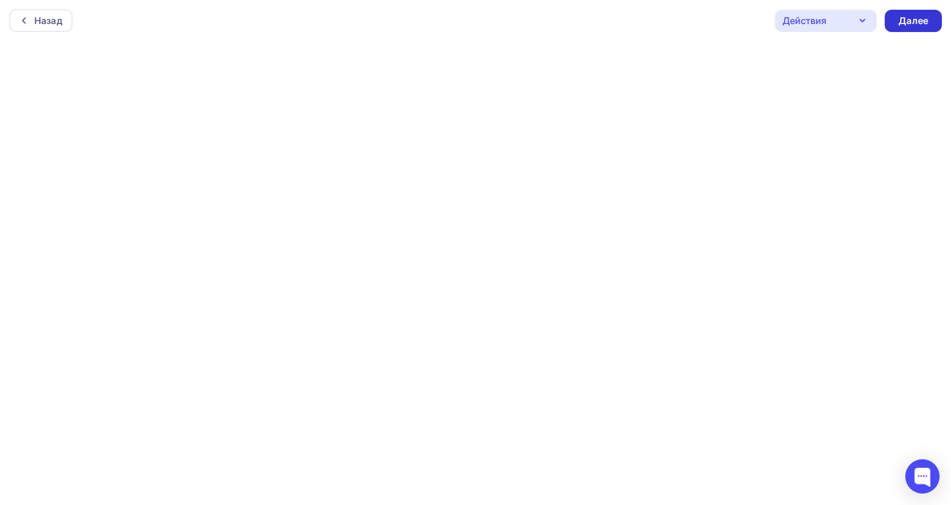
click at [908, 18] on div "Далее" at bounding box center [914, 20] width 30 height 13
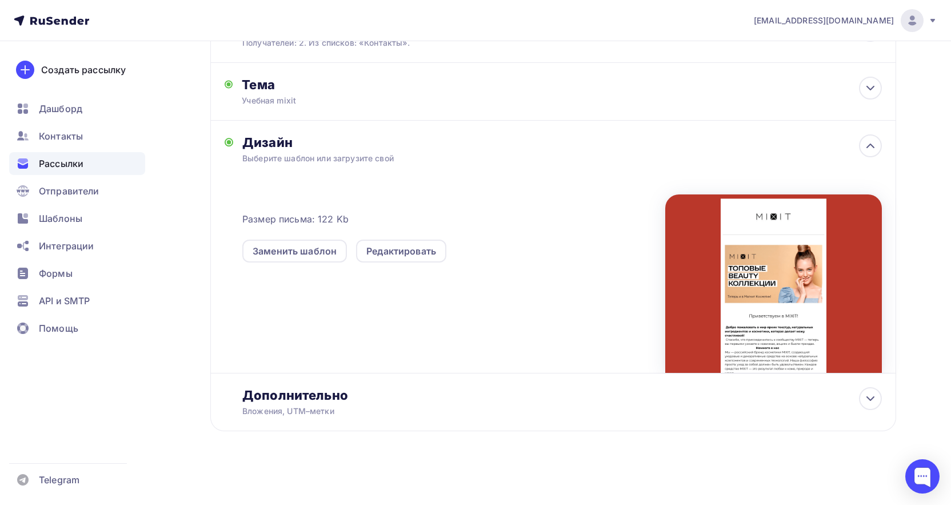
scroll to position [101, 0]
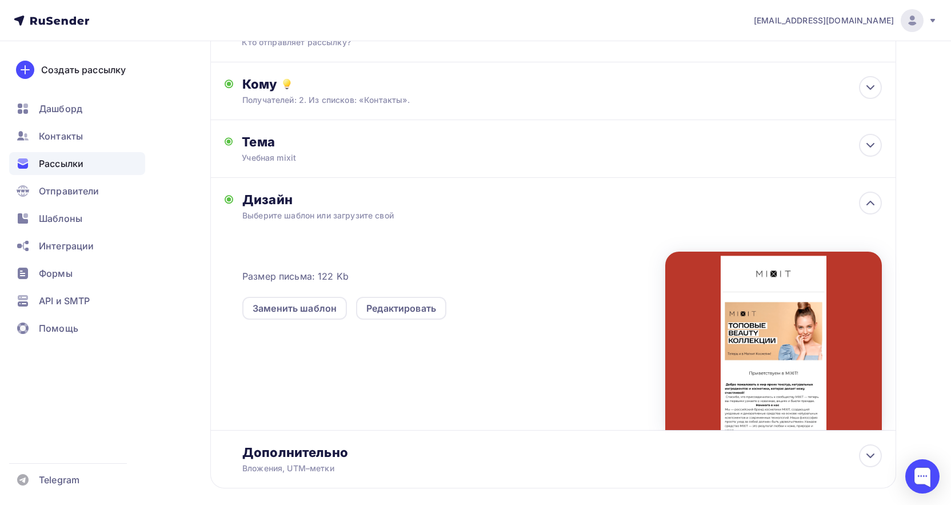
drag, startPoint x: 707, startPoint y: 371, endPoint x: 573, endPoint y: 335, distance: 138.6
click at [573, 335] on div "Размер письма: 122 Kb Заменить шаблон Редактировать" at bounding box center [561, 335] width 639 height 190
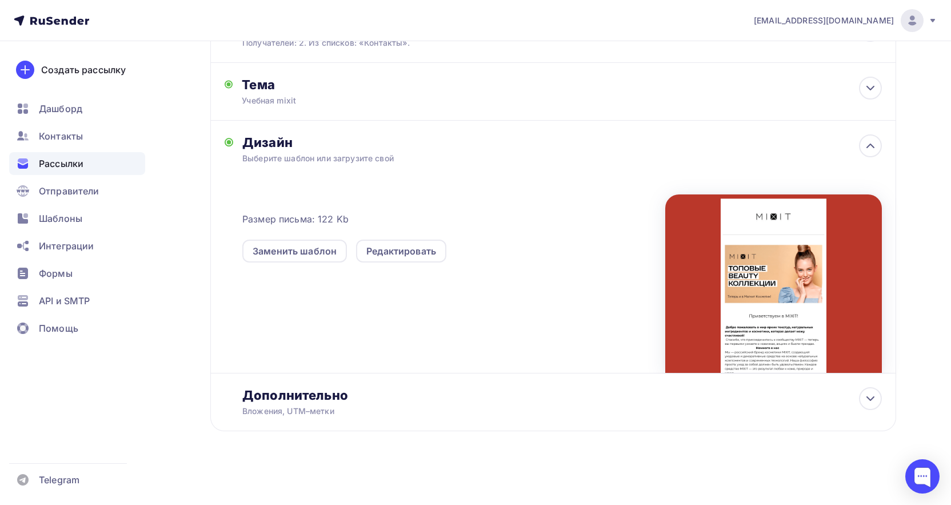
scroll to position [0, 0]
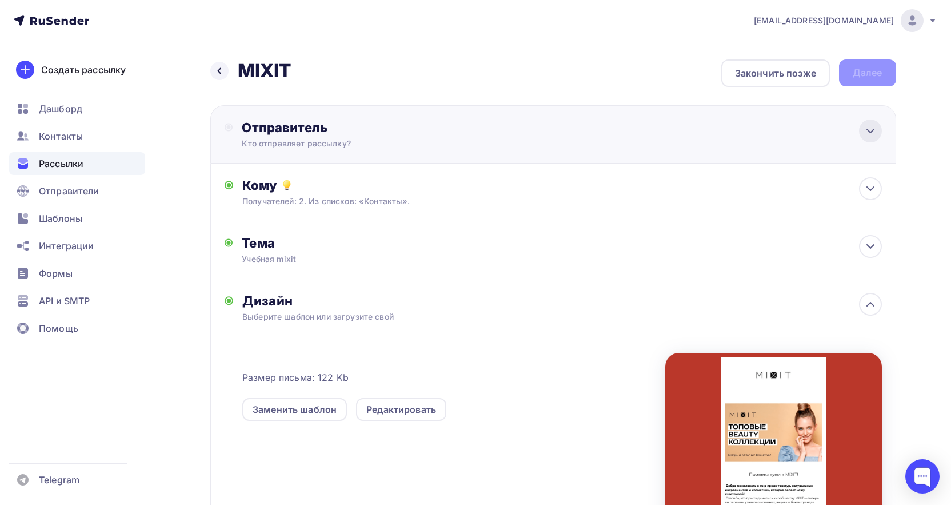
click at [868, 132] on icon at bounding box center [871, 131] width 14 height 14
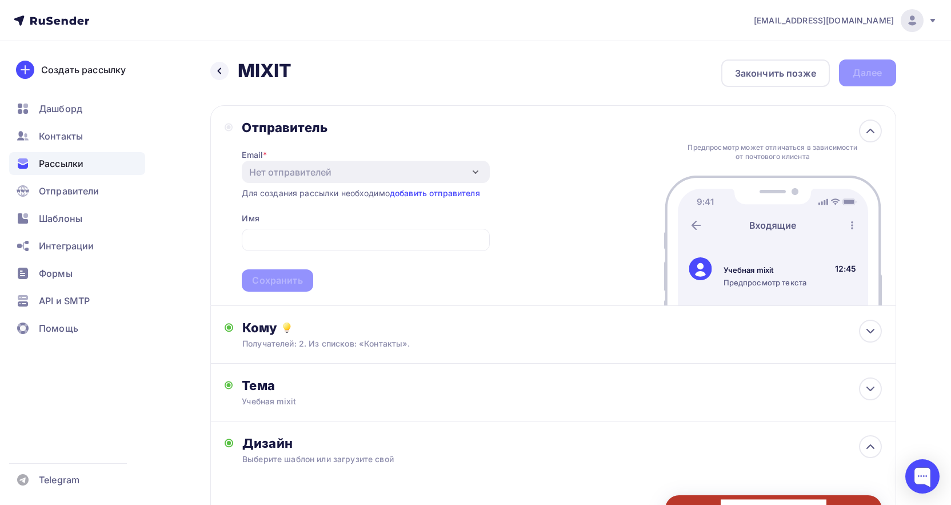
click at [421, 173] on div "Нет отправителей" at bounding box center [366, 172] width 248 height 22
click at [475, 170] on icon "button" at bounding box center [476, 172] width 14 height 14
click at [443, 194] on link "добавить отправителя" at bounding box center [435, 193] width 90 height 10
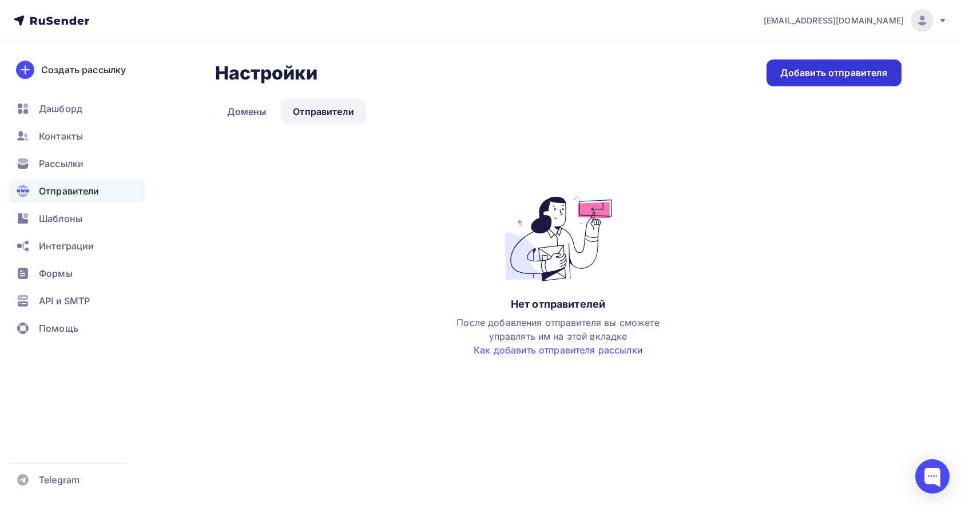
click at [820, 75] on div "Добавить отправителя" at bounding box center [833, 72] width 107 height 13
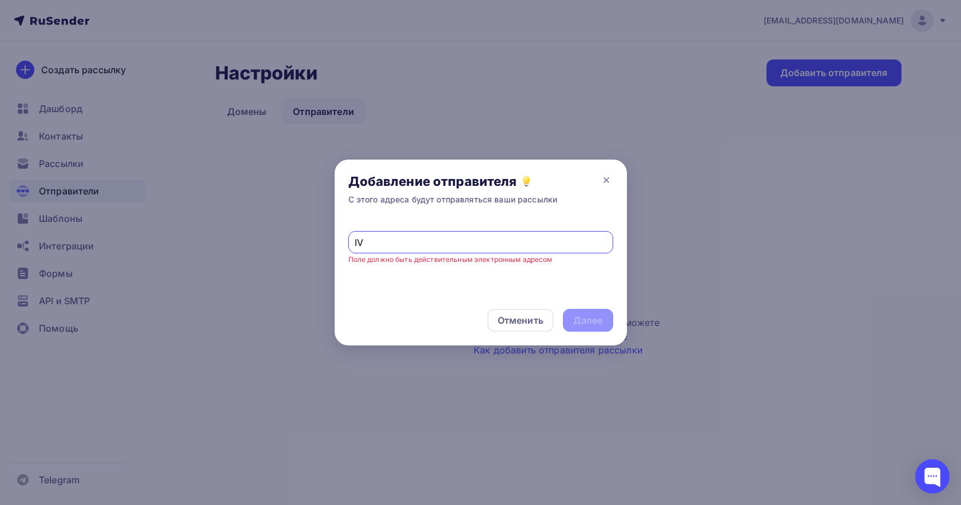
type input "I"
type input "ivanchina0707@gmail.ru"
click at [586, 325] on div "Далее" at bounding box center [588, 320] width 30 height 13
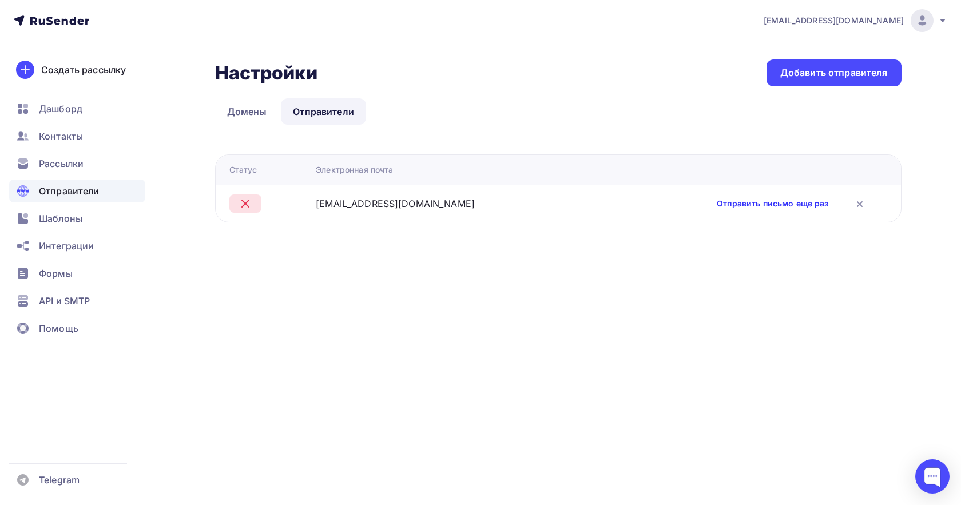
click at [716, 201] on link "Отправить письмо еще раз" at bounding box center [771, 203] width 111 height 11
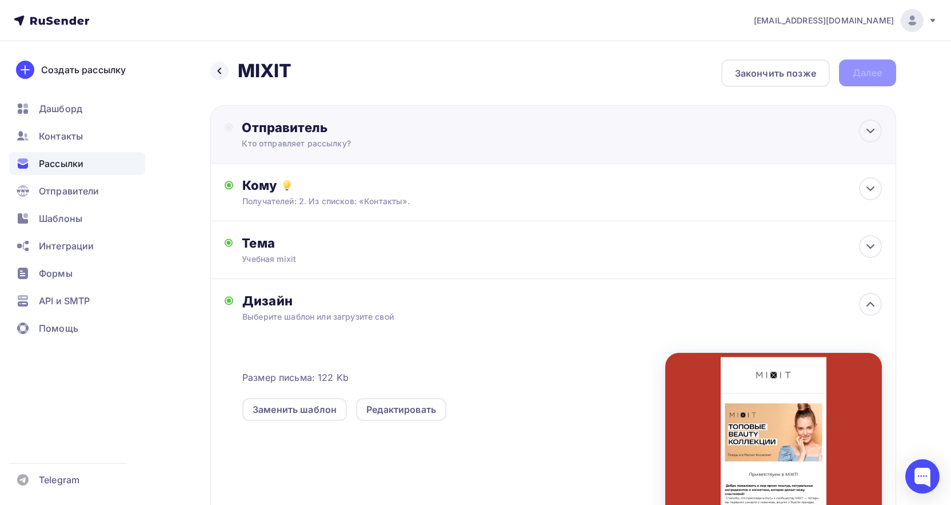
click at [476, 137] on div "Отправитель Кто отправляет рассылку? Email * Нет отправителей Добавить отправит…" at bounding box center [366, 134] width 248 height 30
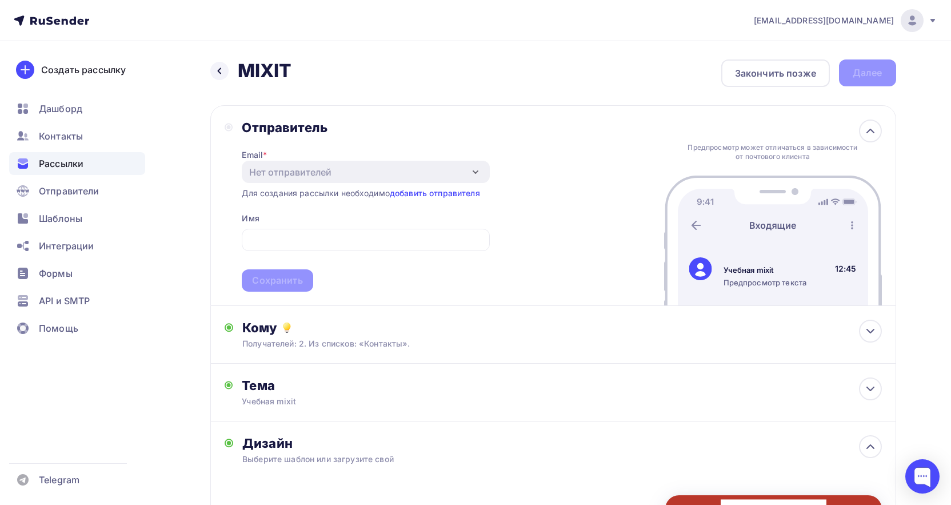
click at [364, 172] on div "Нет отправителей" at bounding box center [366, 172] width 248 height 22
click at [473, 172] on icon "button" at bounding box center [476, 172] width 14 height 14
click at [474, 175] on icon "button" at bounding box center [476, 172] width 14 height 14
click at [281, 234] on input "text" at bounding box center [366, 240] width 234 height 14
click at [300, 175] on div "Нет отправителей" at bounding box center [290, 172] width 82 height 14
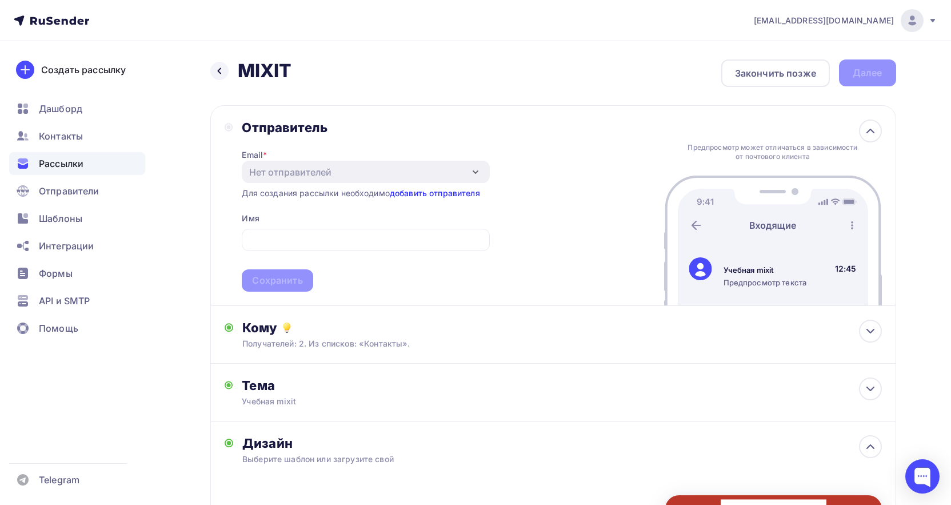
click at [453, 192] on link "добавить отправителя" at bounding box center [435, 193] width 90 height 10
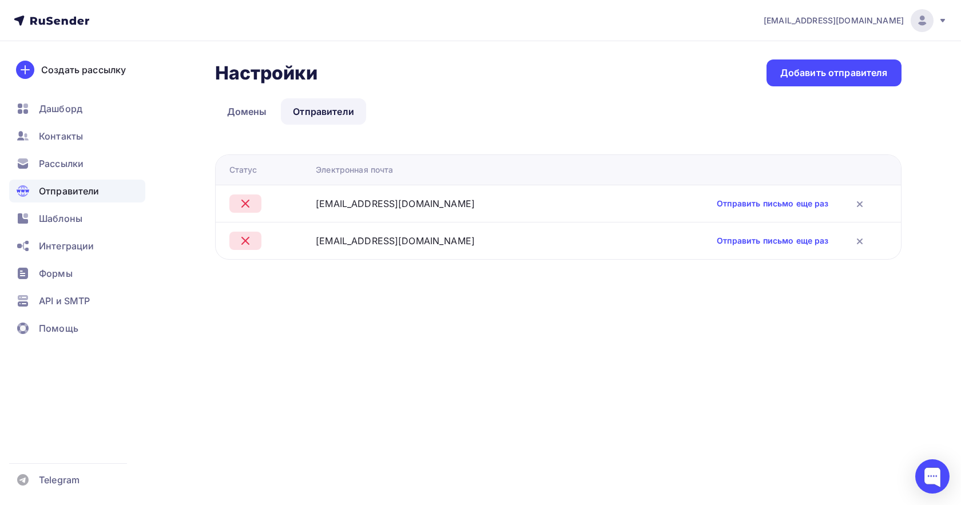
click at [445, 199] on div "7.drugova@gmail.com" at bounding box center [454, 204] width 277 height 14
click at [272, 201] on div at bounding box center [268, 203] width 78 height 18
click at [248, 113] on link "Домены" at bounding box center [247, 111] width 64 height 26
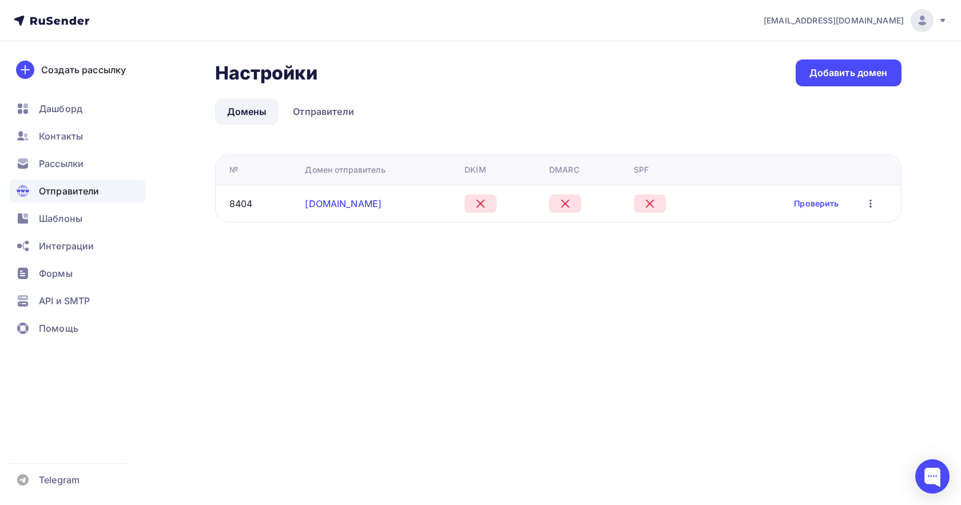
click at [321, 206] on link "freesourcecodes.com" at bounding box center [343, 203] width 77 height 11
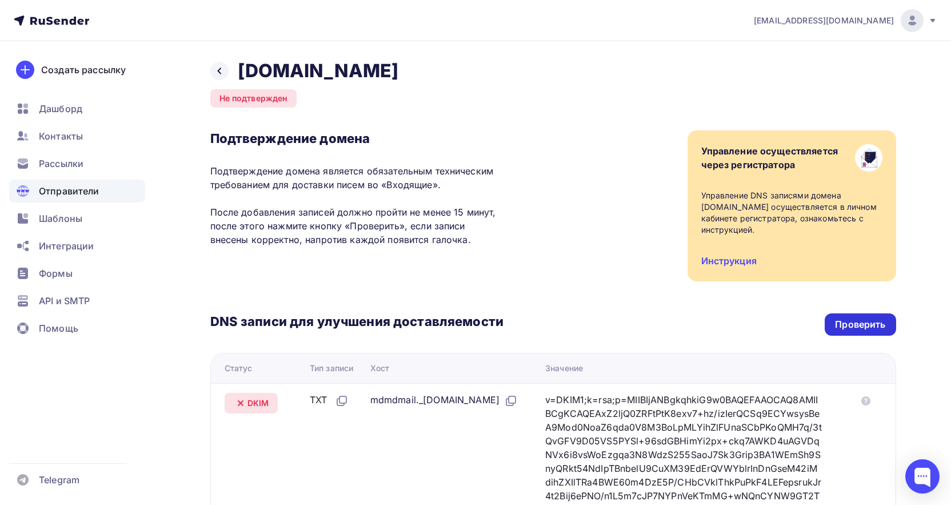
click at [864, 325] on div "Проверить" at bounding box center [860, 324] width 50 height 13
click at [856, 325] on div "Проверить" at bounding box center [860, 324] width 50 height 13
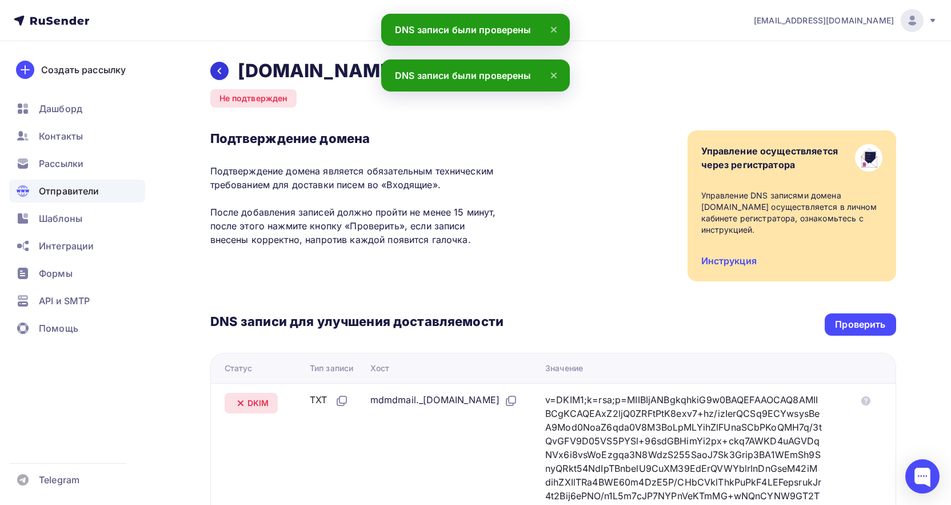
click at [226, 68] on div at bounding box center [219, 71] width 18 height 18
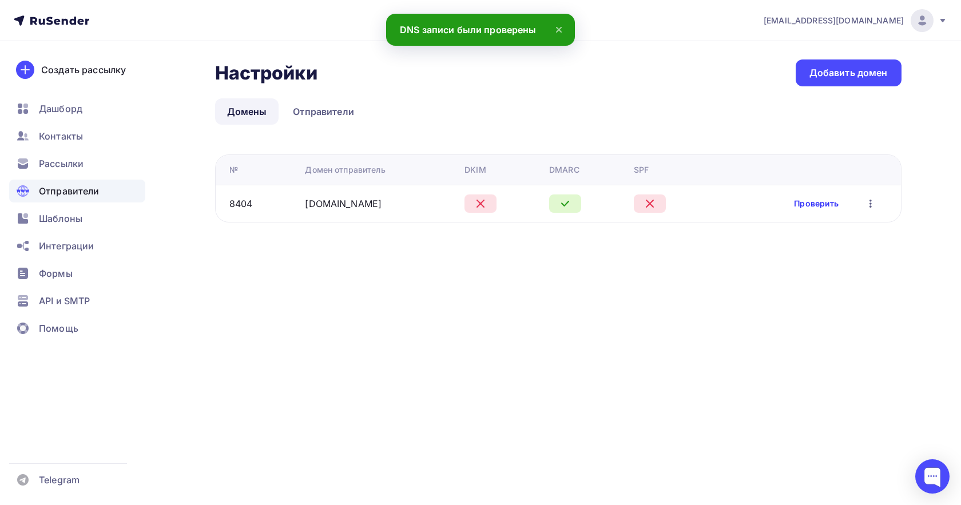
click at [818, 204] on link "Проверить" at bounding box center [816, 203] width 45 height 11
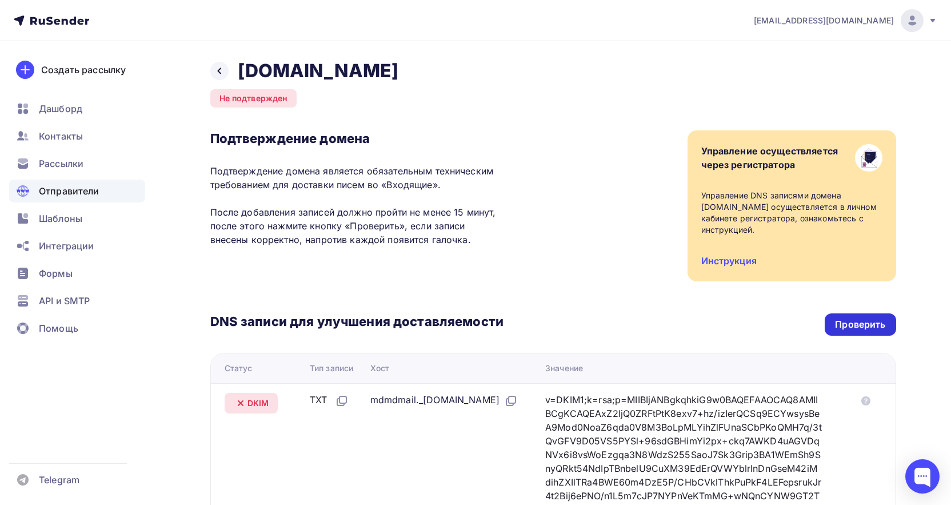
click at [864, 321] on div "Проверить" at bounding box center [860, 324] width 50 height 13
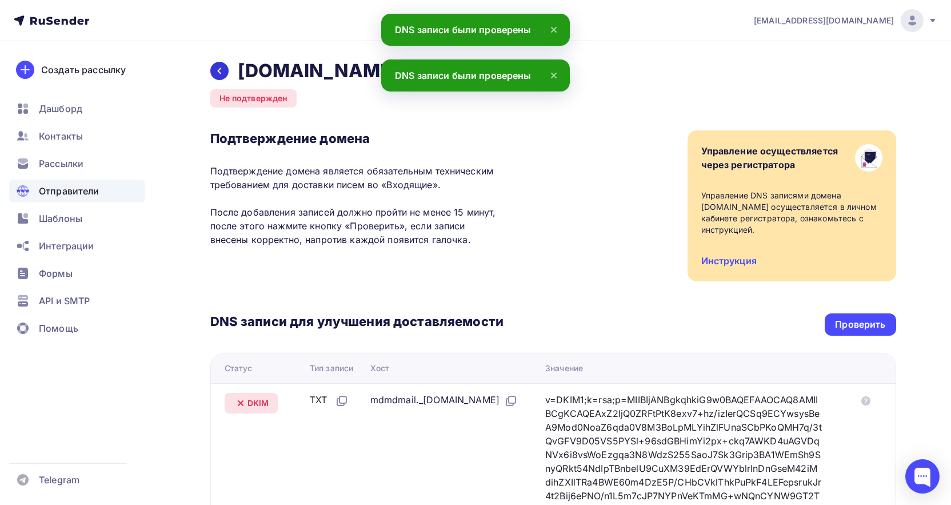
click at [221, 70] on icon at bounding box center [219, 70] width 9 height 9
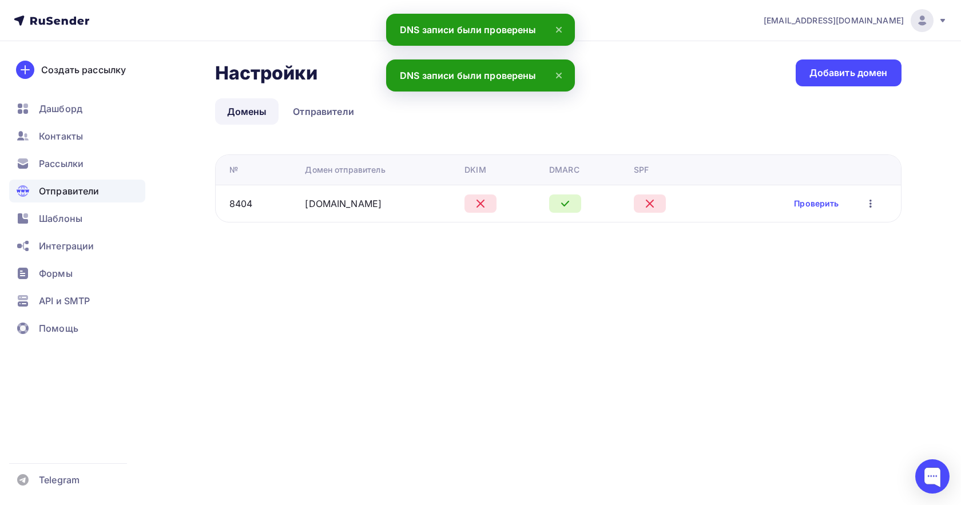
click at [487, 202] on icon at bounding box center [480, 204] width 14 height 14
click at [489, 202] on div at bounding box center [480, 203] width 32 height 18
click at [492, 201] on div at bounding box center [480, 203] width 32 height 18
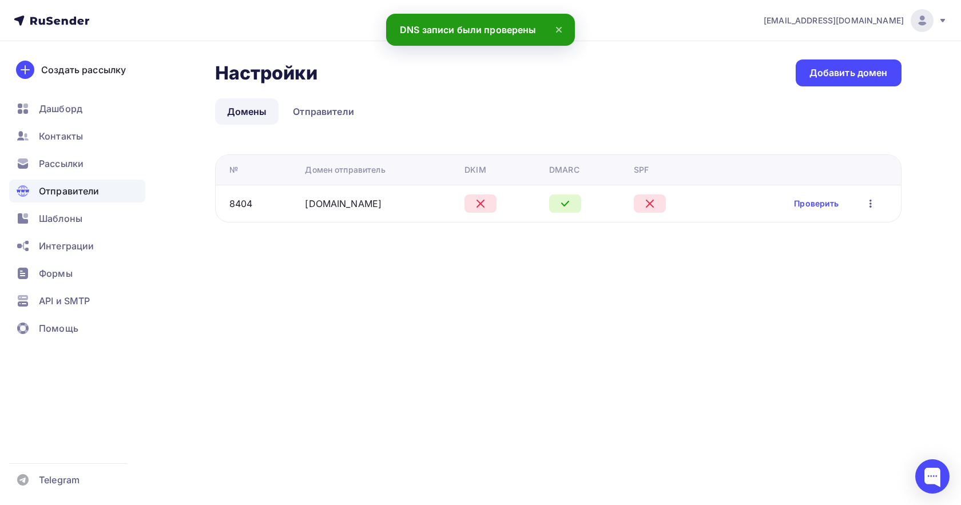
click at [253, 204] on div "8404" at bounding box center [262, 204] width 67 height 14
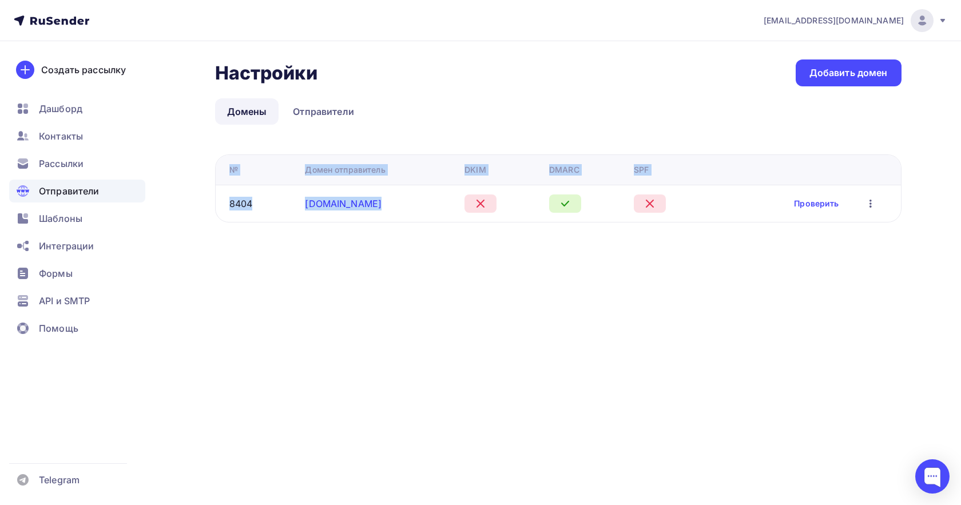
drag, startPoint x: 362, startPoint y: 221, endPoint x: 362, endPoint y: 202, distance: 19.4
click at [362, 212] on div "Настройки Настройки Добавить домен Домены Отправители Домены Отправители № Доме…" at bounding box center [480, 154] width 937 height 227
click at [414, 215] on td "freesourcecodes.com" at bounding box center [380, 203] width 160 height 37
click at [412, 203] on div "freesourcecodes.com" at bounding box center [380, 204] width 150 height 14
click at [413, 203] on div "freesourcecodes.com" at bounding box center [380, 204] width 150 height 14
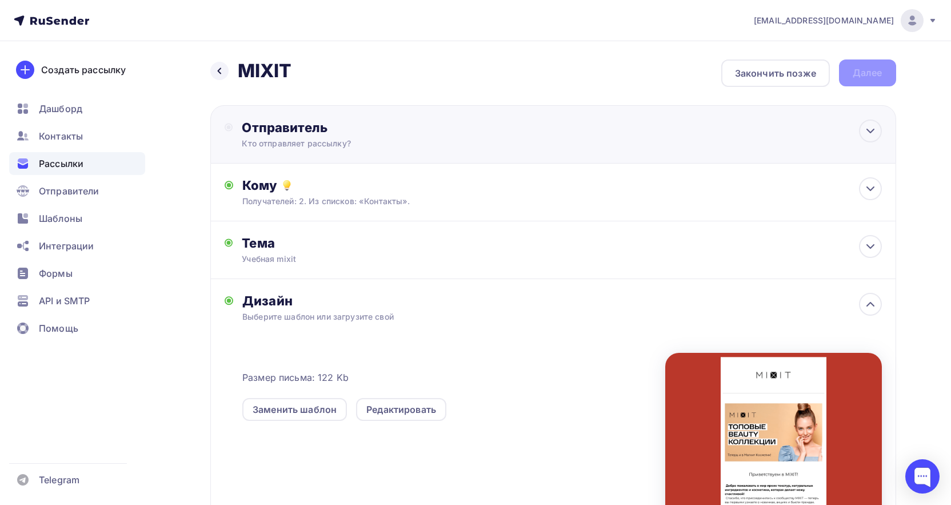
click at [346, 138] on div "Кто отправляет рассылку?" at bounding box center [353, 143] width 223 height 11
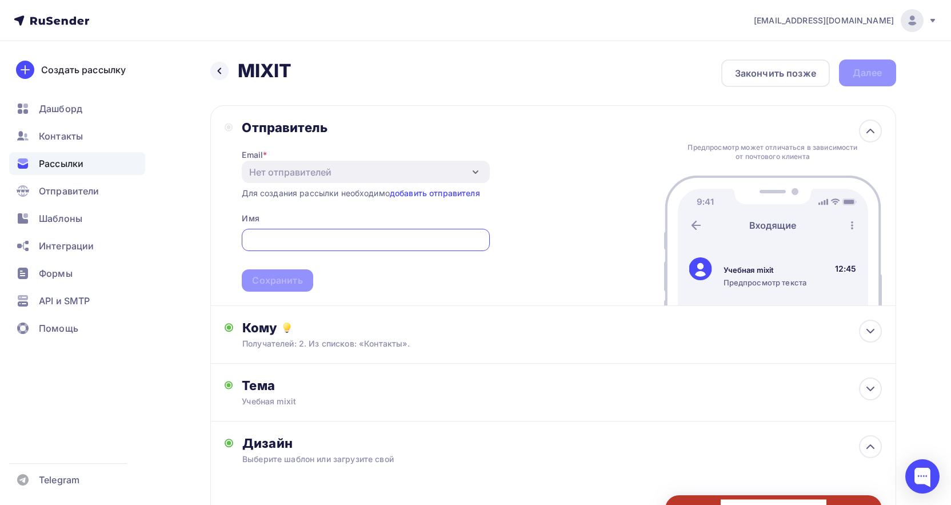
click at [347, 168] on div "Нет отправителей" at bounding box center [366, 172] width 248 height 22
click at [478, 177] on icon "button" at bounding box center [476, 172] width 14 height 14
click at [472, 172] on icon "button" at bounding box center [476, 172] width 14 height 14
click at [299, 172] on div "Нет отправителей" at bounding box center [290, 172] width 82 height 14
click at [300, 172] on div "Нет отправителей" at bounding box center [290, 172] width 82 height 14
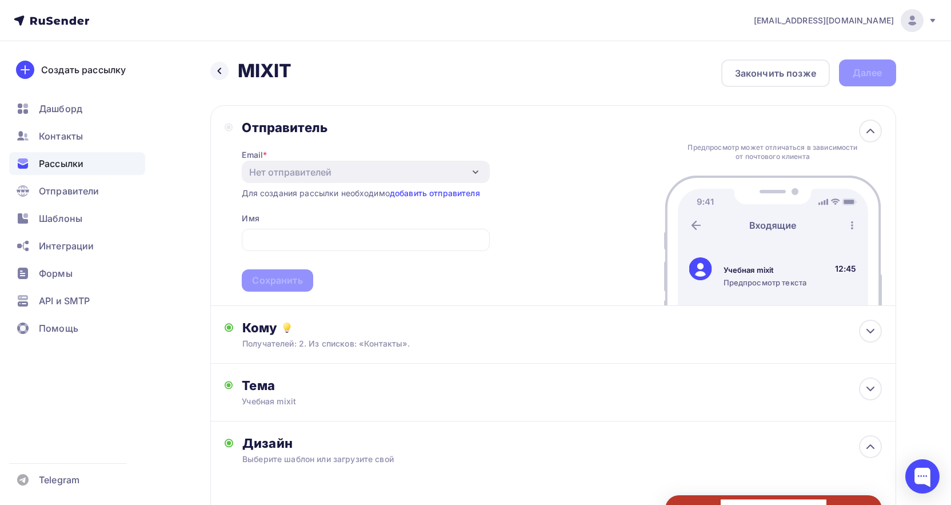
click at [302, 175] on div "Нет отправителей" at bounding box center [290, 172] width 82 height 14
click at [471, 169] on icon "button" at bounding box center [476, 172] width 14 height 14
click at [472, 174] on icon "button" at bounding box center [476, 172] width 14 height 14
click at [473, 177] on icon "button" at bounding box center [476, 172] width 14 height 14
click at [462, 192] on link "добавить отправителя" at bounding box center [435, 193] width 90 height 10
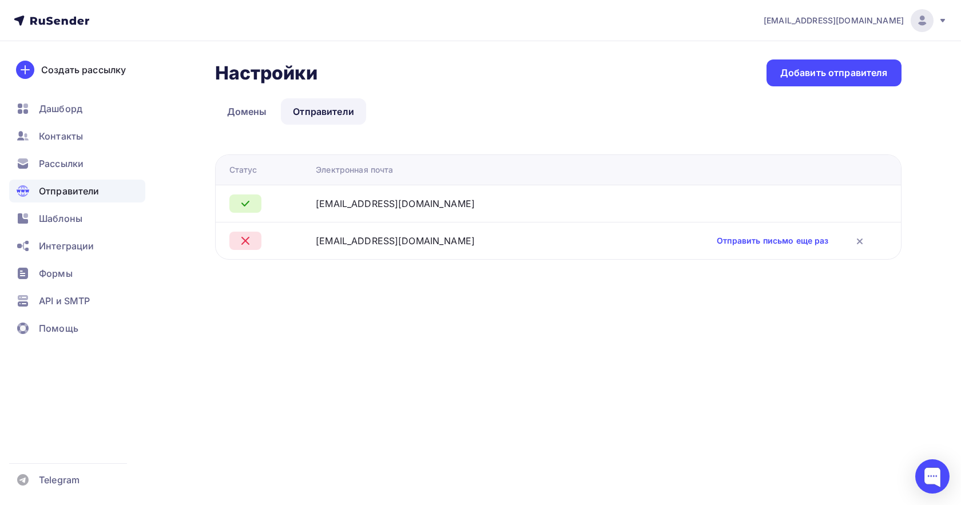
click at [388, 202] on div "7.drugova@gmail.com" at bounding box center [395, 204] width 159 height 14
click at [239, 197] on icon at bounding box center [245, 204] width 14 height 14
click at [246, 201] on icon at bounding box center [245, 204] width 14 height 14
click at [249, 202] on icon at bounding box center [245, 204] width 14 height 14
click at [253, 200] on div at bounding box center [245, 203] width 32 height 18
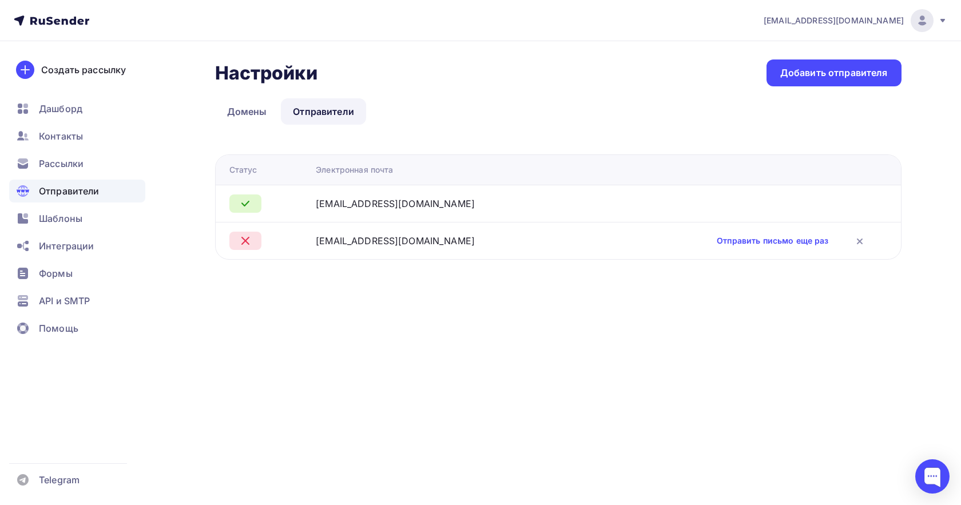
click at [501, 205] on div "7.drugova@gmail.com" at bounding box center [454, 204] width 277 height 14
click at [501, 204] on div "7.drugova@gmail.com" at bounding box center [454, 204] width 277 height 14
click at [240, 204] on icon at bounding box center [245, 204] width 14 height 14
click at [238, 205] on icon at bounding box center [245, 204] width 14 height 14
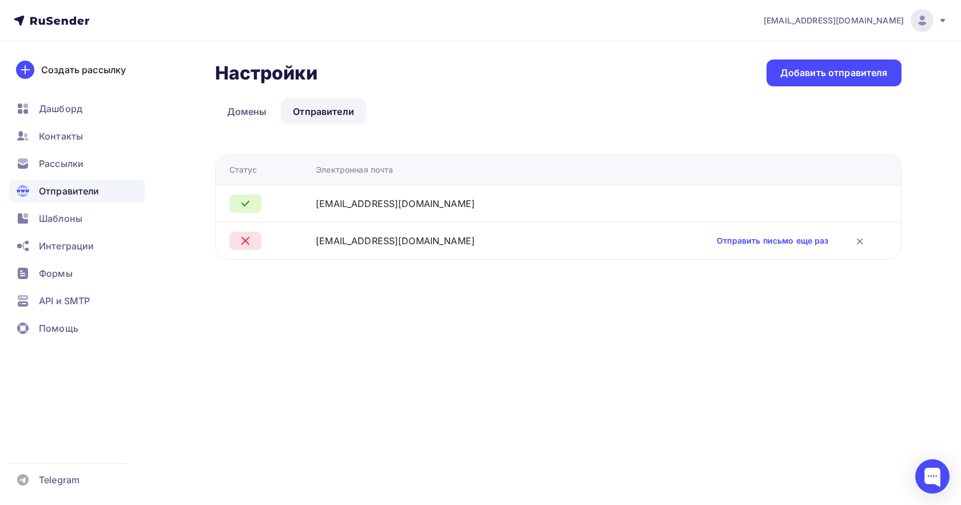
click at [237, 204] on div at bounding box center [245, 203] width 32 height 18
click at [368, 205] on div "7.drugova@gmail.com" at bounding box center [395, 204] width 159 height 14
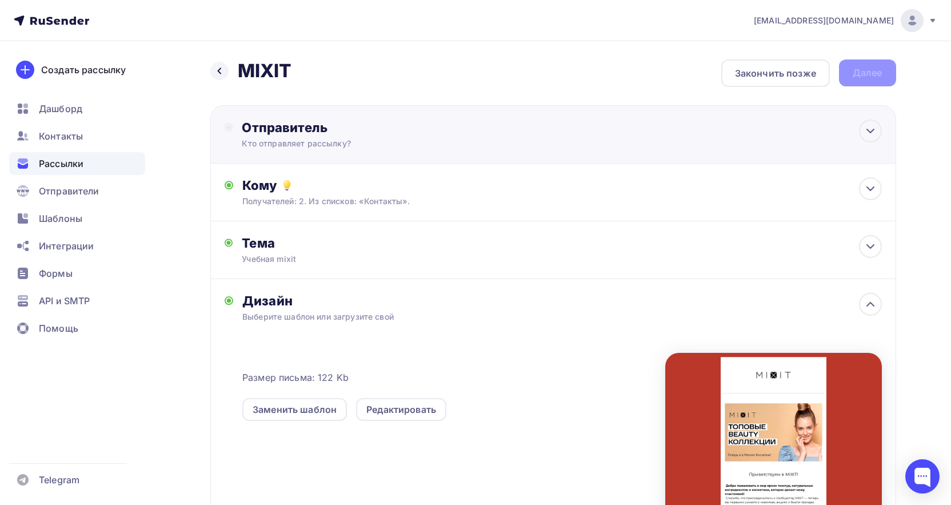
click at [342, 143] on div "Кто отправляет рассылку?" at bounding box center [353, 143] width 223 height 11
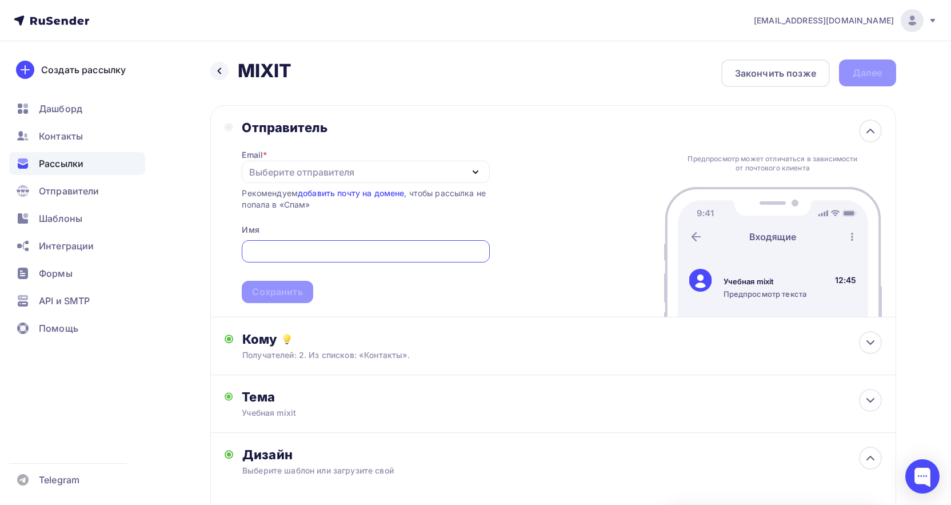
click at [393, 171] on div "Выберите отправителя" at bounding box center [366, 172] width 248 height 22
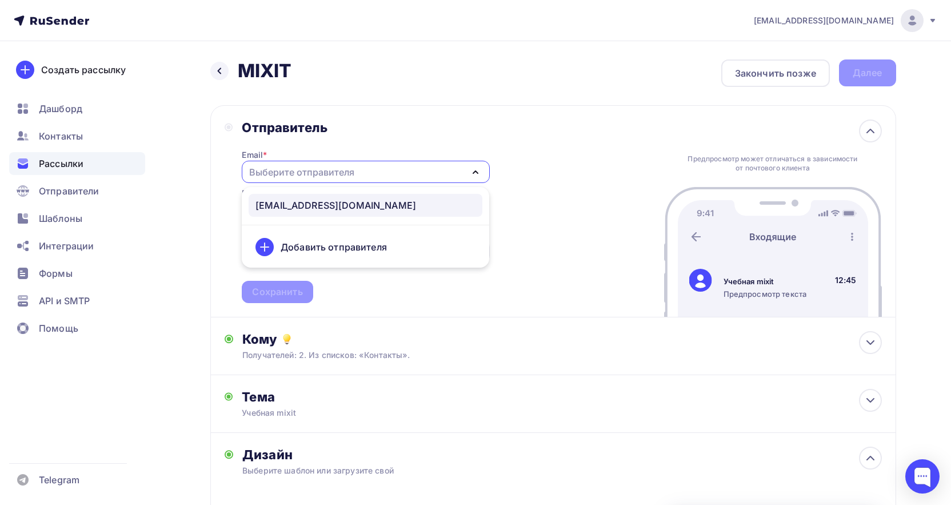
click at [371, 204] on div "7.drugova@gmail.com" at bounding box center [366, 205] width 220 height 14
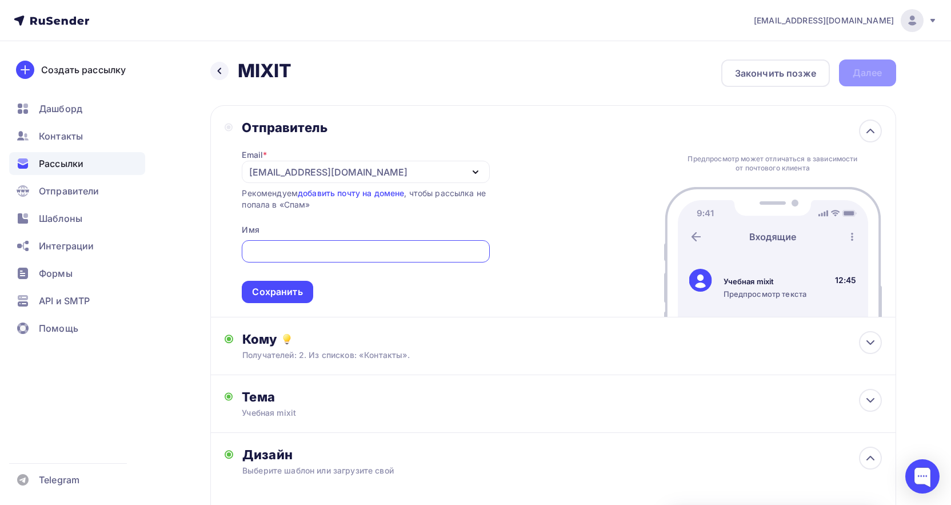
click at [316, 254] on input "text" at bounding box center [366, 252] width 234 height 14
type input "mixit"
click at [271, 292] on div "Сохранить" at bounding box center [277, 291] width 50 height 13
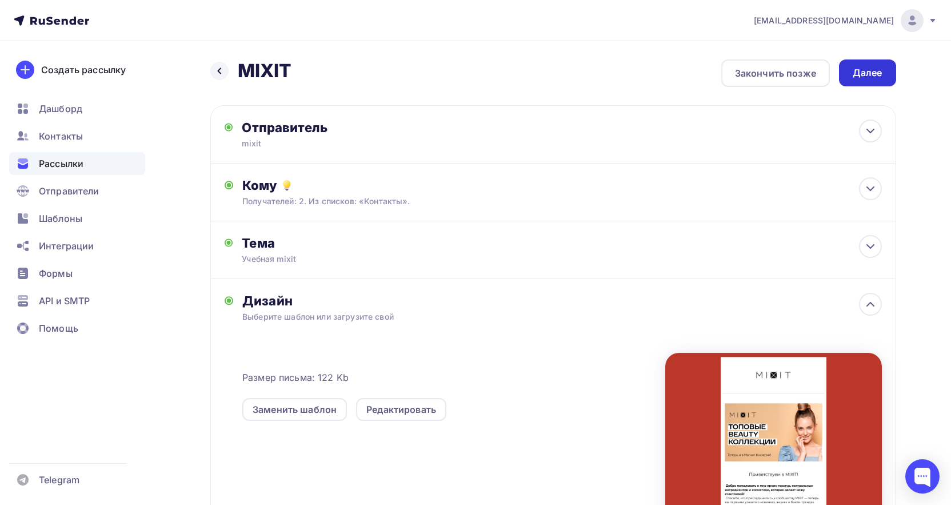
click at [873, 73] on div "Далее" at bounding box center [868, 72] width 30 height 13
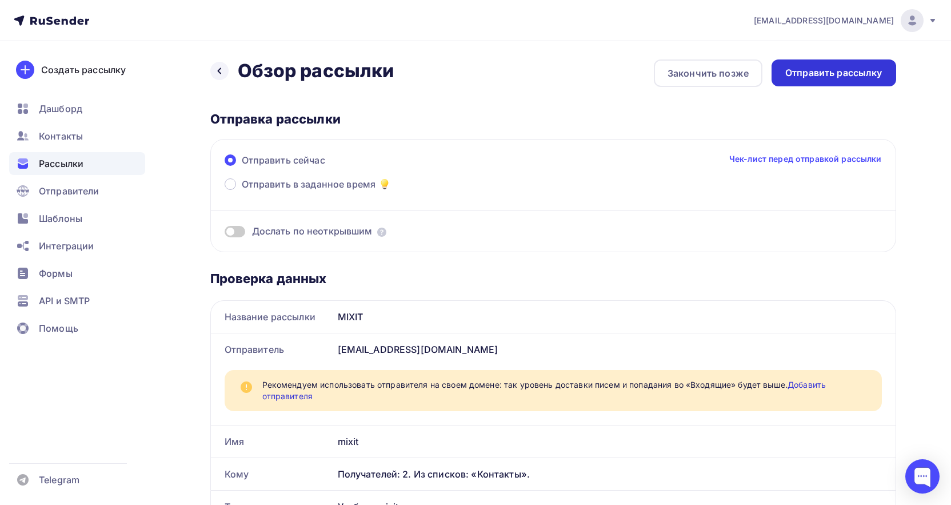
click at [870, 72] on div "Отправить рассылку" at bounding box center [834, 72] width 97 height 13
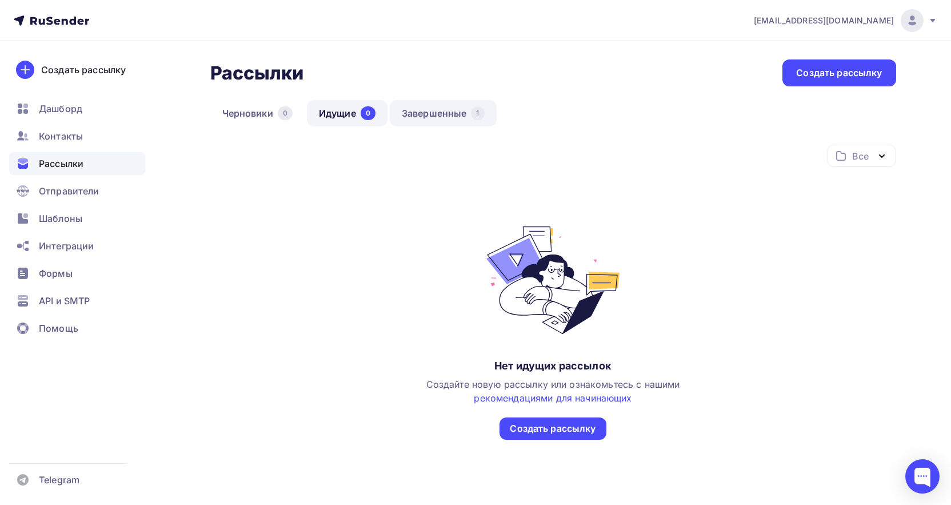
click at [428, 106] on link "Завершенные 1" at bounding box center [443, 113] width 107 height 26
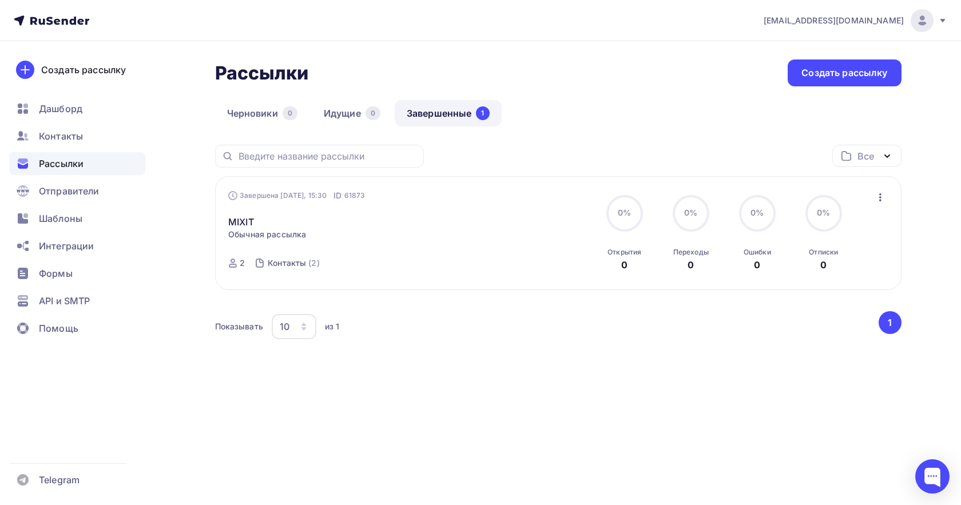
drag, startPoint x: 13, startPoint y: 7, endPoint x: 47, endPoint y: 49, distance: 54.8
click at [53, 41] on nav "[EMAIL_ADDRESS][DOMAIN_NAME] Аккаунт Тарифы Выйти Создать рассылку [GEOGRAPHIC_…" at bounding box center [480, 20] width 961 height 41
drag, startPoint x: 3, startPoint y: 9, endPoint x: 18, endPoint y: 25, distance: 21.8
click at [18, 25] on nav "[EMAIL_ADDRESS][DOMAIN_NAME] Аккаунт Тарифы Выйти Создать рассылку [GEOGRAPHIC_…" at bounding box center [480, 20] width 961 height 41
drag, startPoint x: 13, startPoint y: 13, endPoint x: 31, endPoint y: 70, distance: 60.6
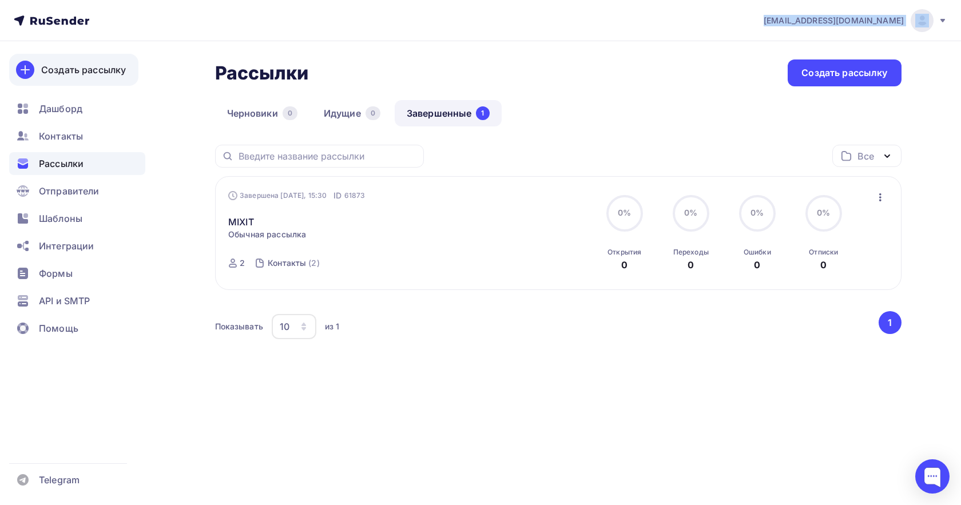
click at [31, 41] on nav "[EMAIL_ADDRESS][DOMAIN_NAME] Аккаунт Тарифы Выйти Создать рассылку [GEOGRAPHIC_…" at bounding box center [480, 20] width 961 height 41
click at [357, 381] on div "Все Все папки Создать новую папку Завершена [DATE], 15:30 ID 61873 MIXIT Статис…" at bounding box center [558, 263] width 686 height 237
